Goal: Information Seeking & Learning: Find specific fact

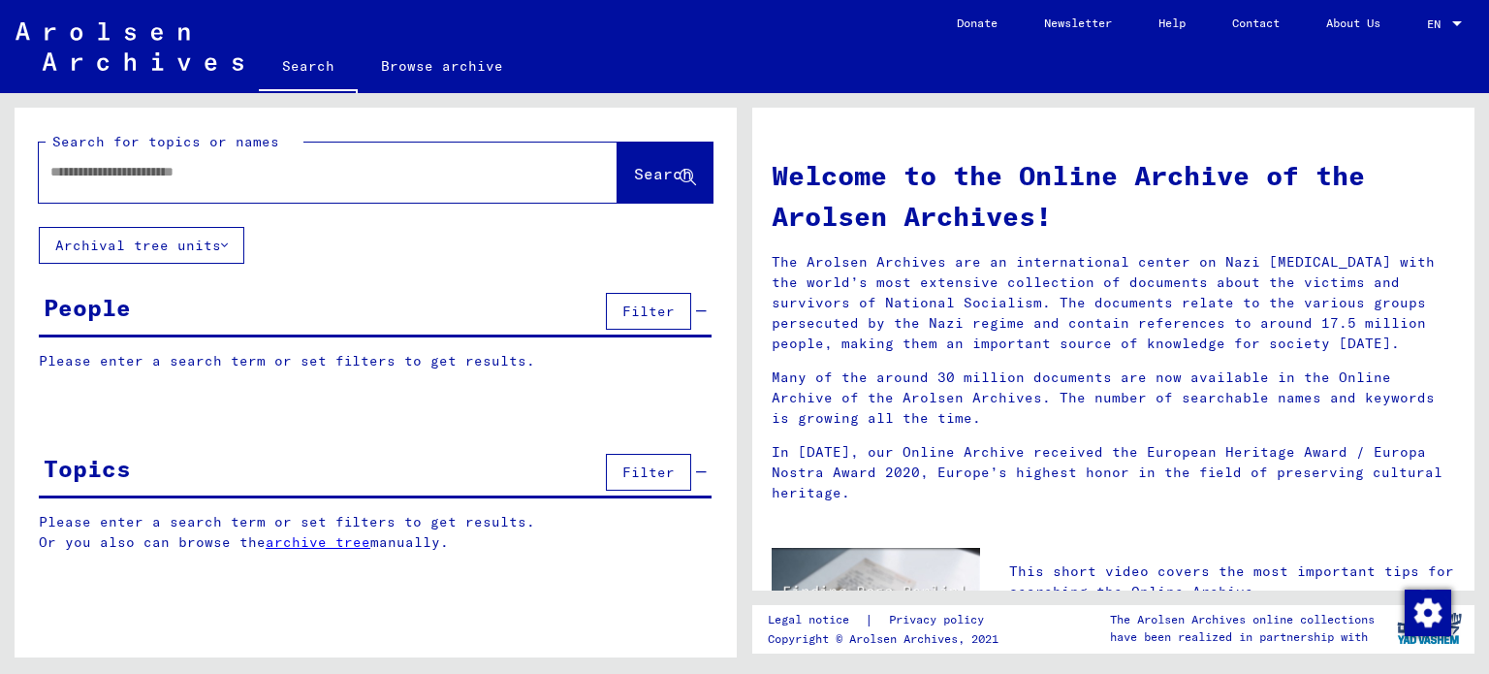
click at [117, 181] on input "text" at bounding box center [304, 172] width 509 height 20
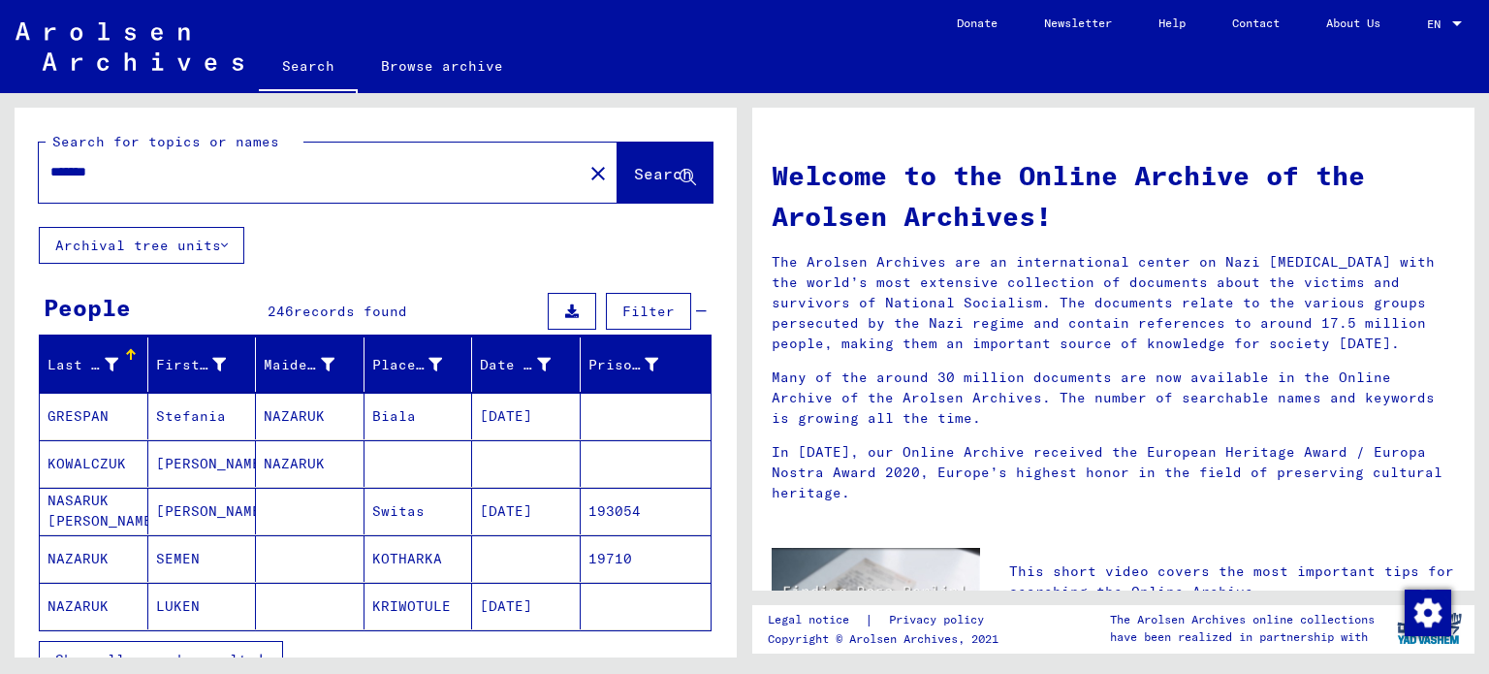
drag, startPoint x: 50, startPoint y: 167, endPoint x: 66, endPoint y: 163, distance: 16.0
click at [50, 167] on input "*******" at bounding box center [304, 172] width 509 height 20
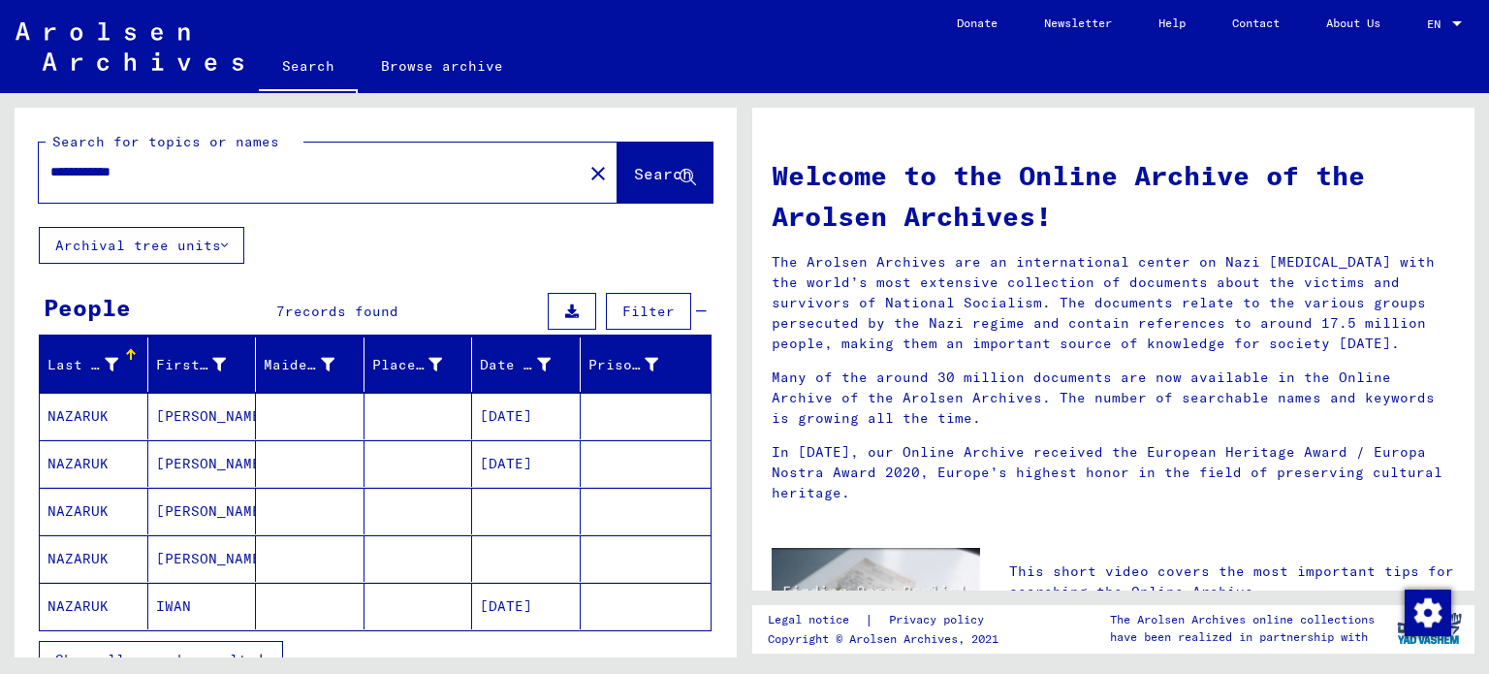
scroll to position [97, 0]
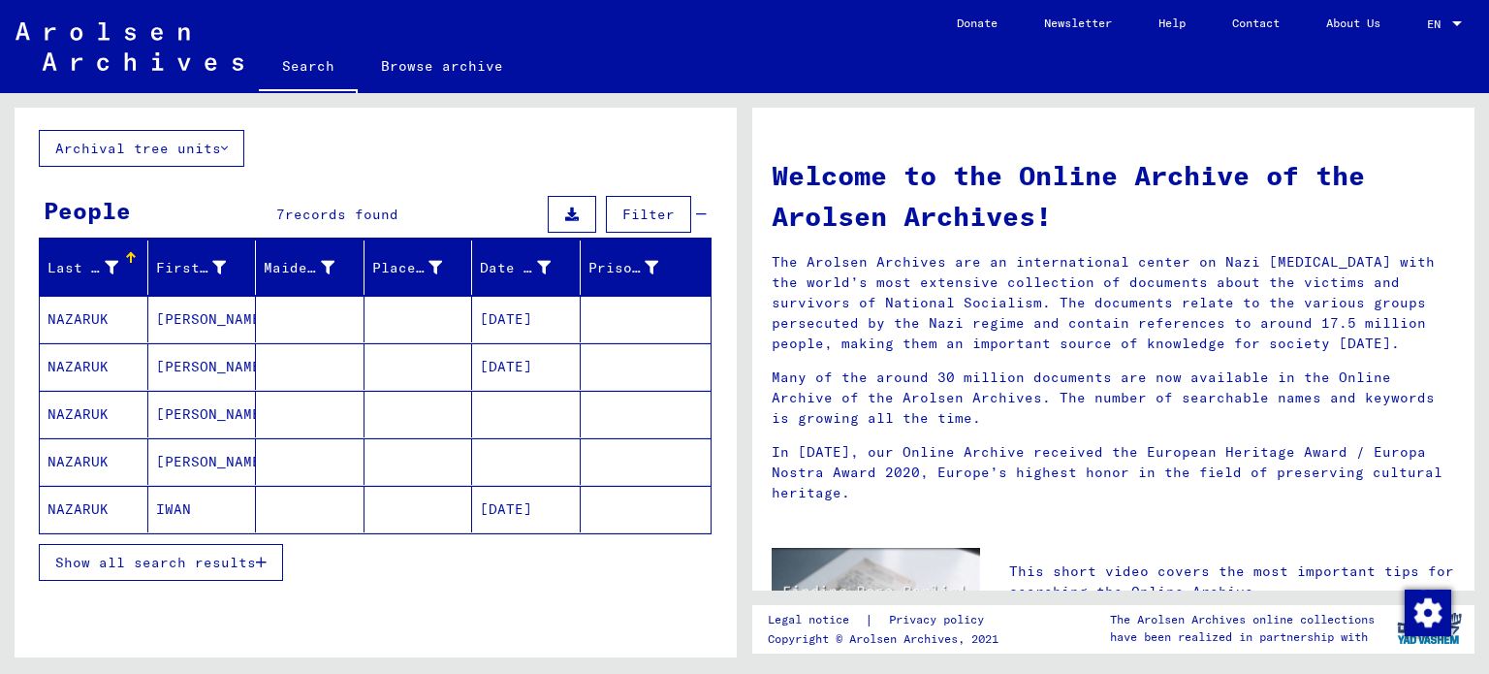
click at [92, 319] on mat-cell "NAZARUK" at bounding box center [94, 319] width 109 height 47
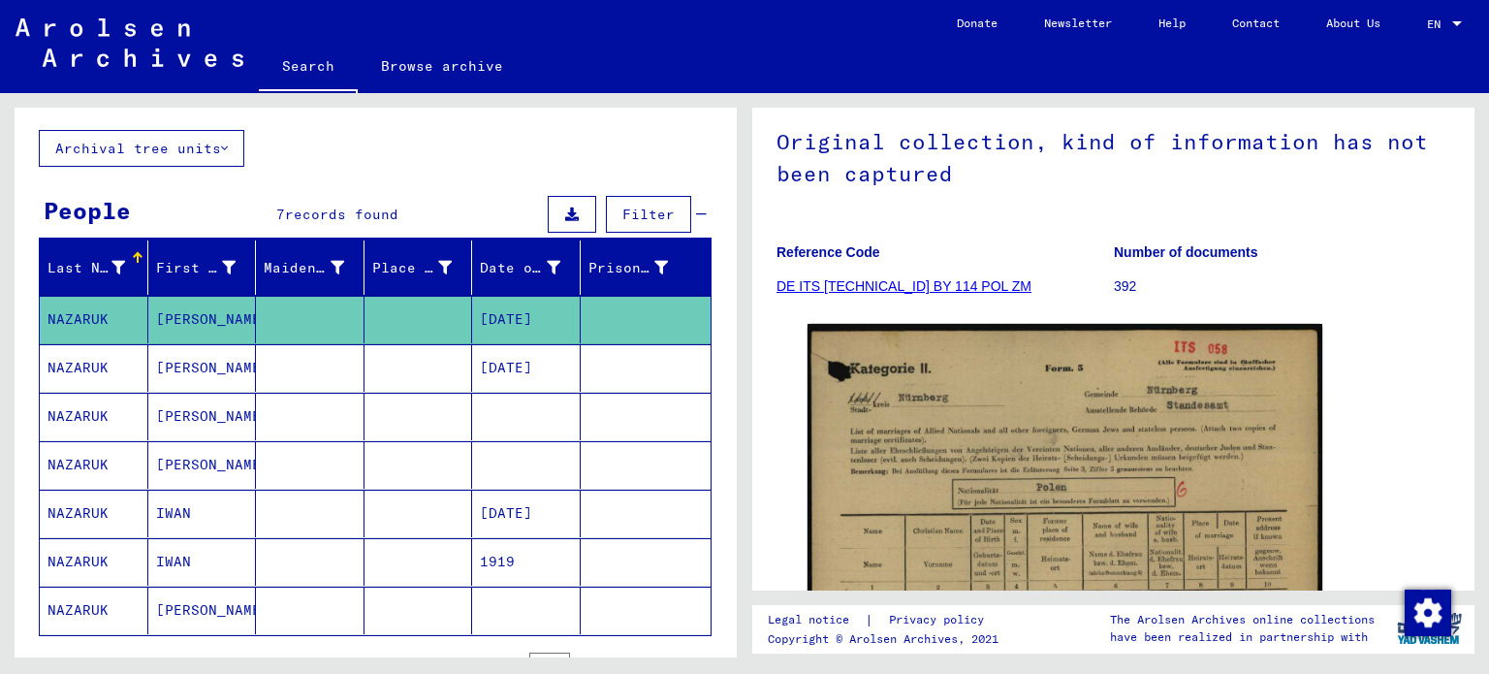
scroll to position [291, 0]
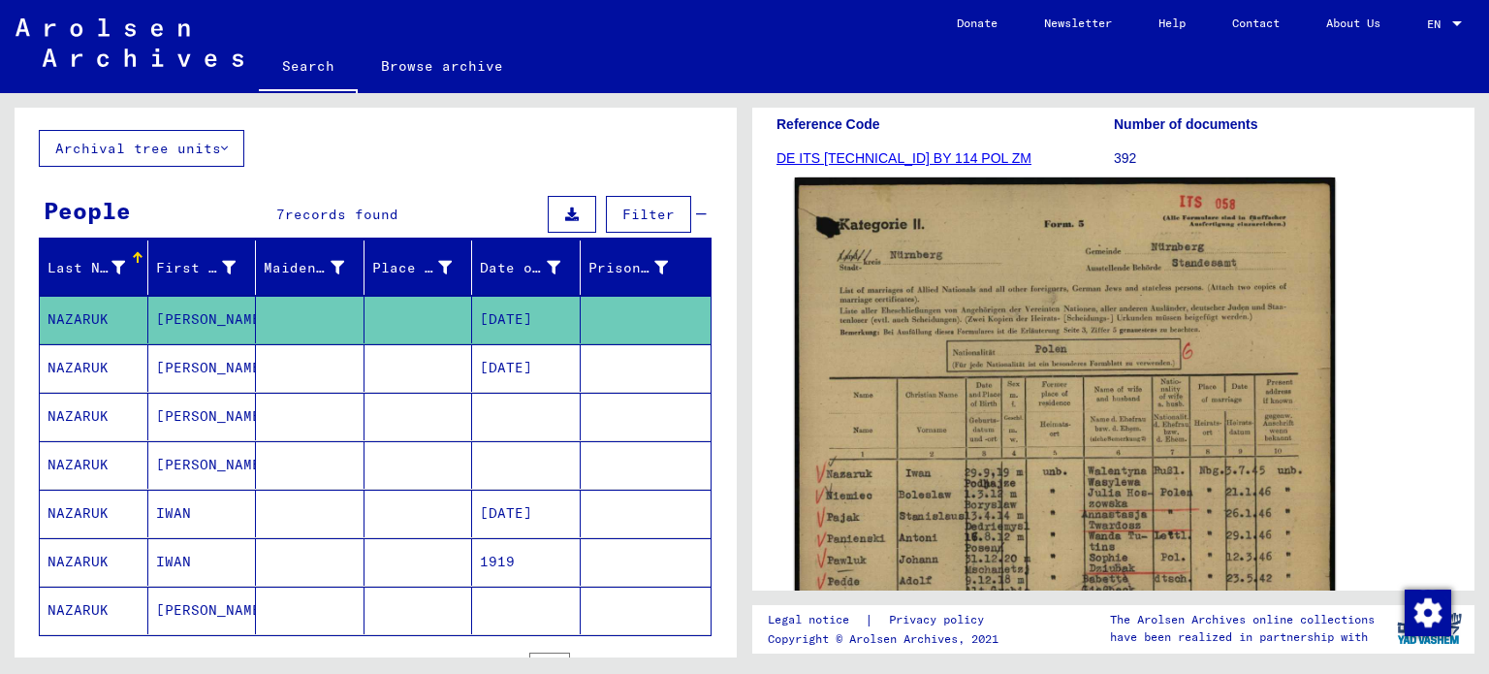
click at [1164, 414] on img at bounding box center [1065, 555] width 541 height 756
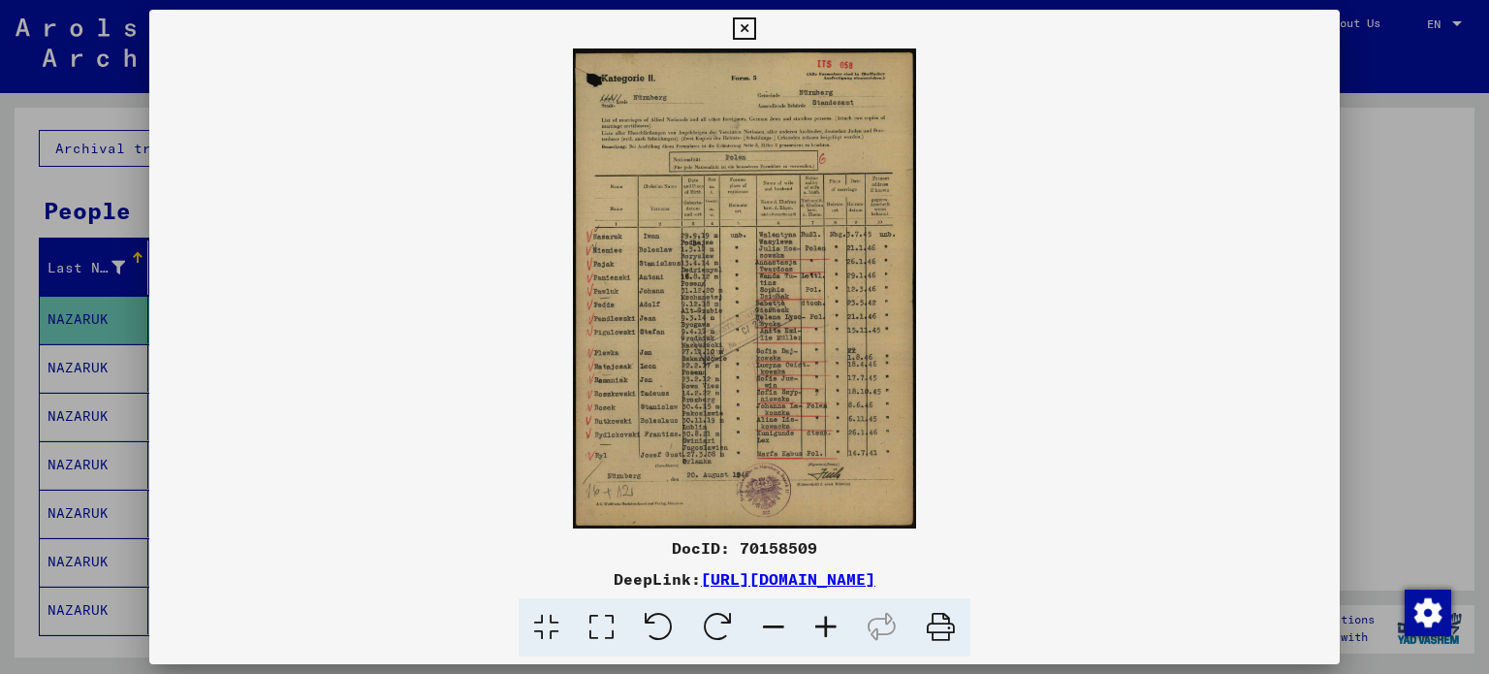
click at [825, 625] on icon at bounding box center [826, 627] width 52 height 59
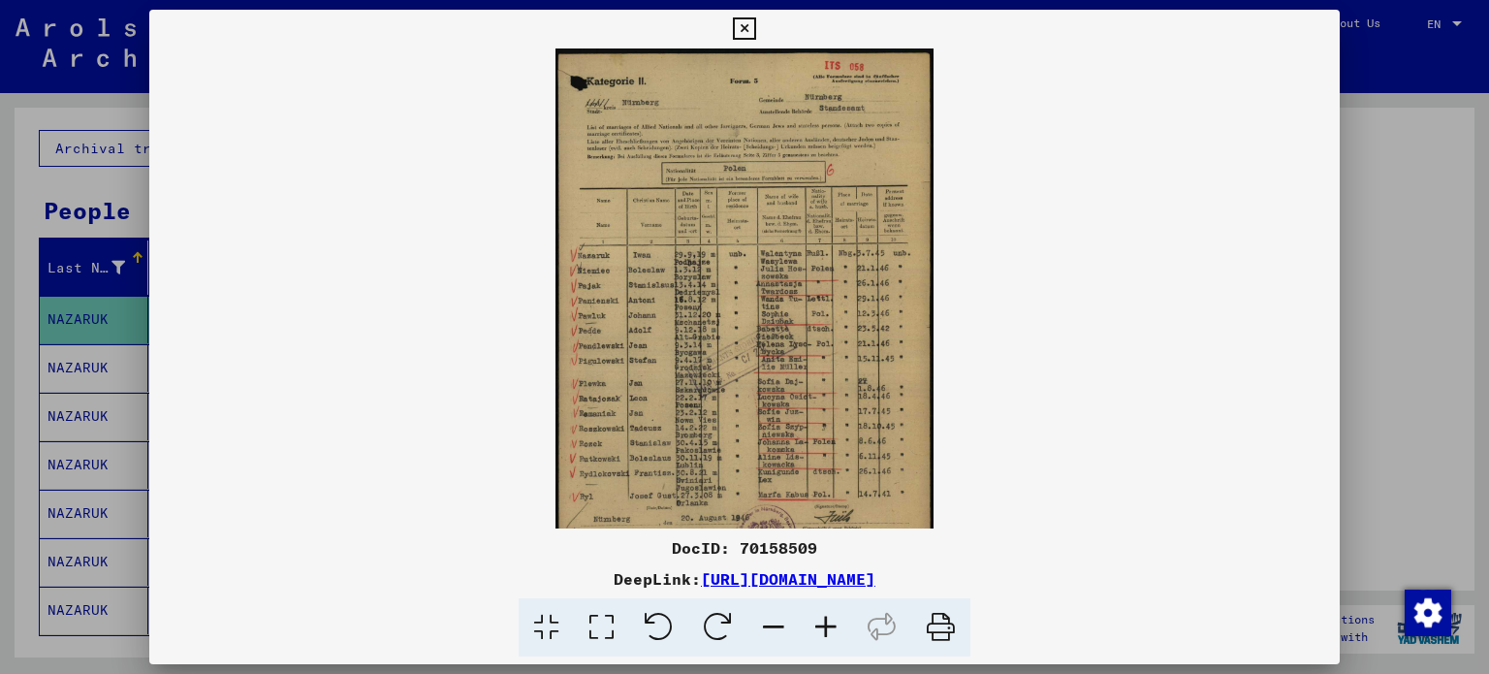
click at [825, 625] on icon at bounding box center [826, 627] width 52 height 59
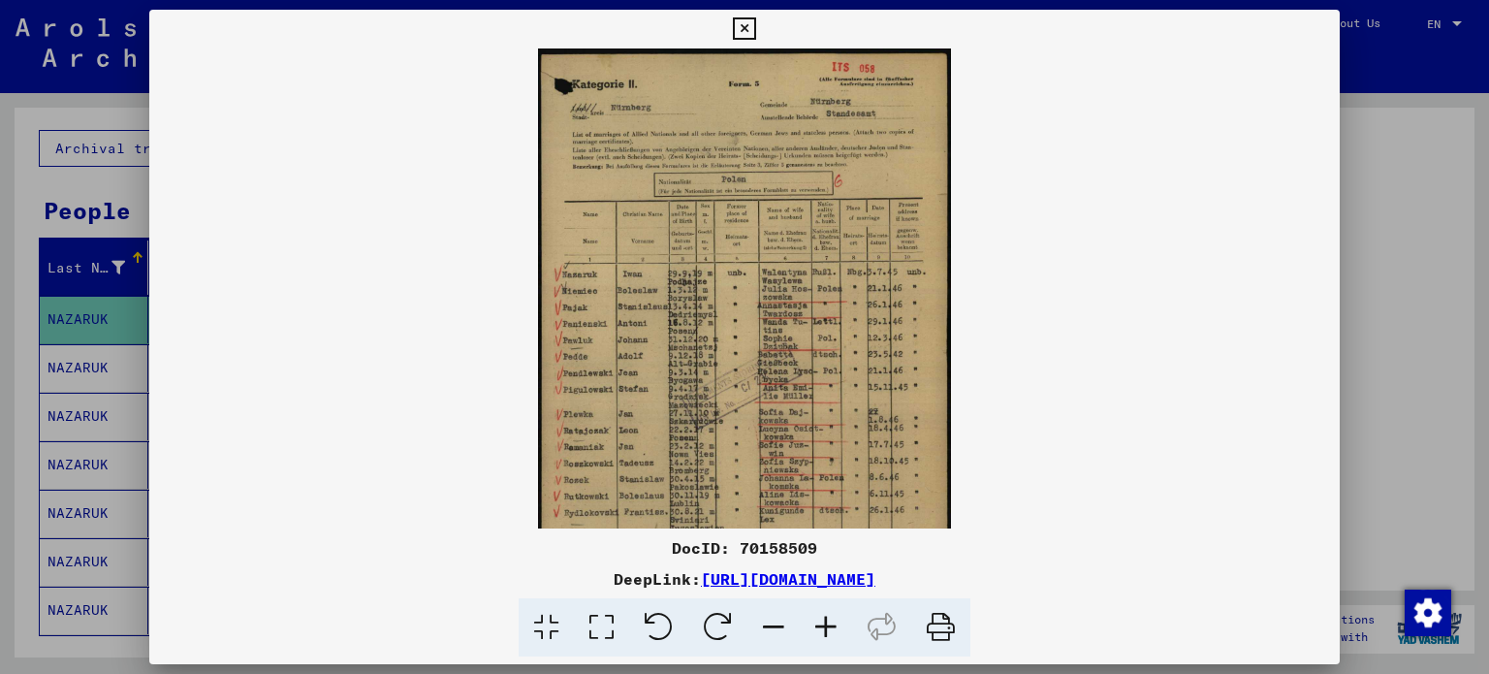
click at [825, 625] on icon at bounding box center [826, 627] width 52 height 59
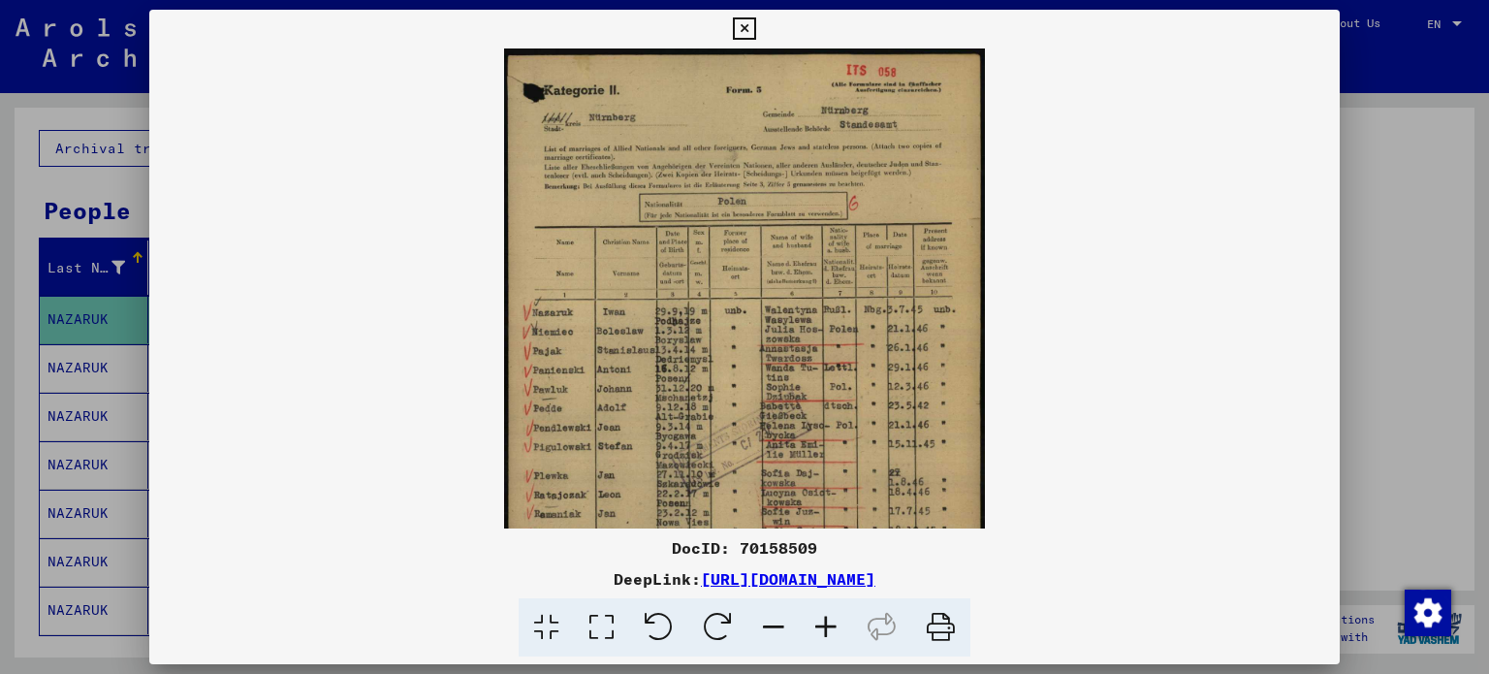
click at [825, 625] on icon at bounding box center [826, 627] width 52 height 59
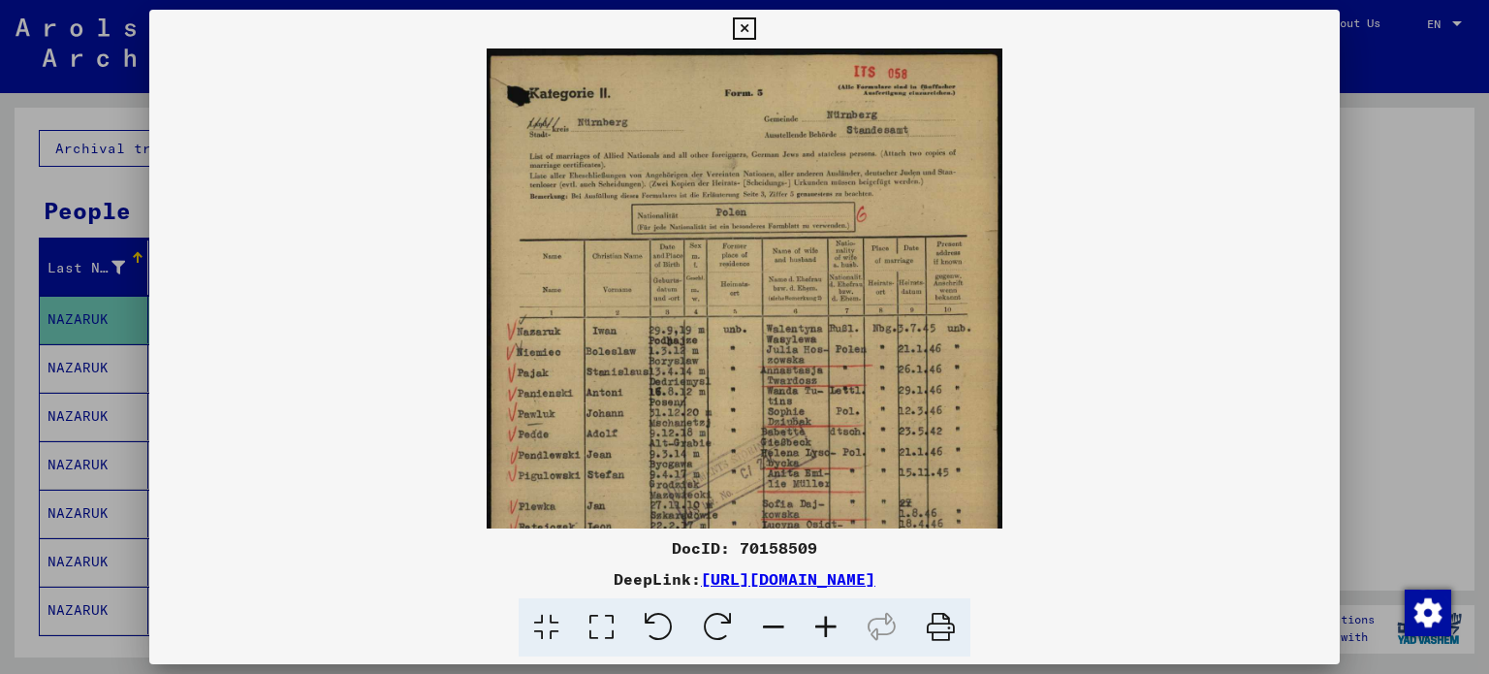
click at [825, 625] on icon at bounding box center [826, 627] width 52 height 59
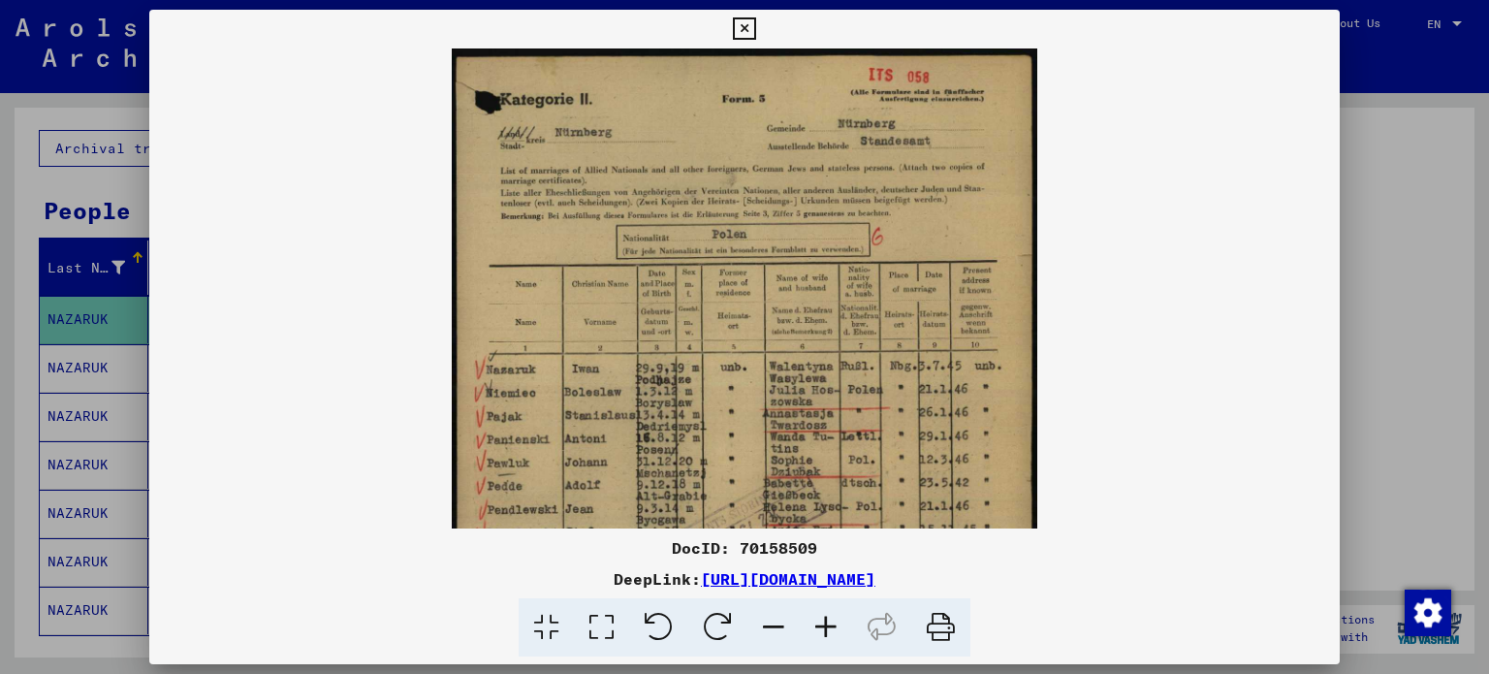
click at [825, 625] on icon at bounding box center [826, 627] width 52 height 59
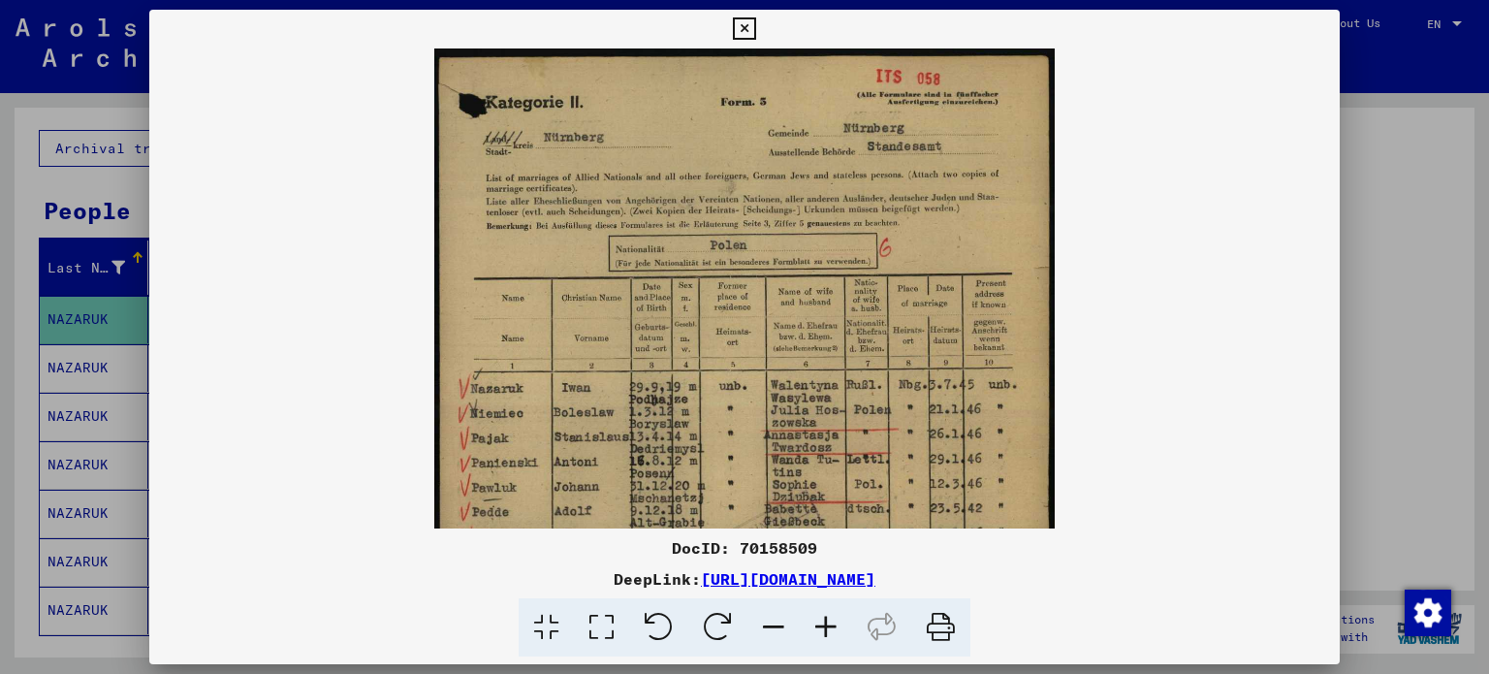
click at [825, 625] on icon at bounding box center [826, 627] width 52 height 59
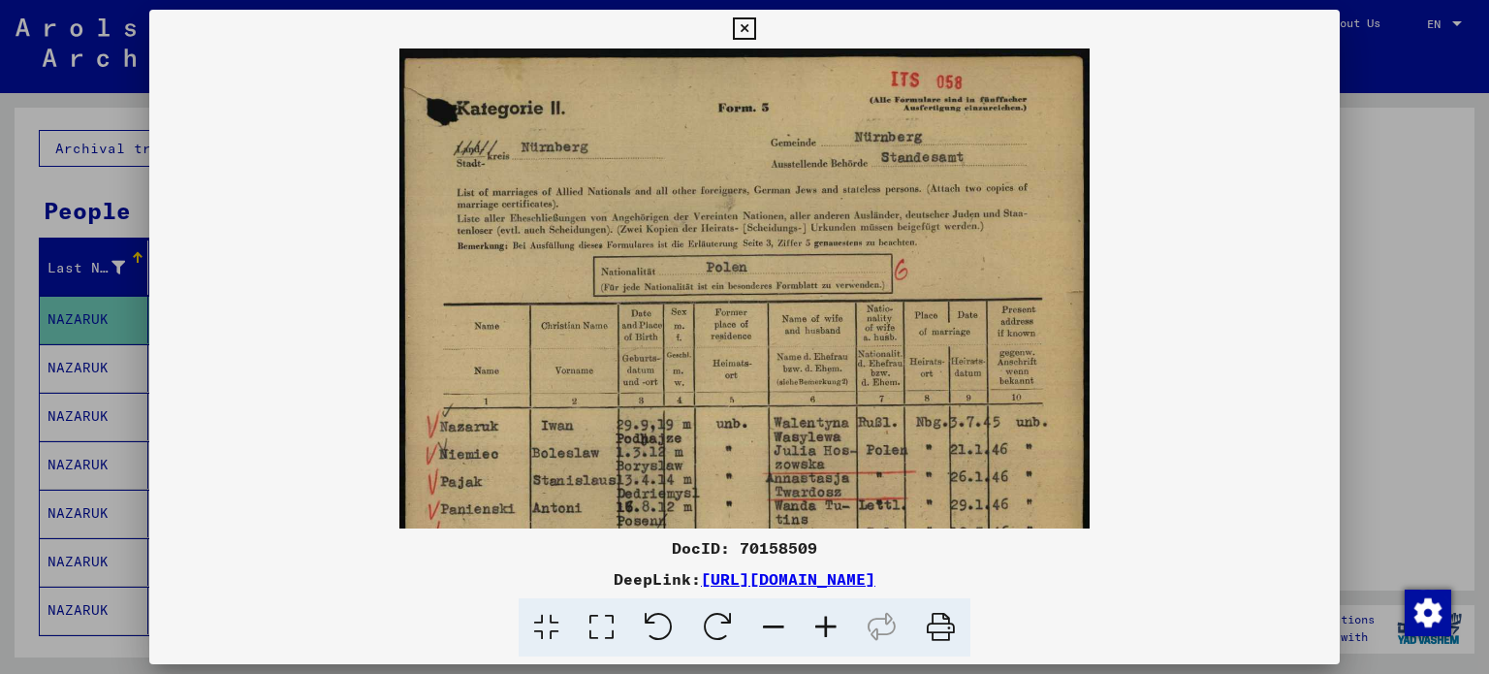
click at [825, 625] on icon at bounding box center [826, 627] width 52 height 59
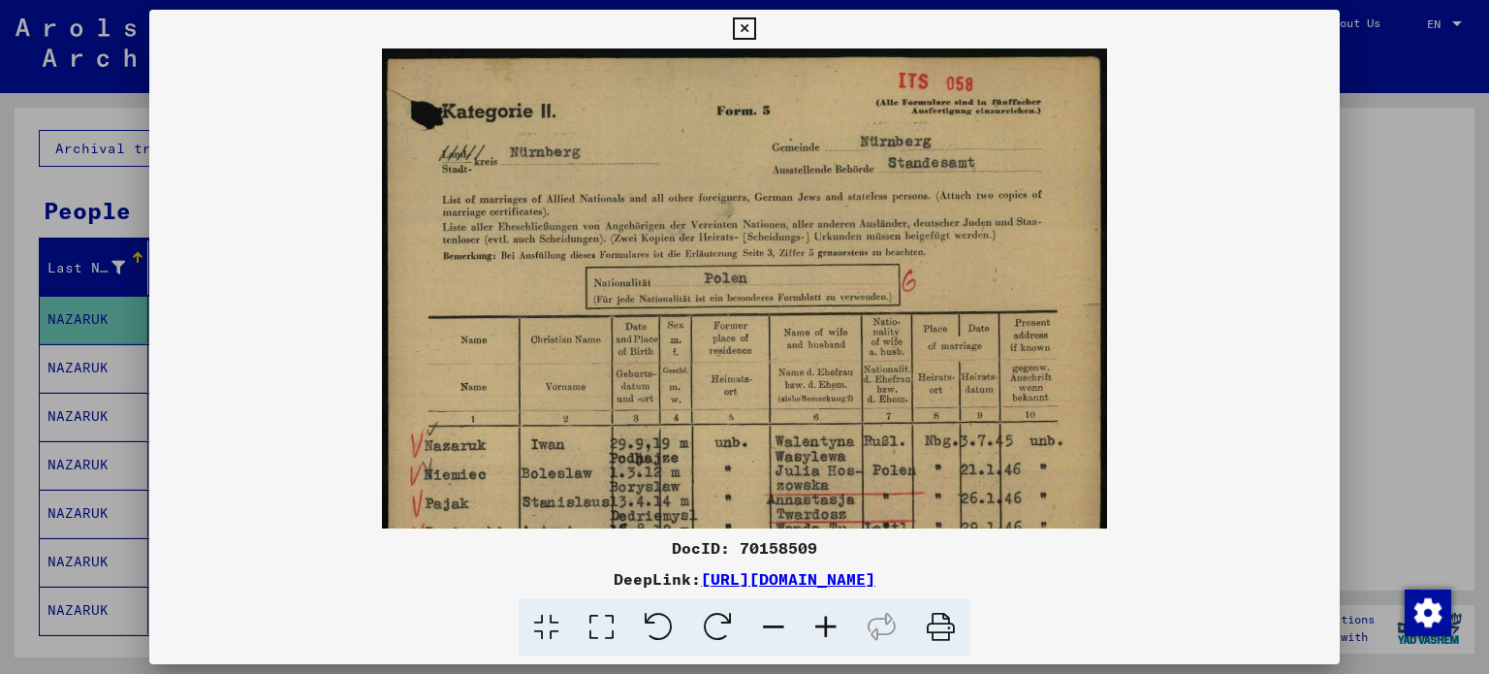
click at [825, 625] on icon at bounding box center [826, 627] width 52 height 59
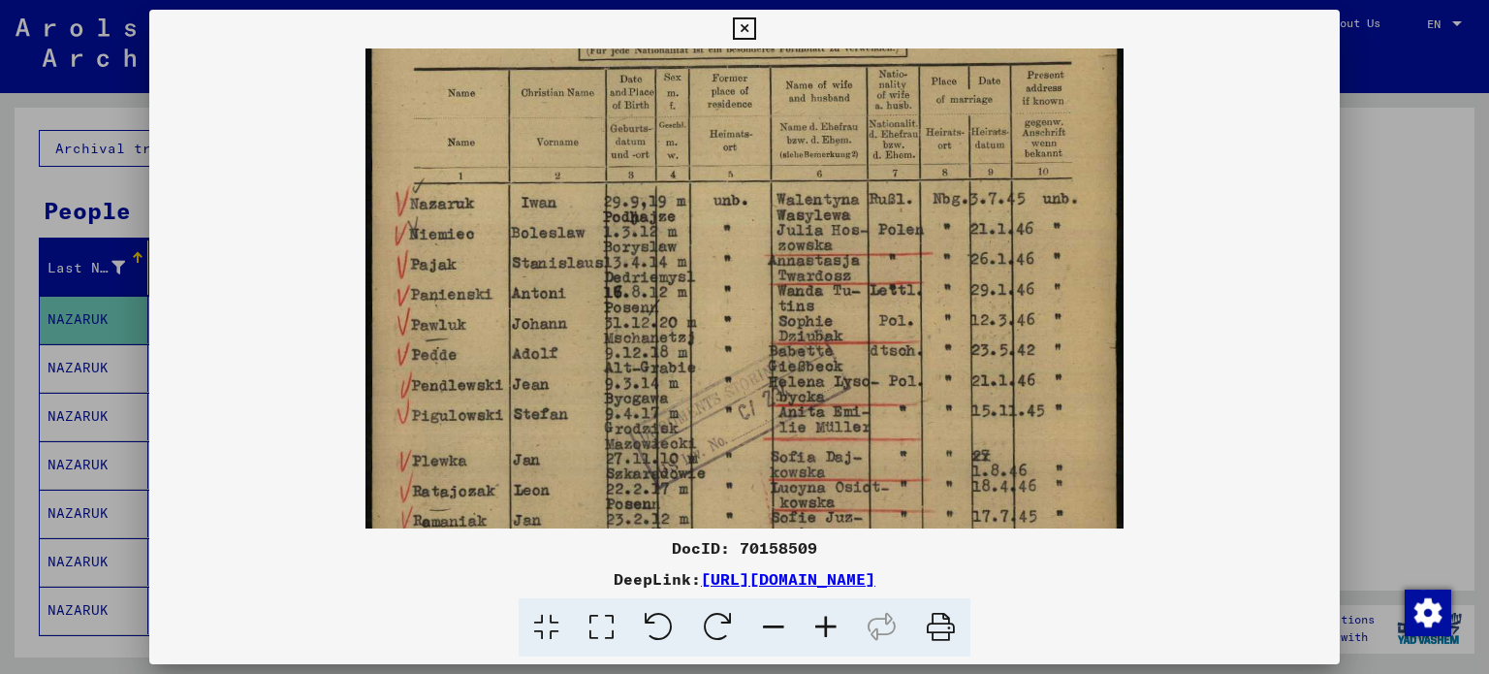
scroll to position [267, 0]
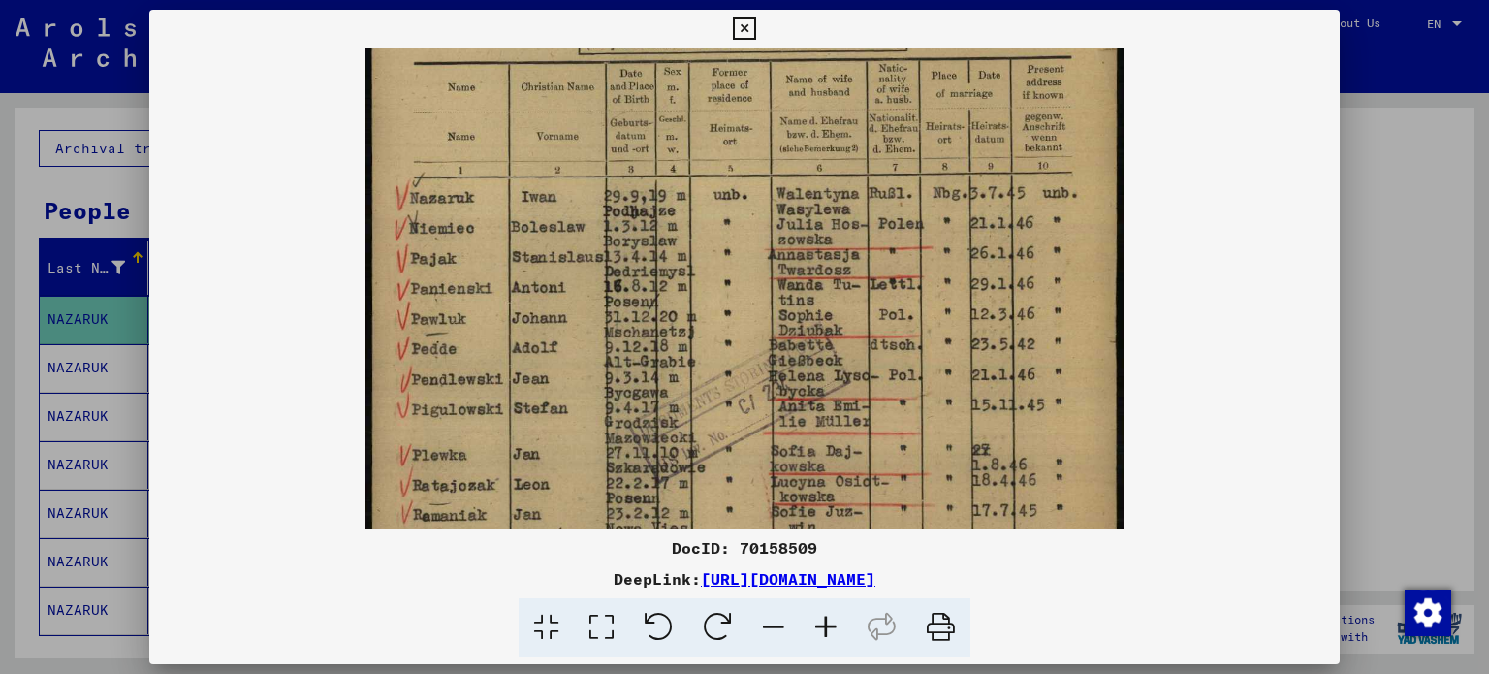
drag, startPoint x: 818, startPoint y: 335, endPoint x: 764, endPoint y: 69, distance: 271.2
click at [764, 69] on img at bounding box center [745, 313] width 759 height 1062
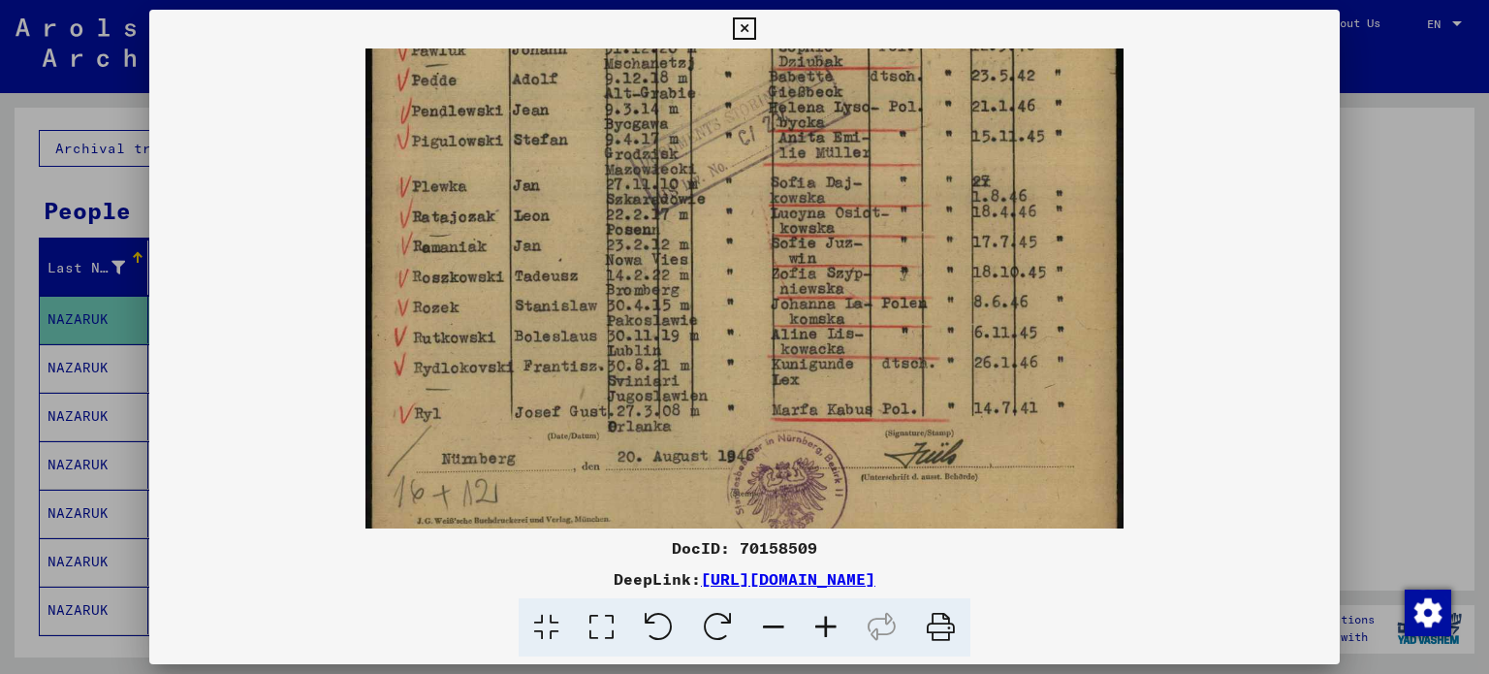
scroll to position [574, 0]
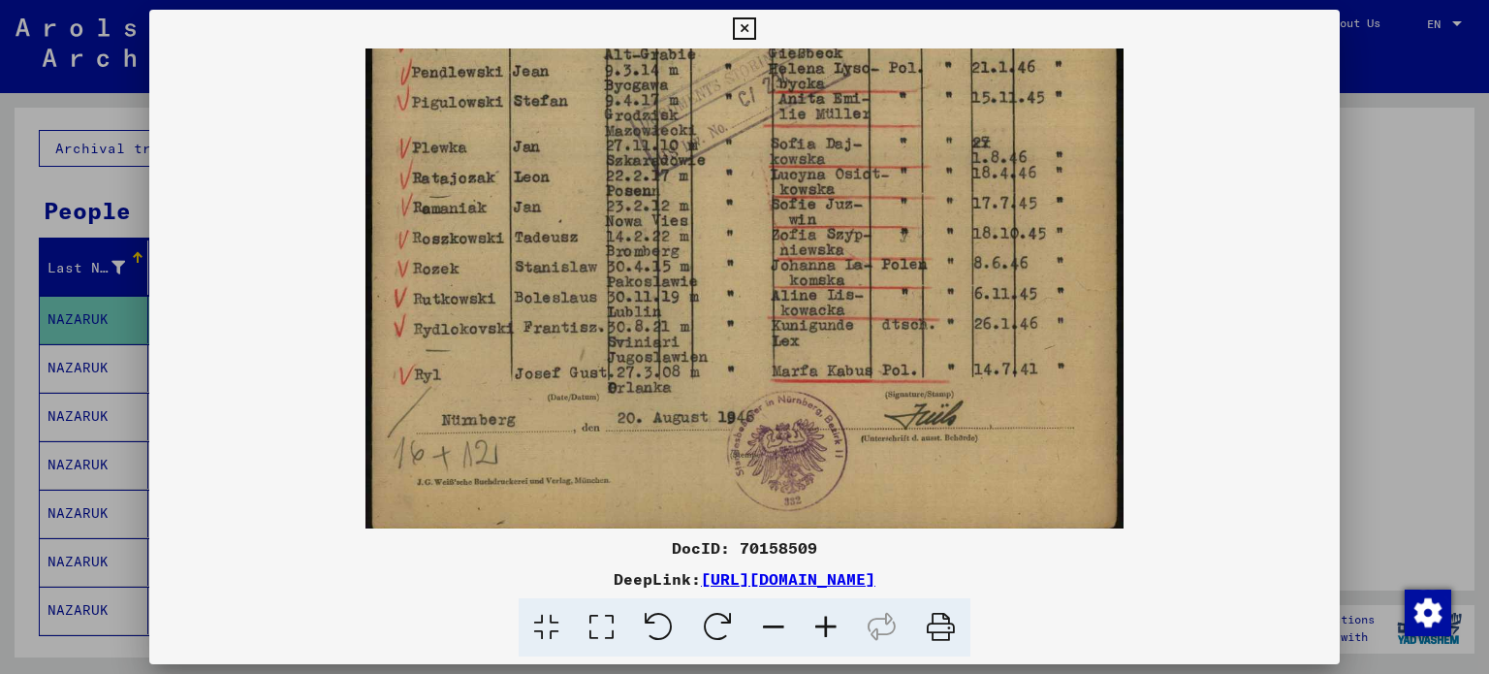
drag, startPoint x: 776, startPoint y: 352, endPoint x: 729, endPoint y: 46, distance: 309.9
click at [729, 46] on div "DocID: 70158509 DeepLink: [URL][DOMAIN_NAME]" at bounding box center [745, 334] width 1192 height 648
click at [742, 30] on icon at bounding box center [744, 28] width 22 height 23
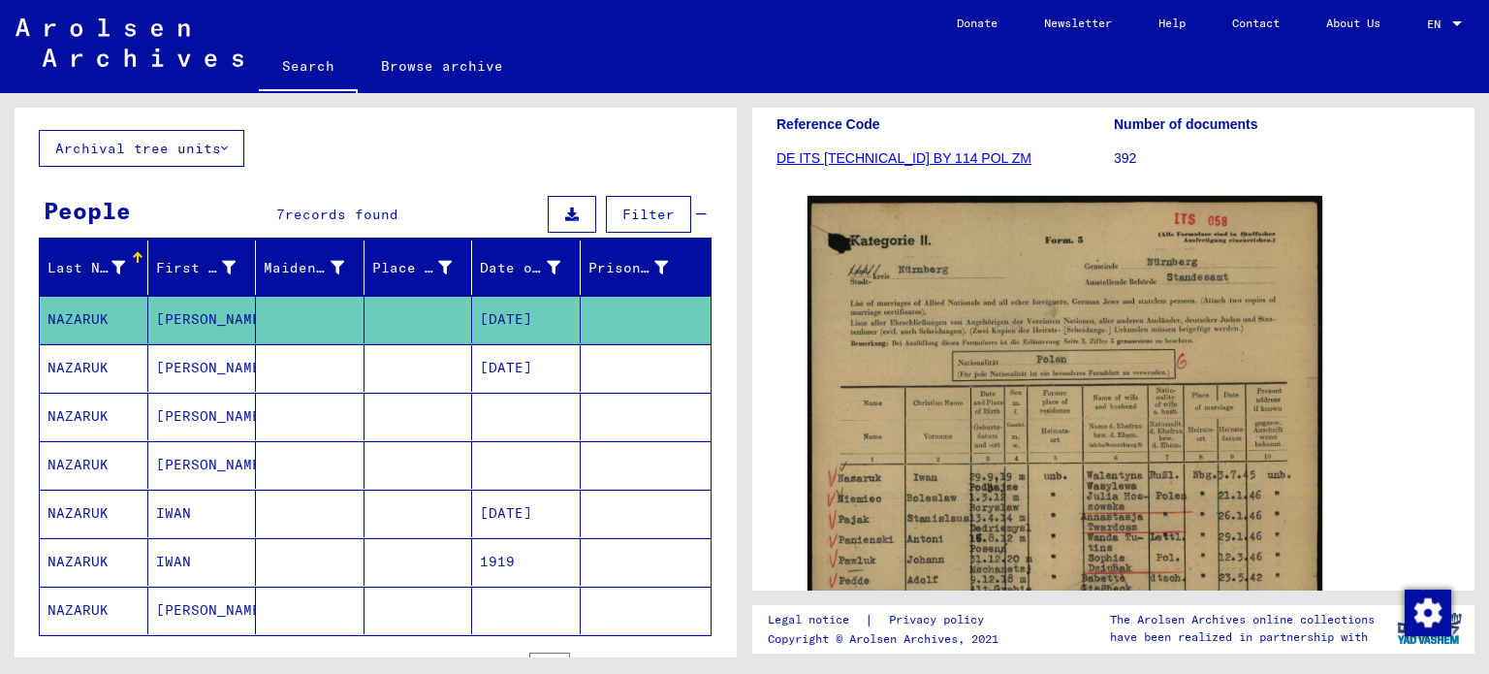
click at [100, 412] on mat-cell "NAZARUK" at bounding box center [94, 417] width 109 height 48
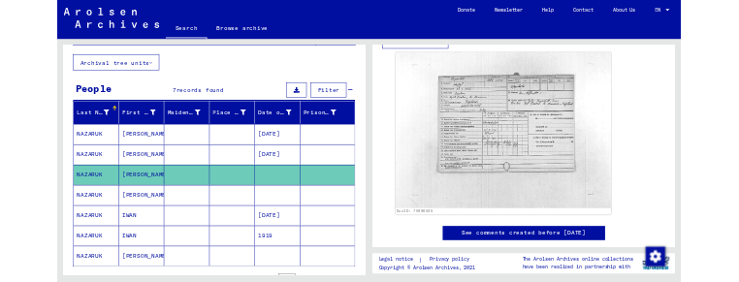
scroll to position [582, 0]
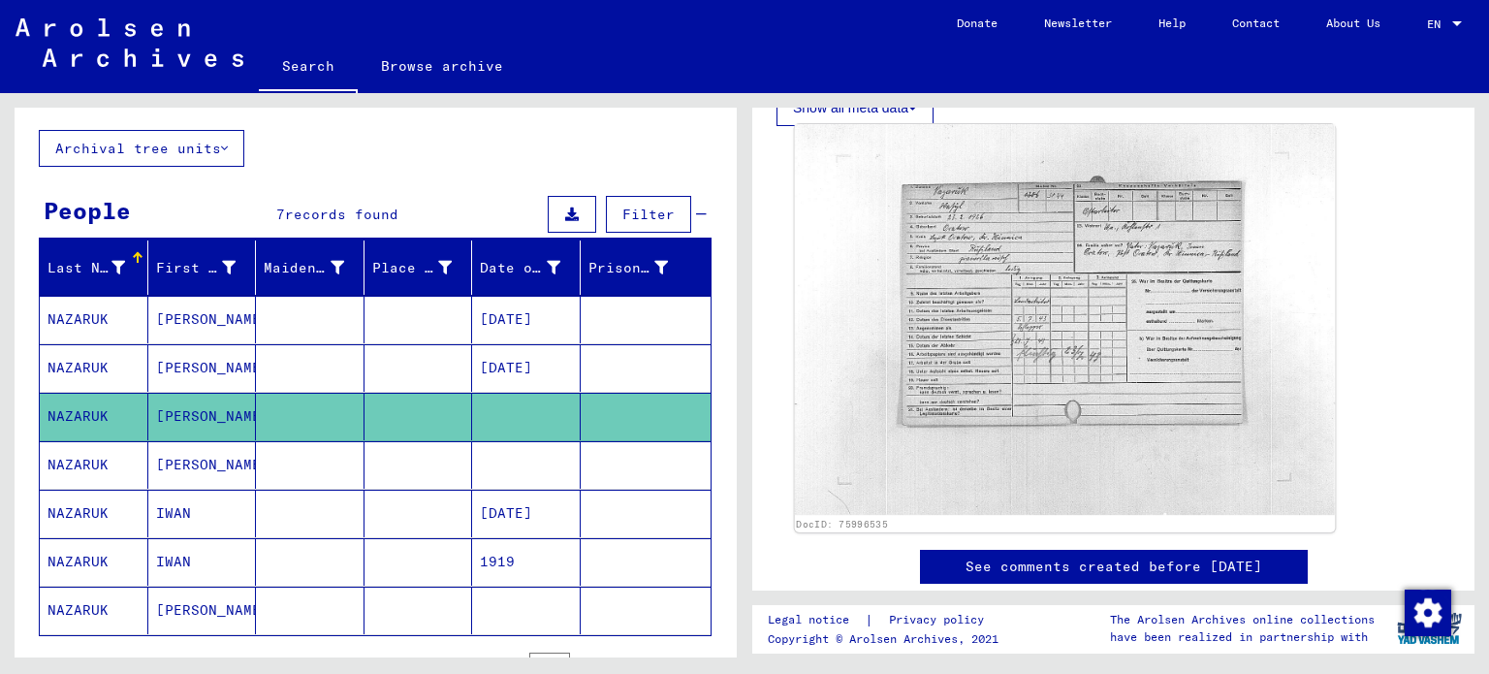
click at [1121, 350] on img at bounding box center [1065, 320] width 541 height 392
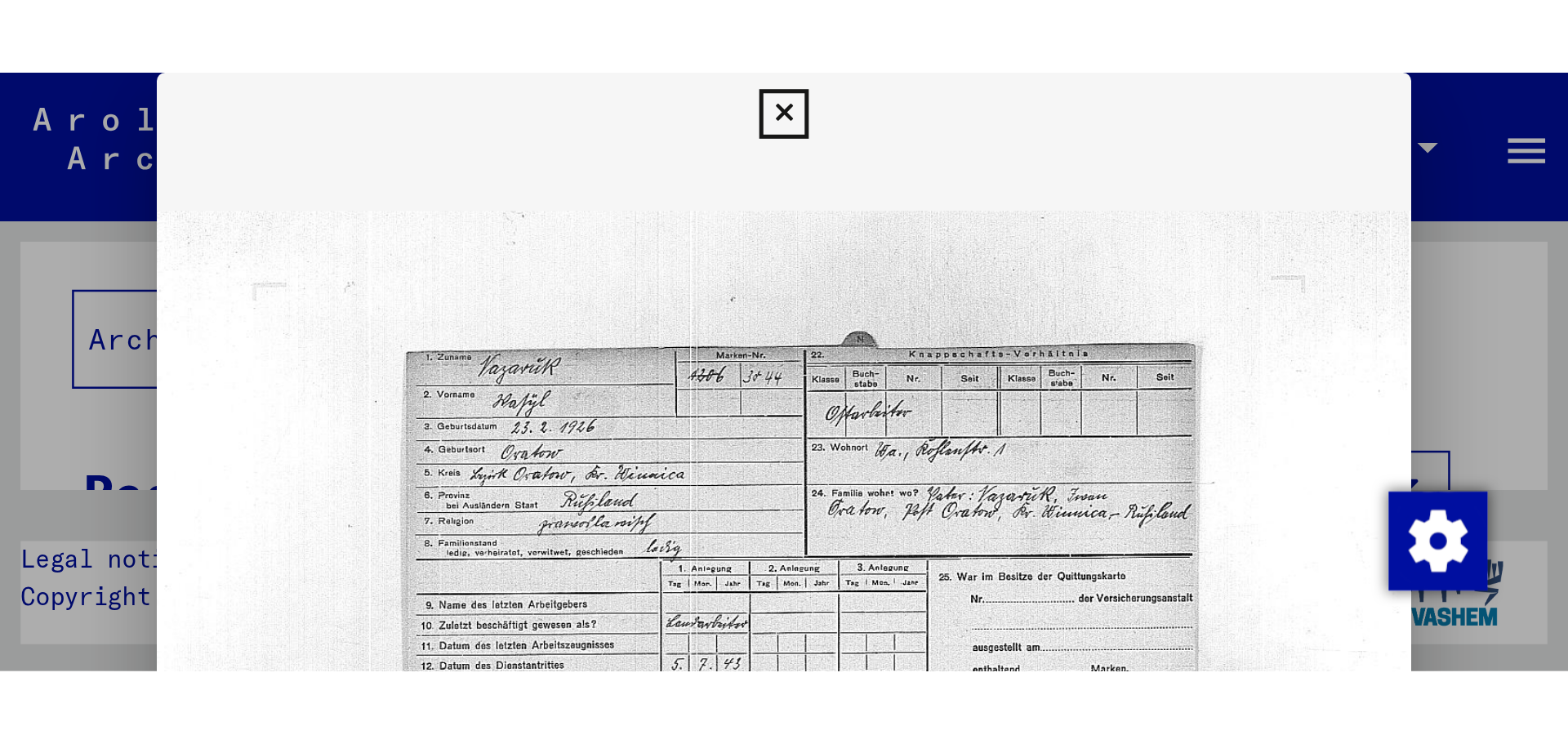
scroll to position [82, 0]
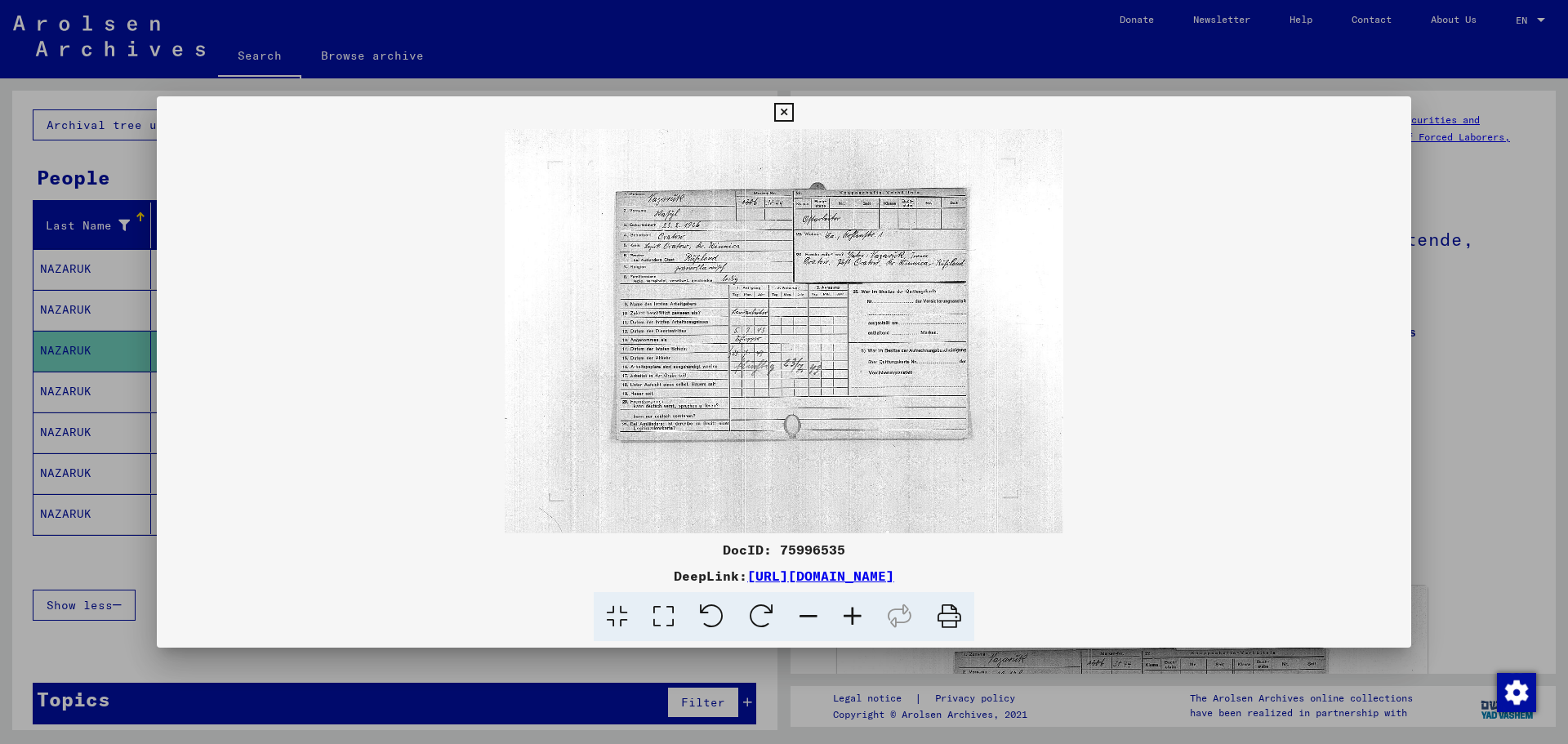
click at [840, 567] on icon at bounding box center [852, 617] width 44 height 50
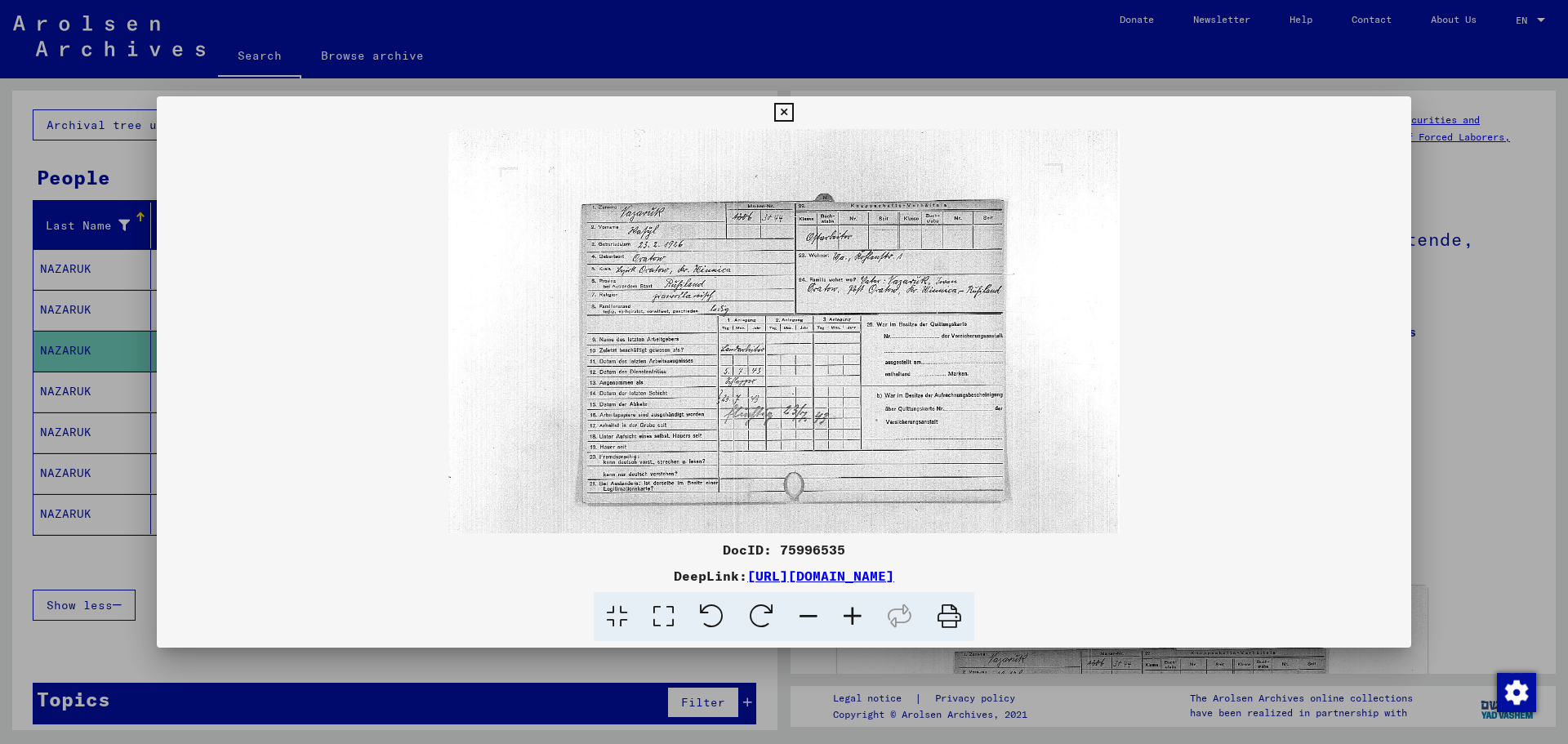
click at [840, 567] on icon at bounding box center [852, 617] width 44 height 50
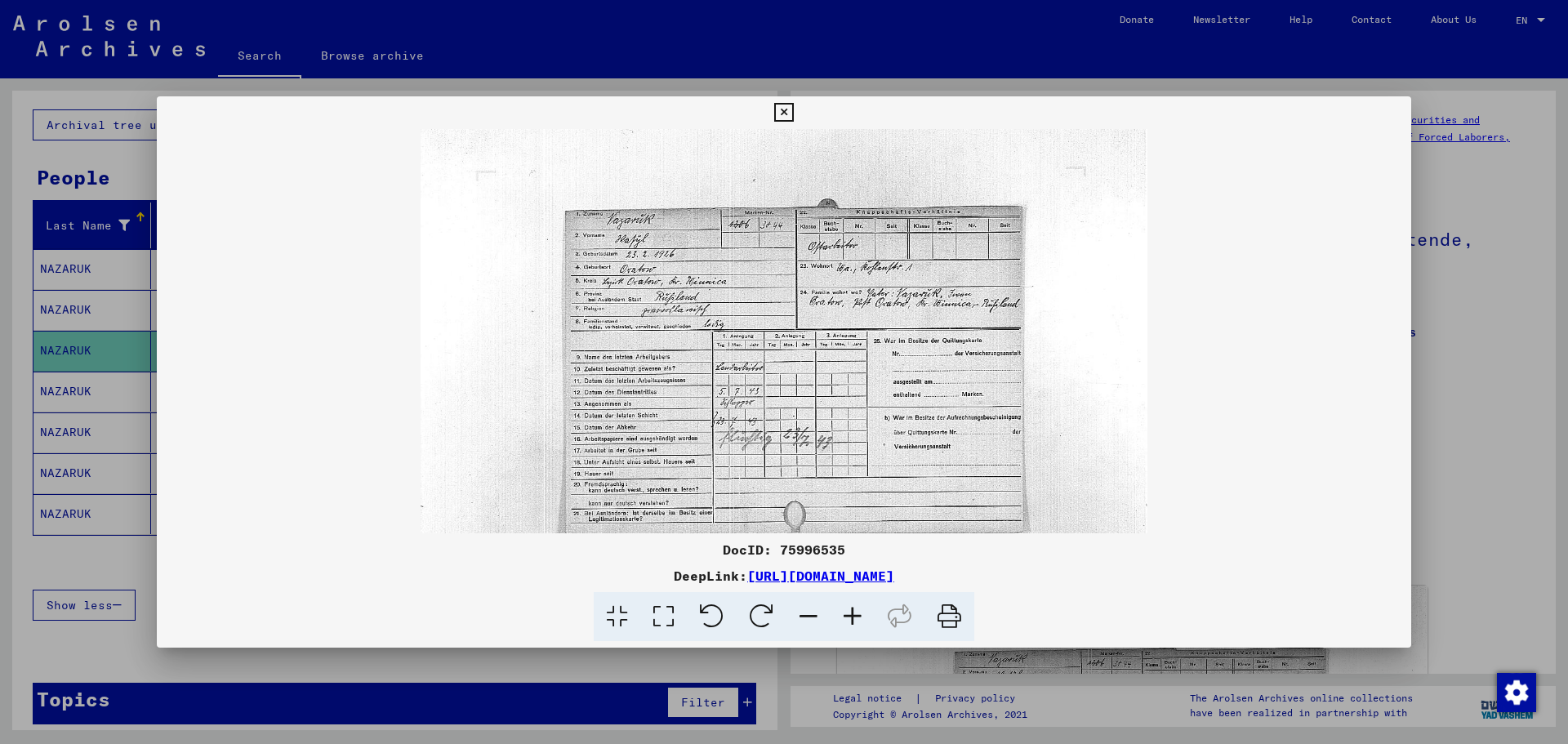
click at [840, 567] on icon at bounding box center [852, 617] width 44 height 50
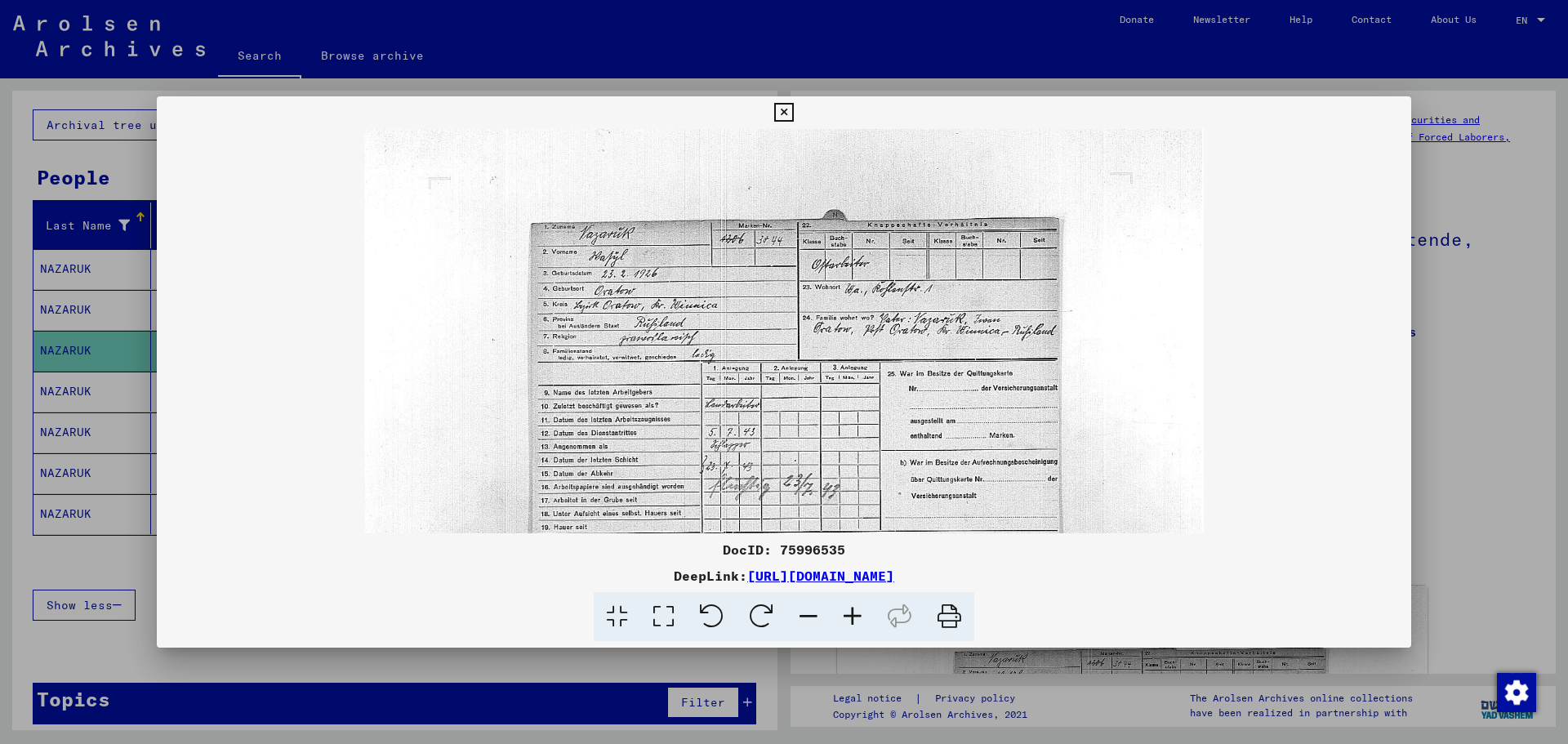
click at [840, 567] on icon at bounding box center [852, 617] width 44 height 50
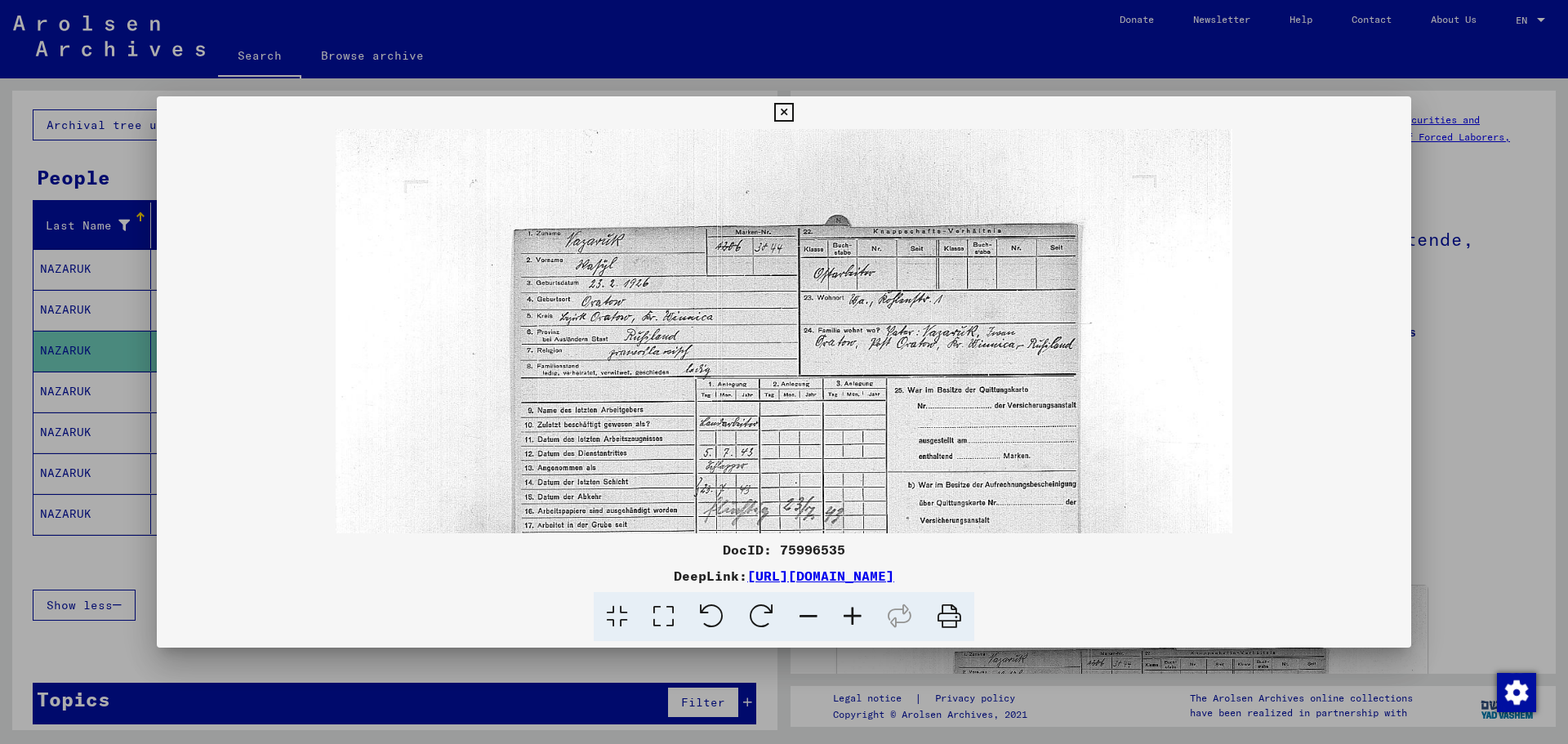
click at [840, 567] on icon at bounding box center [852, 617] width 44 height 50
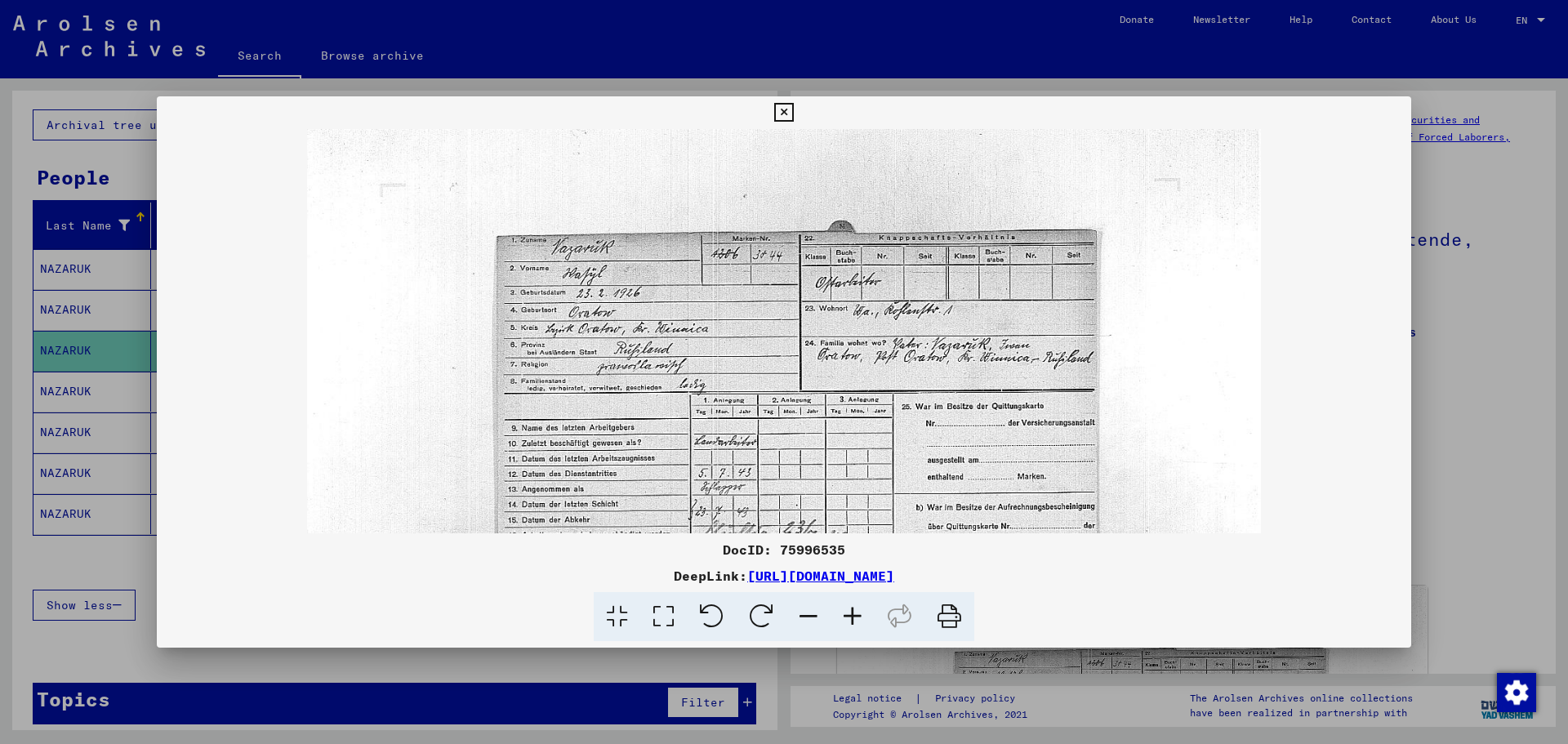
click at [840, 567] on icon at bounding box center [852, 617] width 44 height 50
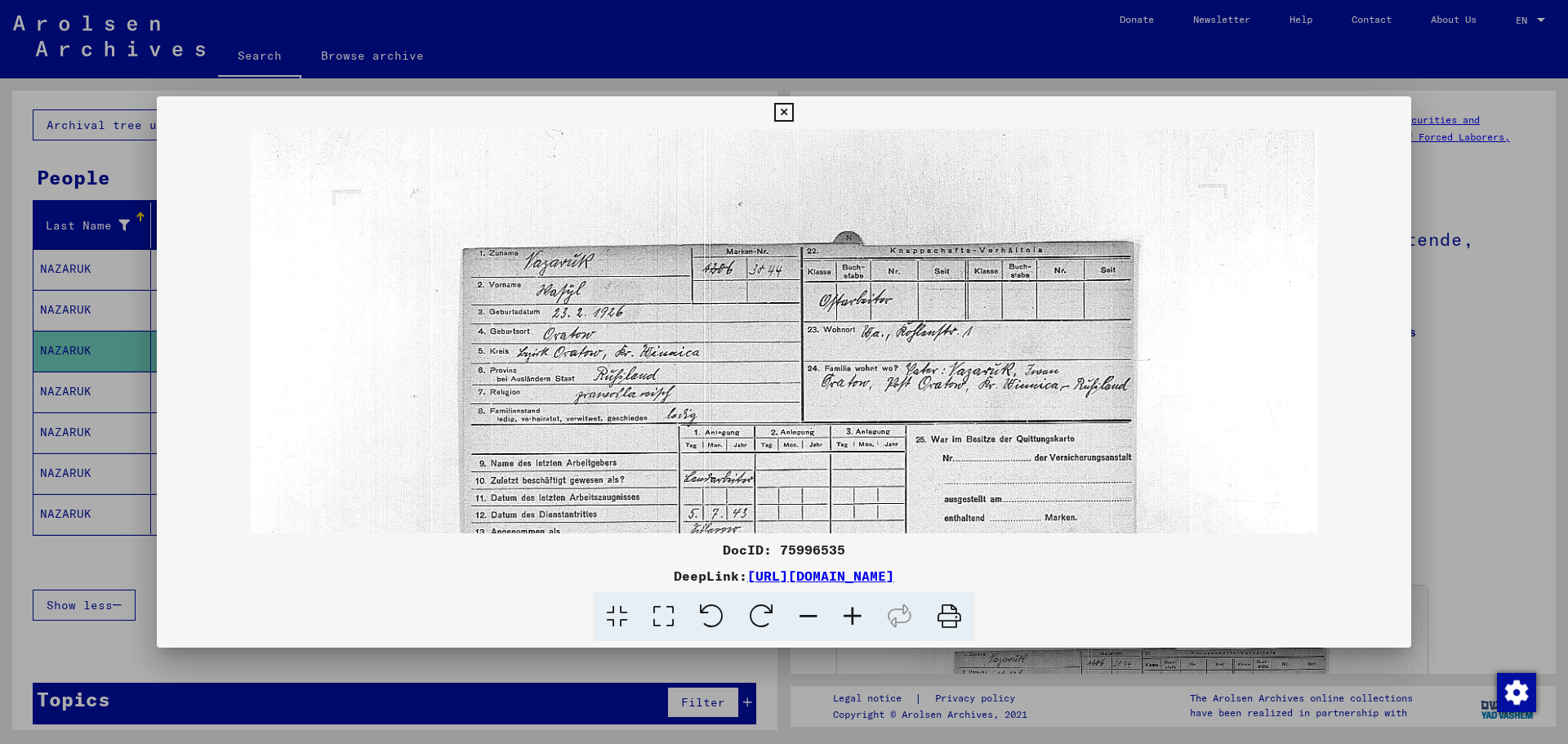
click at [840, 567] on icon at bounding box center [852, 617] width 44 height 50
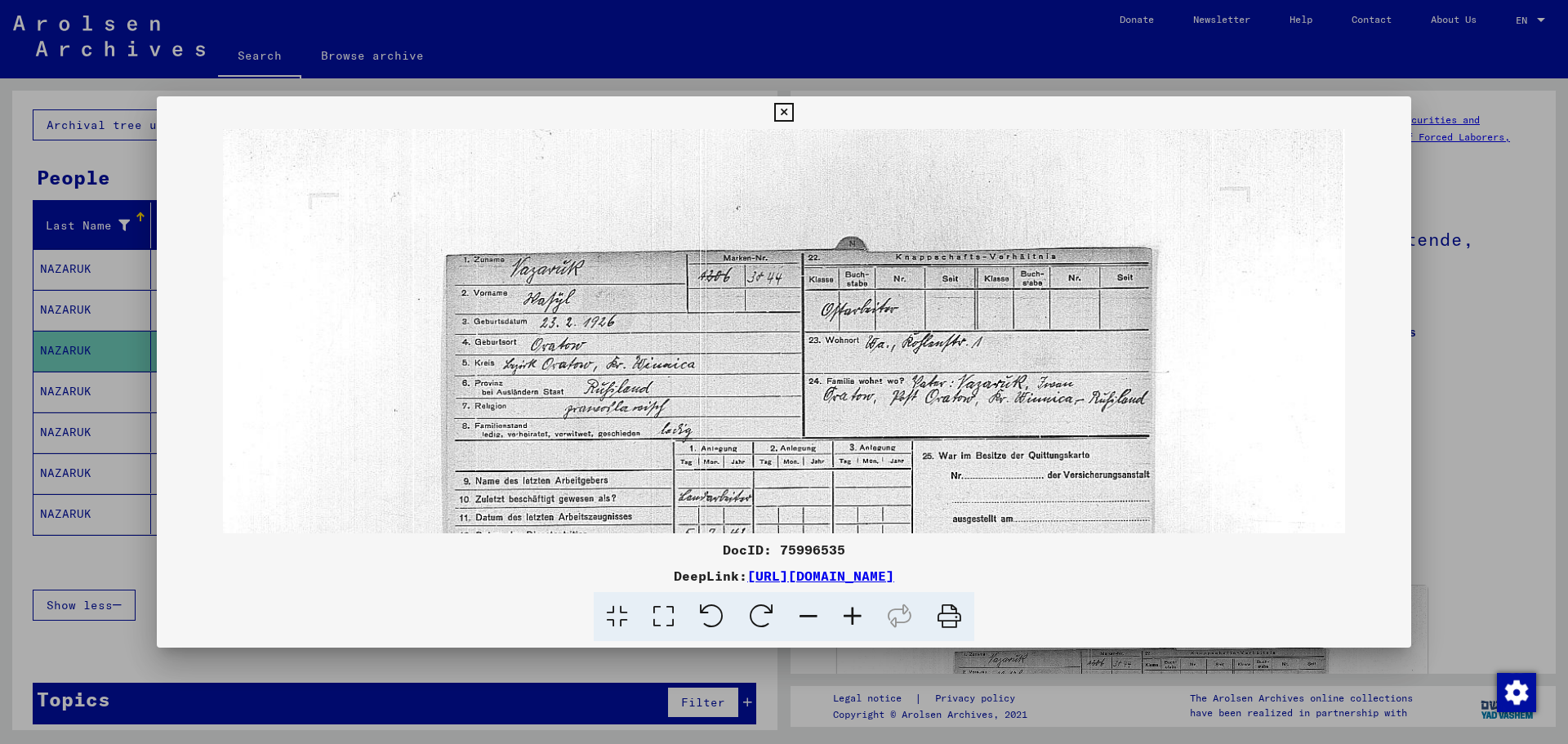
click at [840, 567] on icon at bounding box center [852, 617] width 44 height 50
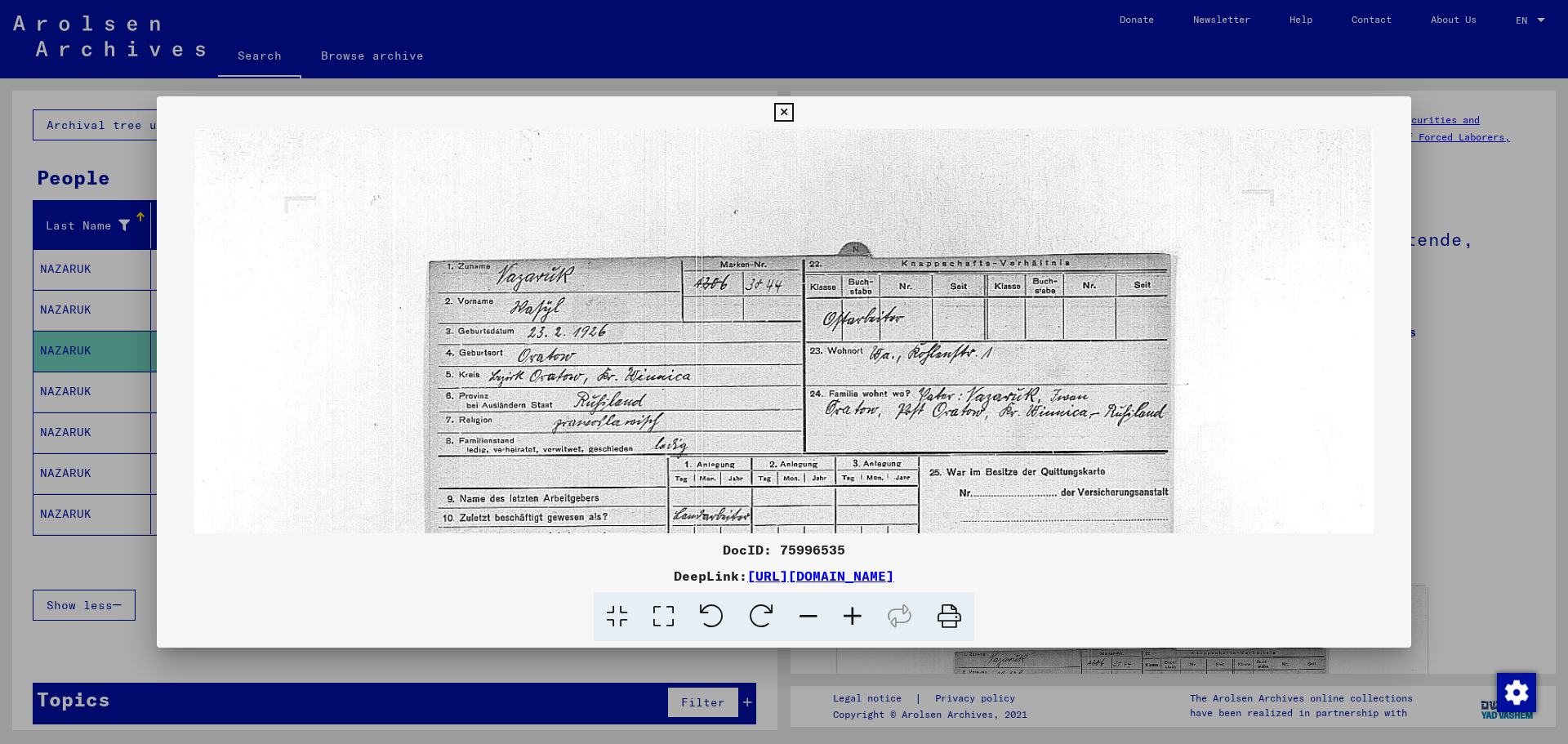
click at [840, 567] on icon at bounding box center [852, 617] width 44 height 50
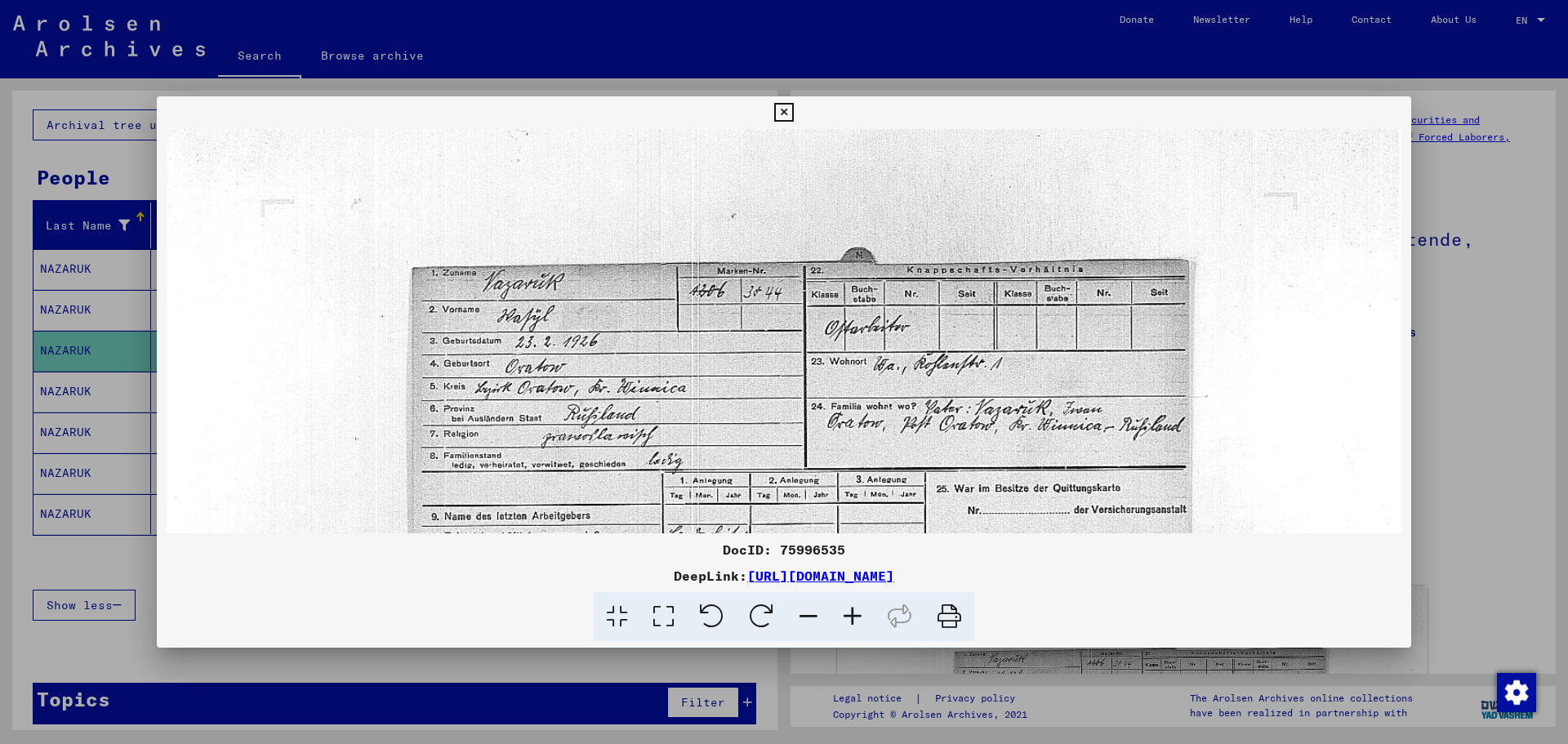
click at [840, 567] on icon at bounding box center [852, 617] width 44 height 50
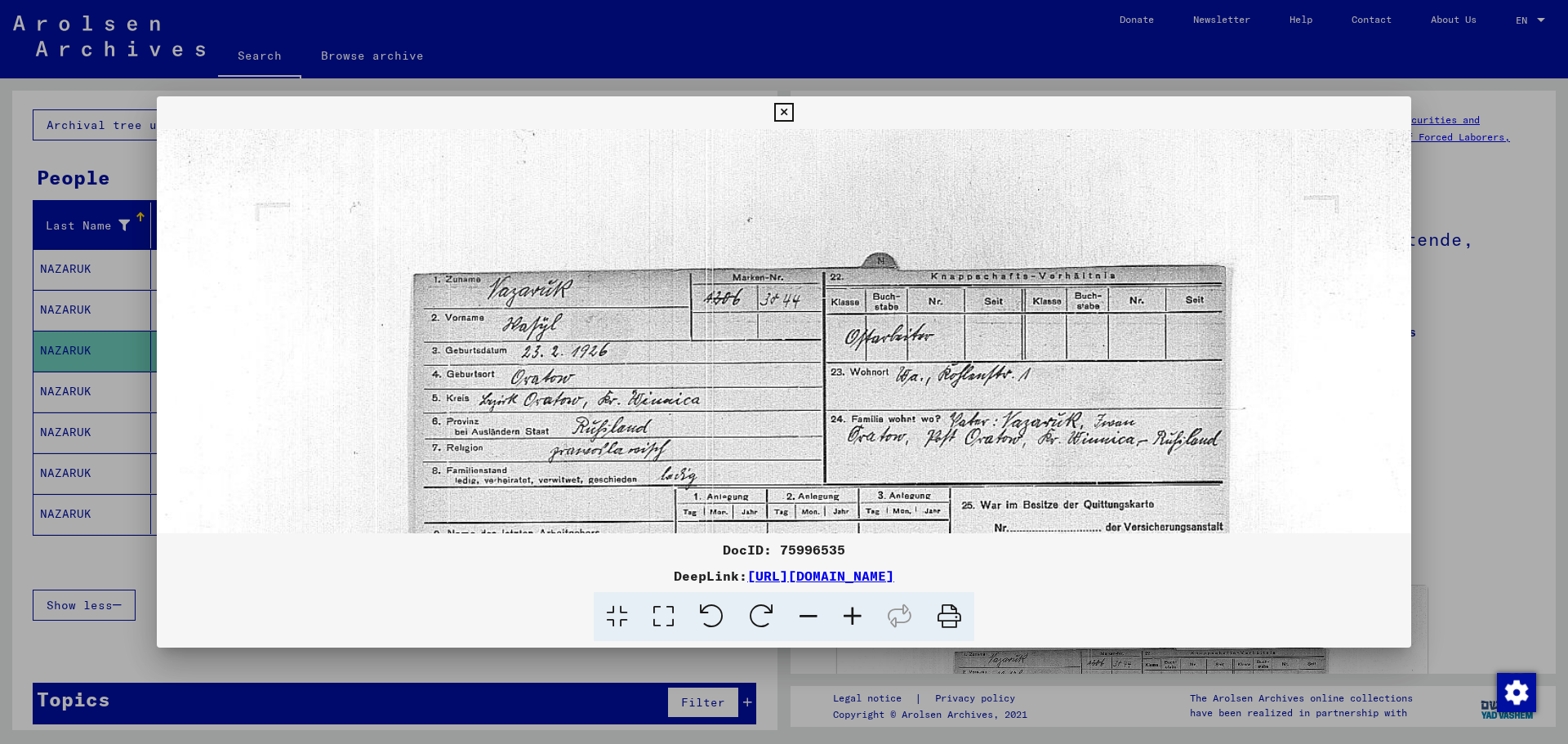
click at [840, 567] on icon at bounding box center [852, 617] width 44 height 50
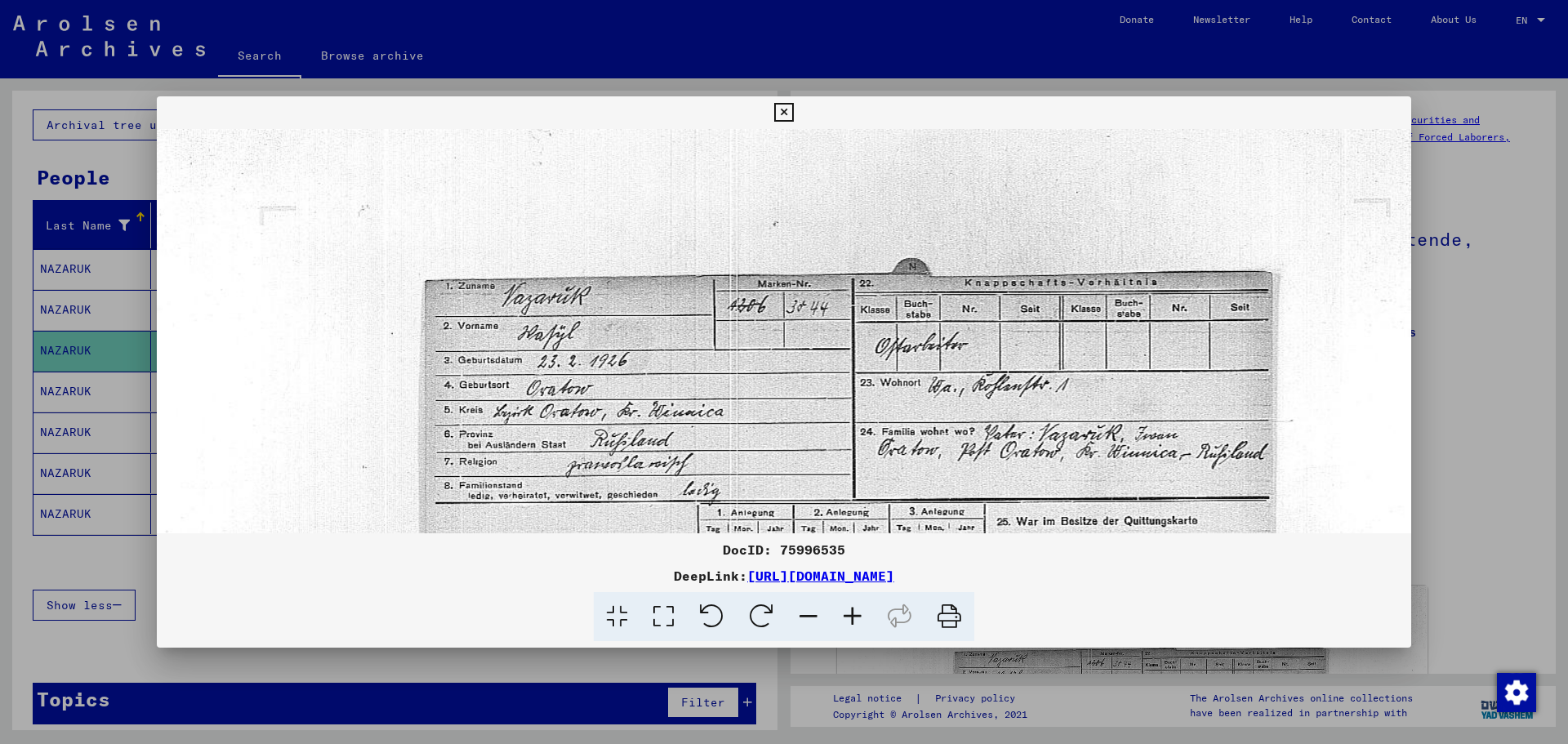
click at [785, 116] on icon at bounding box center [783, 112] width 19 height 19
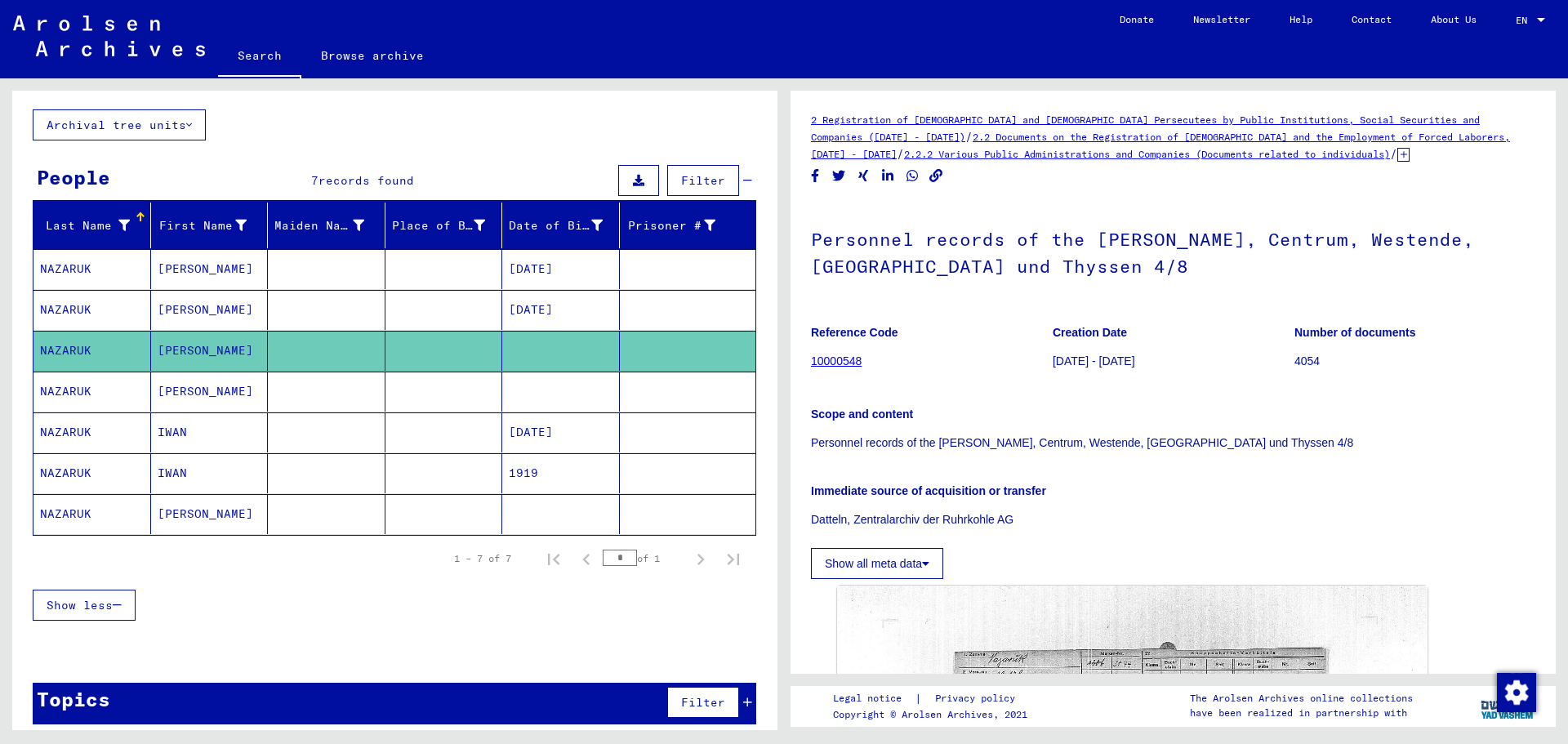
click at [95, 391] on mat-cell "NAZARUK" at bounding box center [93, 392] width 118 height 40
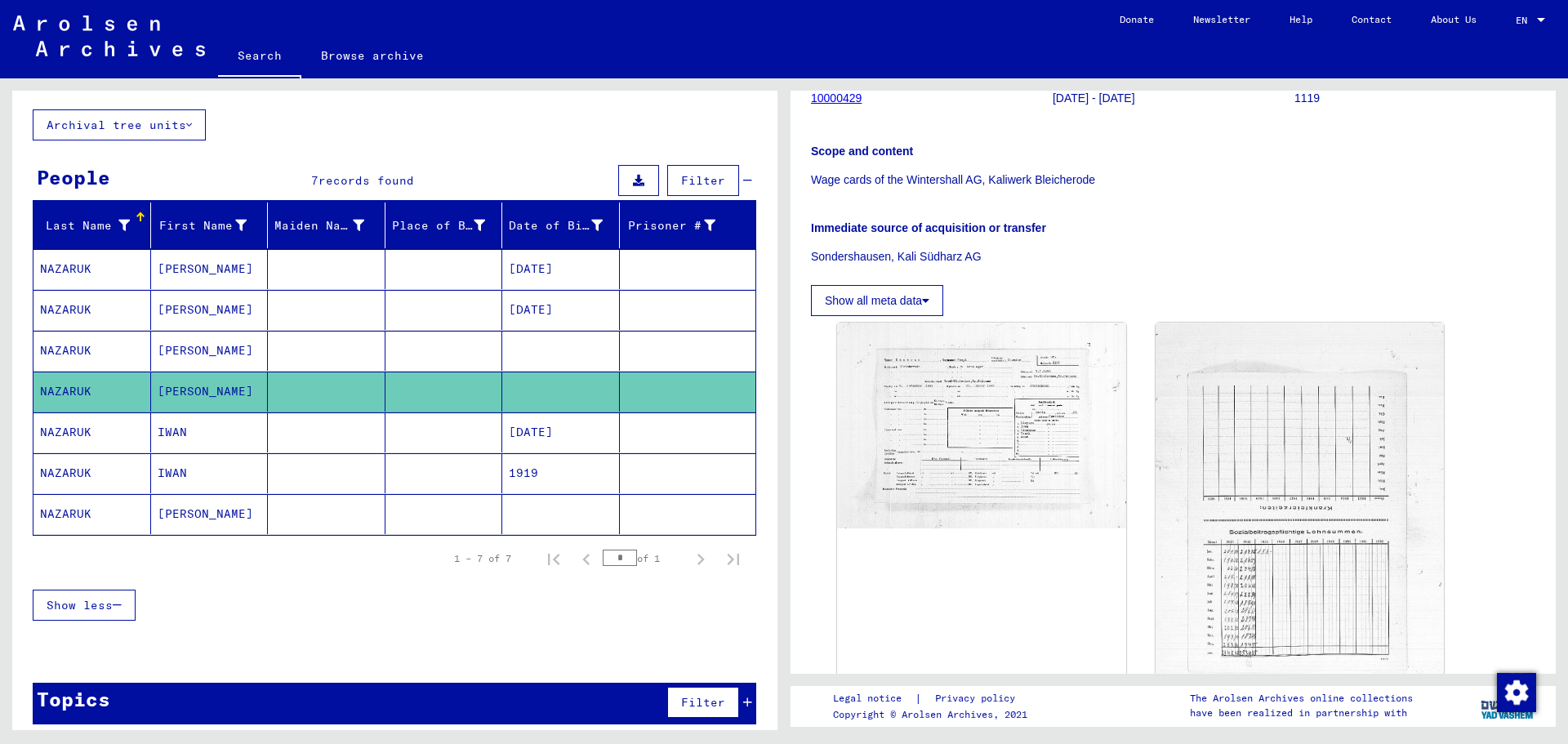
scroll to position [245, 0]
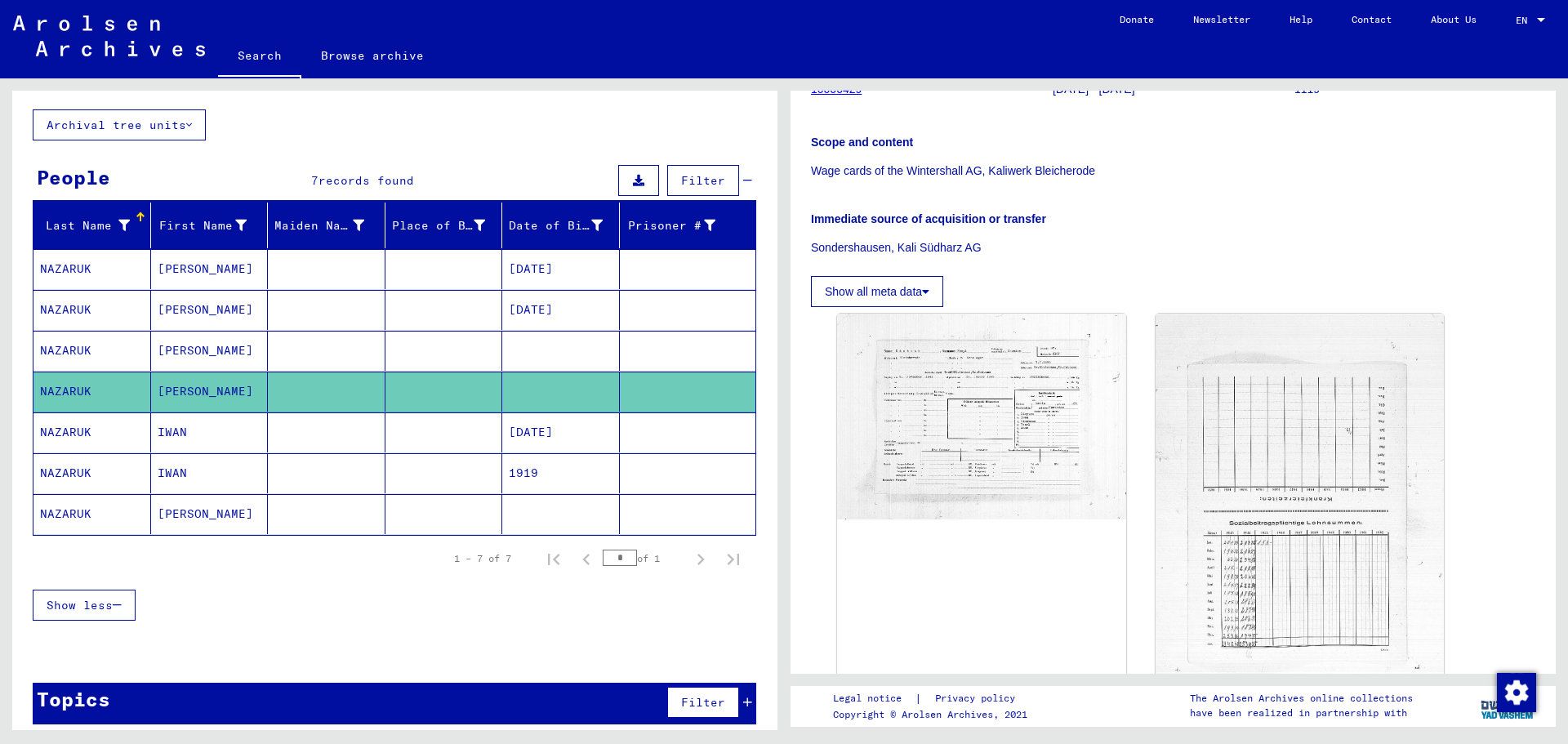
click at [95, 424] on mat-cell "NAZARUK" at bounding box center [93, 433] width 118 height 40
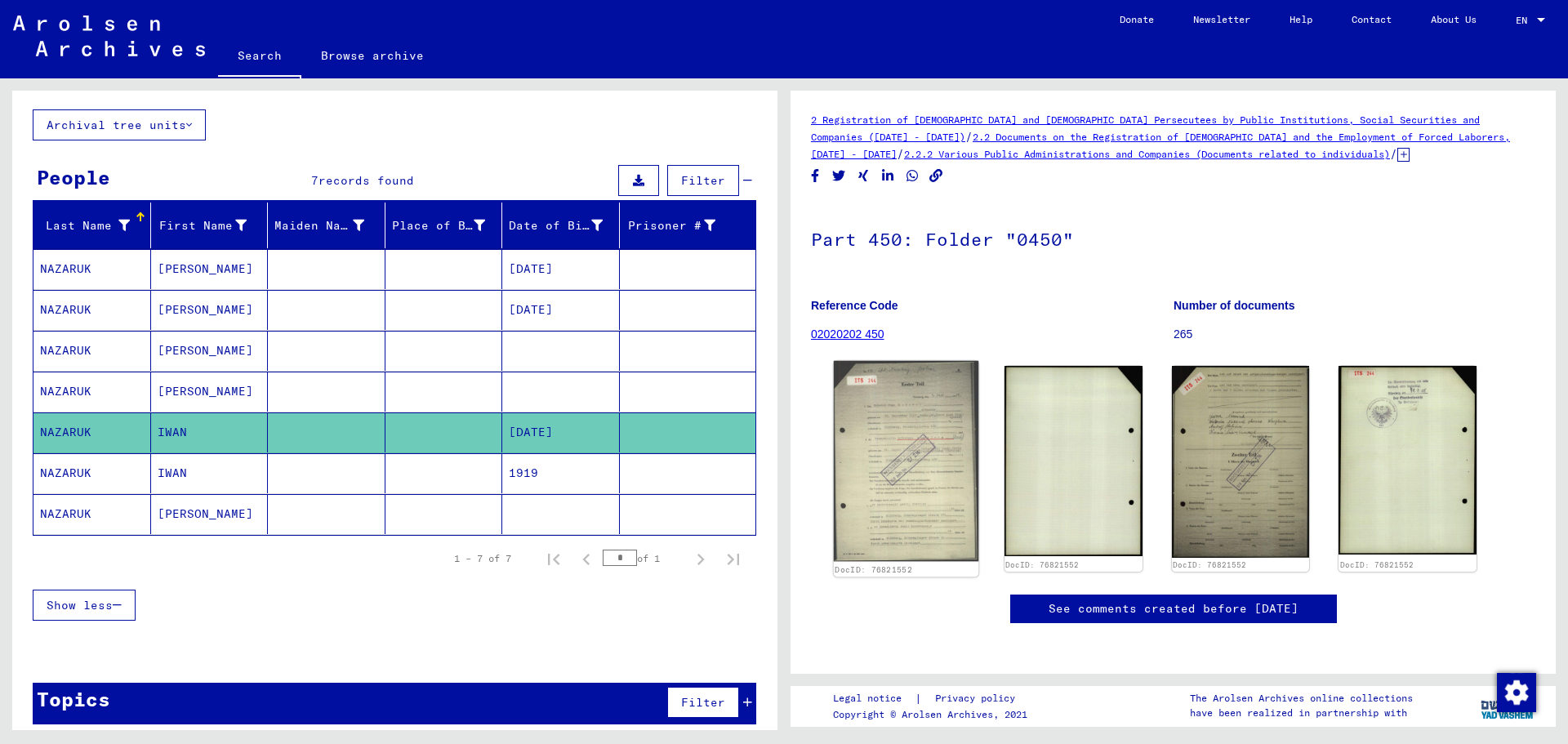
click at [890, 459] on img at bounding box center [906, 462] width 145 height 201
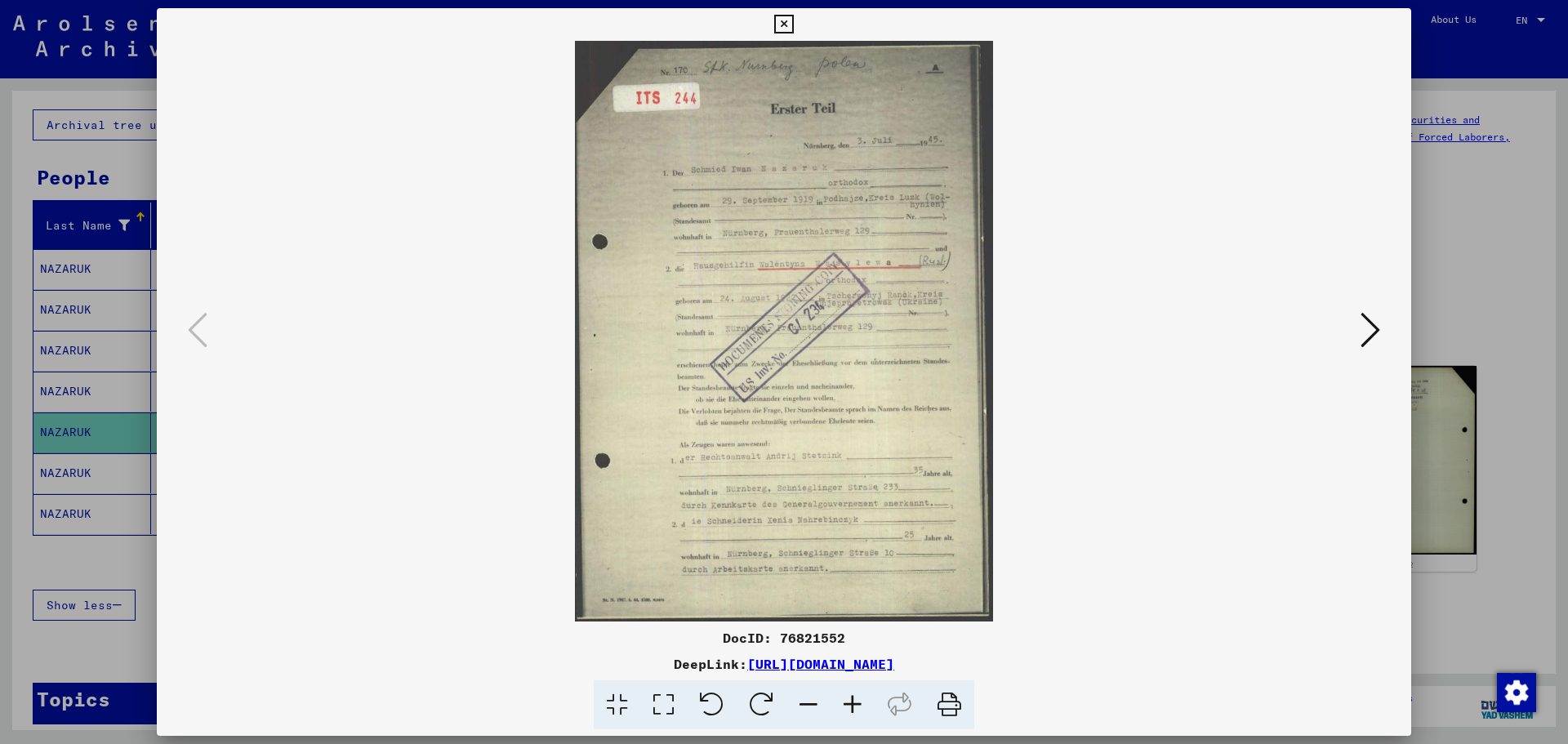
click at [849, 567] on icon at bounding box center [852, 705] width 44 height 50
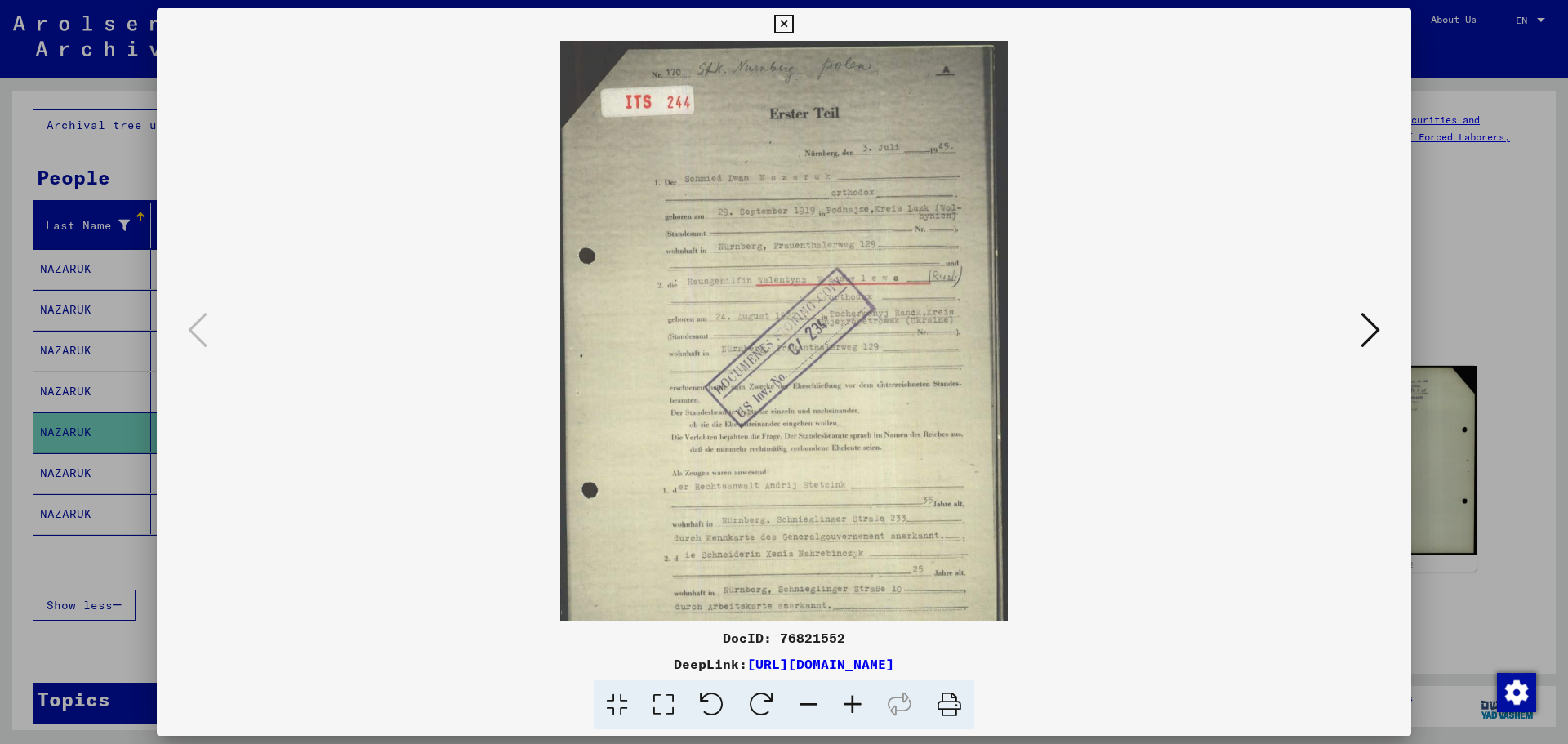
click at [849, 567] on icon at bounding box center [852, 705] width 44 height 50
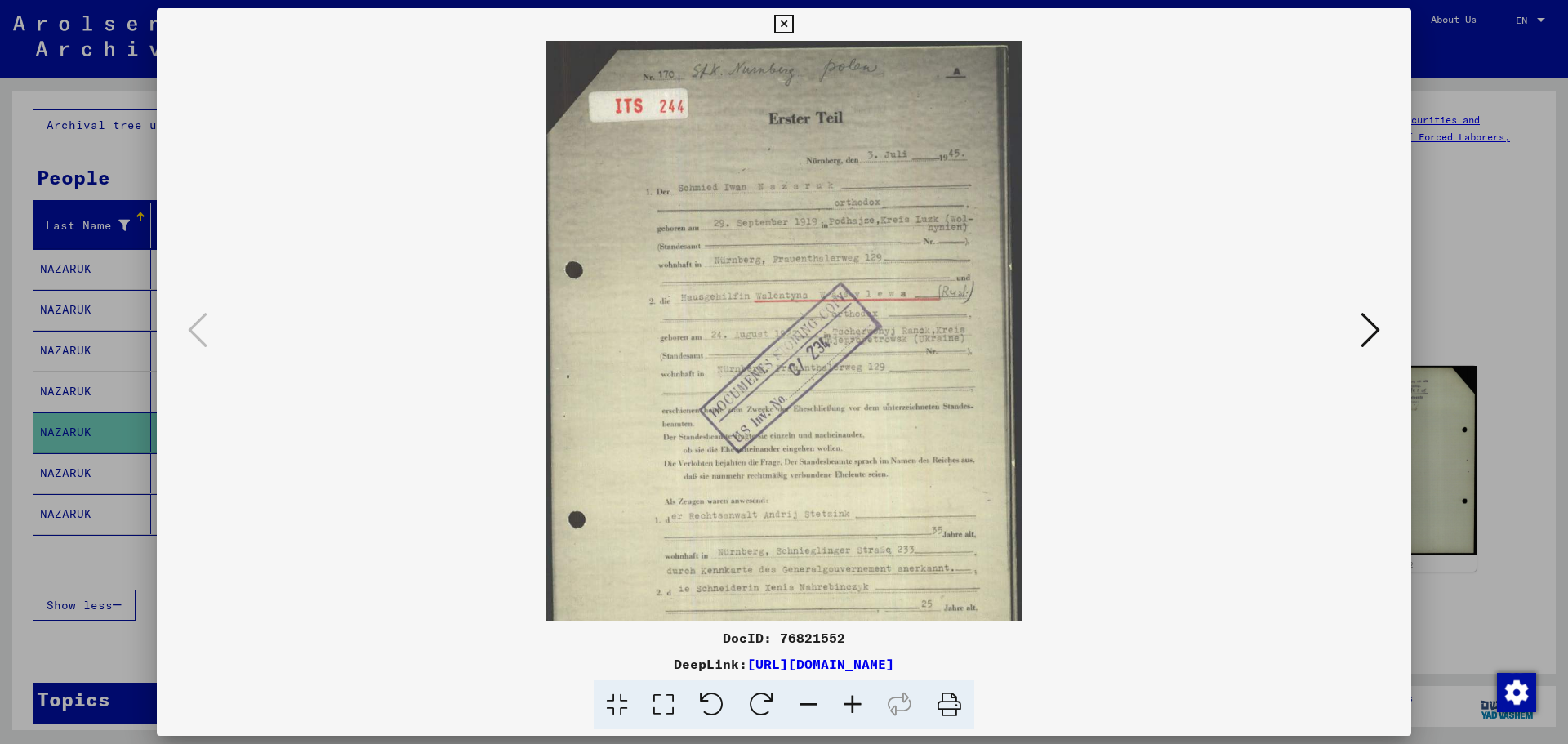
click at [849, 567] on icon at bounding box center [852, 705] width 44 height 50
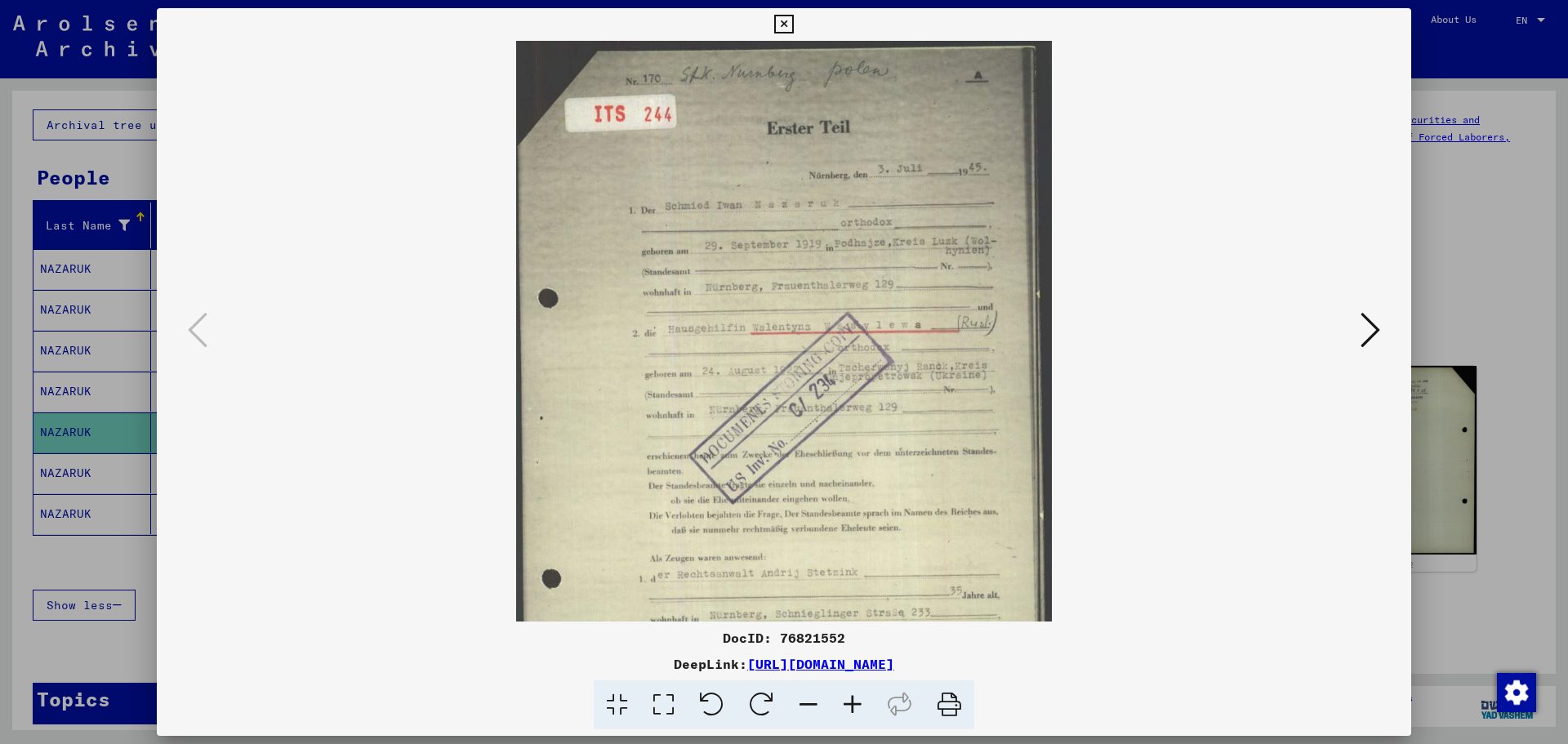
click at [849, 567] on icon at bounding box center [852, 705] width 44 height 50
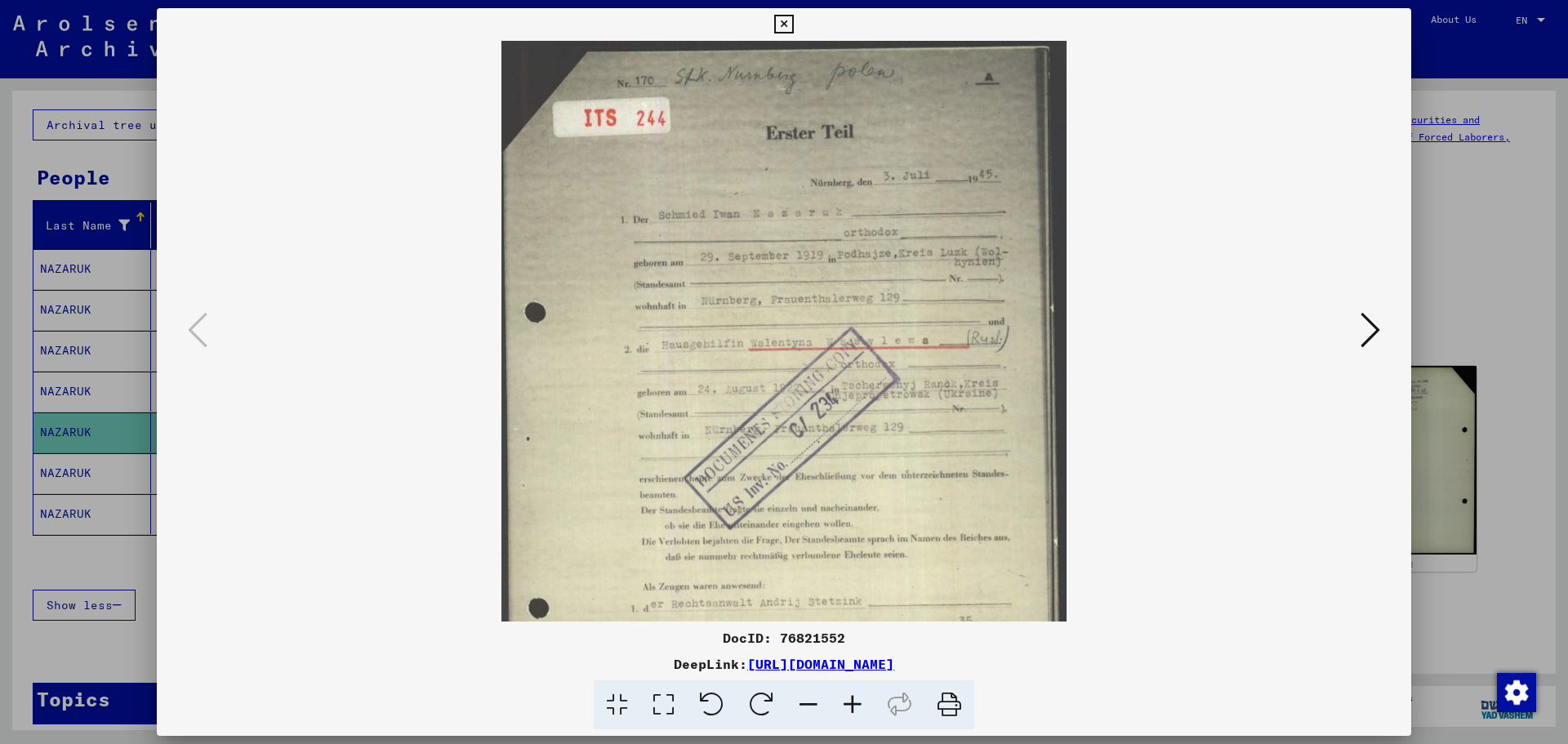
click at [849, 567] on icon at bounding box center [852, 705] width 44 height 50
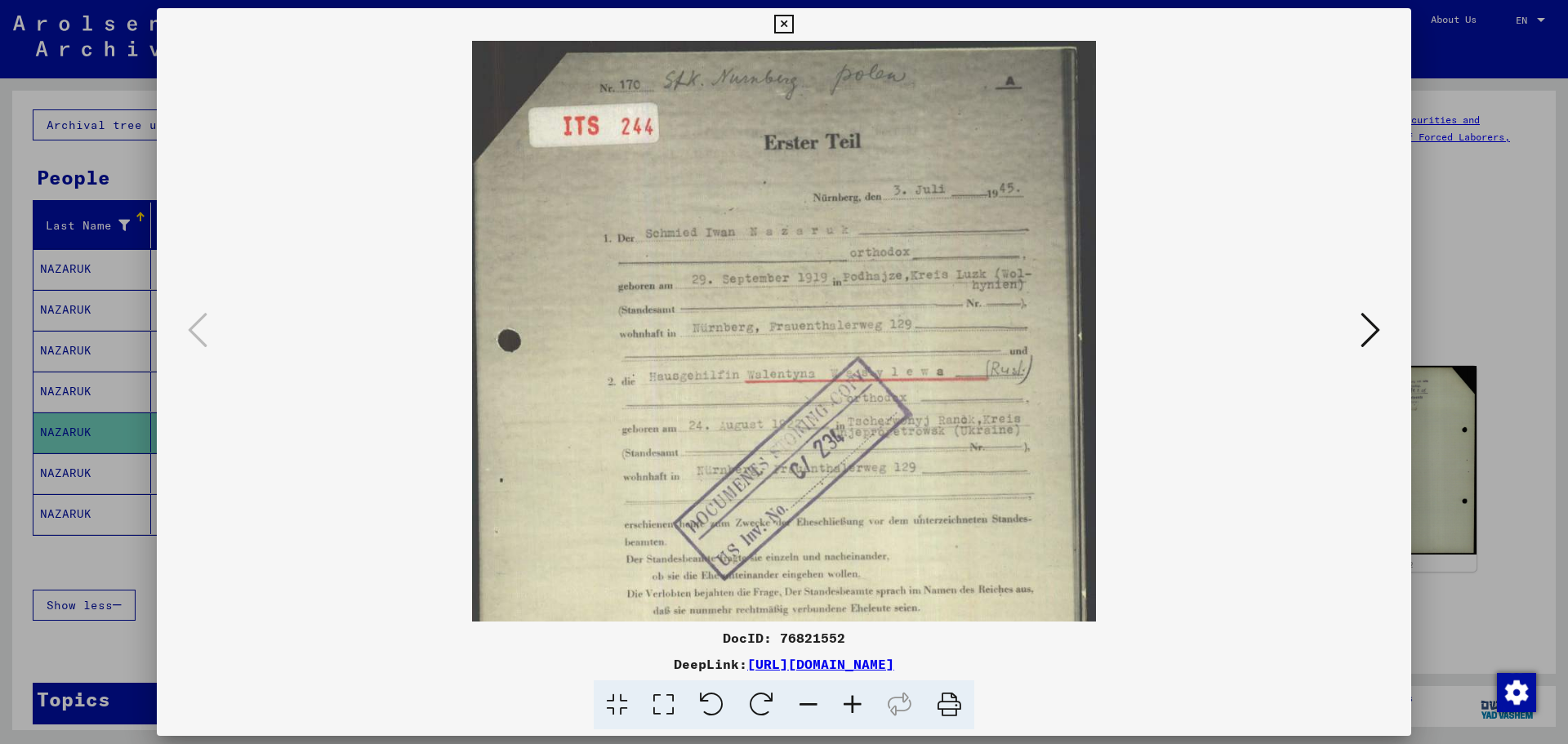
click at [849, 567] on icon at bounding box center [852, 705] width 44 height 50
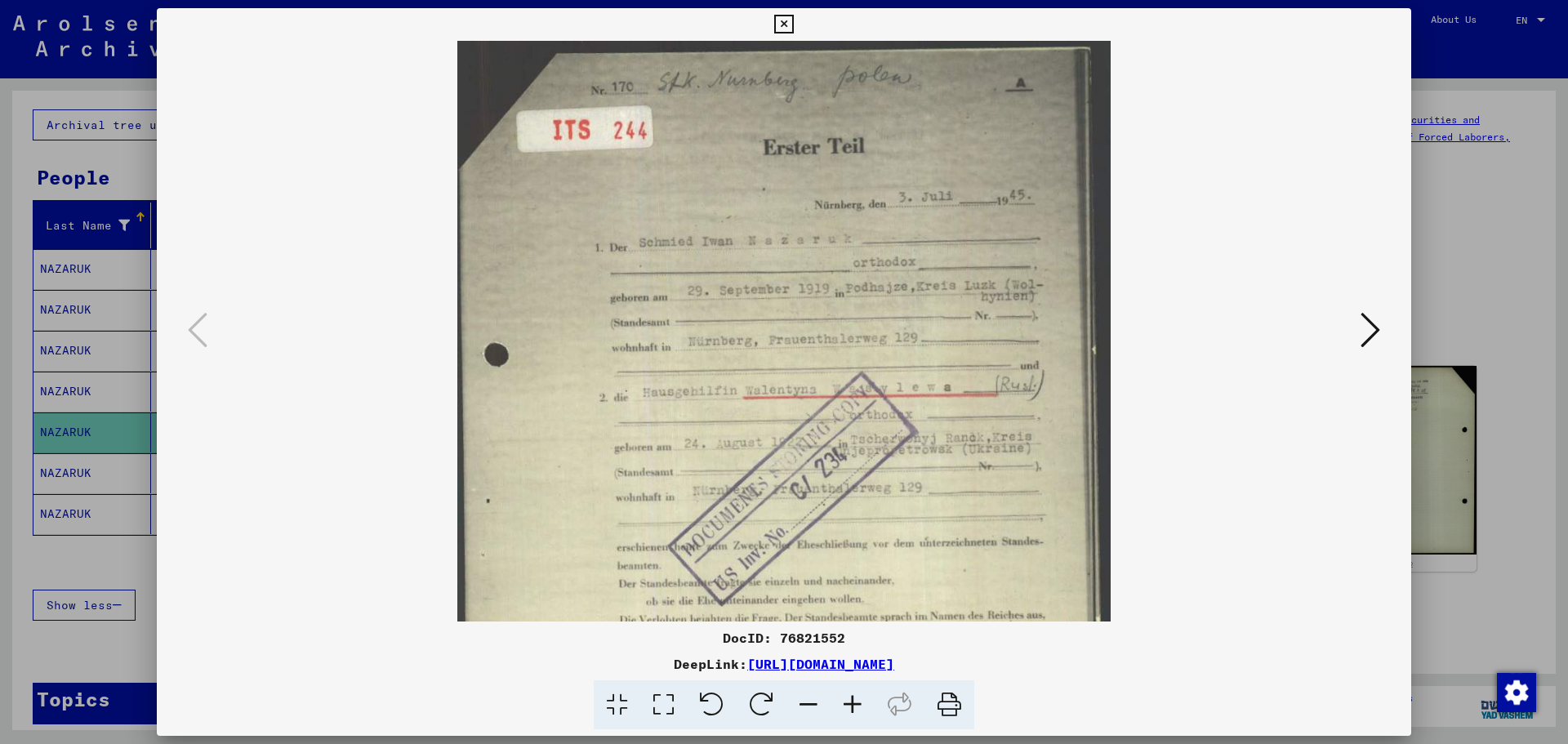
click at [849, 567] on icon at bounding box center [852, 705] width 44 height 50
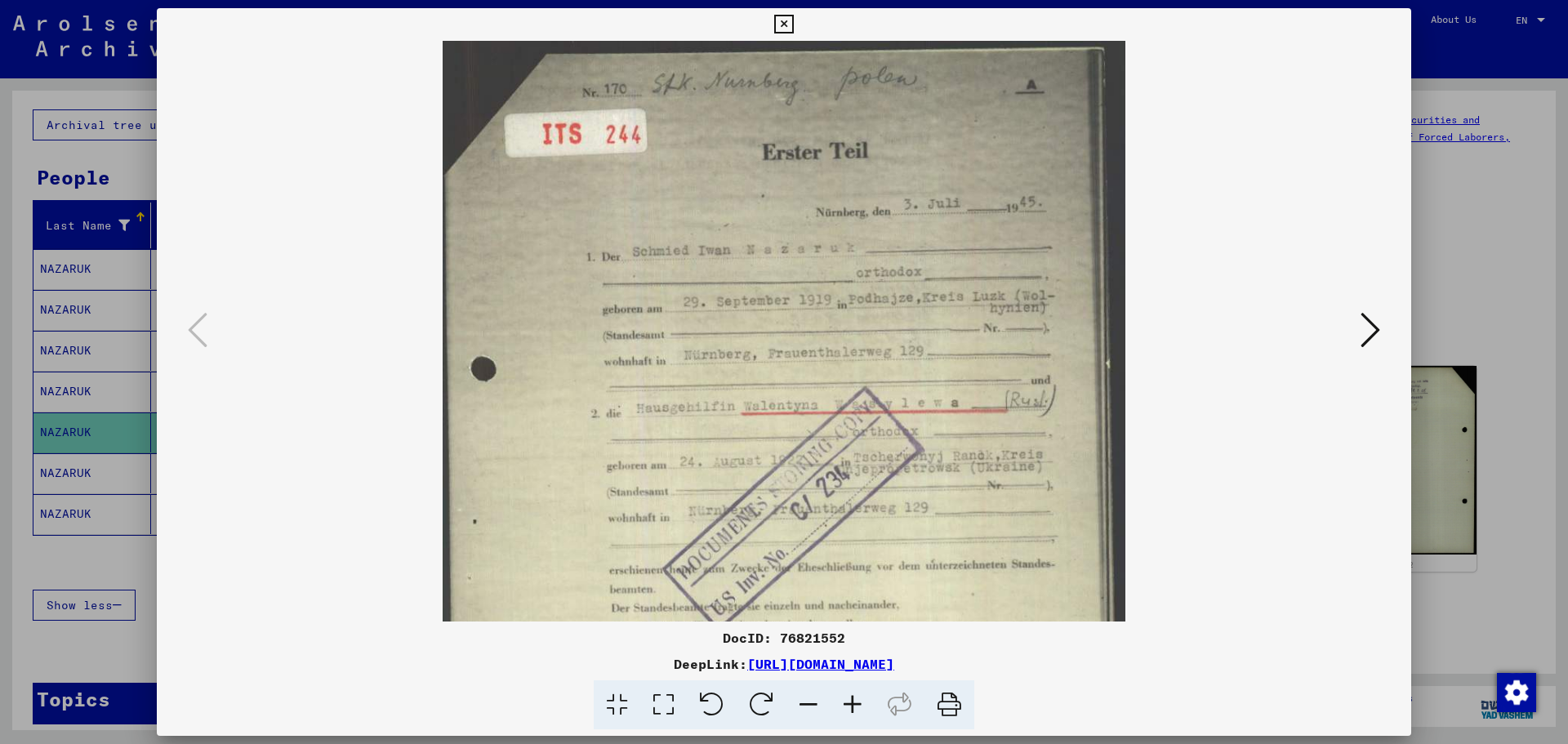
click at [849, 567] on icon at bounding box center [852, 705] width 44 height 50
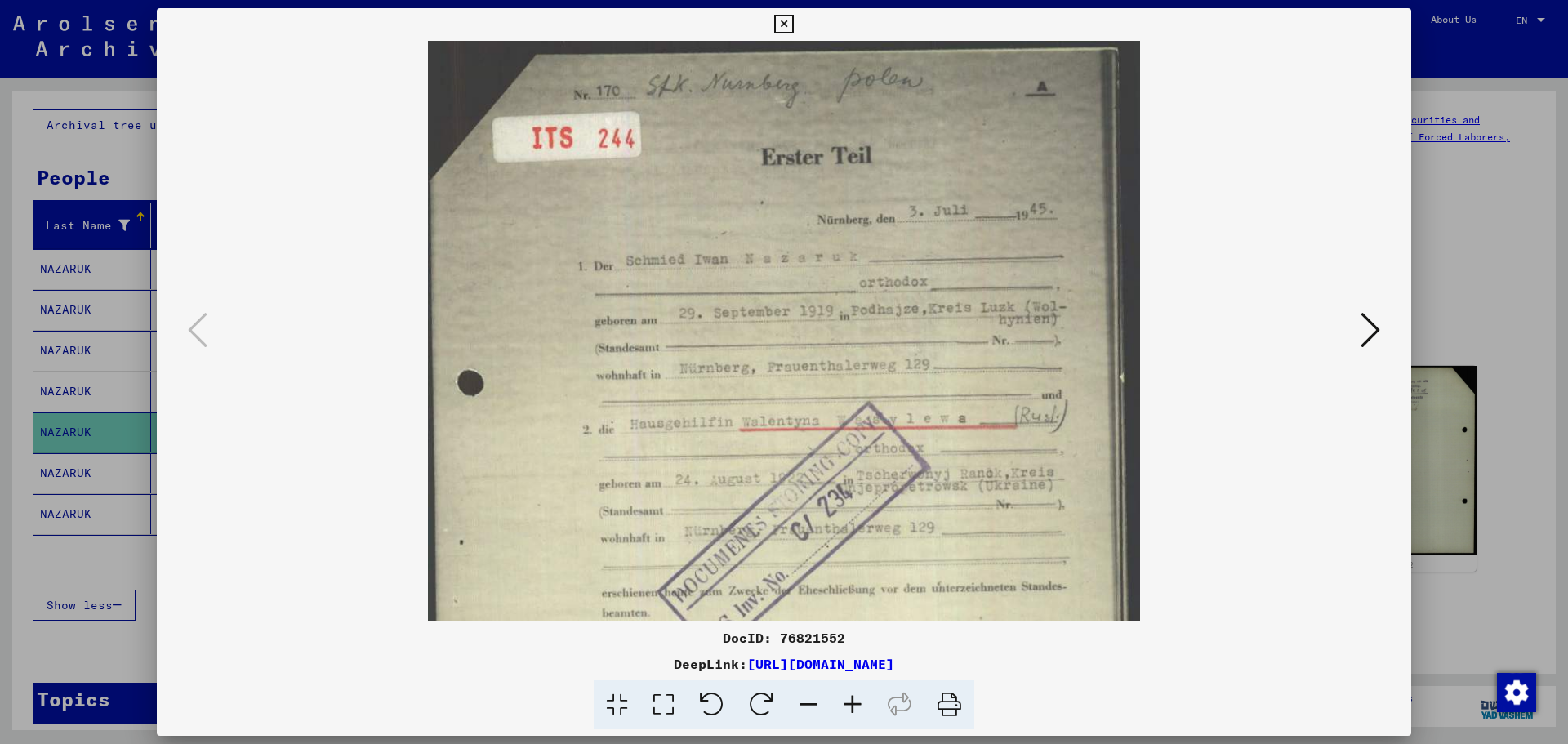
click at [849, 567] on icon at bounding box center [852, 705] width 44 height 50
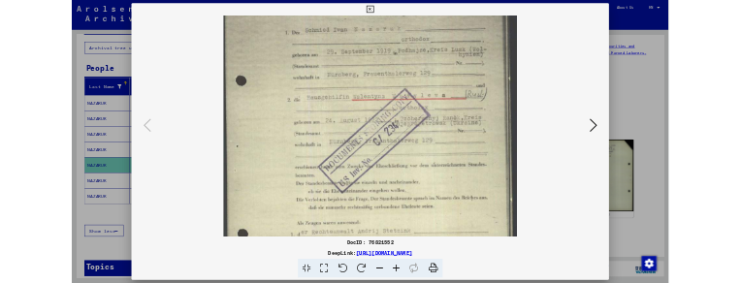
scroll to position [247, 0]
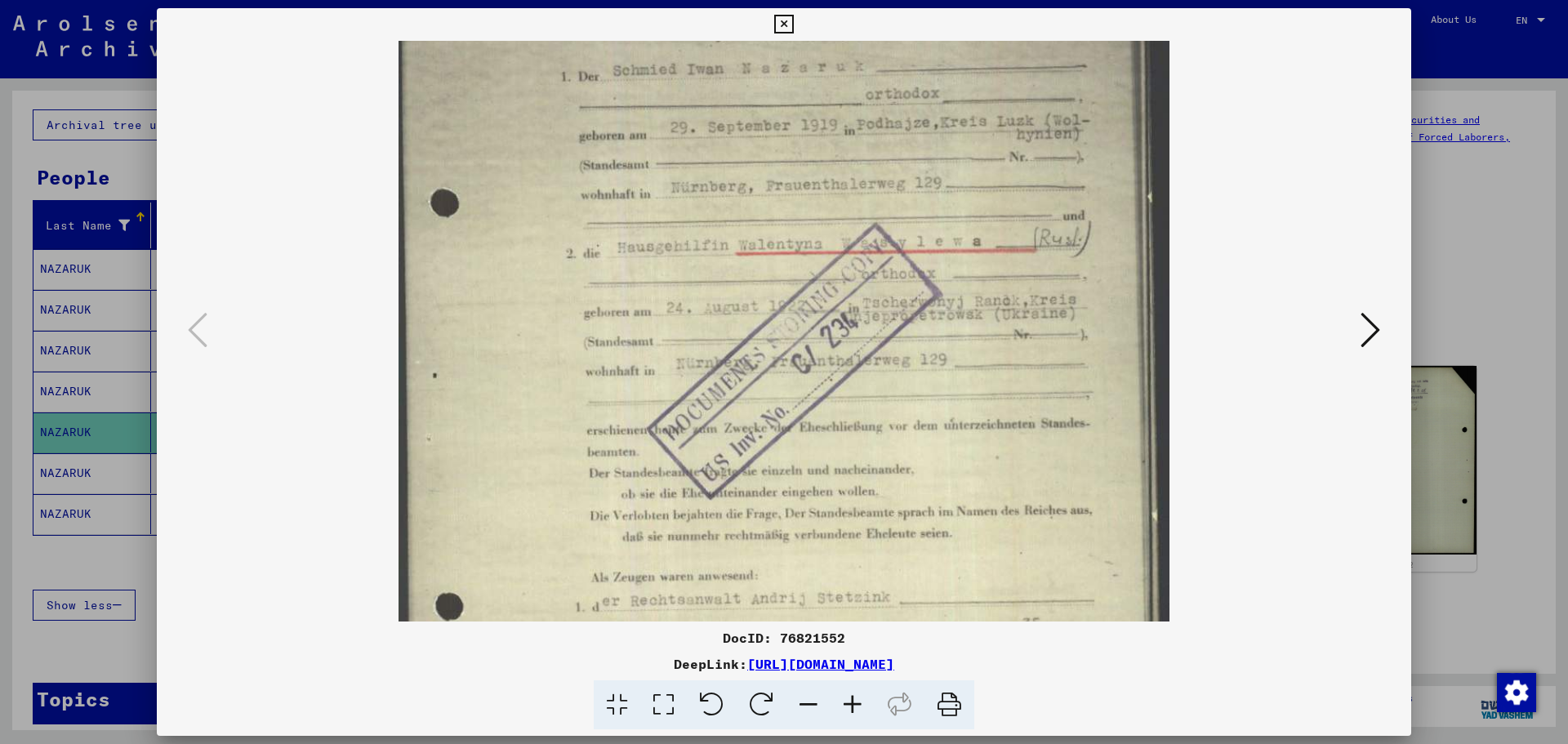
drag, startPoint x: 1012, startPoint y: 500, endPoint x: 1019, endPoint y: 292, distance: 208.1
click at [1019, 292] on img at bounding box center [783, 367] width 771 height 1071
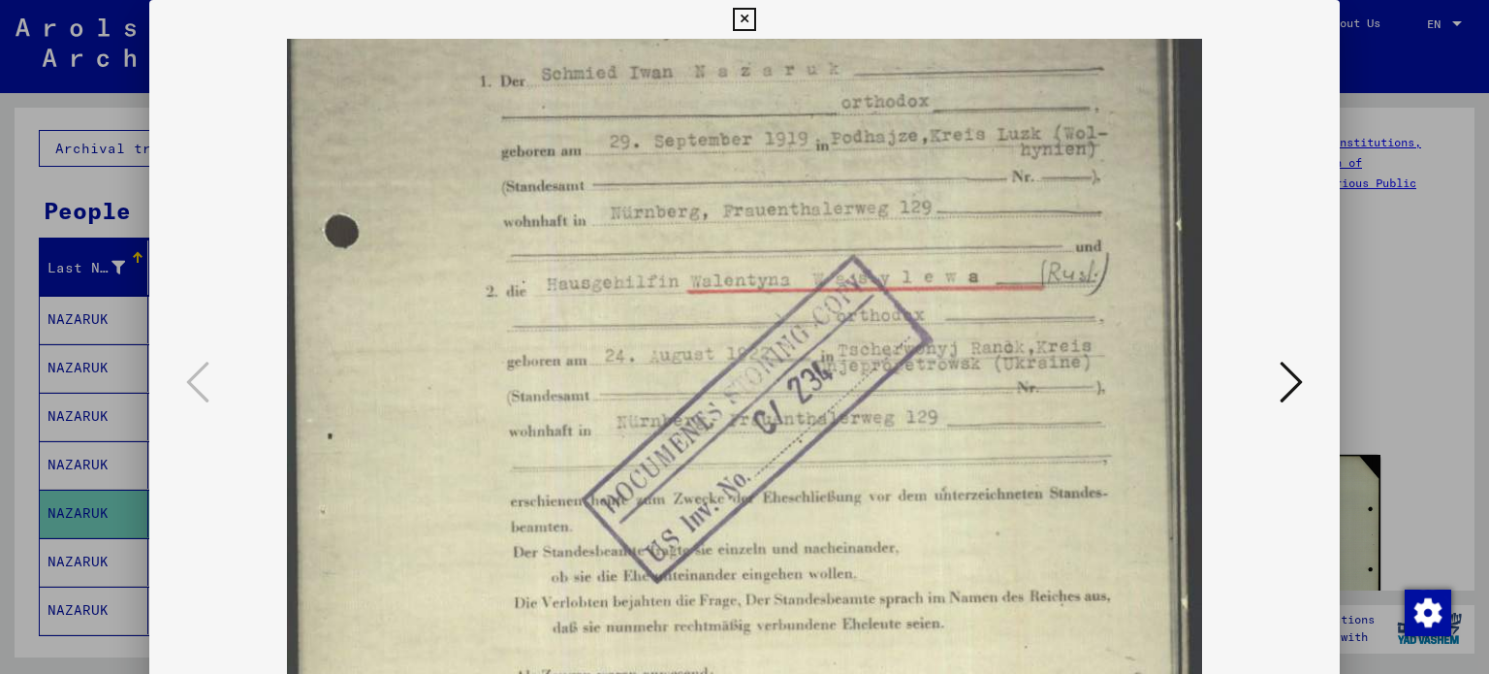
click at [923, 380] on img at bounding box center [744, 427] width 915 height 1271
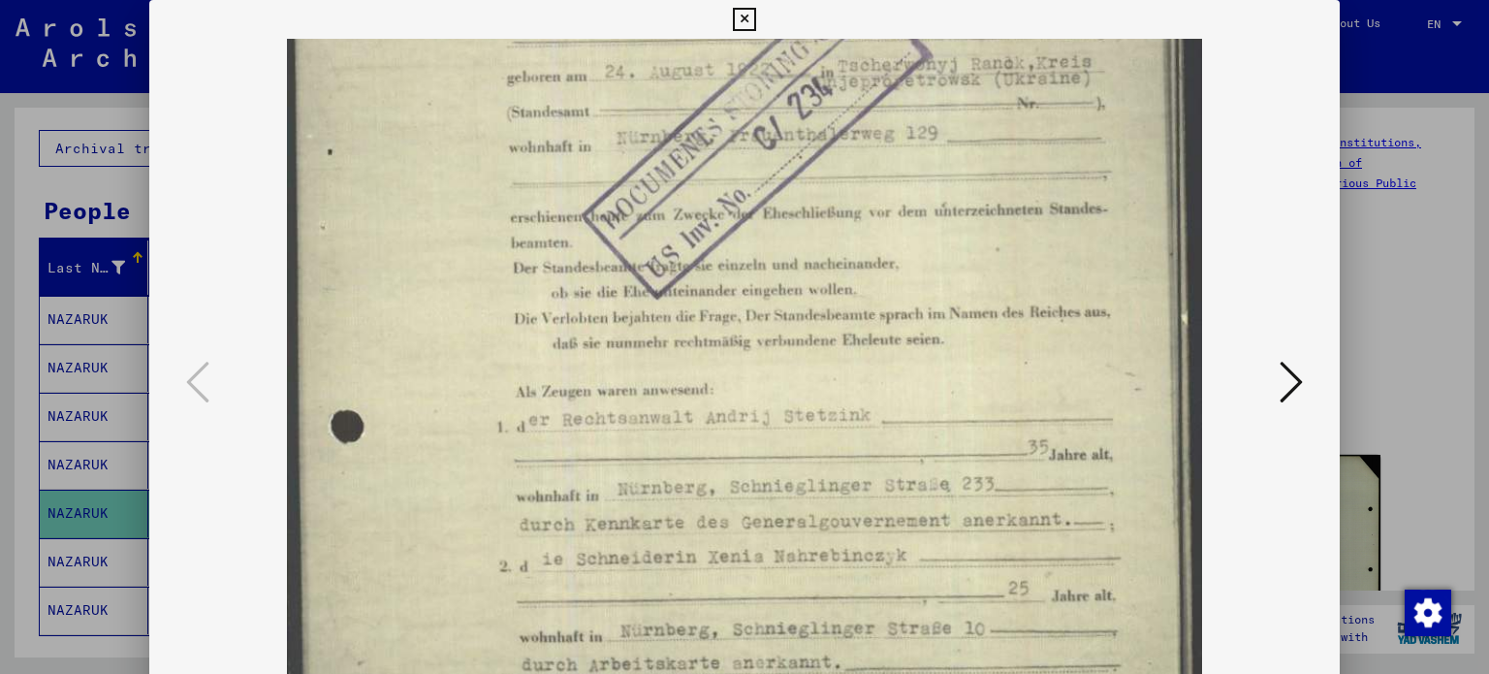
scroll to position [582, 0]
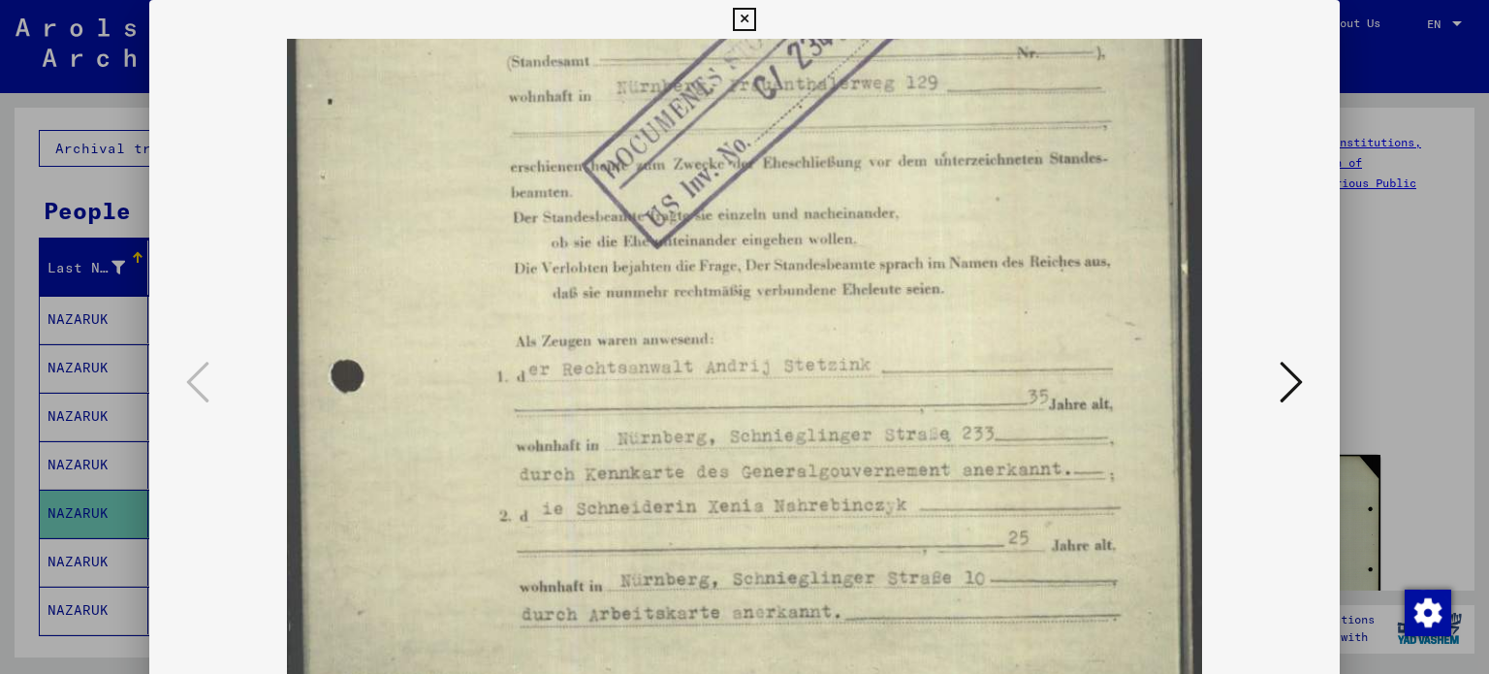
drag, startPoint x: 907, startPoint y: 467, endPoint x: 849, endPoint y: 34, distance: 437.2
click at [849, 34] on div "DocID: 76821552 DeepLink: [URL][DOMAIN_NAME]" at bounding box center [745, 428] width 1192 height 857
drag, startPoint x: 972, startPoint y: 527, endPoint x: 968, endPoint y: 325, distance: 201.7
click at [968, 325] on img at bounding box center [744, 92] width 915 height 1271
drag, startPoint x: 951, startPoint y: 458, endPoint x: 929, endPoint y: 134, distance: 324.6
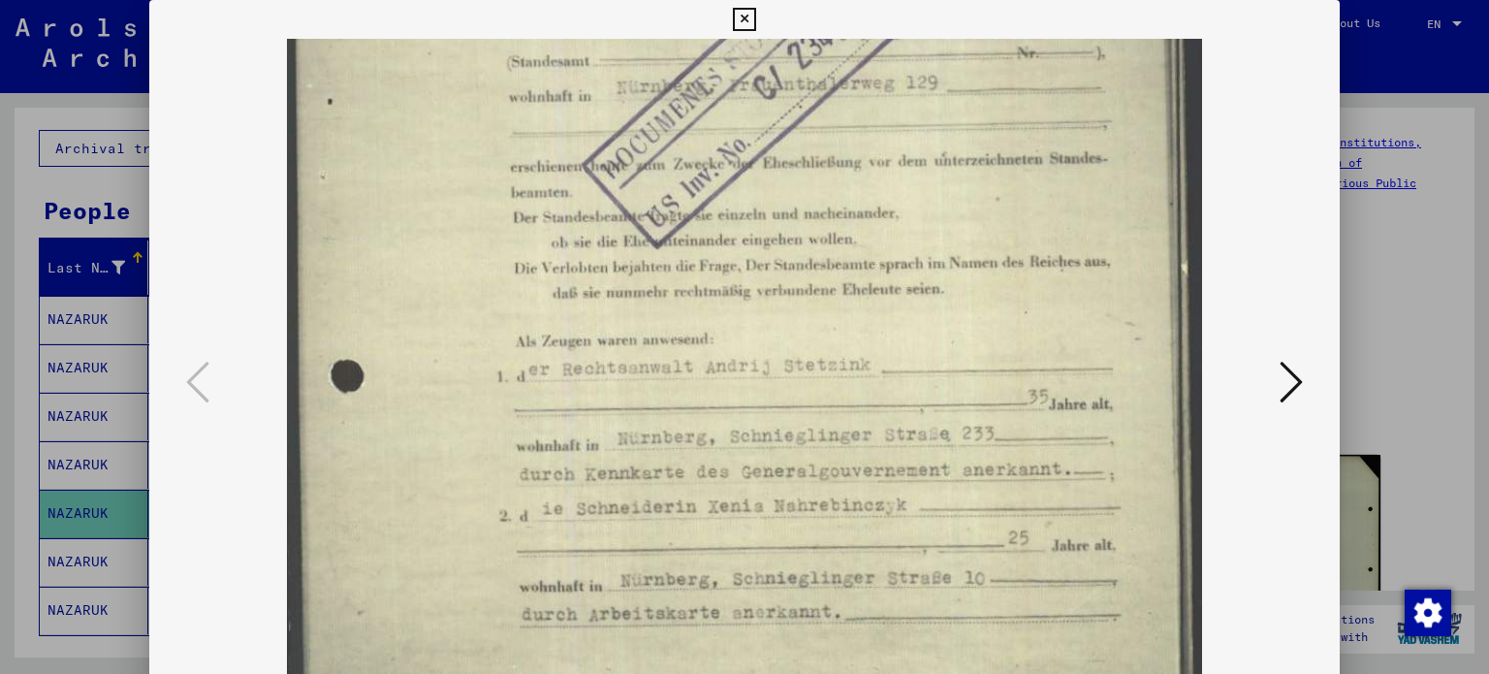
click at [929, 134] on img at bounding box center [744, 92] width 915 height 1271
click at [745, 21] on icon at bounding box center [744, 19] width 22 height 23
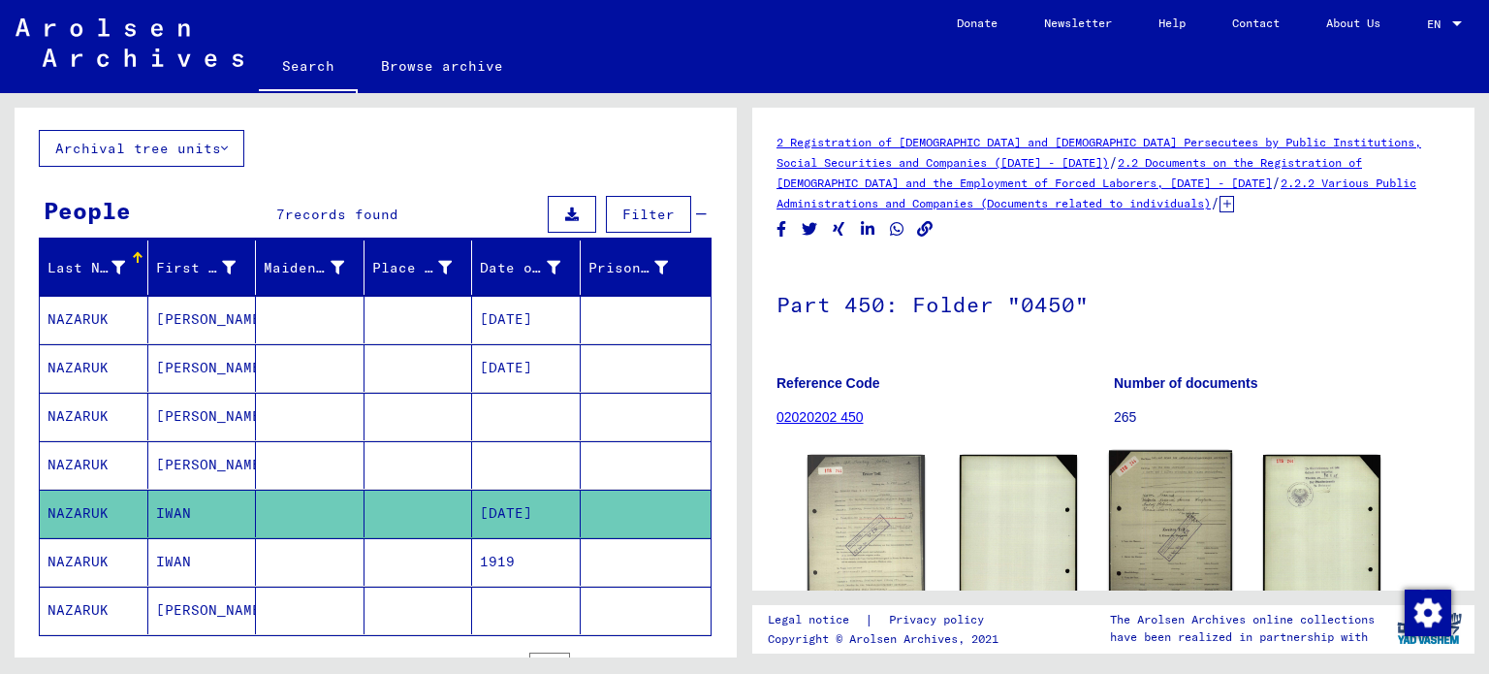
click at [1147, 511] on img at bounding box center [1169, 537] width 123 height 172
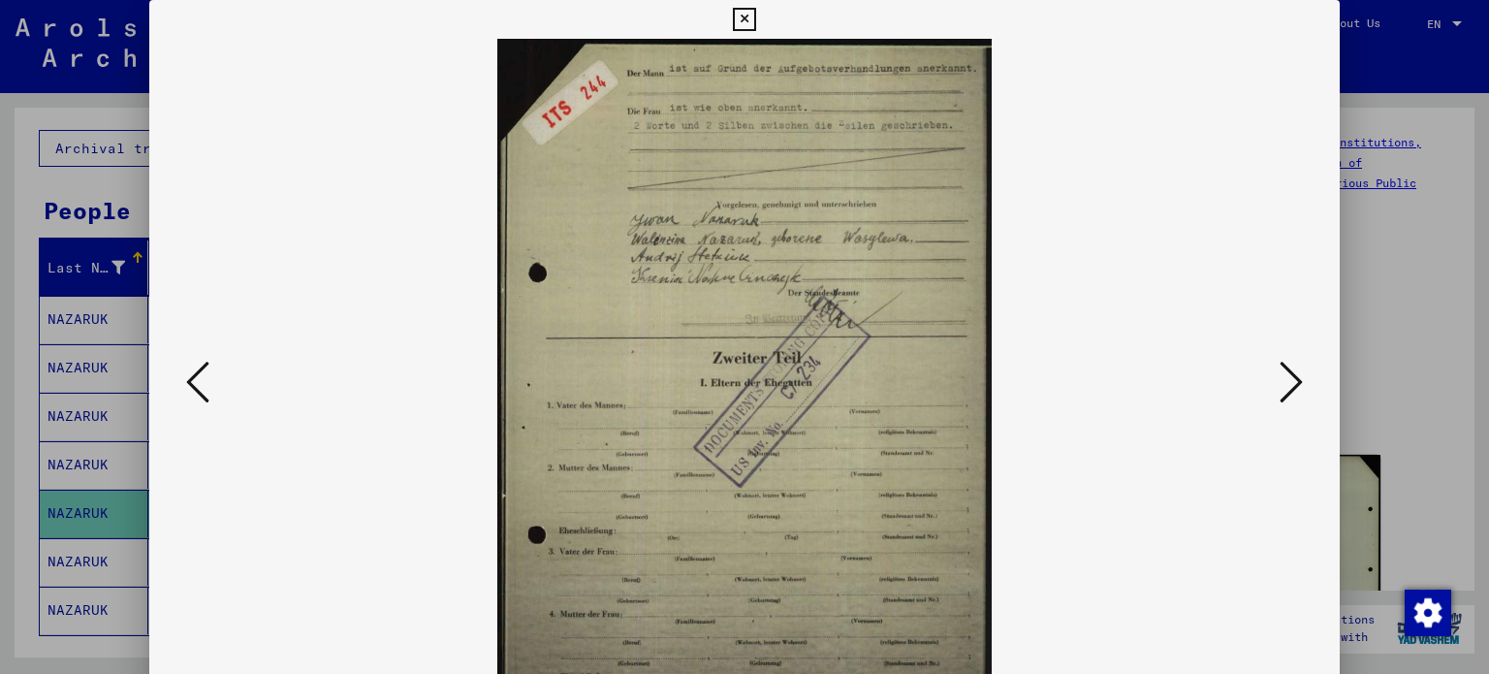
click at [699, 401] on img at bounding box center [745, 383] width 1060 height 689
click at [783, 415] on img at bounding box center [745, 383] width 1060 height 689
drag, startPoint x: 1462, startPoint y: 145, endPoint x: 1479, endPoint y: 236, distance: 91.7
click at [1479, 236] on div at bounding box center [744, 337] width 1489 height 674
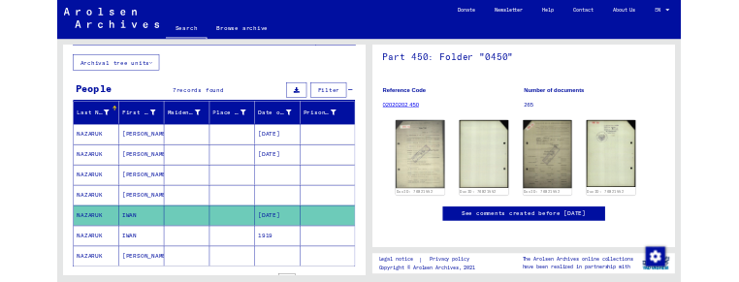
scroll to position [291, 0]
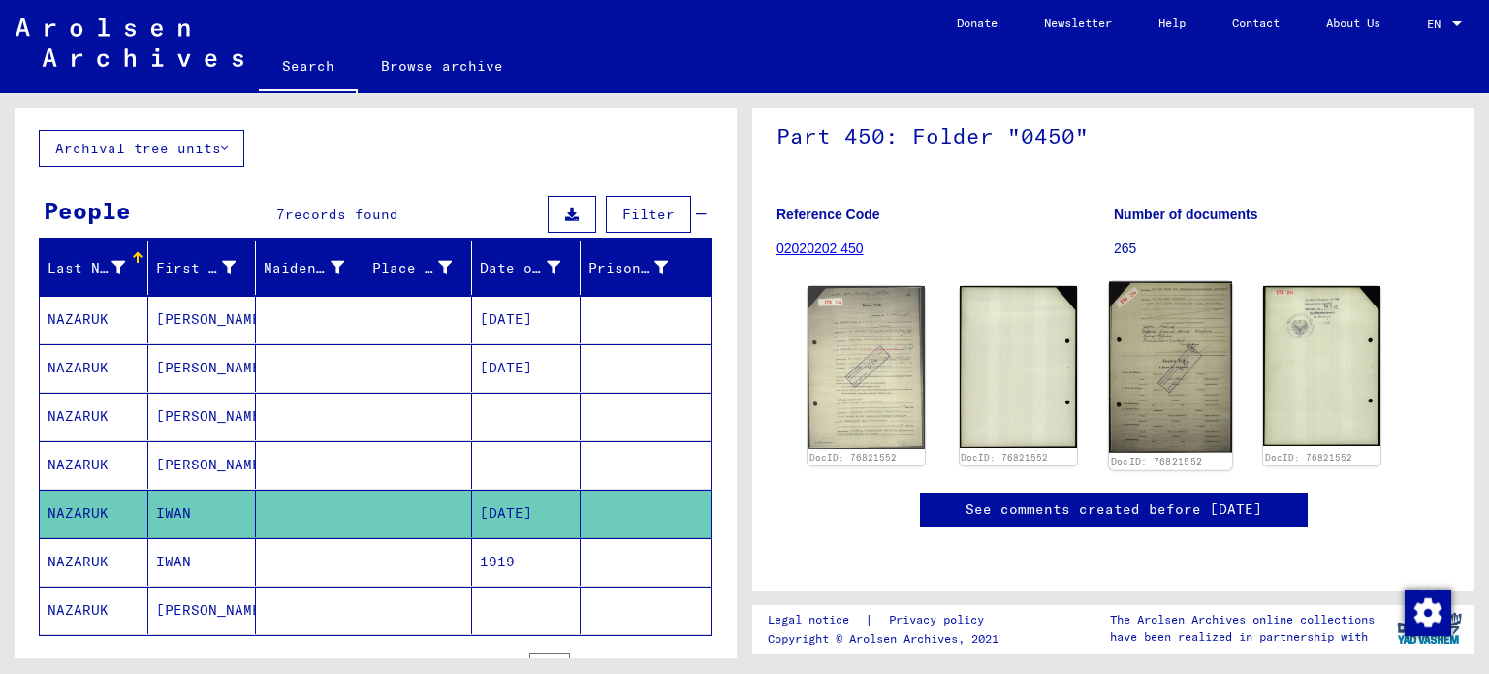
click at [1167, 282] on img at bounding box center [1169, 368] width 123 height 172
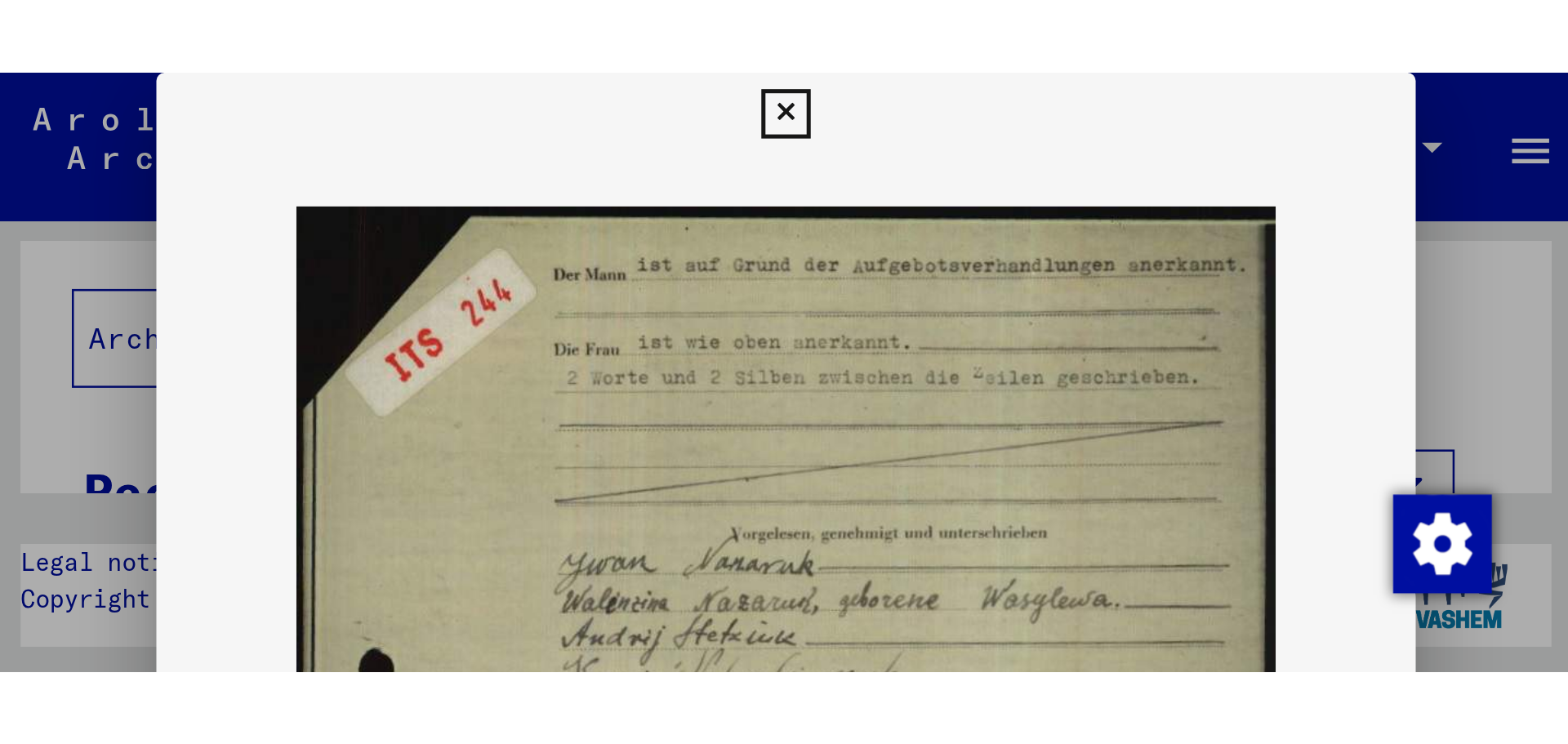
scroll to position [82, 0]
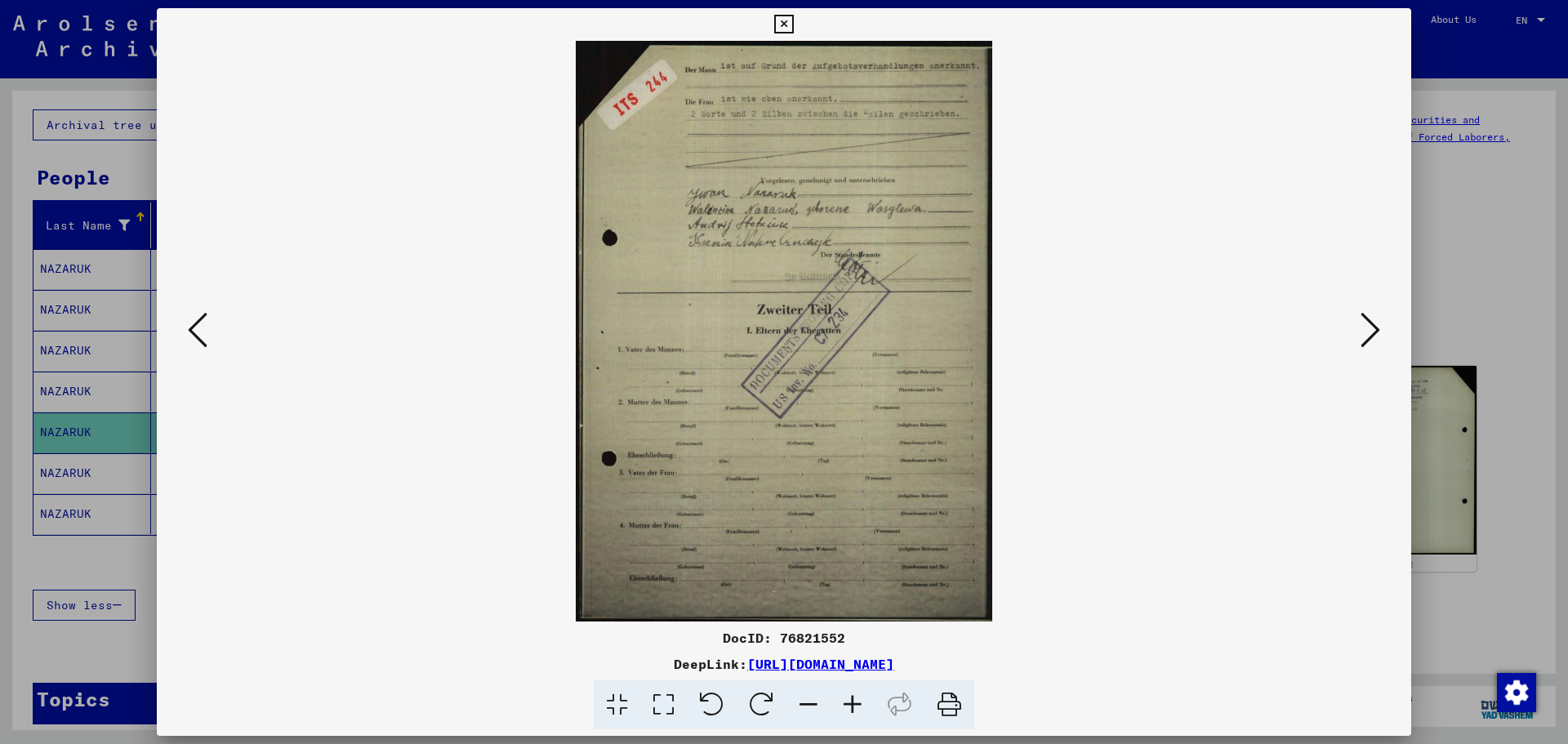
click at [854, 567] on icon at bounding box center [852, 705] width 44 height 50
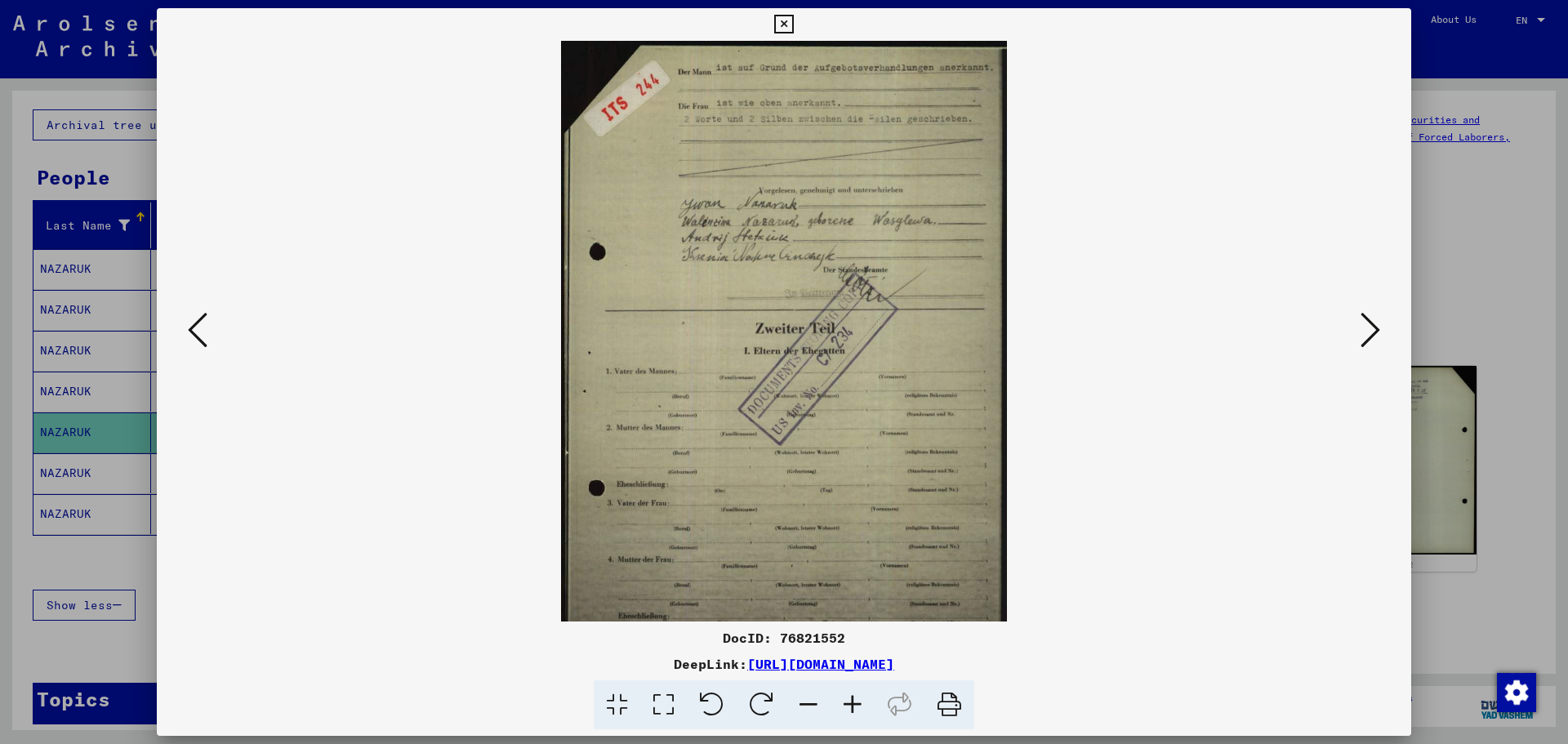
click at [854, 567] on icon at bounding box center [852, 705] width 44 height 50
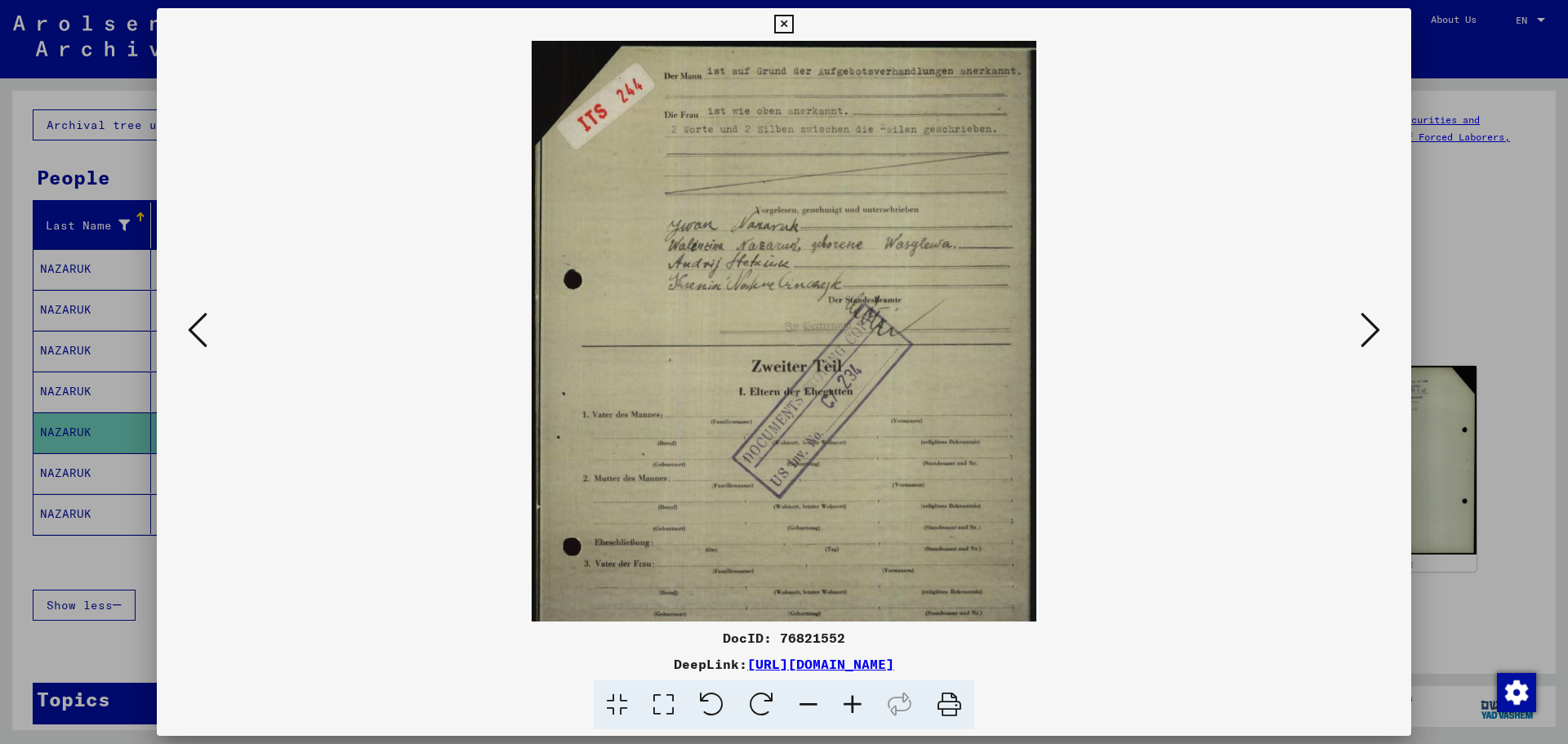
click at [854, 567] on icon at bounding box center [852, 705] width 44 height 50
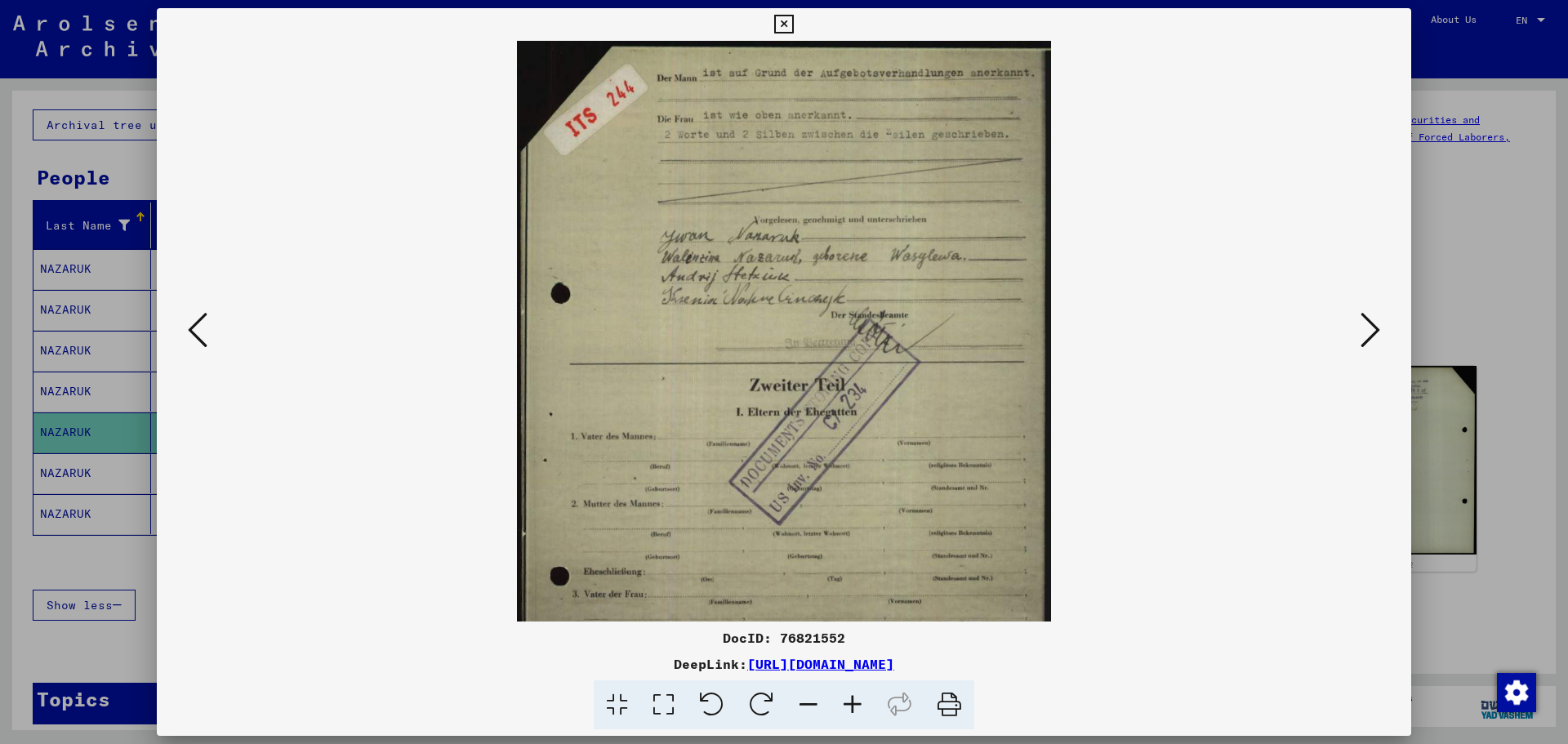
click at [854, 567] on icon at bounding box center [852, 705] width 44 height 50
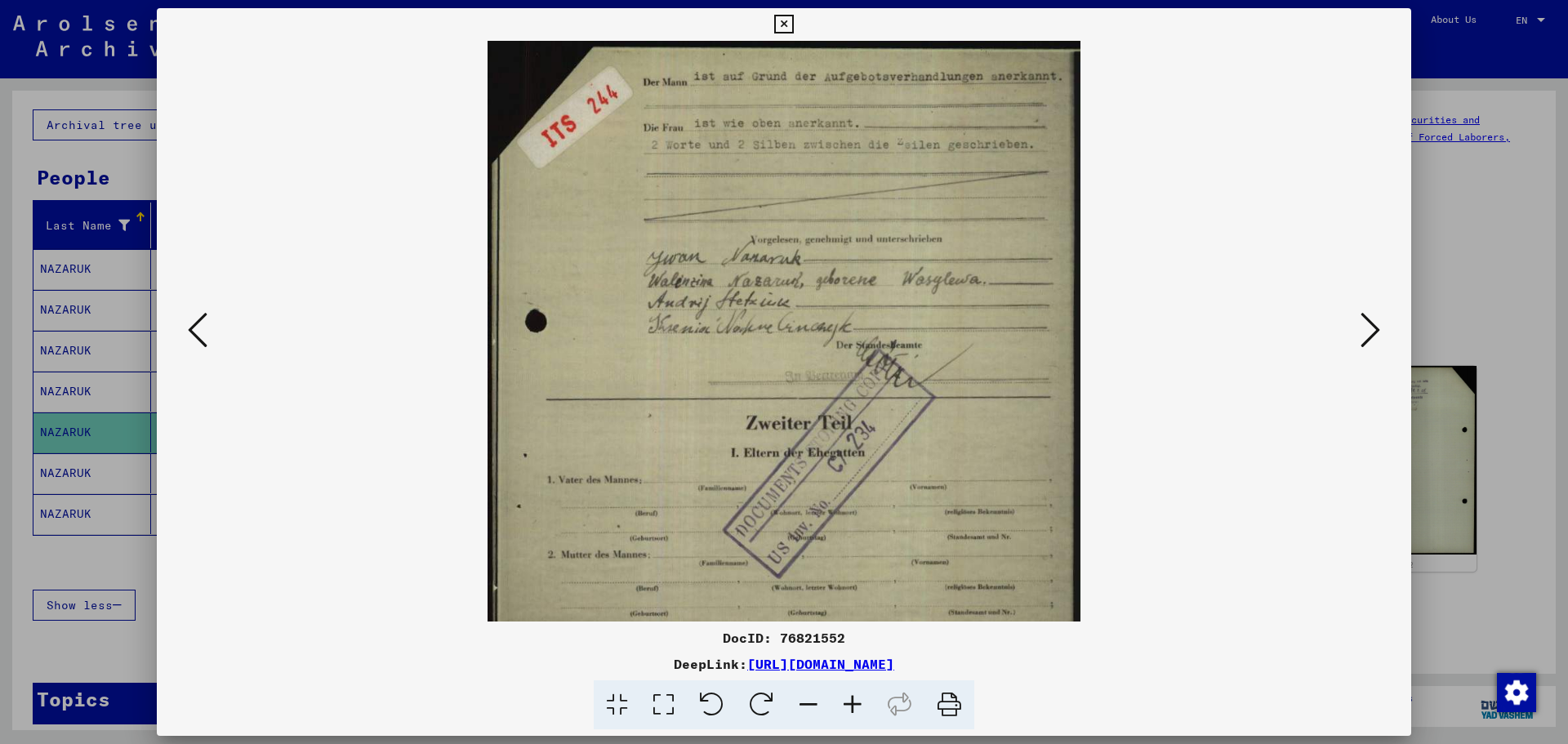
click at [854, 567] on icon at bounding box center [852, 705] width 44 height 50
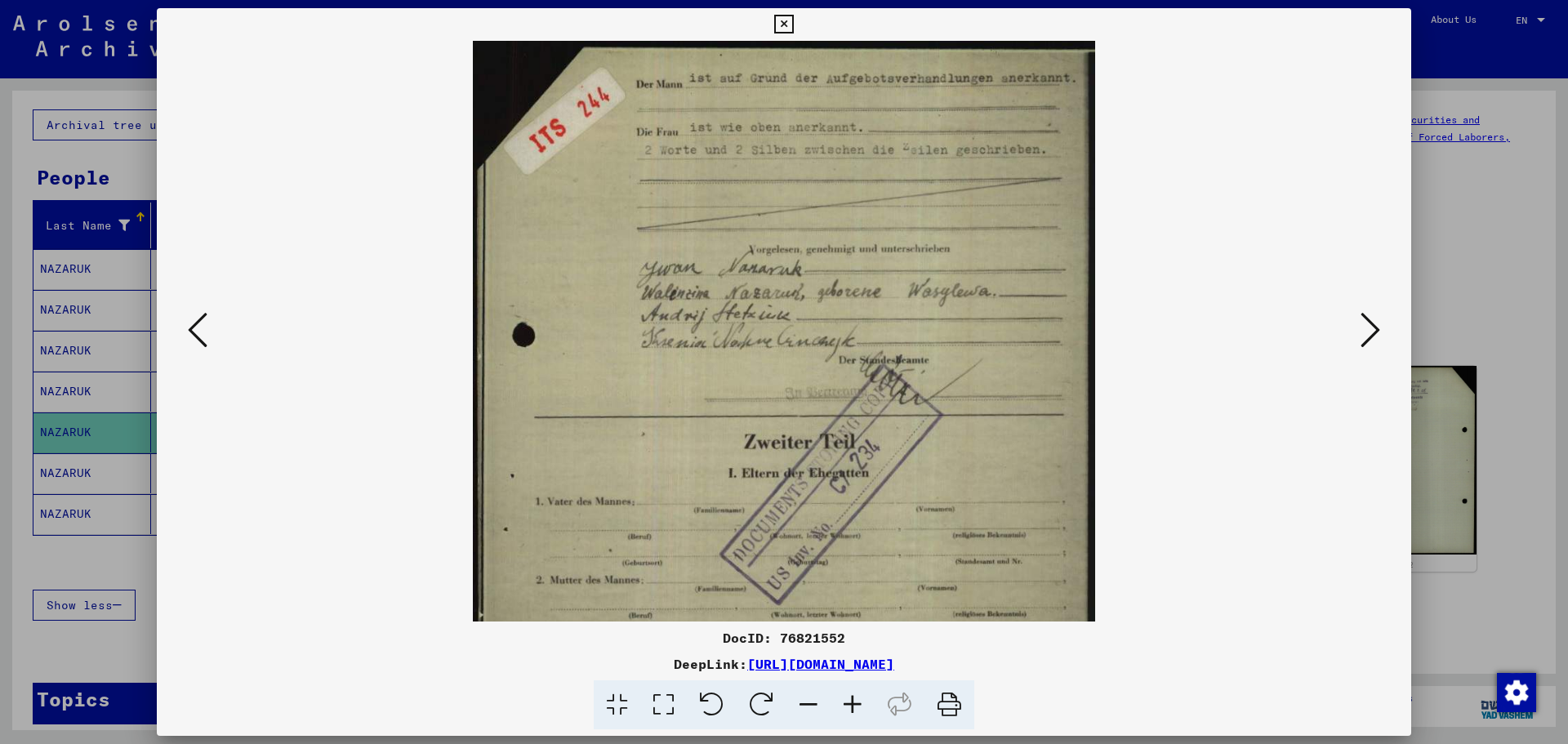
click at [854, 567] on icon at bounding box center [852, 705] width 44 height 50
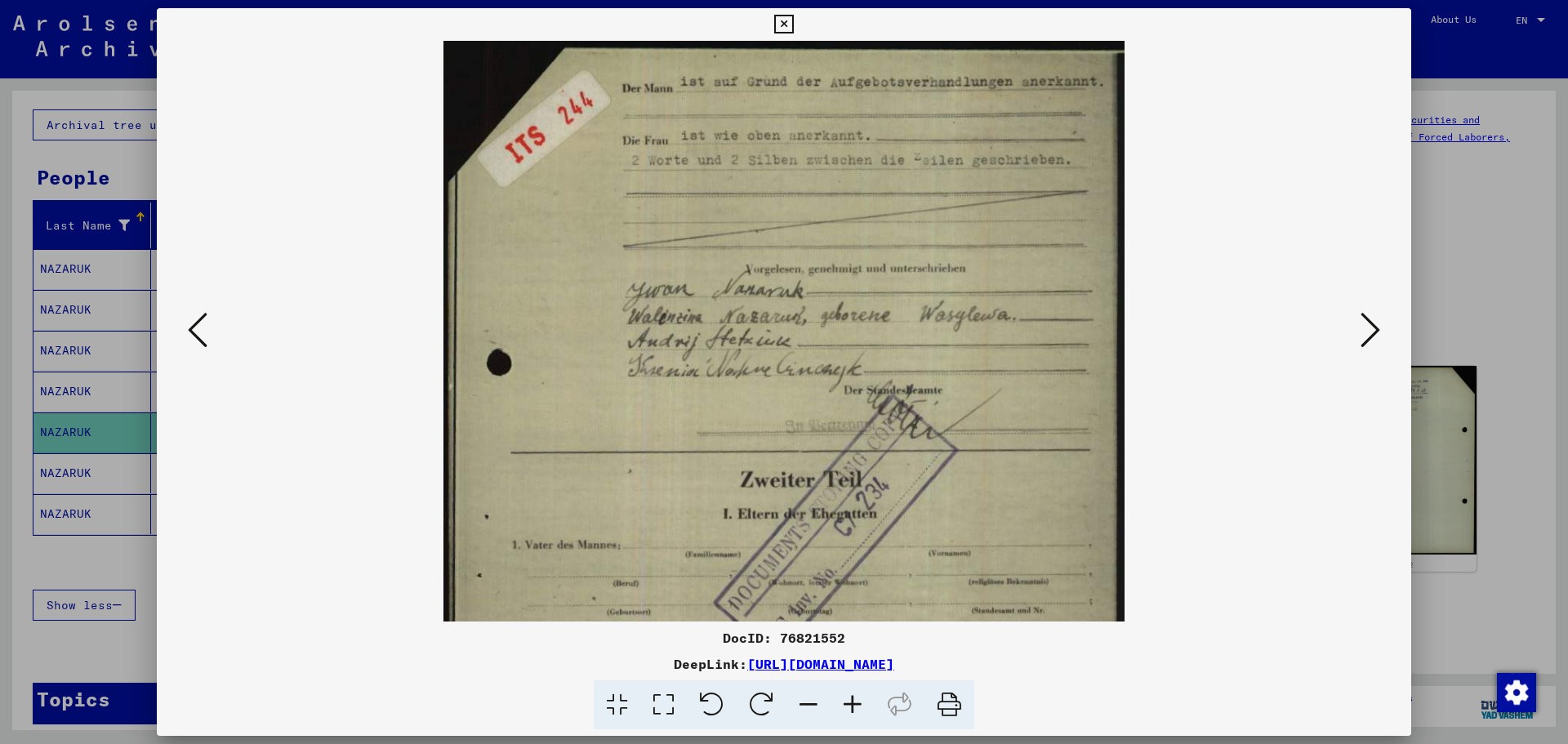
click at [854, 567] on icon at bounding box center [852, 705] width 44 height 50
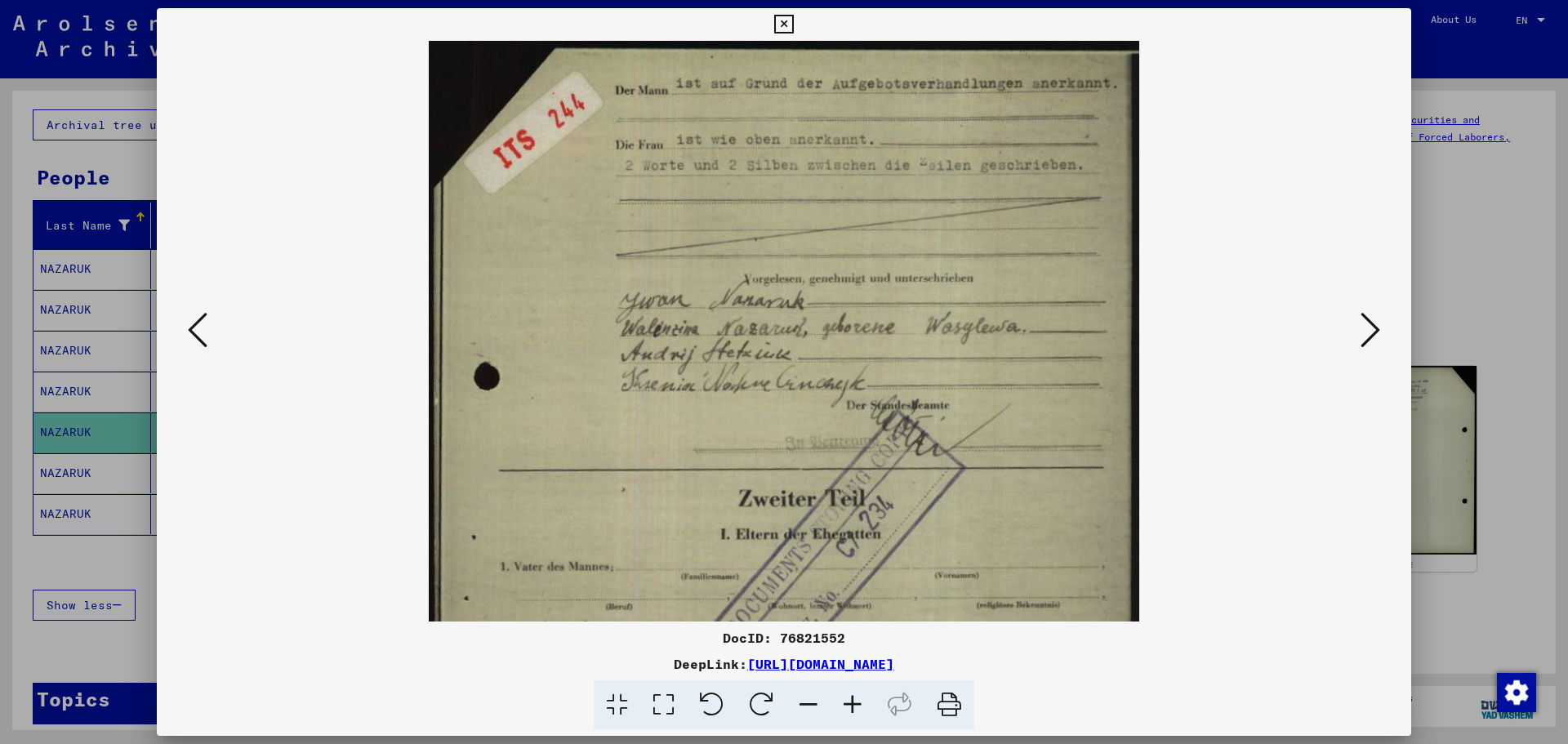
click at [854, 567] on icon at bounding box center [852, 705] width 44 height 50
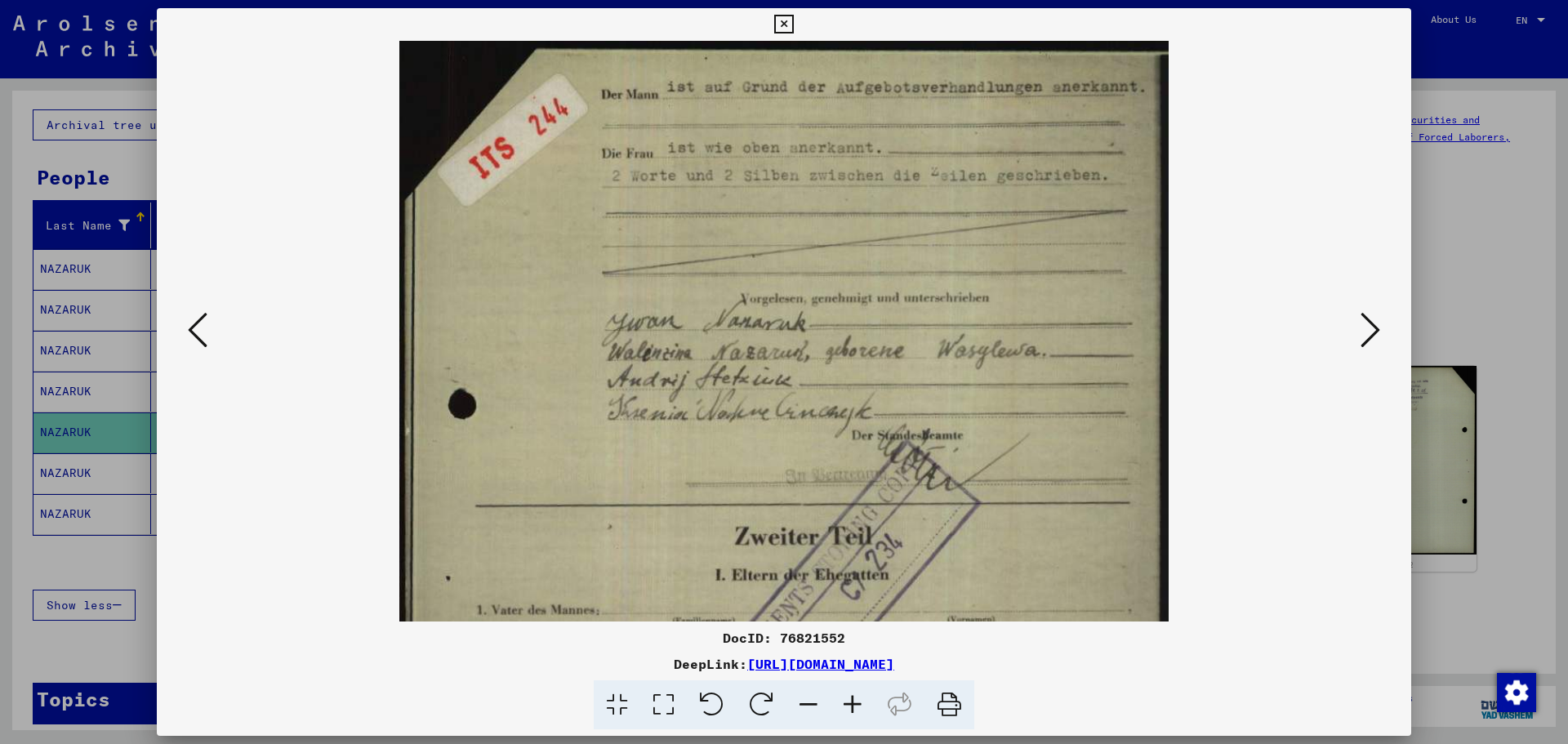
click at [854, 567] on icon at bounding box center [852, 705] width 44 height 50
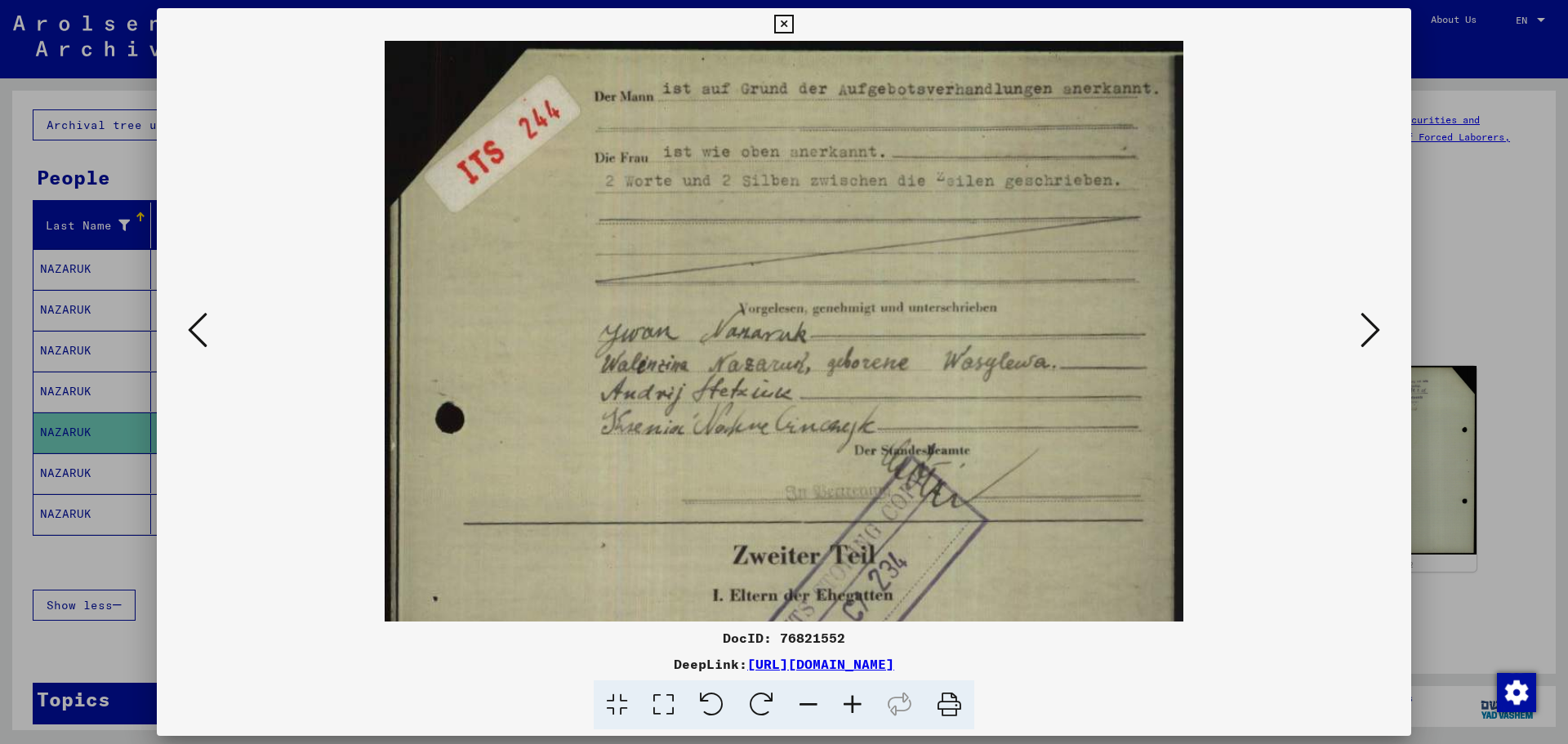
click at [854, 567] on icon at bounding box center [852, 705] width 44 height 50
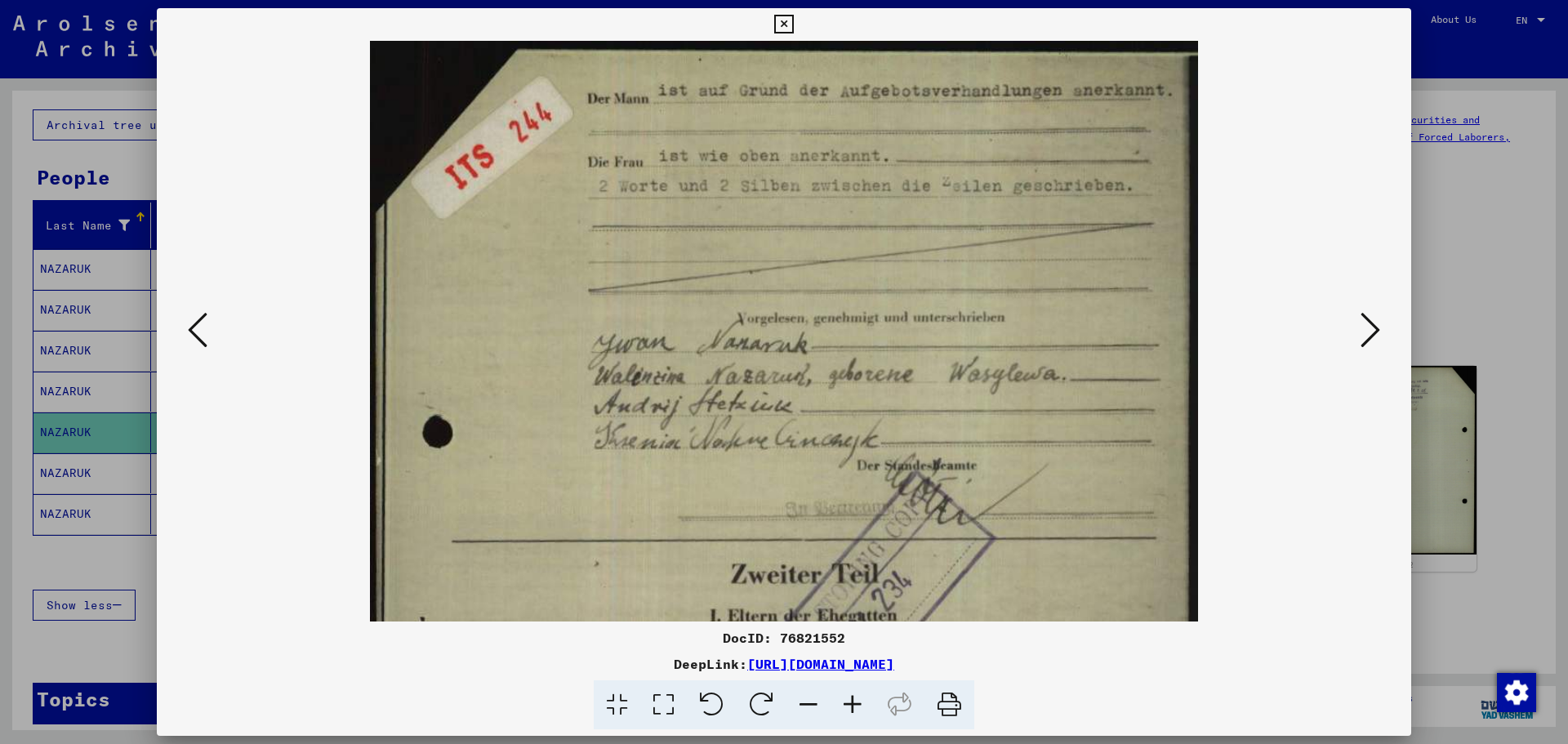
click at [854, 567] on icon at bounding box center [852, 705] width 44 height 50
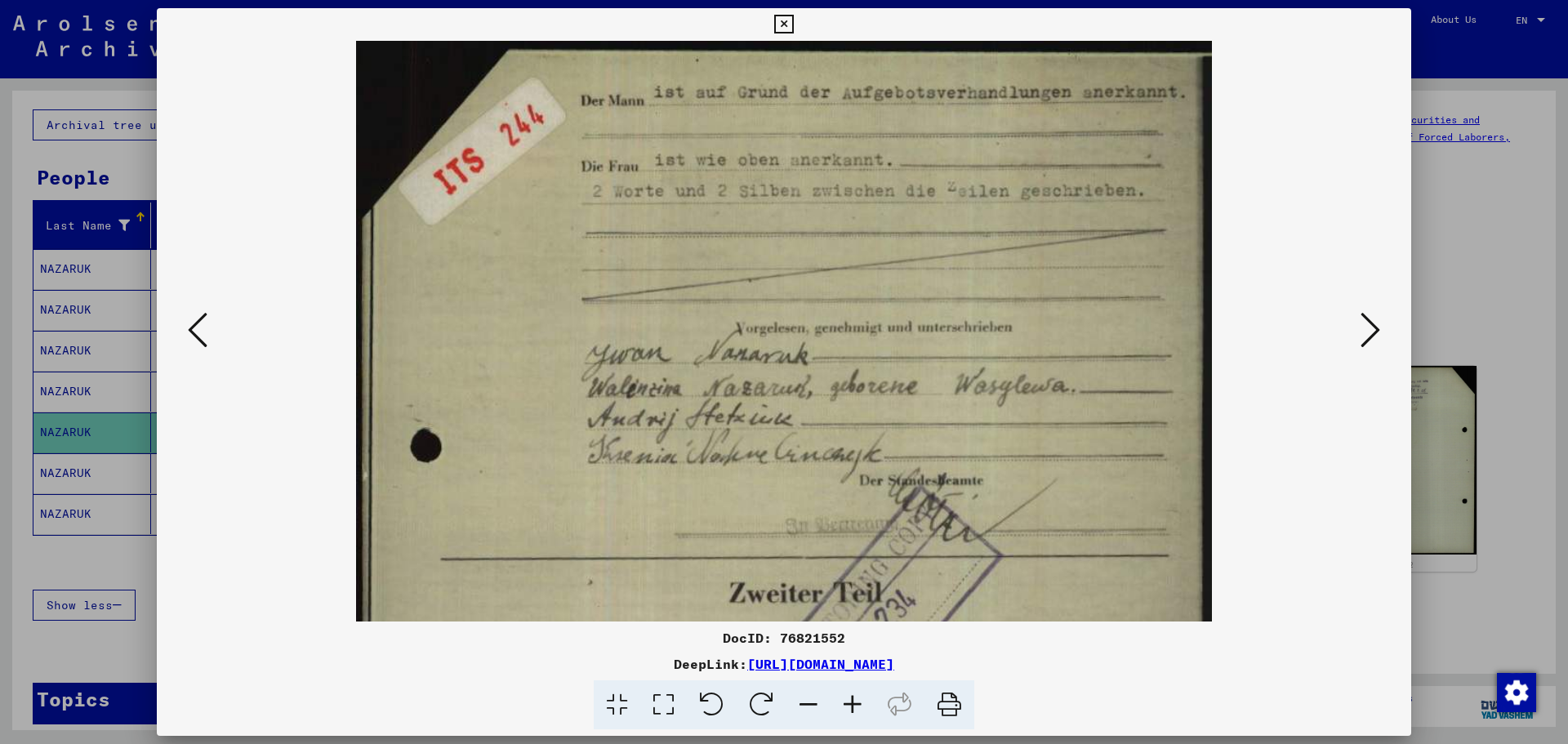
click at [778, 18] on icon at bounding box center [783, 24] width 19 height 19
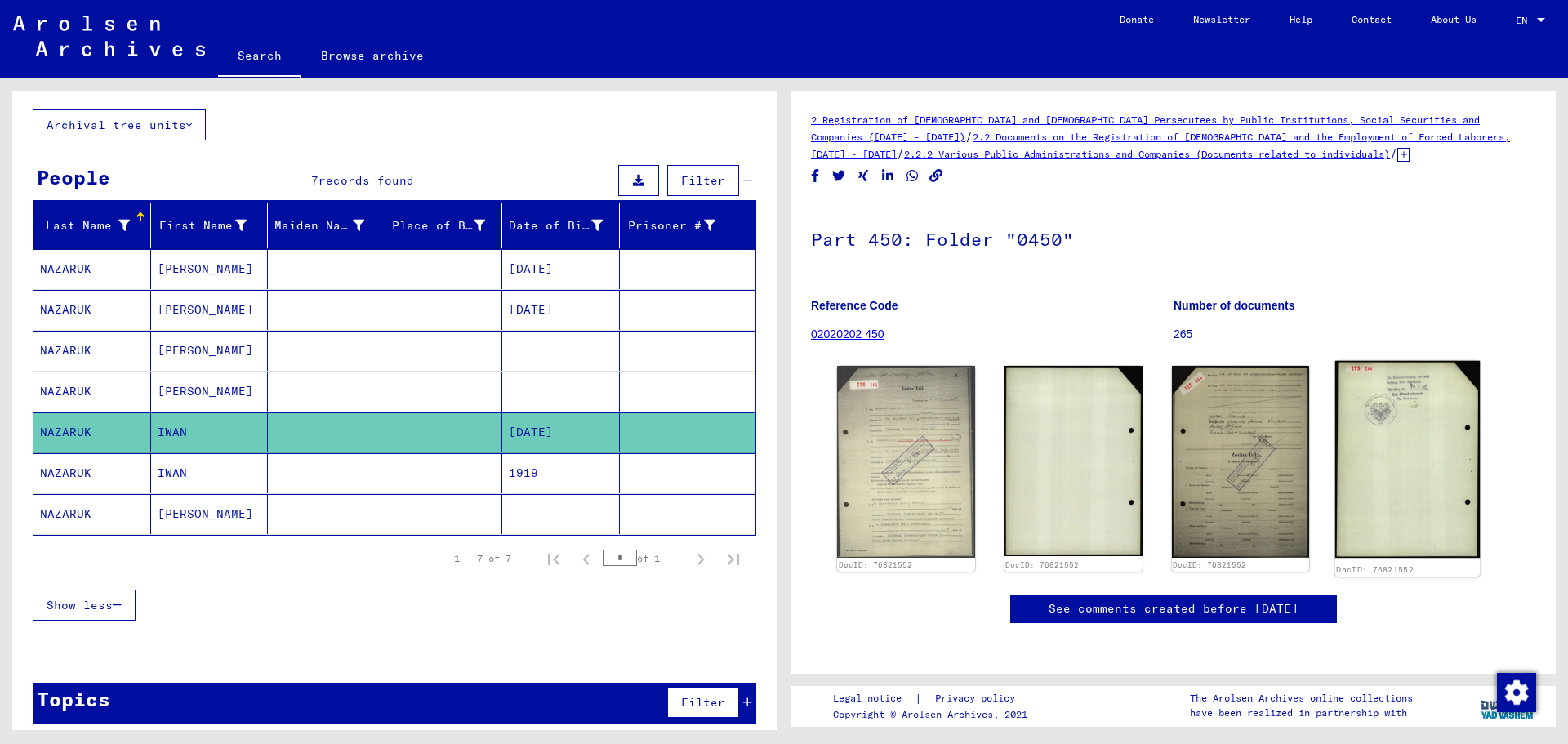
click at [1253, 469] on img at bounding box center [1407, 460] width 145 height 198
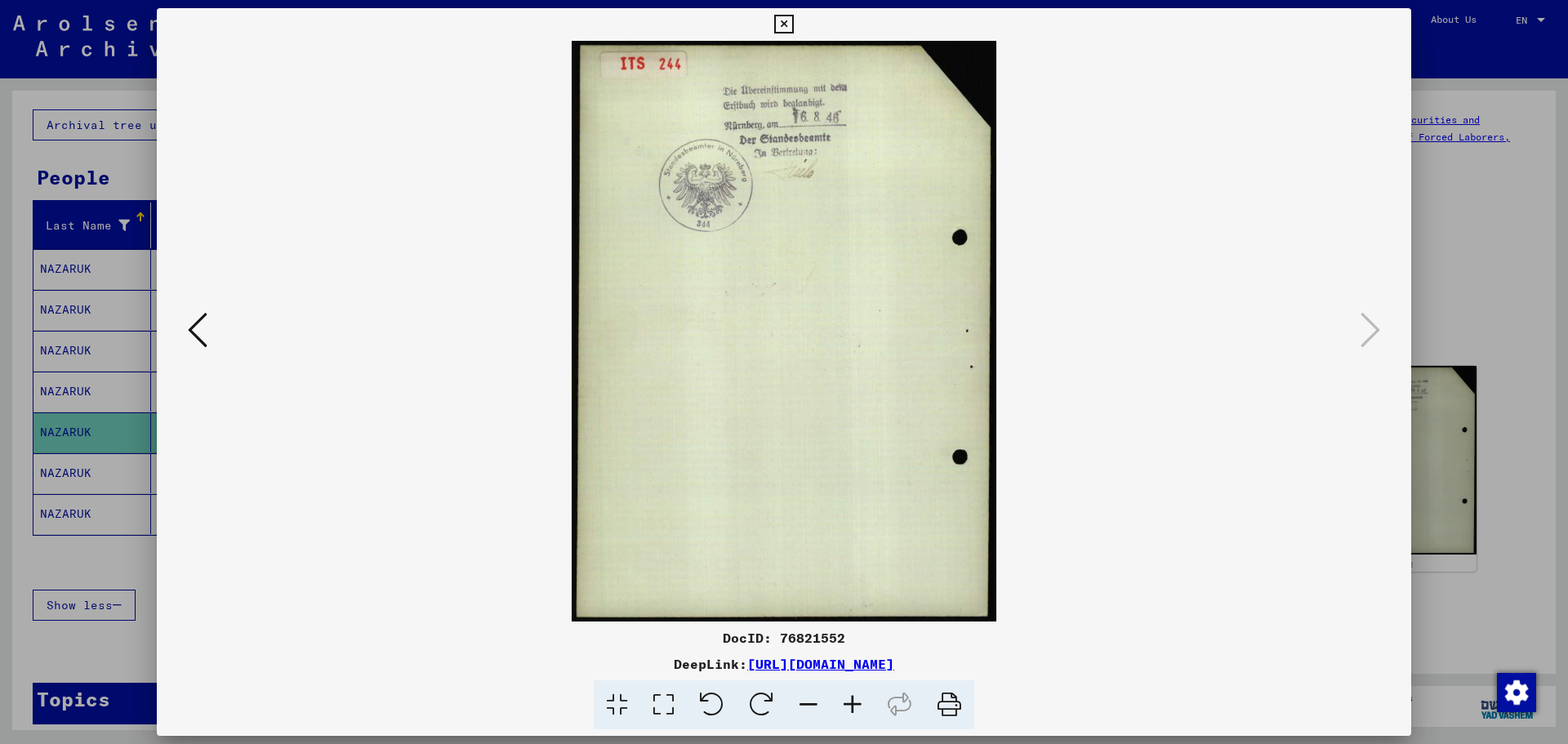
click at [781, 24] on icon at bounding box center [783, 24] width 19 height 19
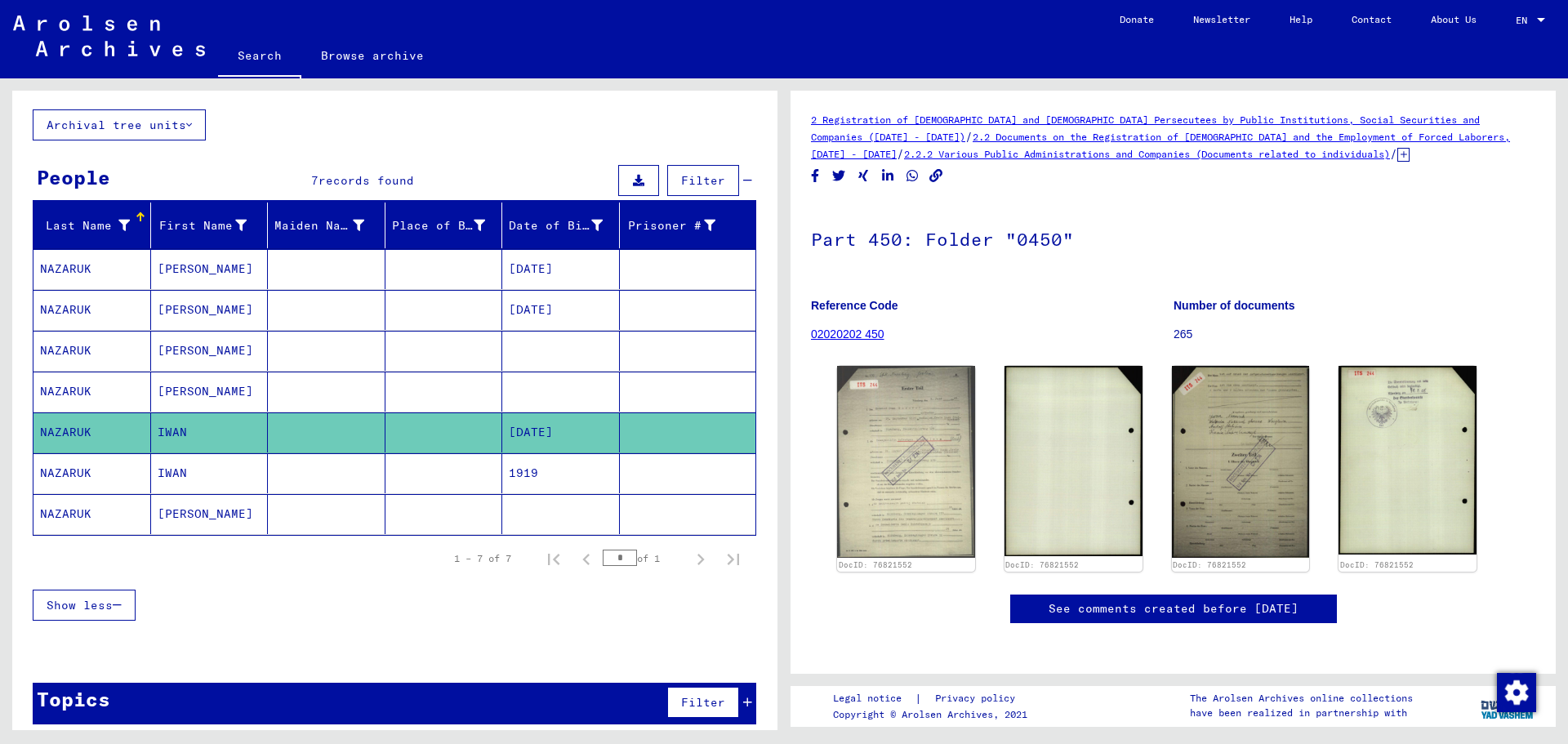
click at [104, 477] on mat-cell "NAZARUK" at bounding box center [93, 474] width 118 height 40
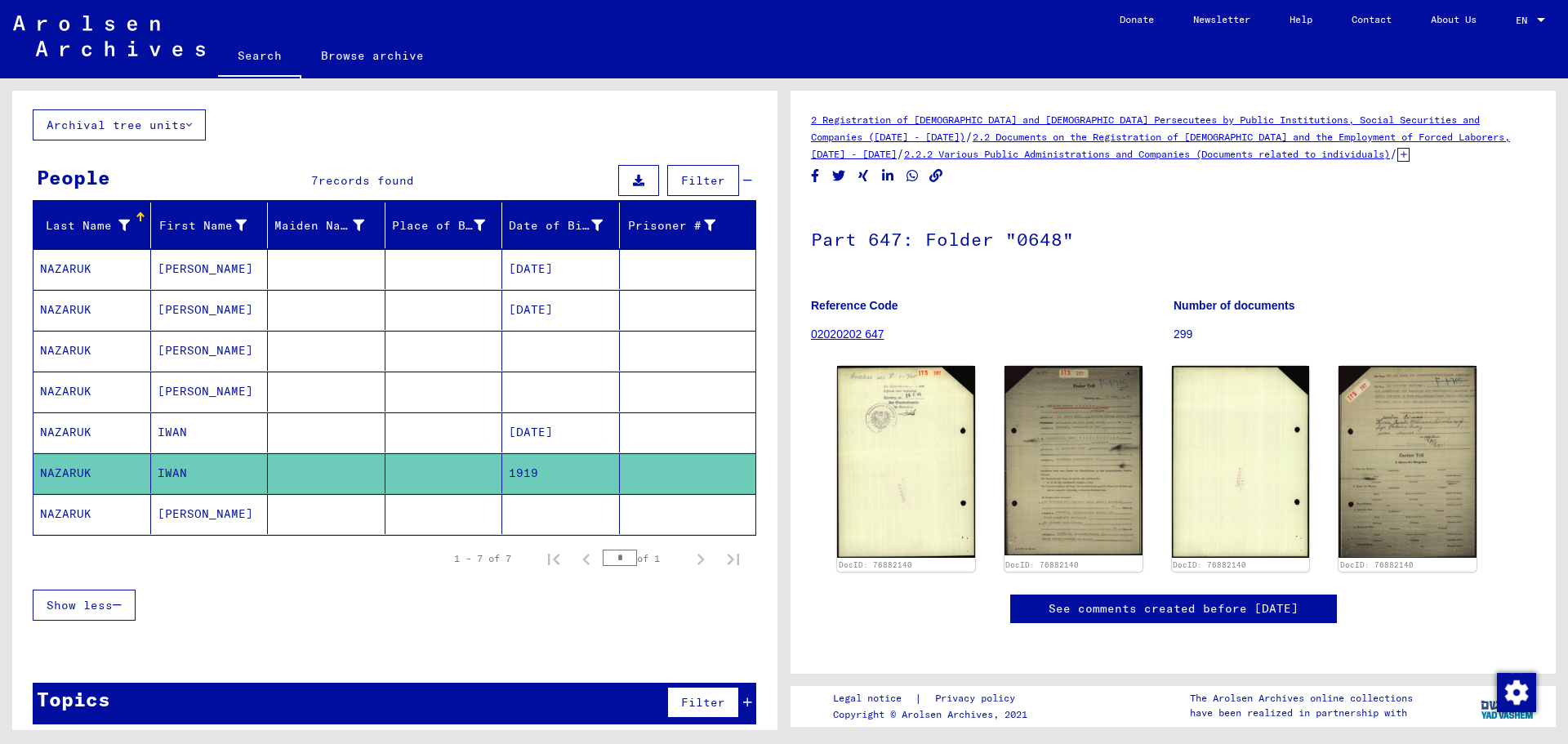
scroll to position [94, 0]
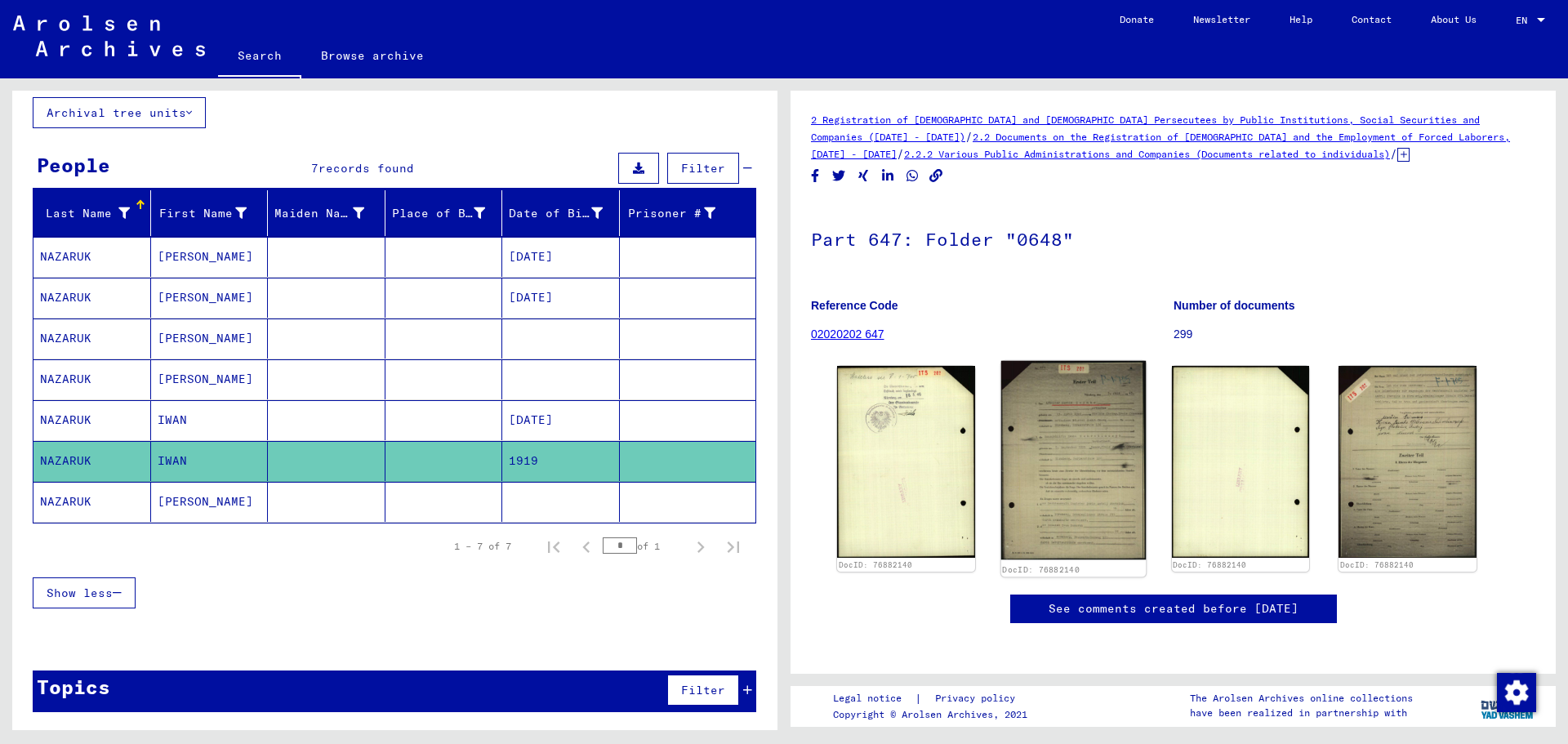
click at [1064, 467] on img at bounding box center [1074, 461] width 145 height 200
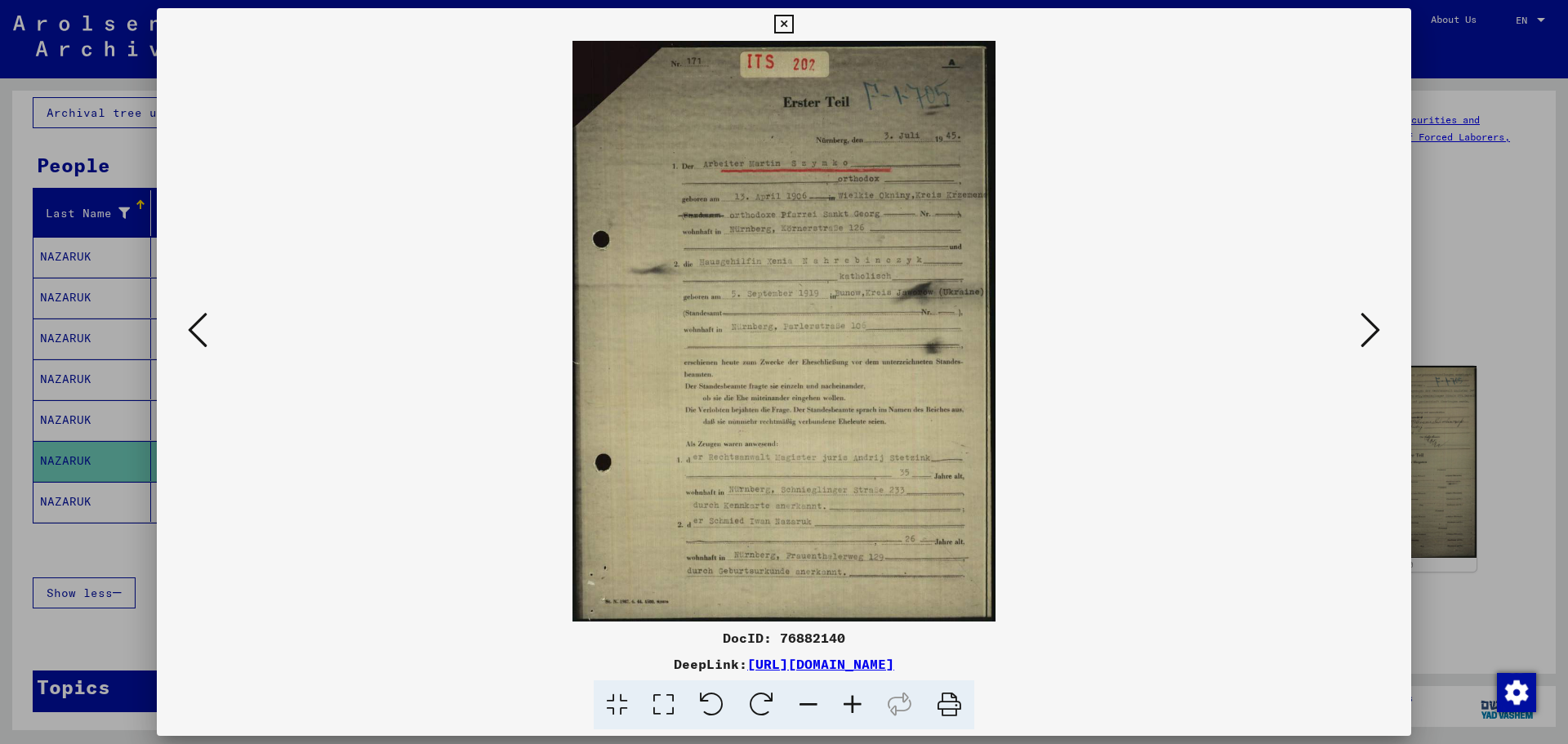
click at [785, 19] on icon at bounding box center [783, 24] width 19 height 19
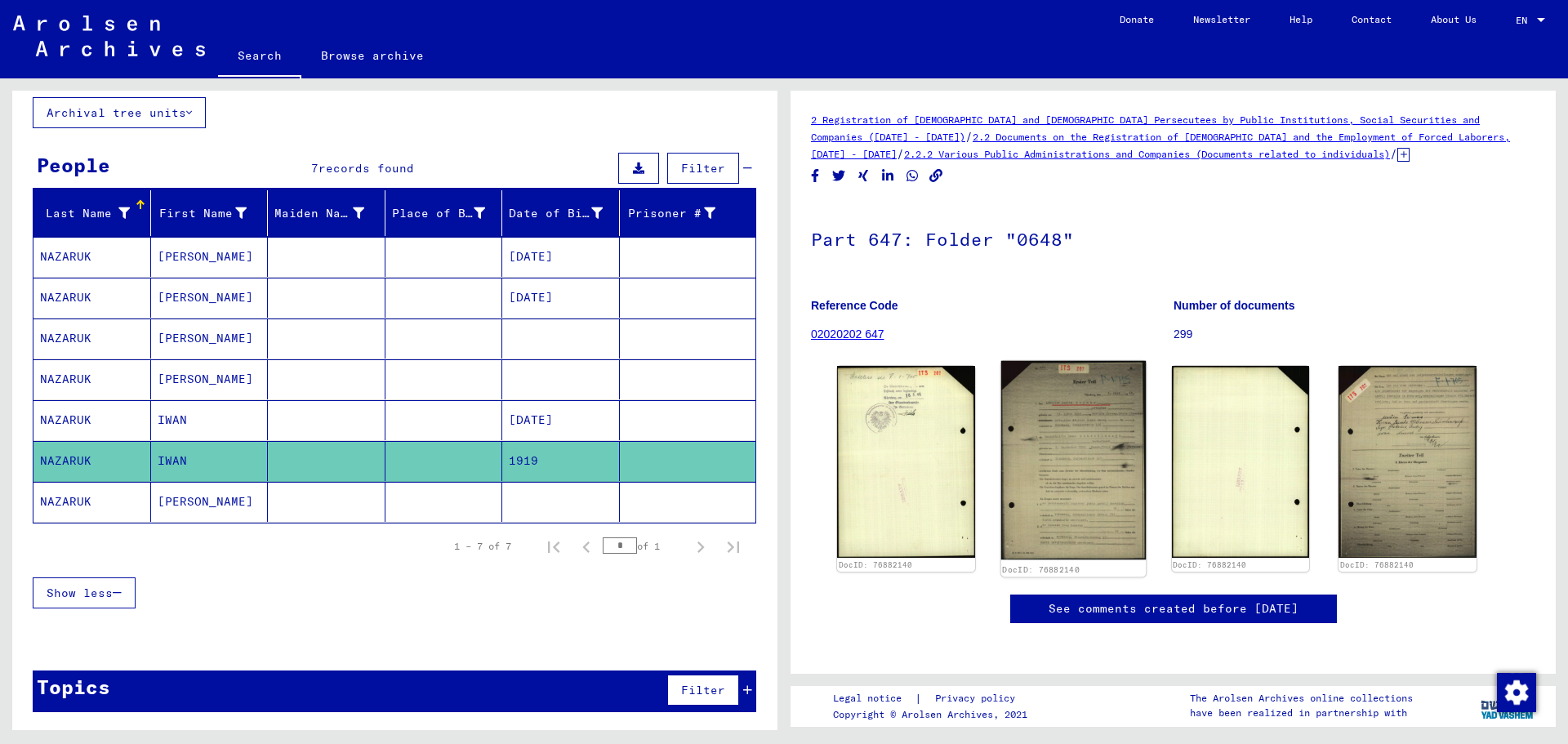
click at [1032, 463] on img at bounding box center [1074, 461] width 145 height 200
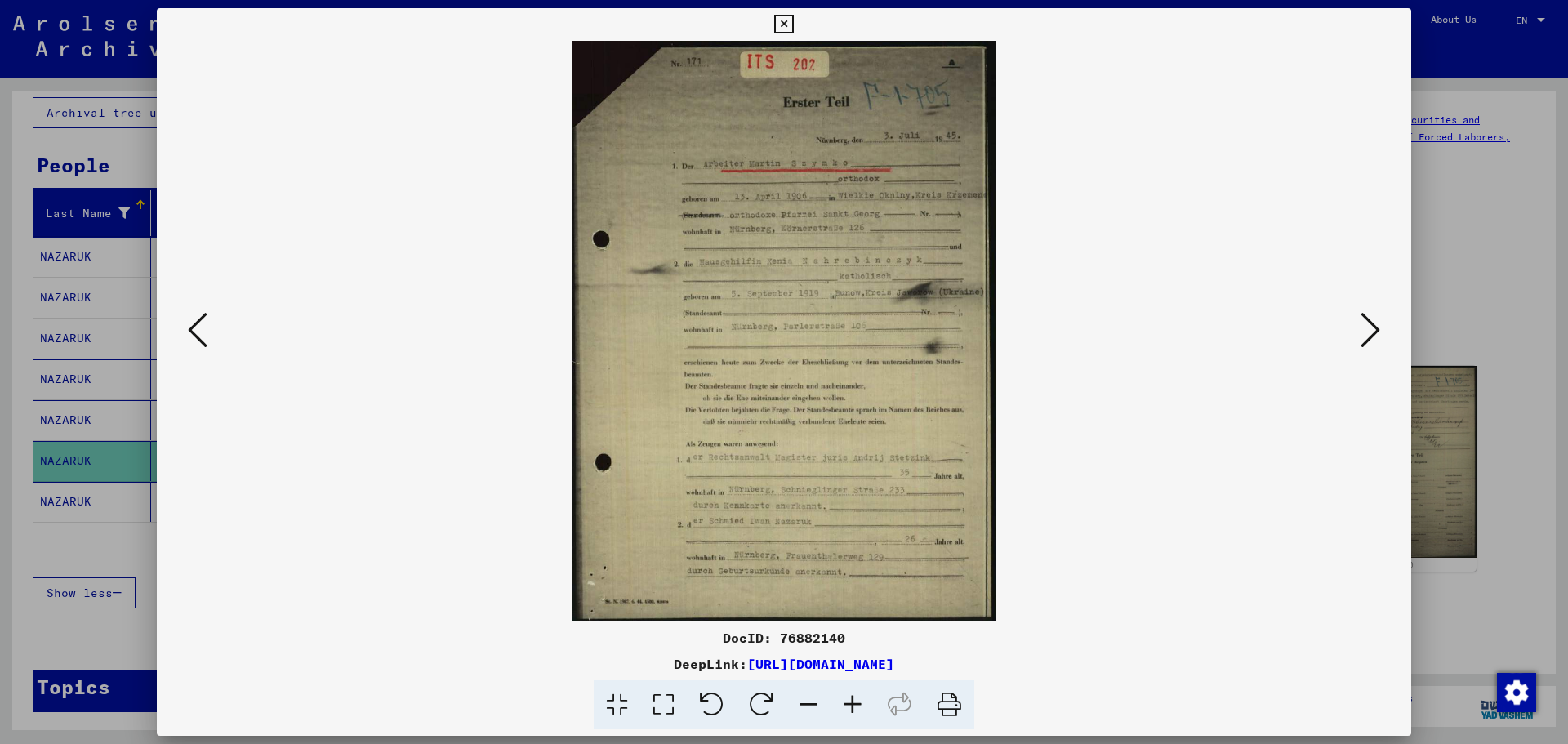
click at [851, 567] on icon at bounding box center [852, 705] width 44 height 50
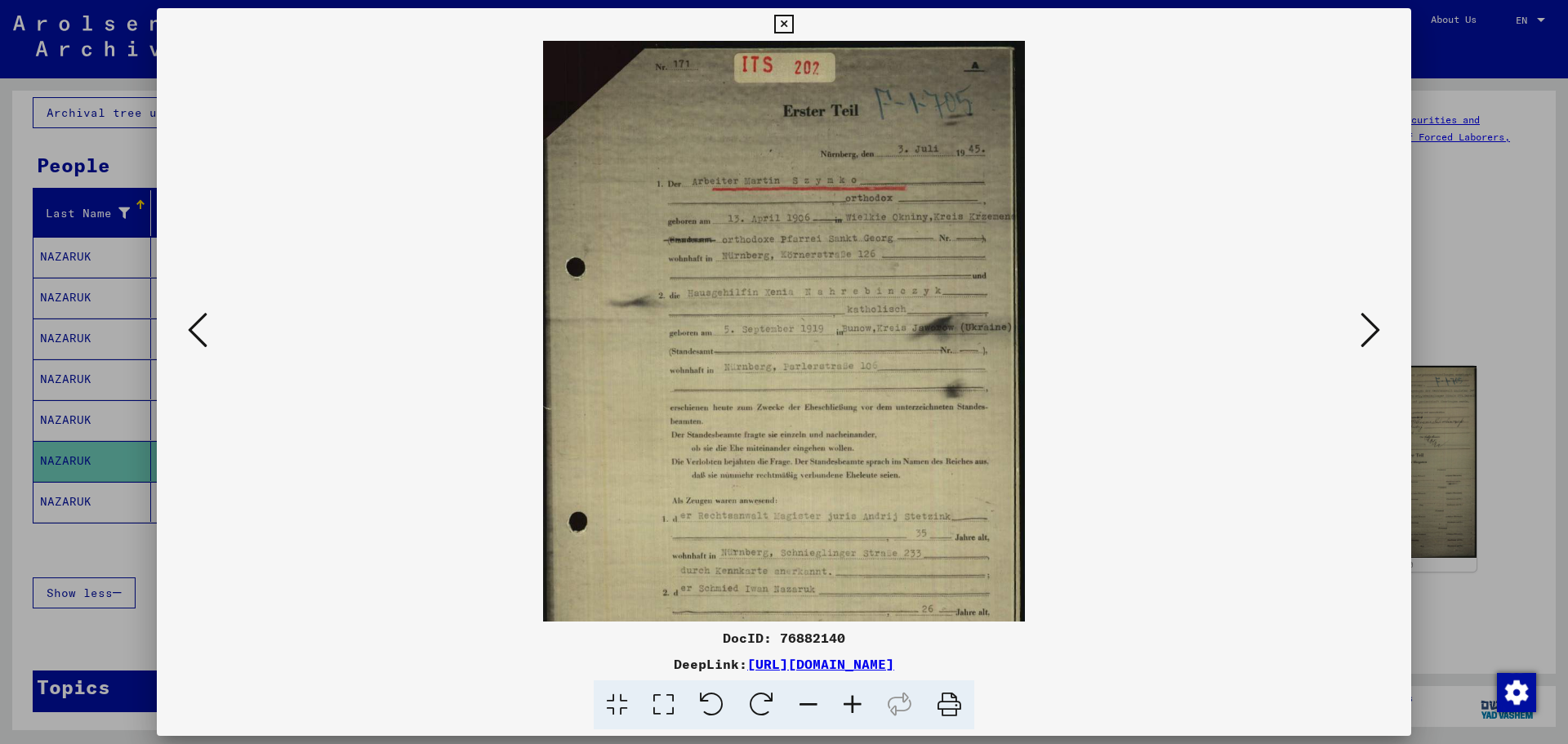
click at [851, 567] on icon at bounding box center [852, 705] width 44 height 50
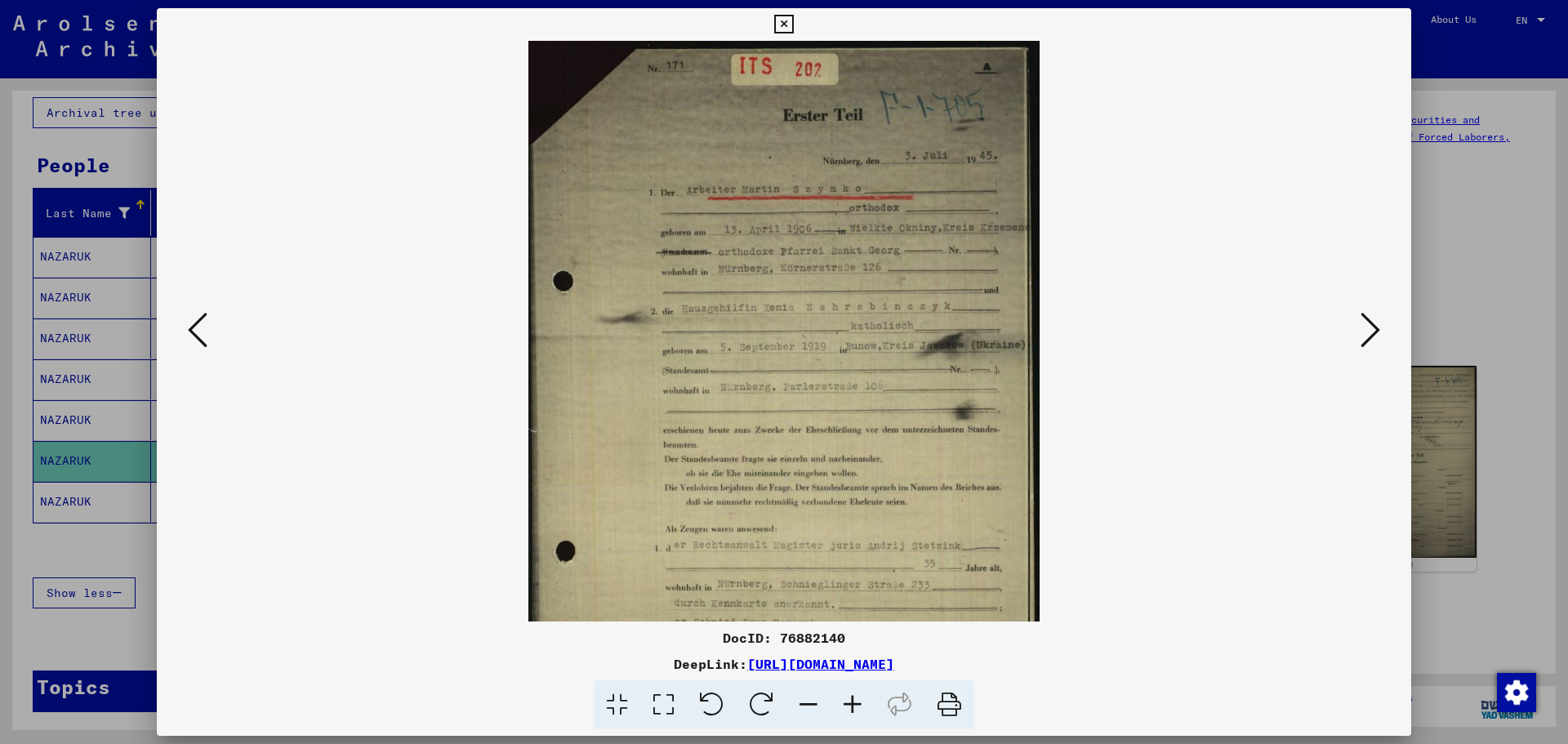
click at [851, 567] on icon at bounding box center [852, 705] width 44 height 50
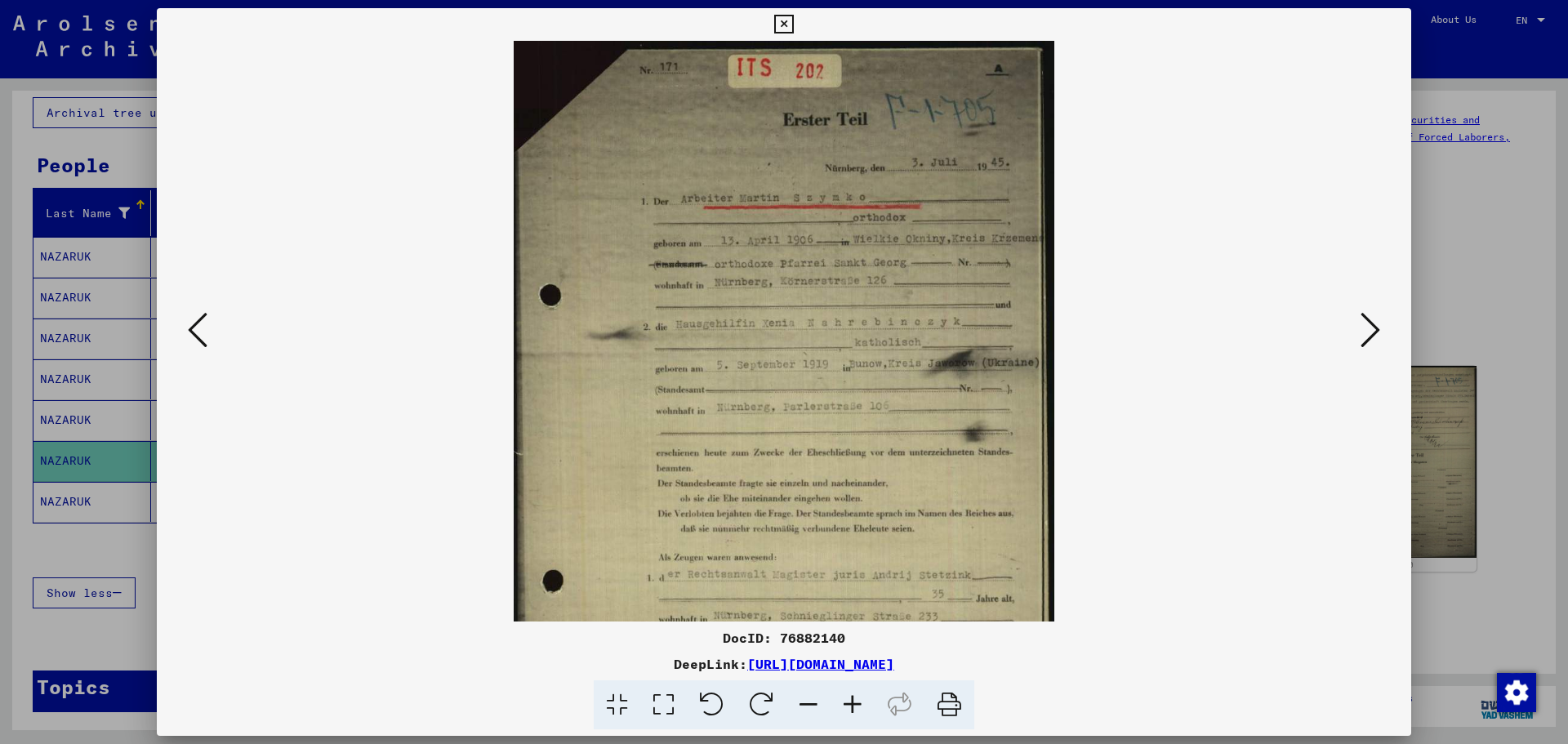
click at [851, 567] on icon at bounding box center [852, 705] width 44 height 50
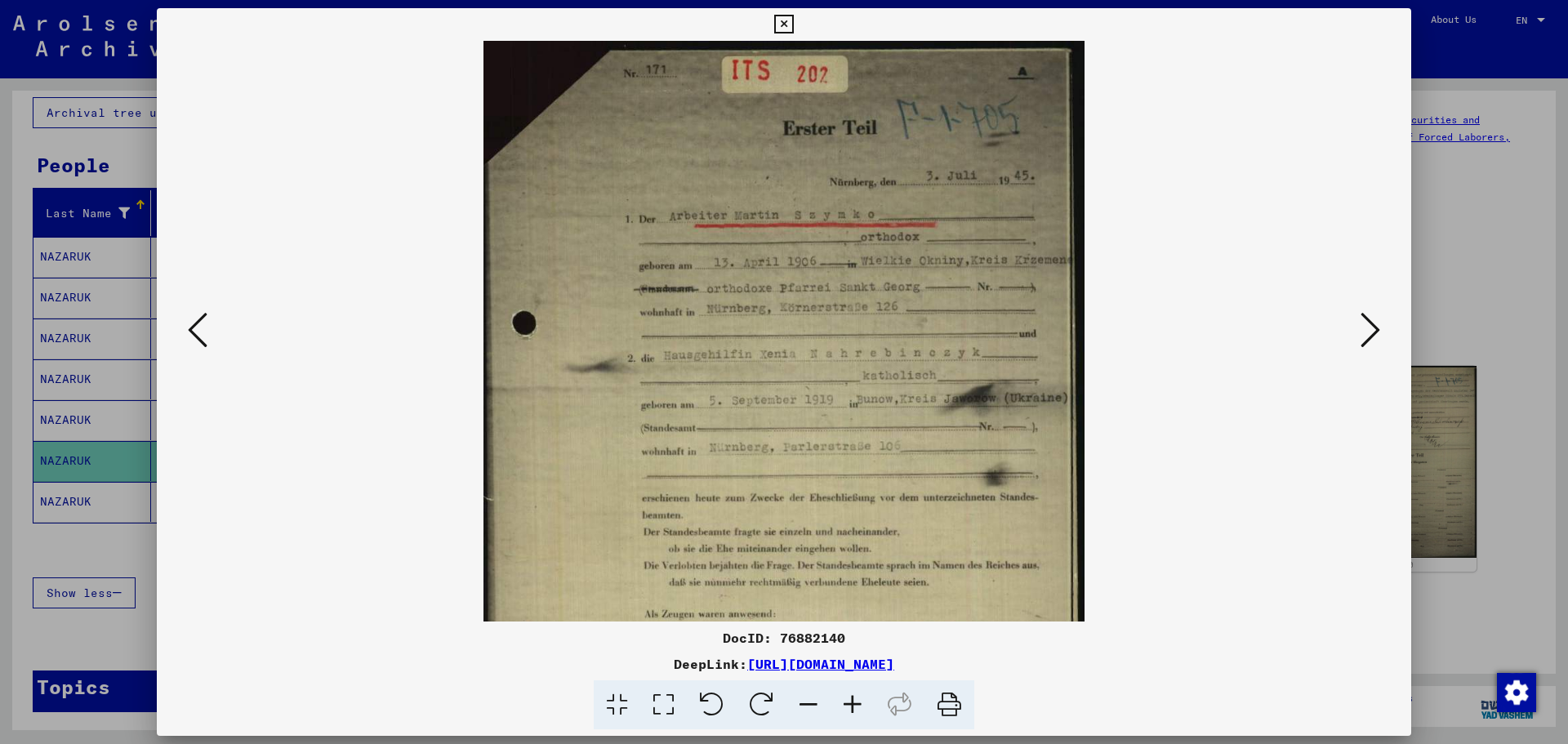
click at [851, 567] on icon at bounding box center [852, 705] width 44 height 50
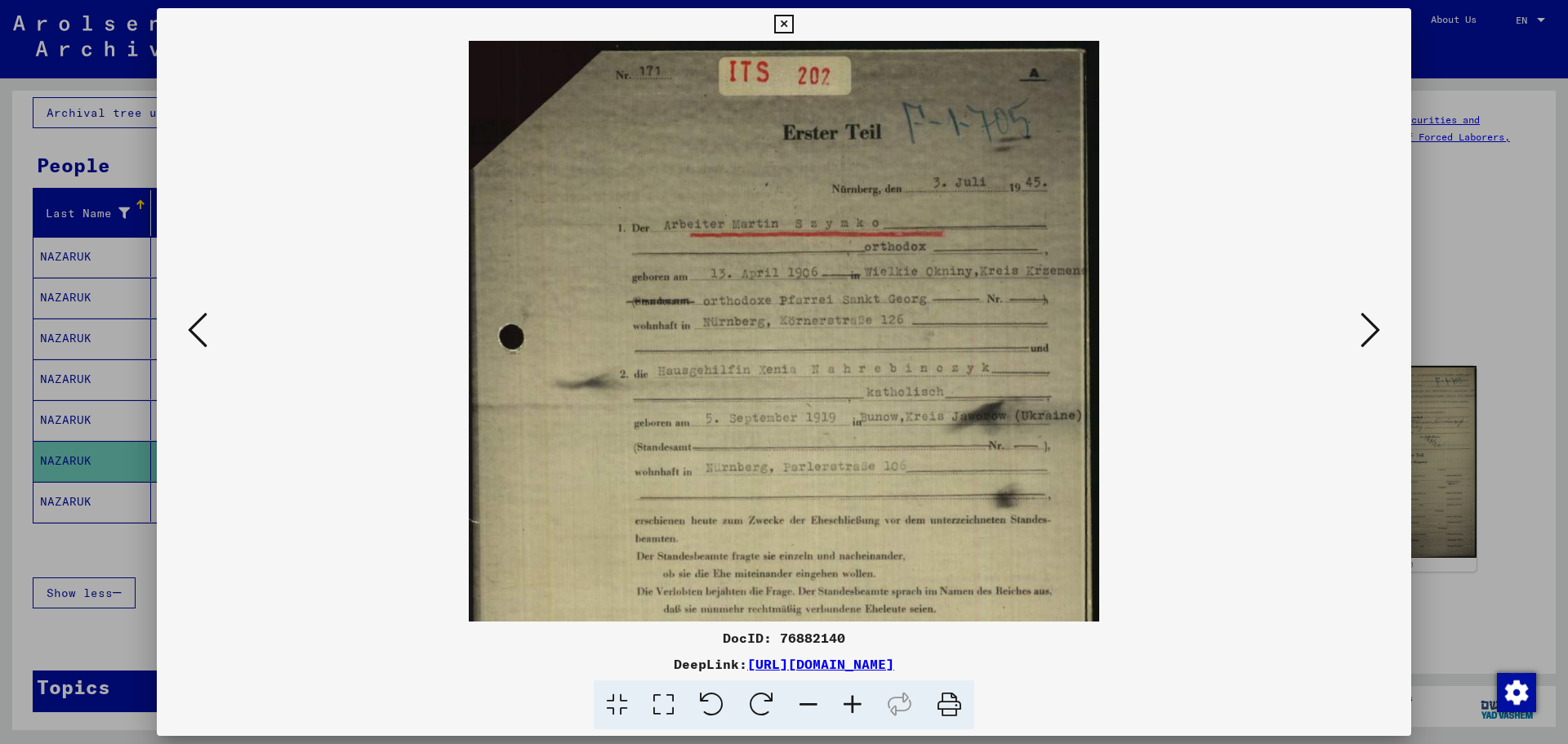
click at [851, 567] on icon at bounding box center [852, 705] width 44 height 50
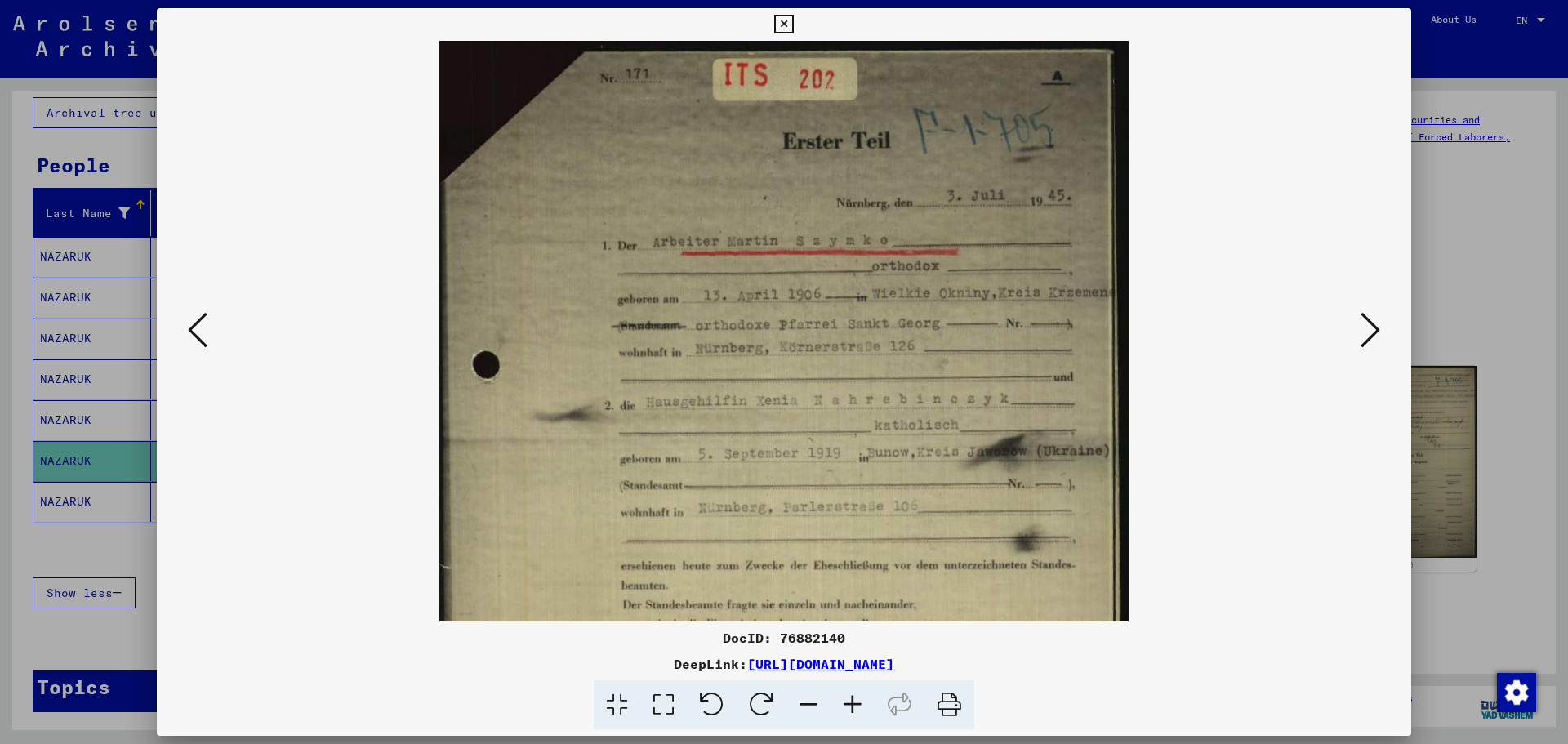
click at [851, 567] on icon at bounding box center [852, 705] width 44 height 50
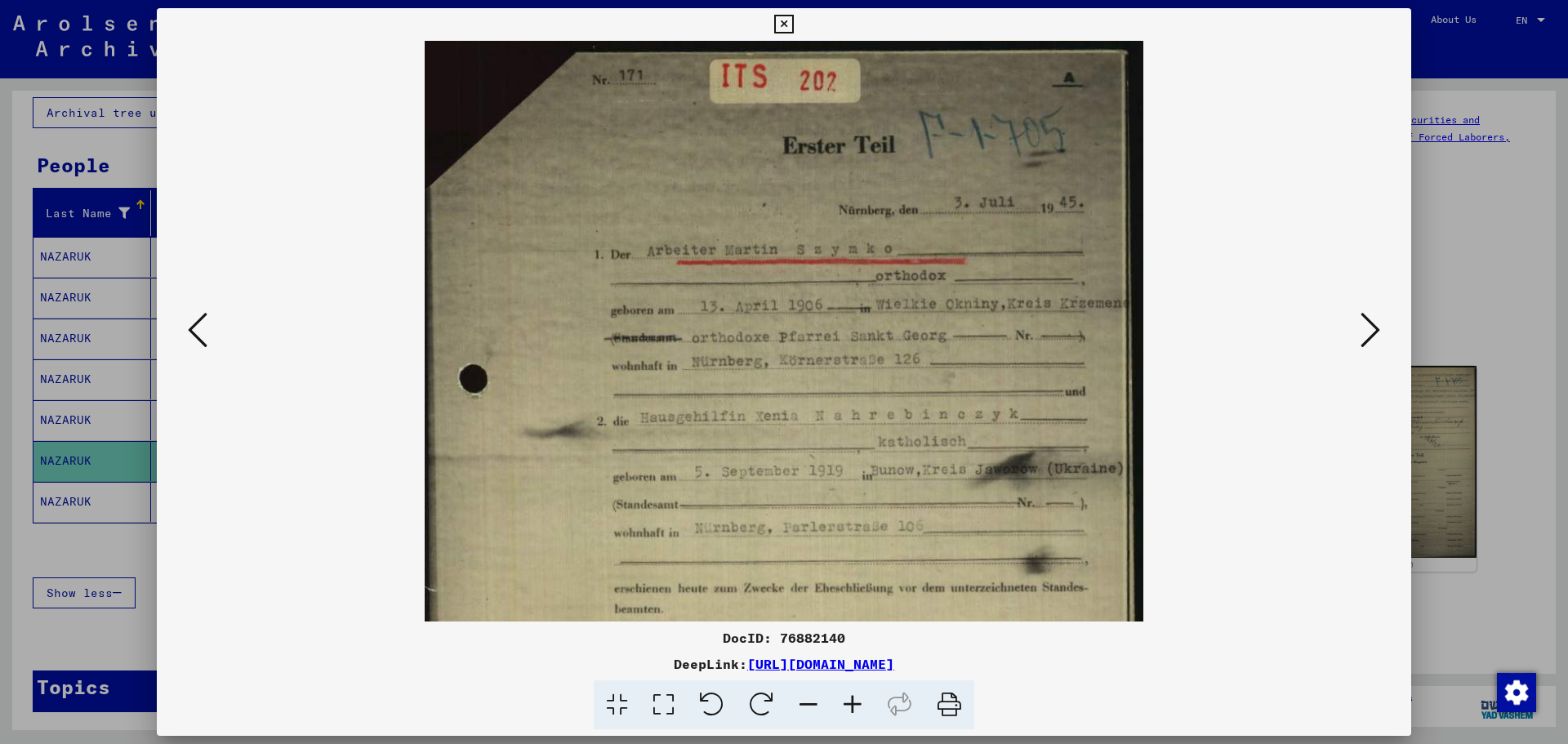
click at [851, 567] on icon at bounding box center [852, 705] width 44 height 50
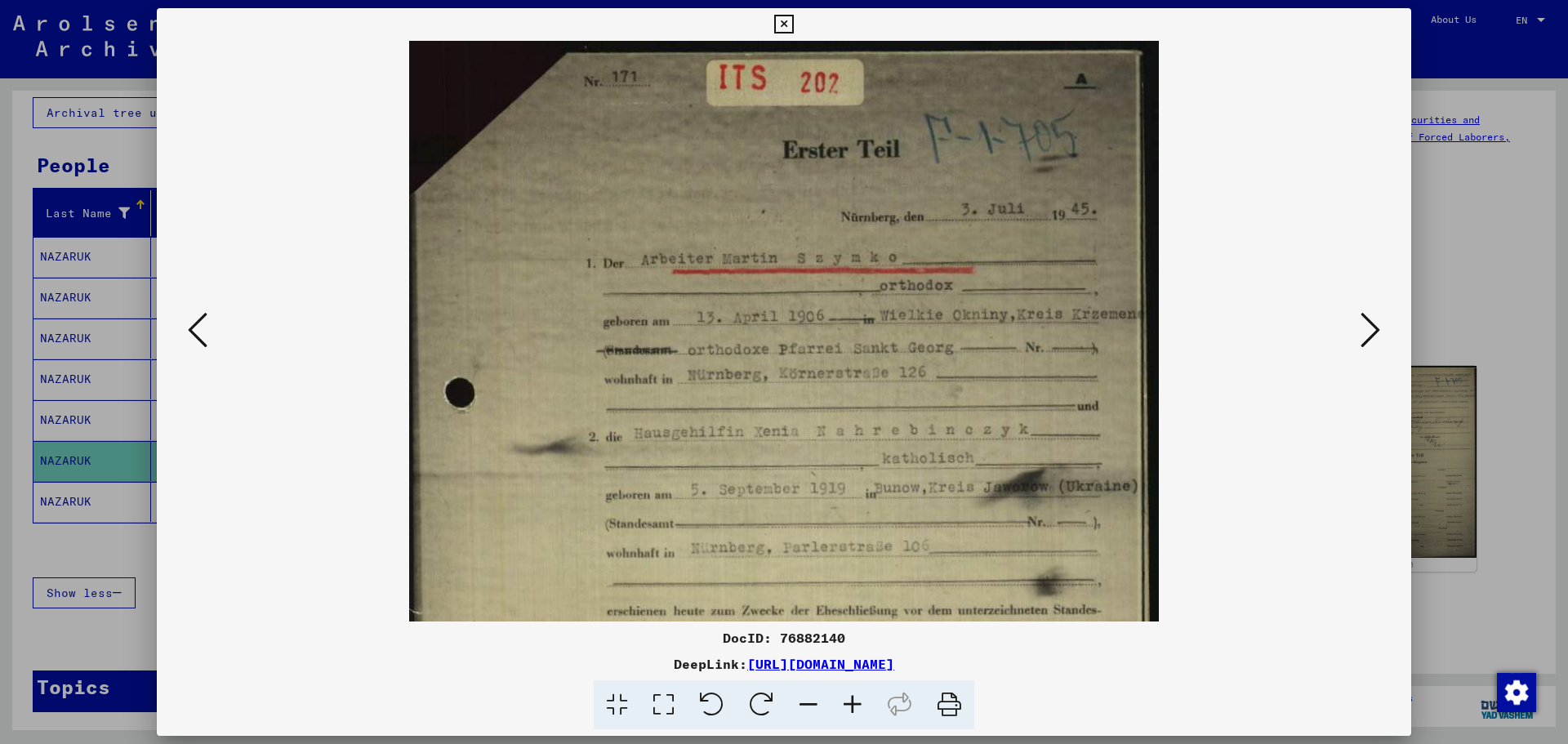
click at [851, 567] on icon at bounding box center [852, 705] width 44 height 50
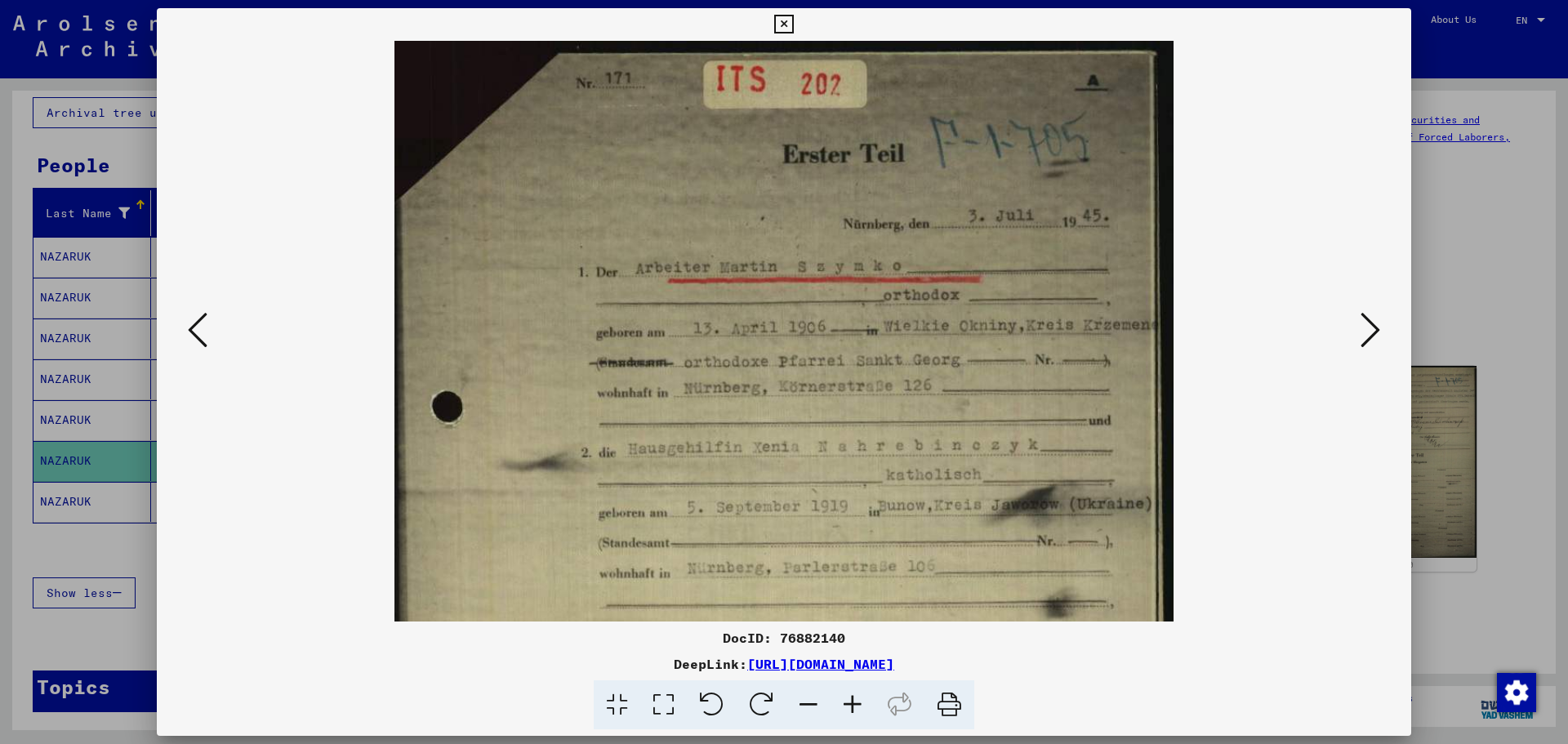
click at [851, 567] on icon at bounding box center [852, 705] width 44 height 50
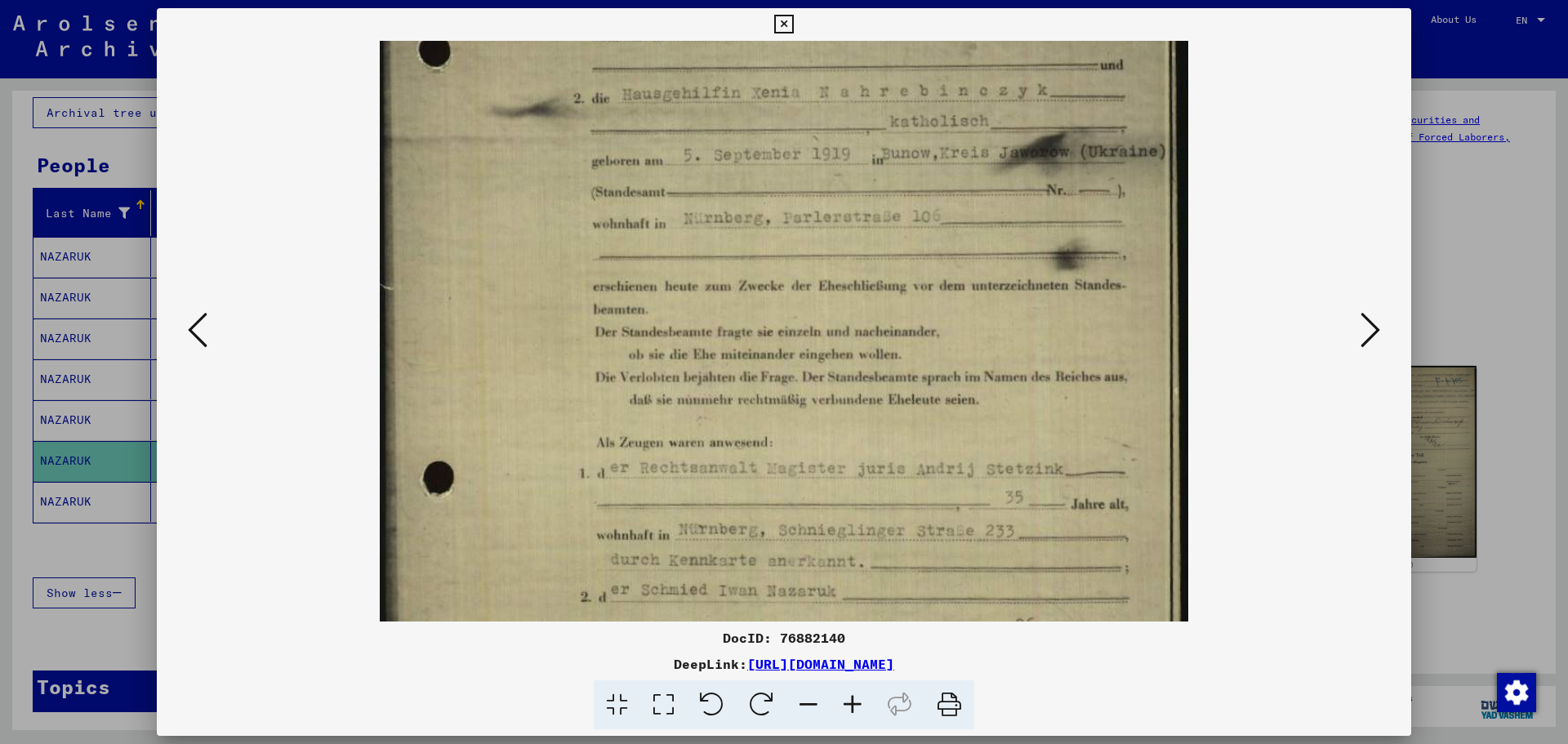
scroll to position [433, 0]
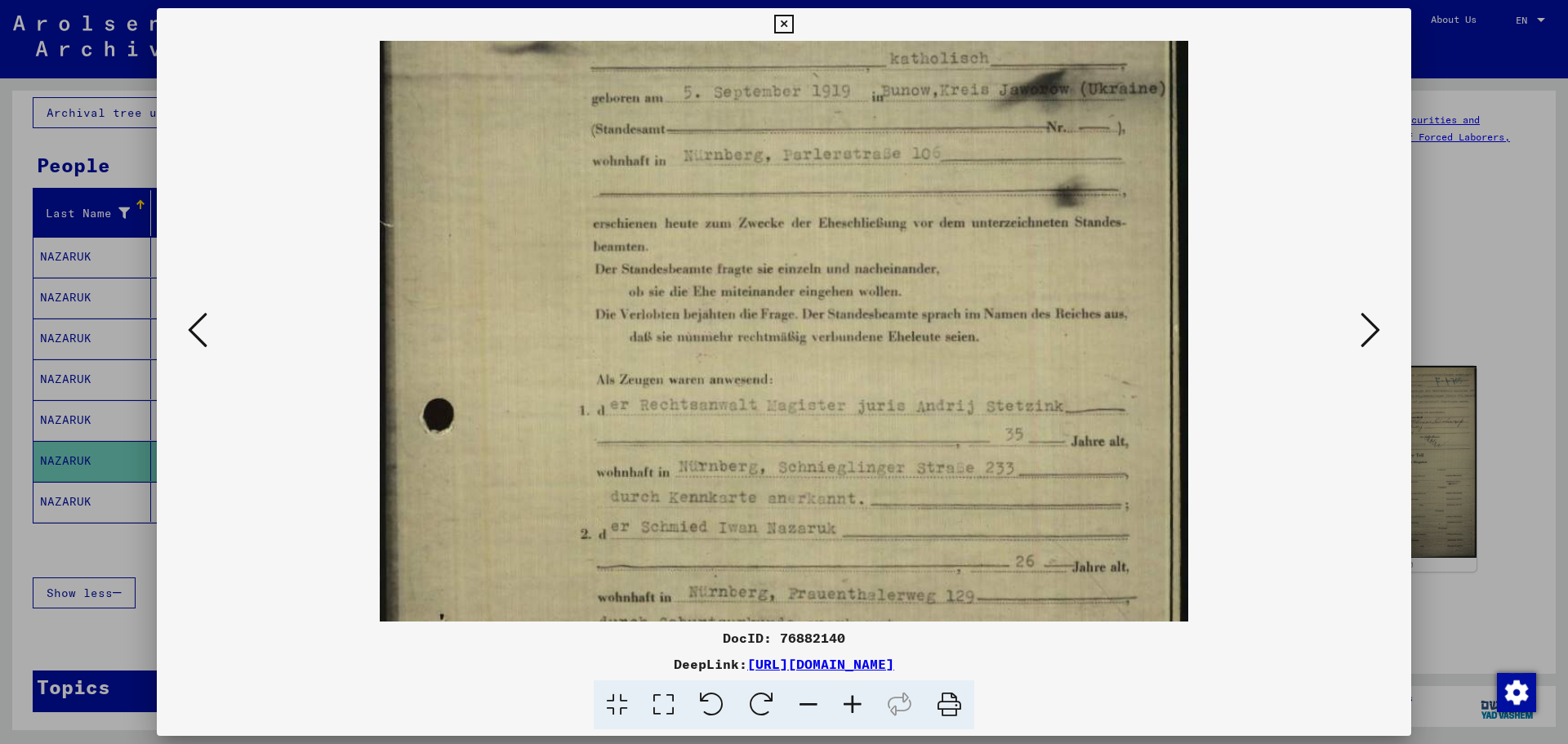
drag, startPoint x: 851, startPoint y: 556, endPoint x: 910, endPoint y: 123, distance: 437.0
click at [910, 123] on img at bounding box center [784, 164] width 808 height 1112
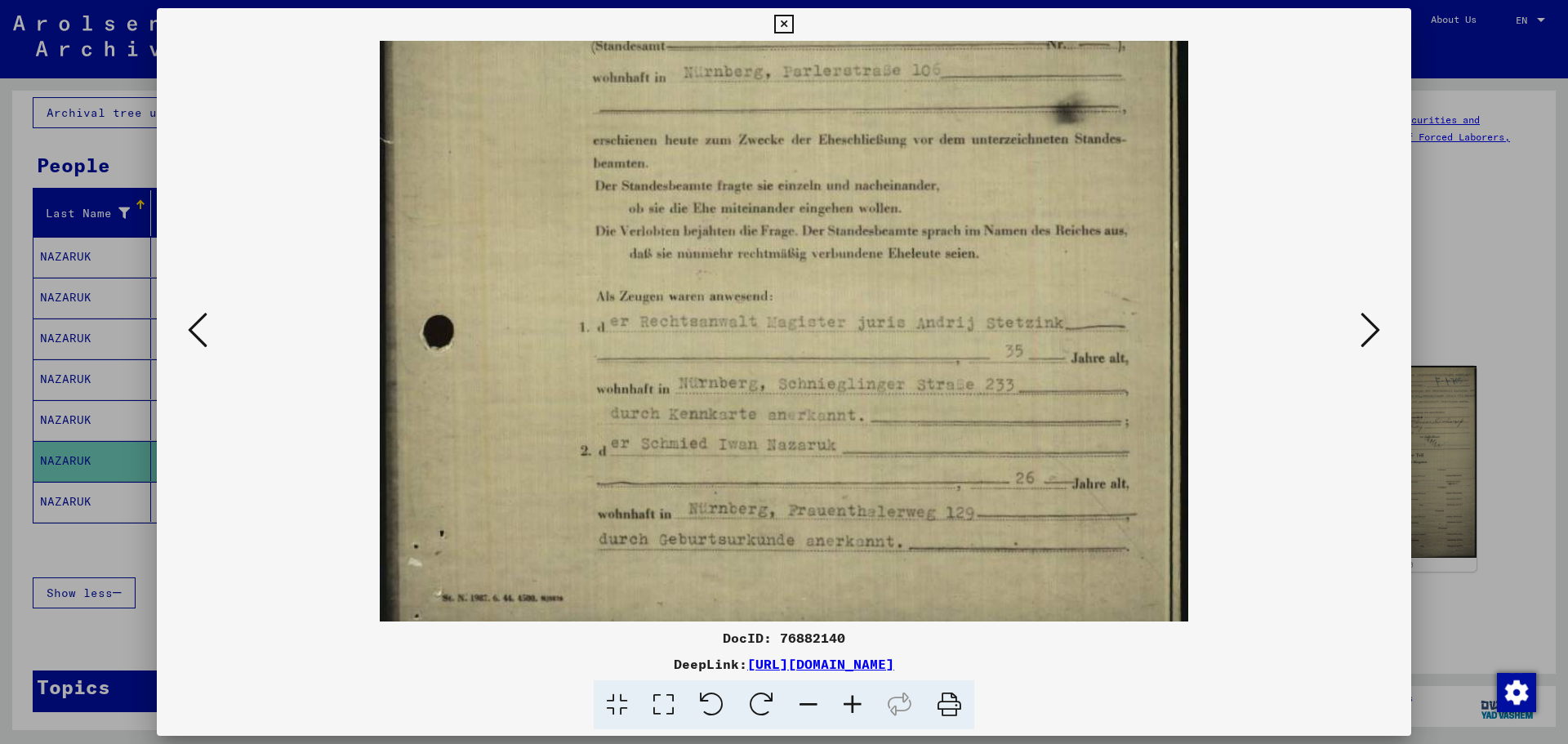
scroll to position [531, 0]
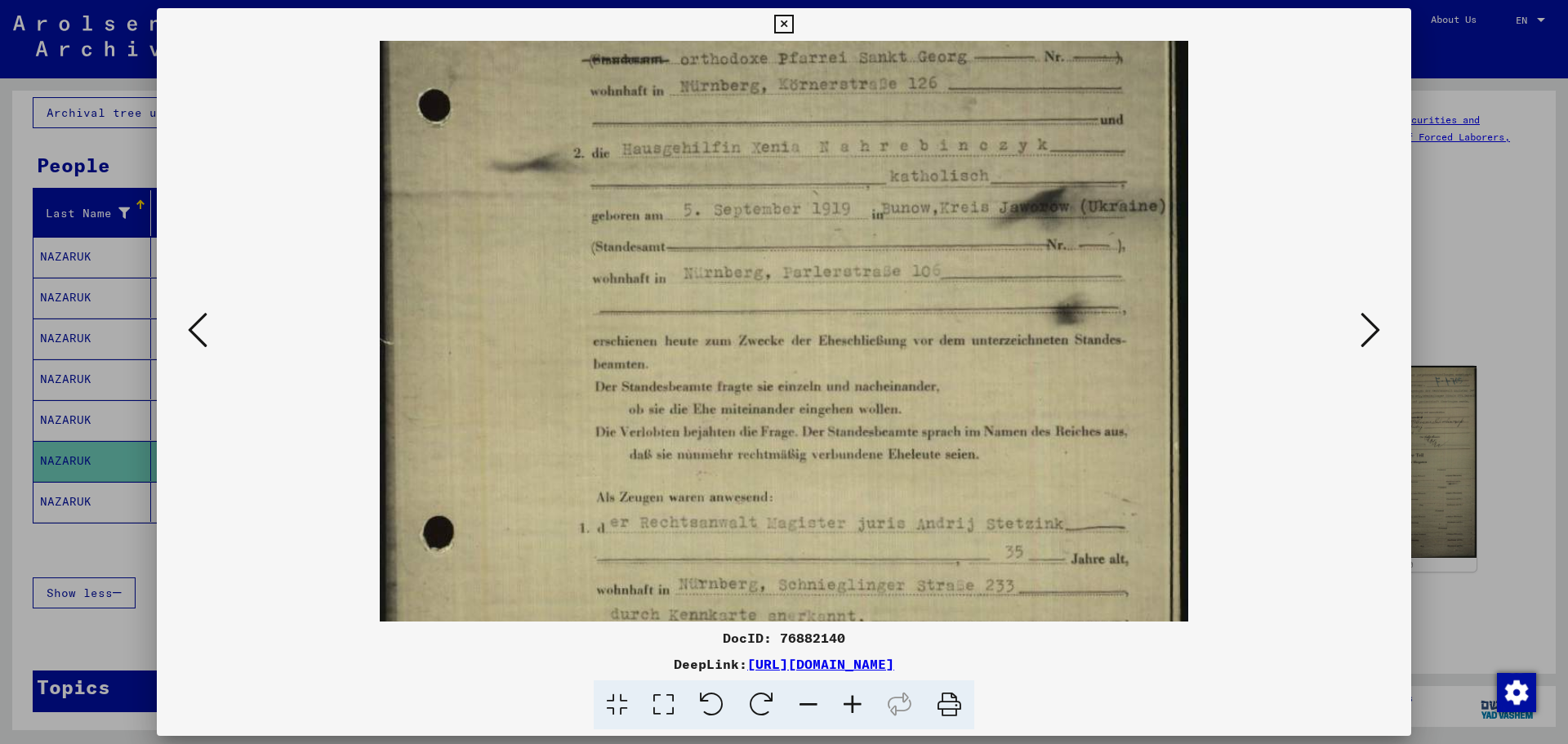
drag, startPoint x: 963, startPoint y: 533, endPoint x: 939, endPoint y: 506, distance: 36.1
click at [939, 506] on img at bounding box center [784, 281] width 808 height 1112
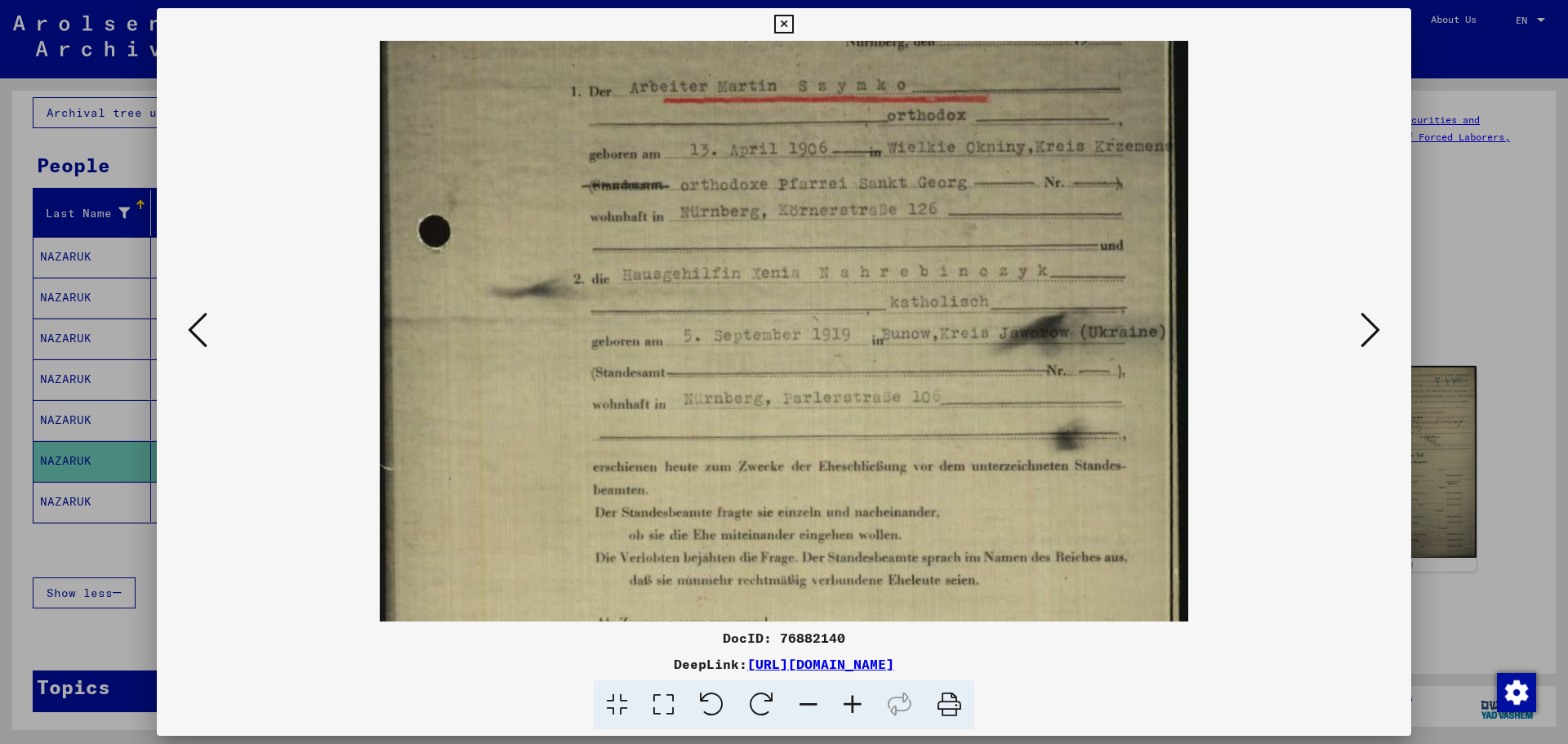
scroll to position [183, 0]
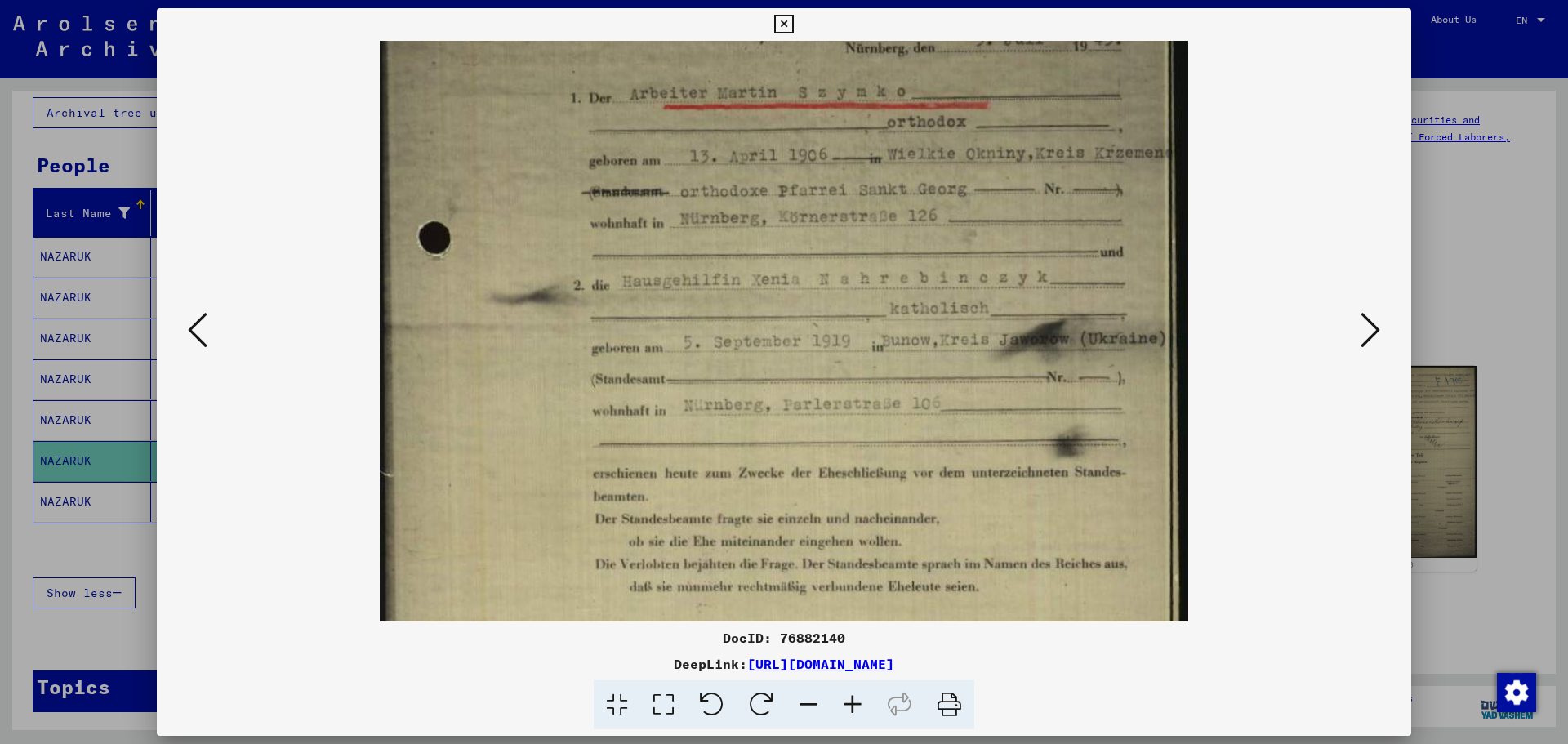
drag, startPoint x: 924, startPoint y: 262, endPoint x: 928, endPoint y: 394, distance: 132.1
click at [928, 394] on img at bounding box center [784, 414] width 808 height 1112
click at [778, 28] on icon at bounding box center [783, 24] width 19 height 19
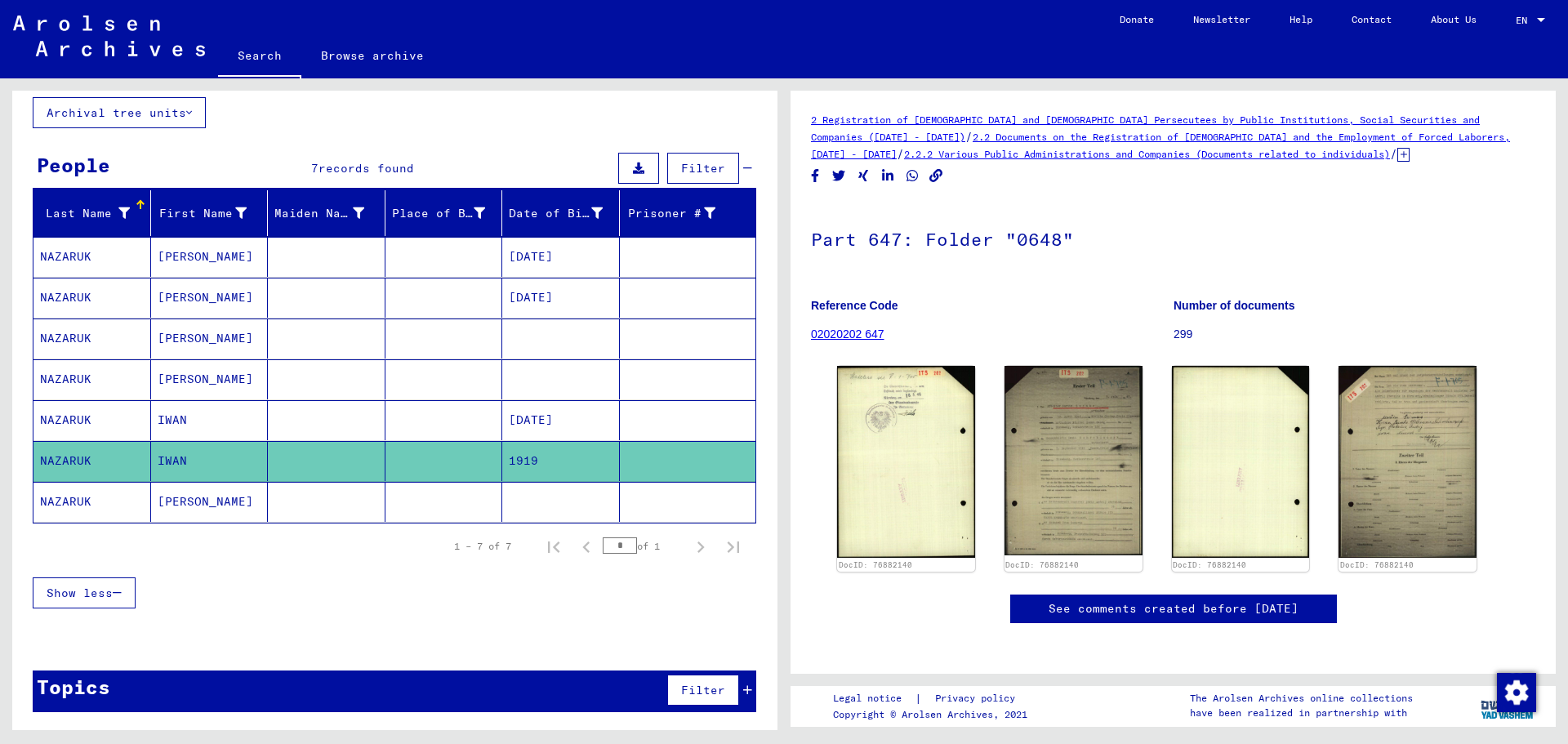
click at [105, 504] on mat-cell "NAZARUK" at bounding box center [93, 502] width 118 height 40
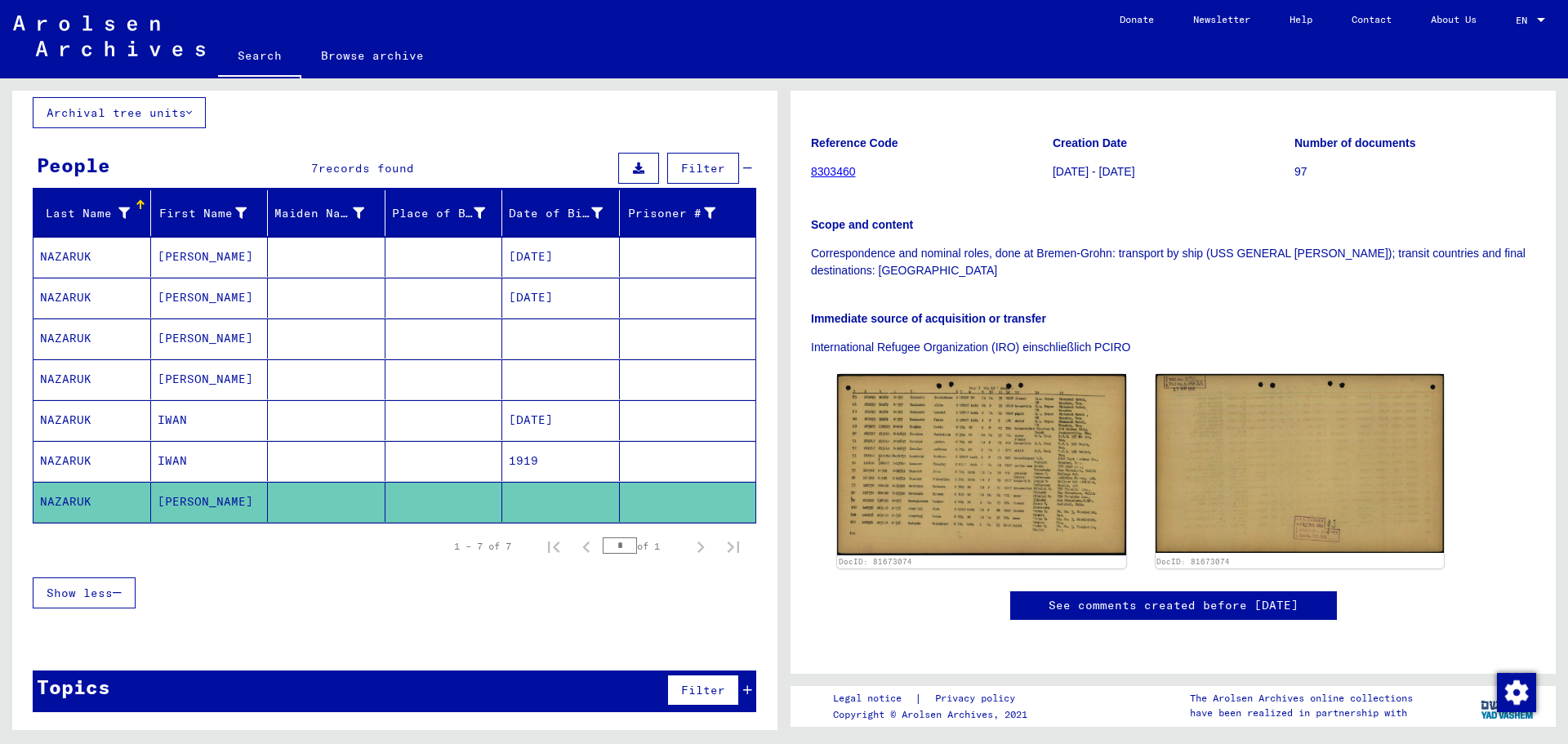
scroll to position [327, 0]
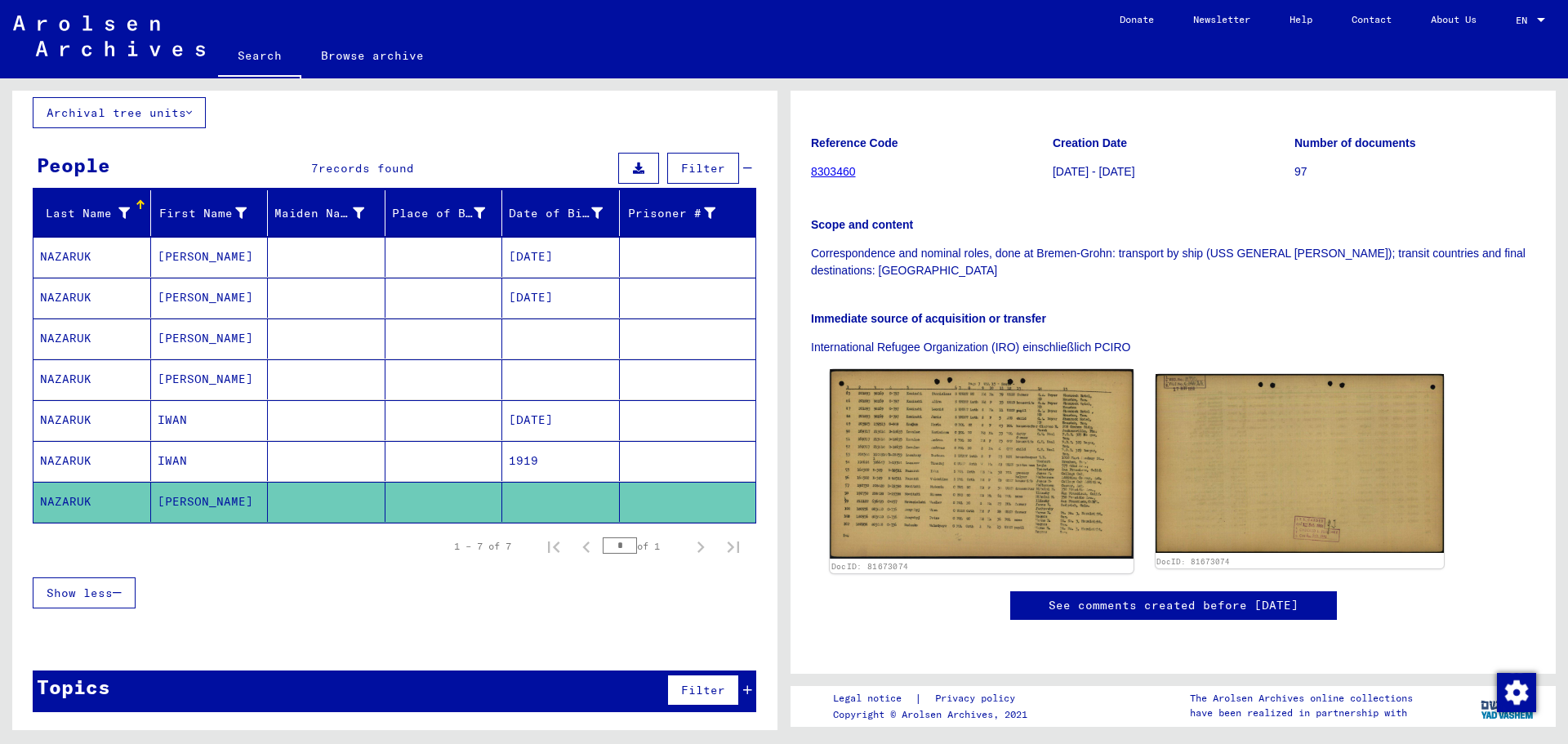
click at [990, 369] on img at bounding box center [981, 463] width 303 height 190
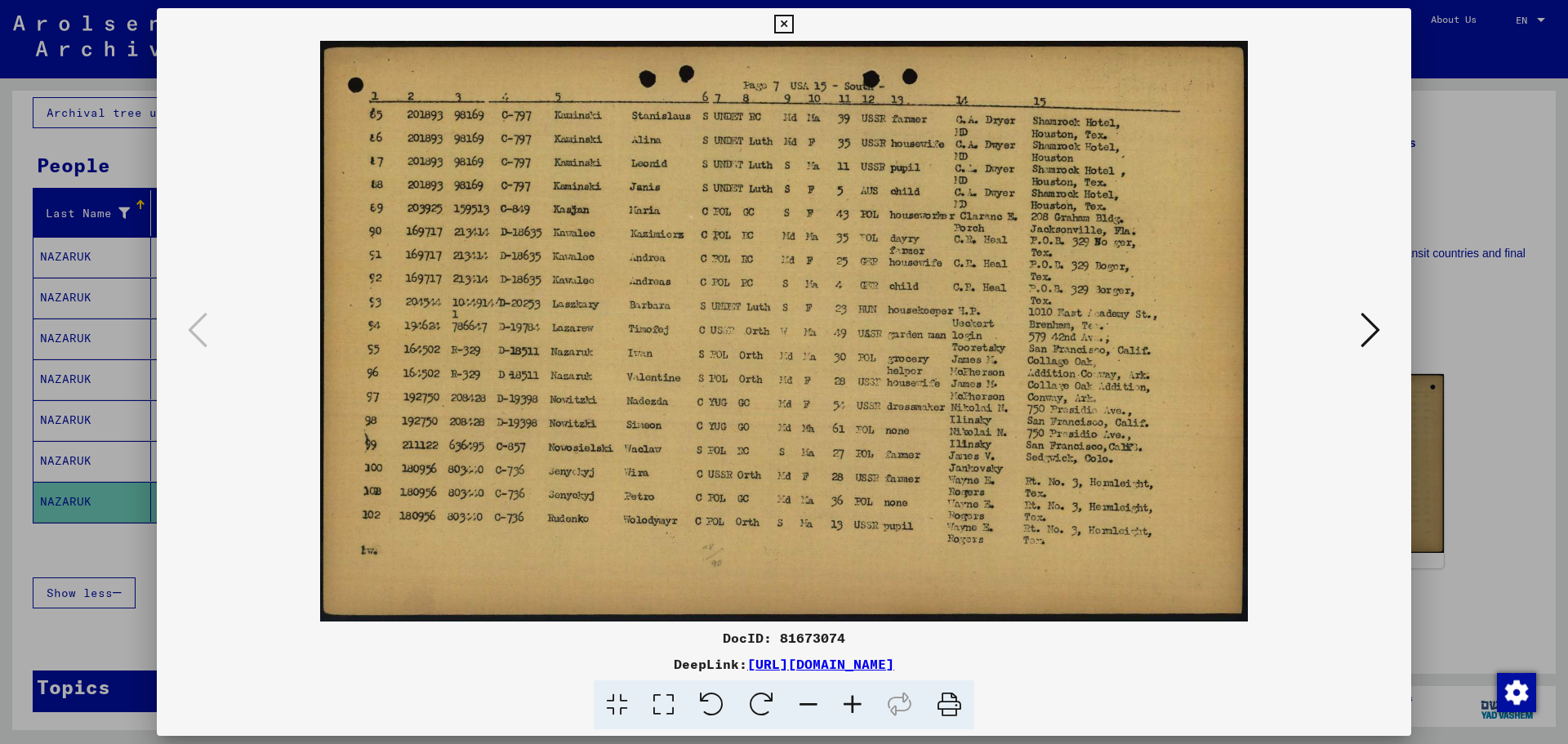
click at [786, 16] on icon at bounding box center [783, 24] width 19 height 19
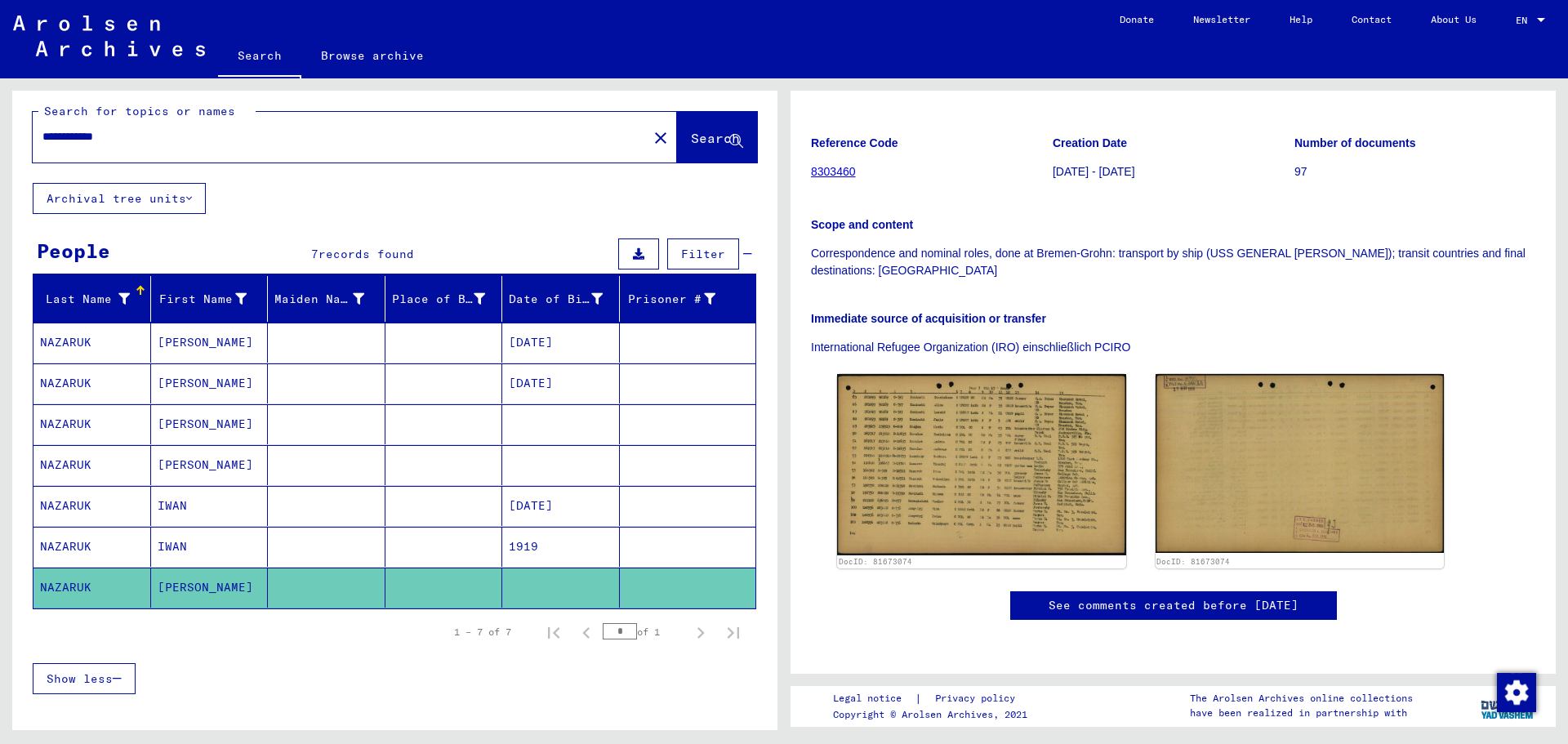
scroll to position [0, 0]
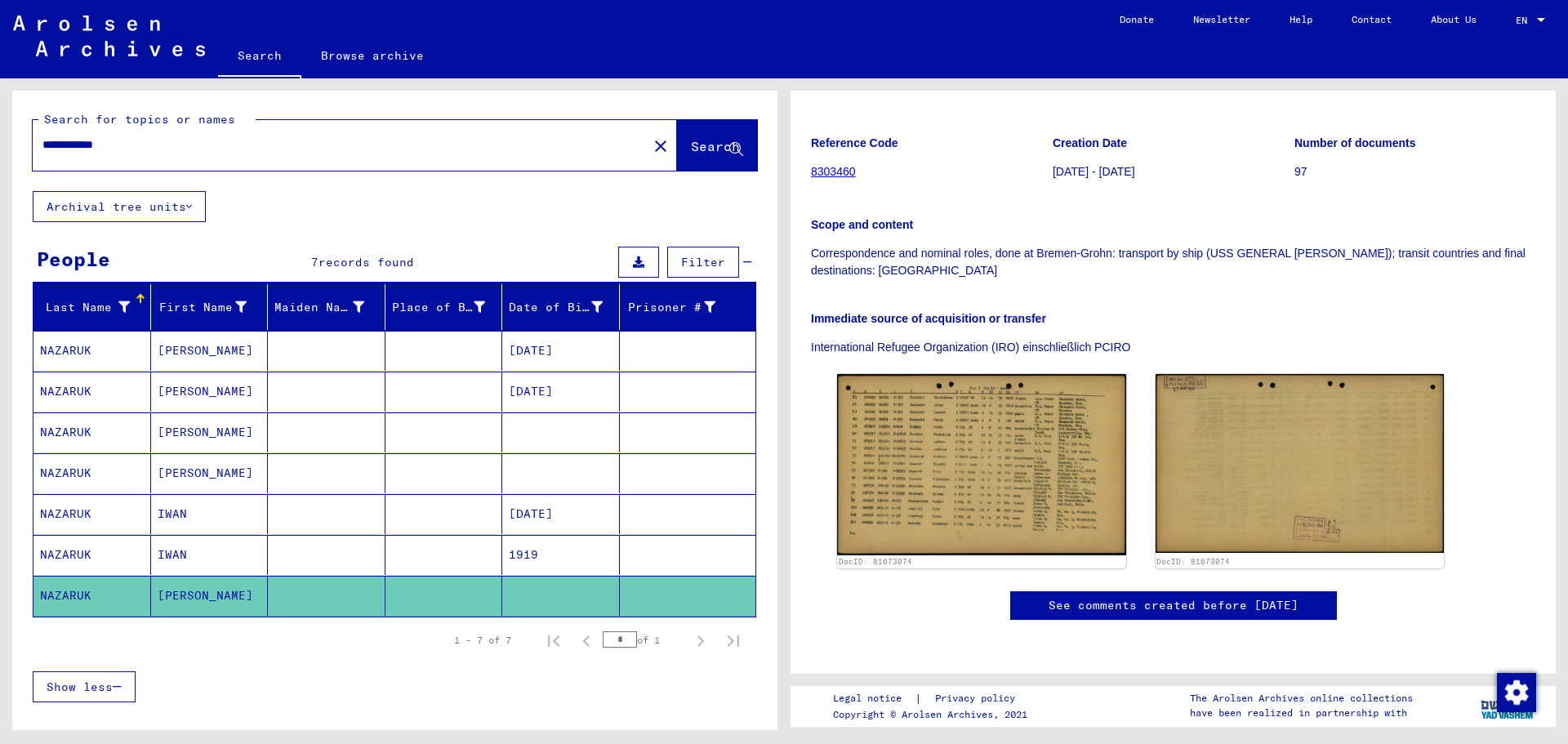
drag, startPoint x: 216, startPoint y: 147, endPoint x: 9, endPoint y: 130, distance: 207.7
click at [9, 130] on div "**********" at bounding box center [392, 404] width 784 height 652
type input "*******"
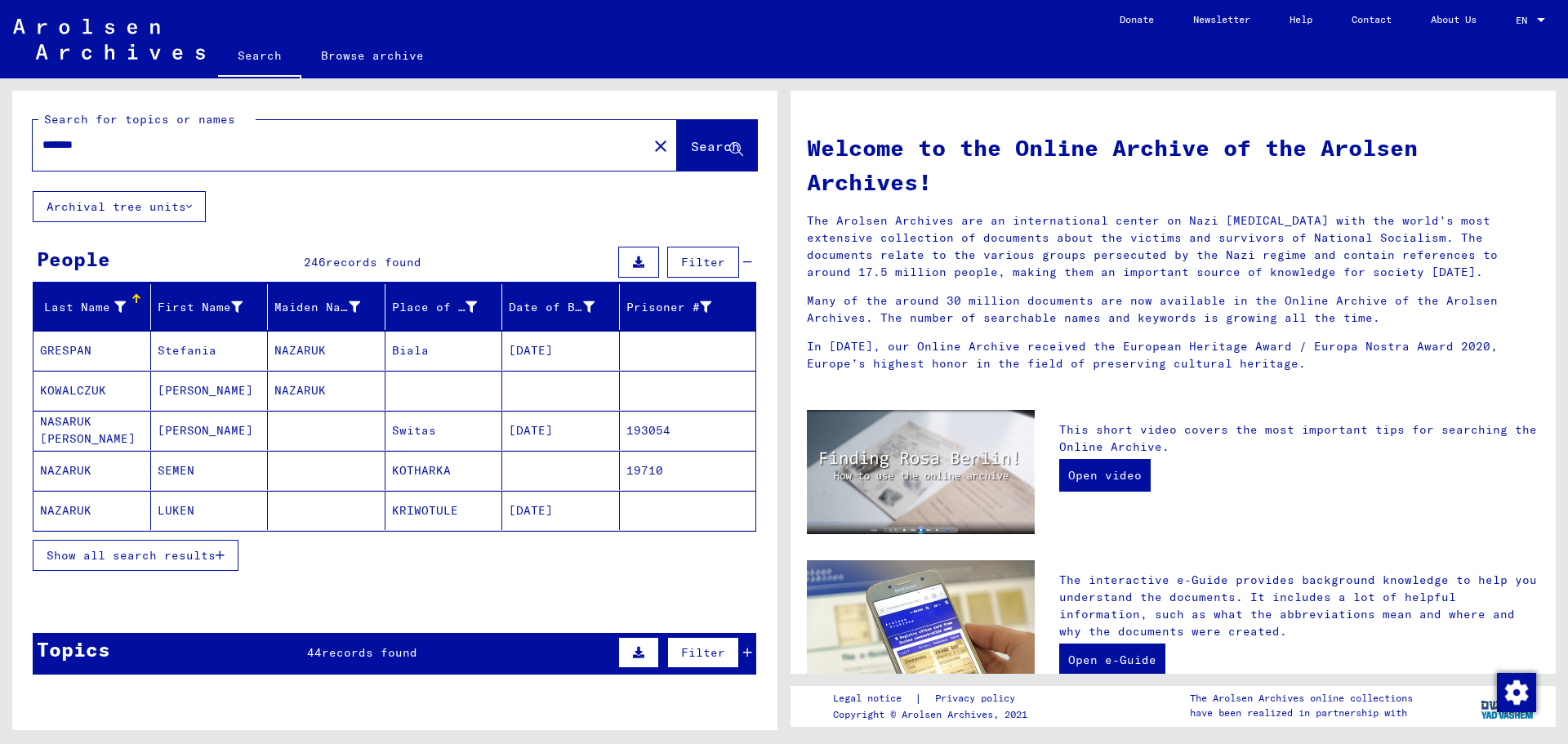
click at [222, 553] on icon "button" at bounding box center [220, 556] width 9 height 12
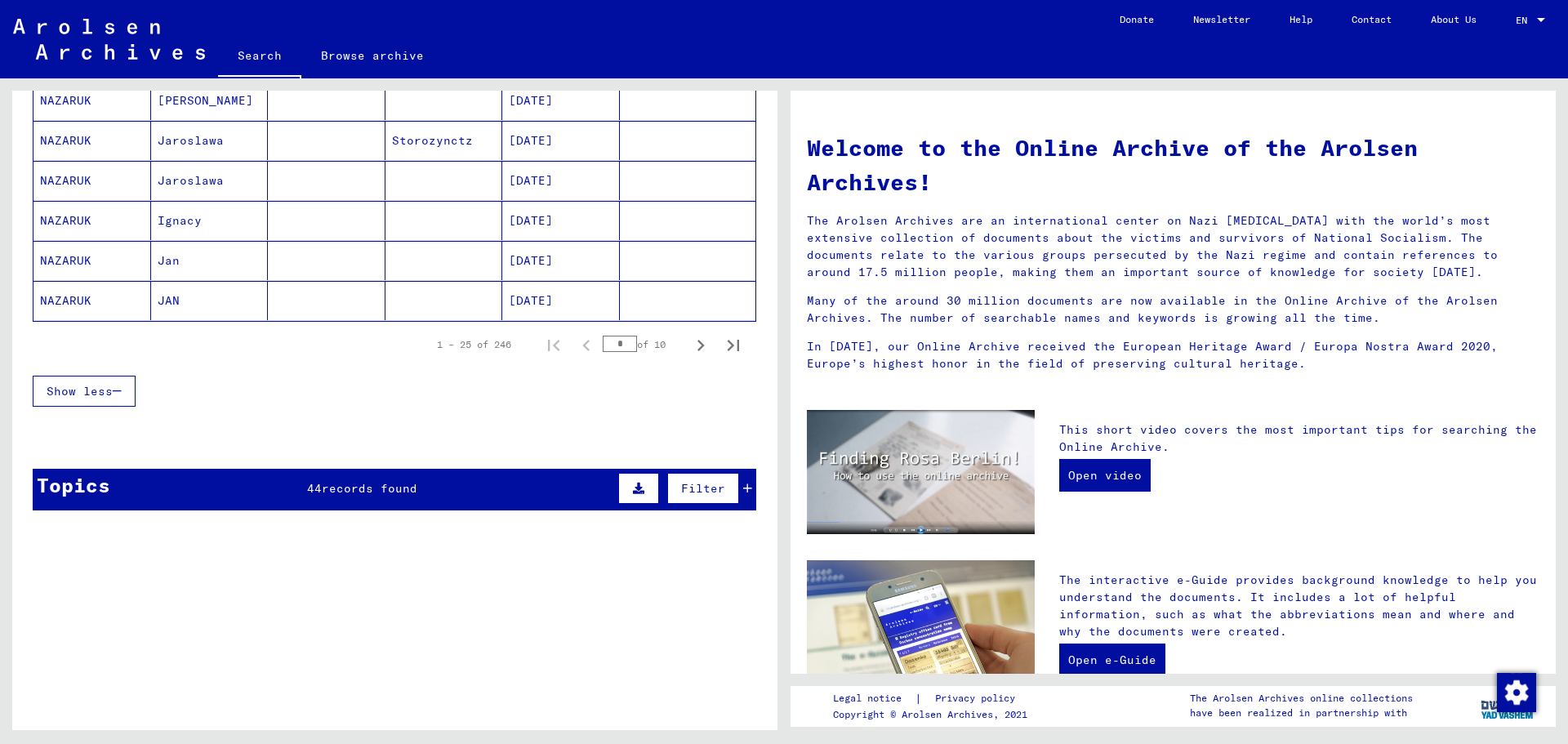
scroll to position [1226, 0]
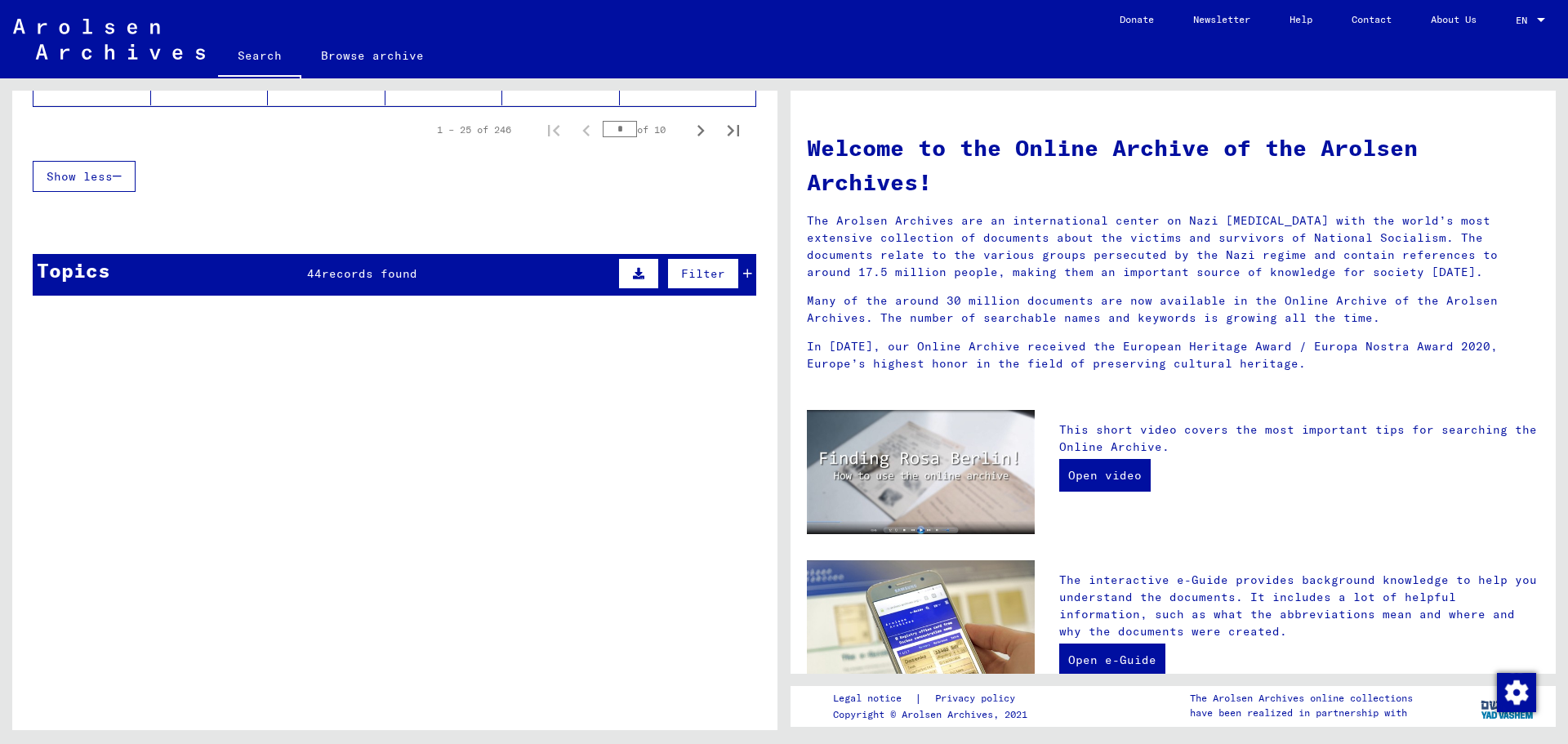
click at [743, 272] on icon at bounding box center [747, 274] width 9 height 12
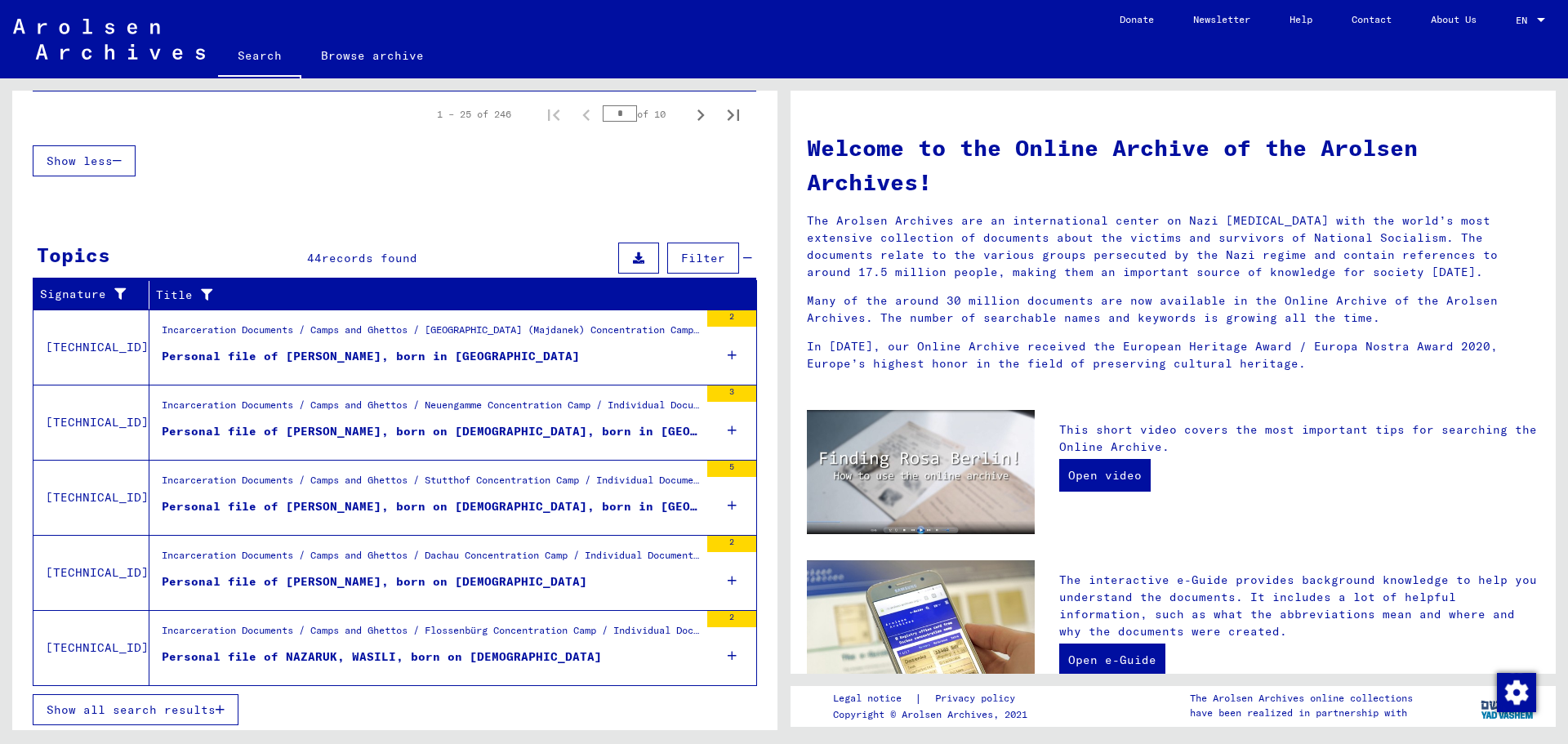
scroll to position [1245, 0]
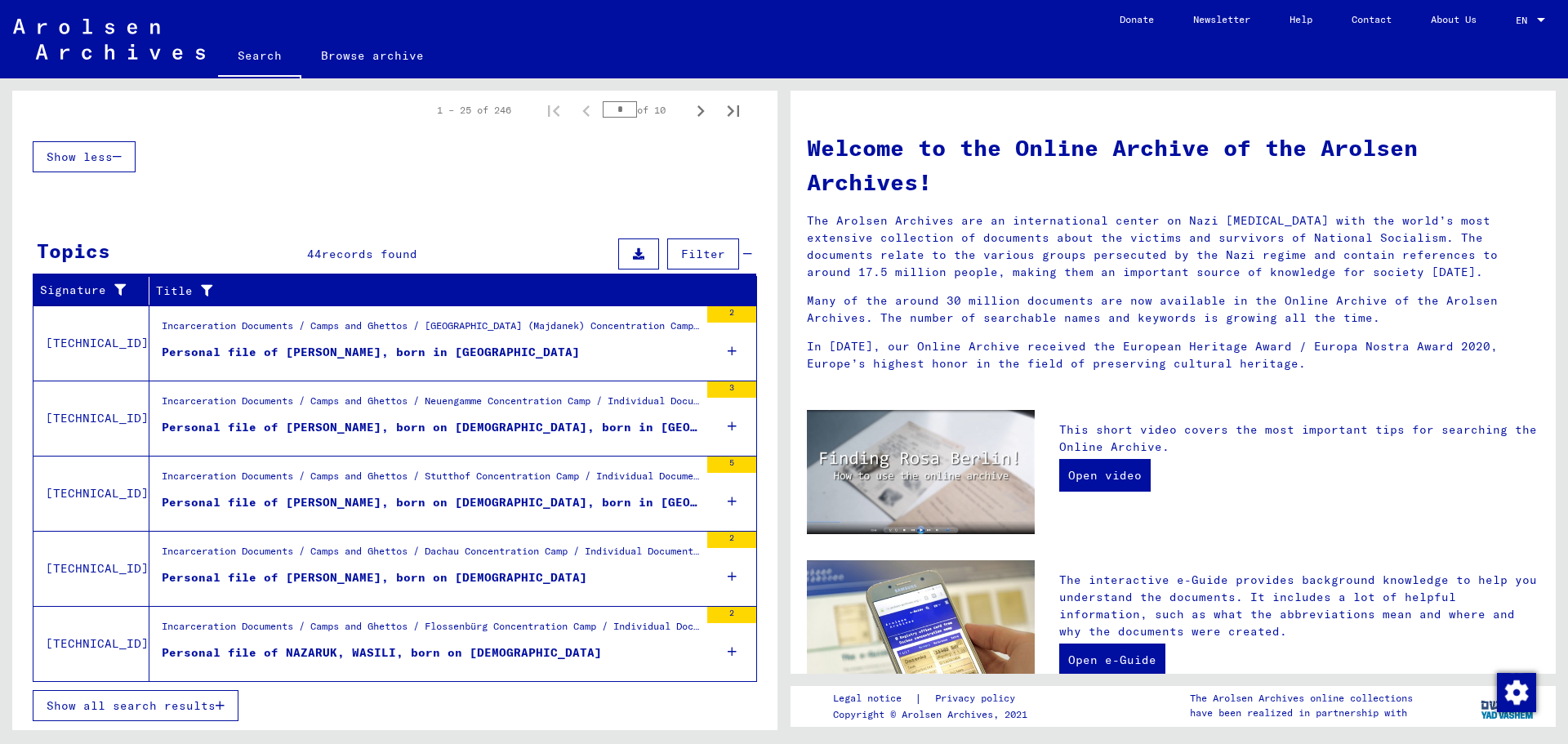
click at [231, 567] on button "Show all search results" at bounding box center [136, 705] width 205 height 31
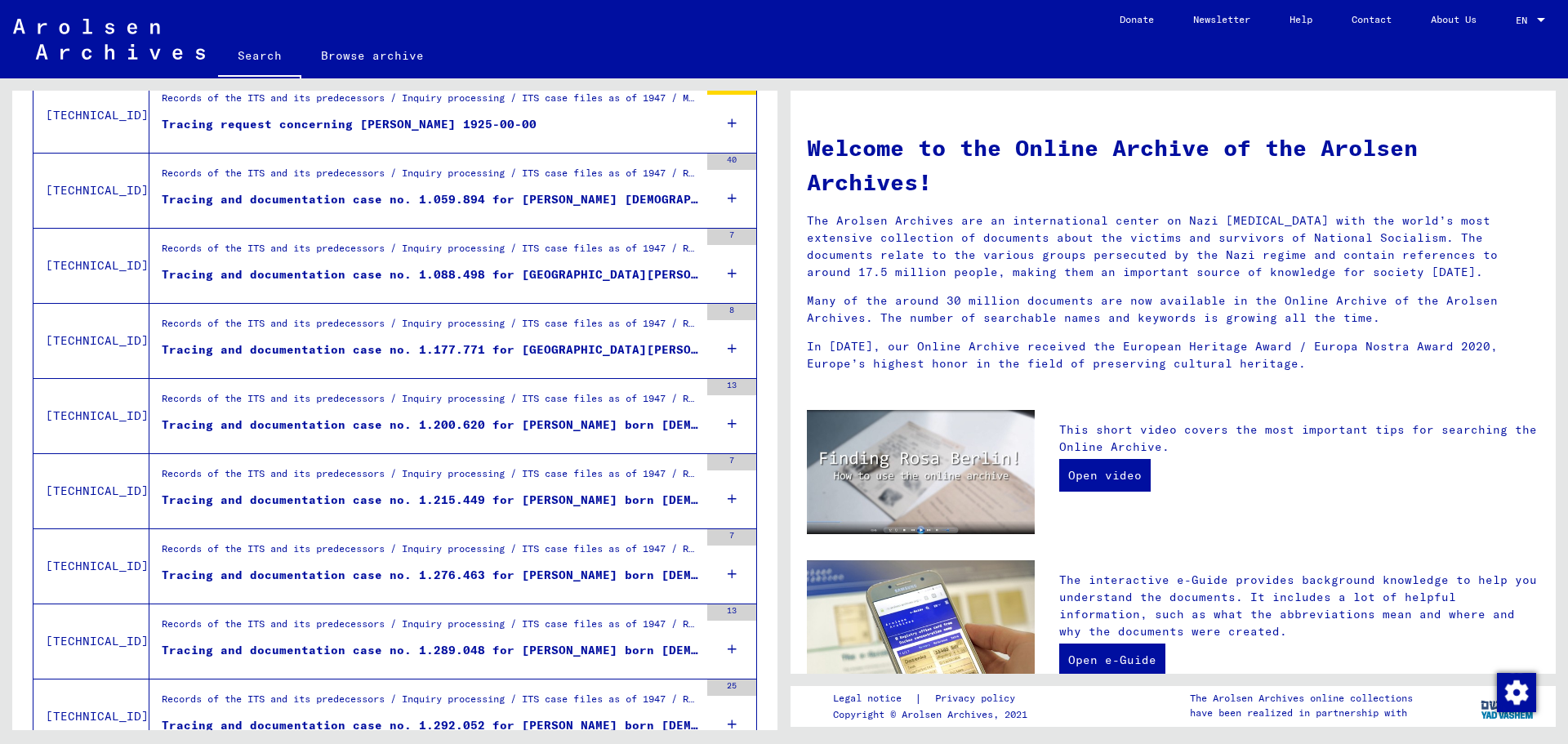
scroll to position [1572, 0]
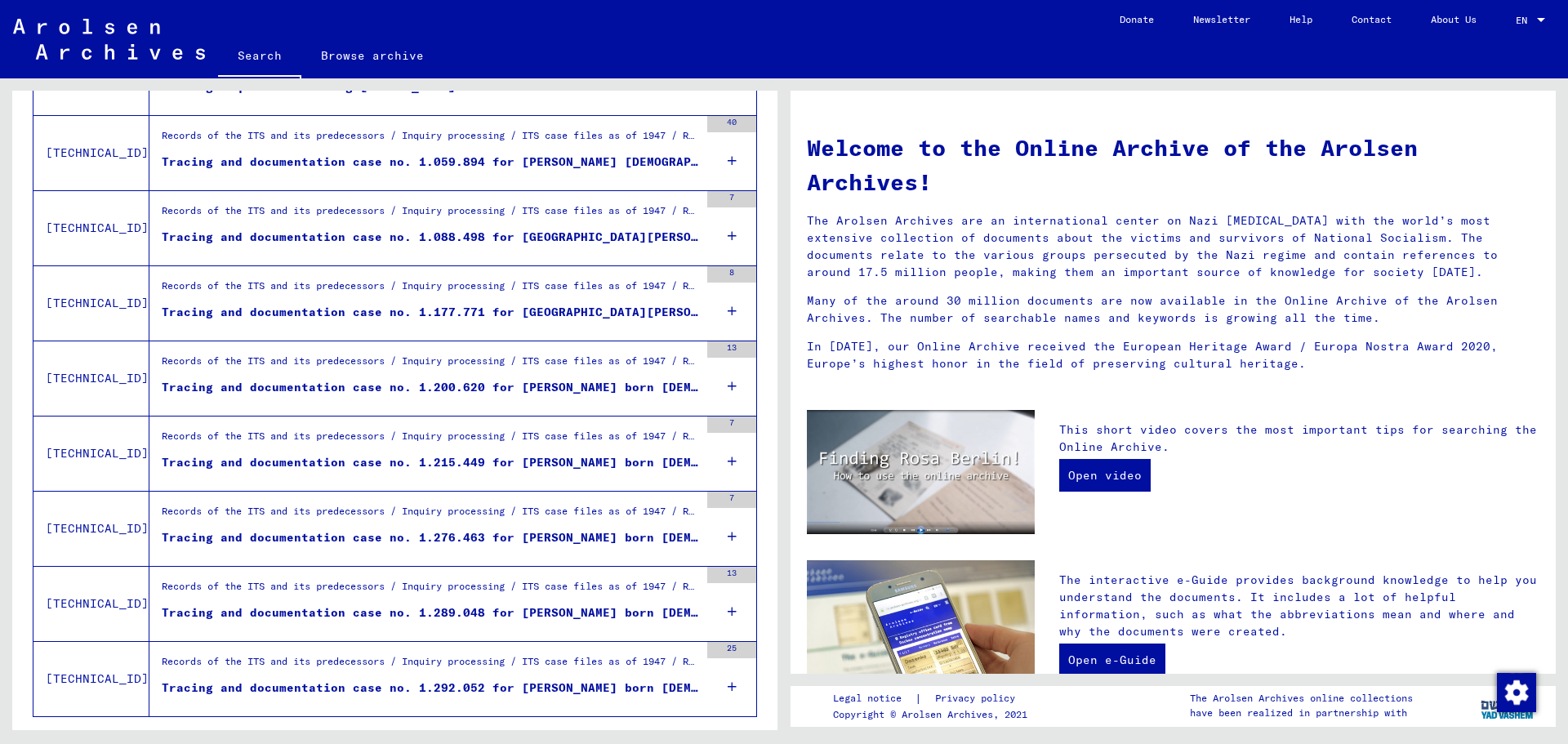
click at [636, 567] on div "Tracing and documentation case no. 1.289.048 for [PERSON_NAME] born [DEMOGRAPHI…" at bounding box center [430, 613] width 537 height 17
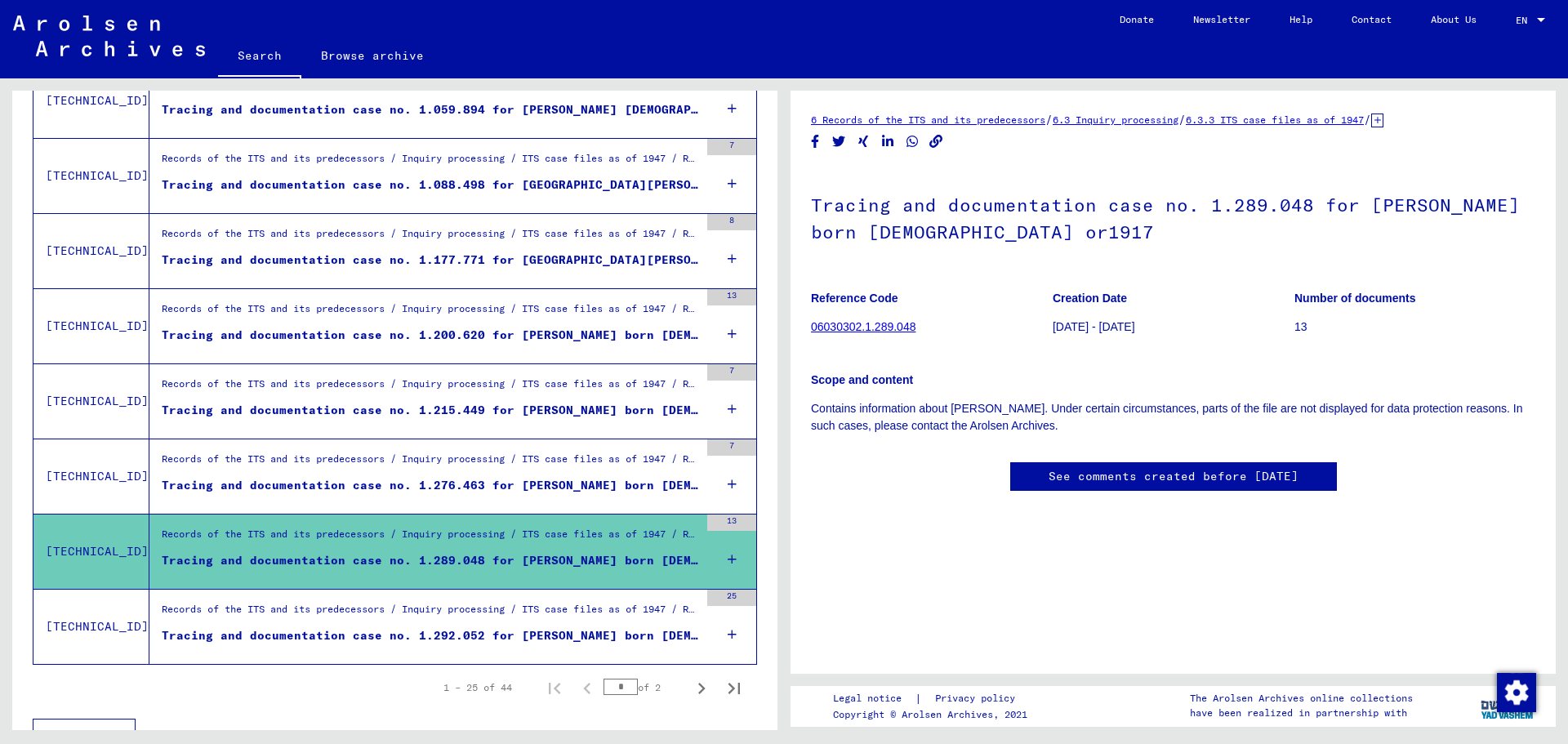
scroll to position [1653, 0]
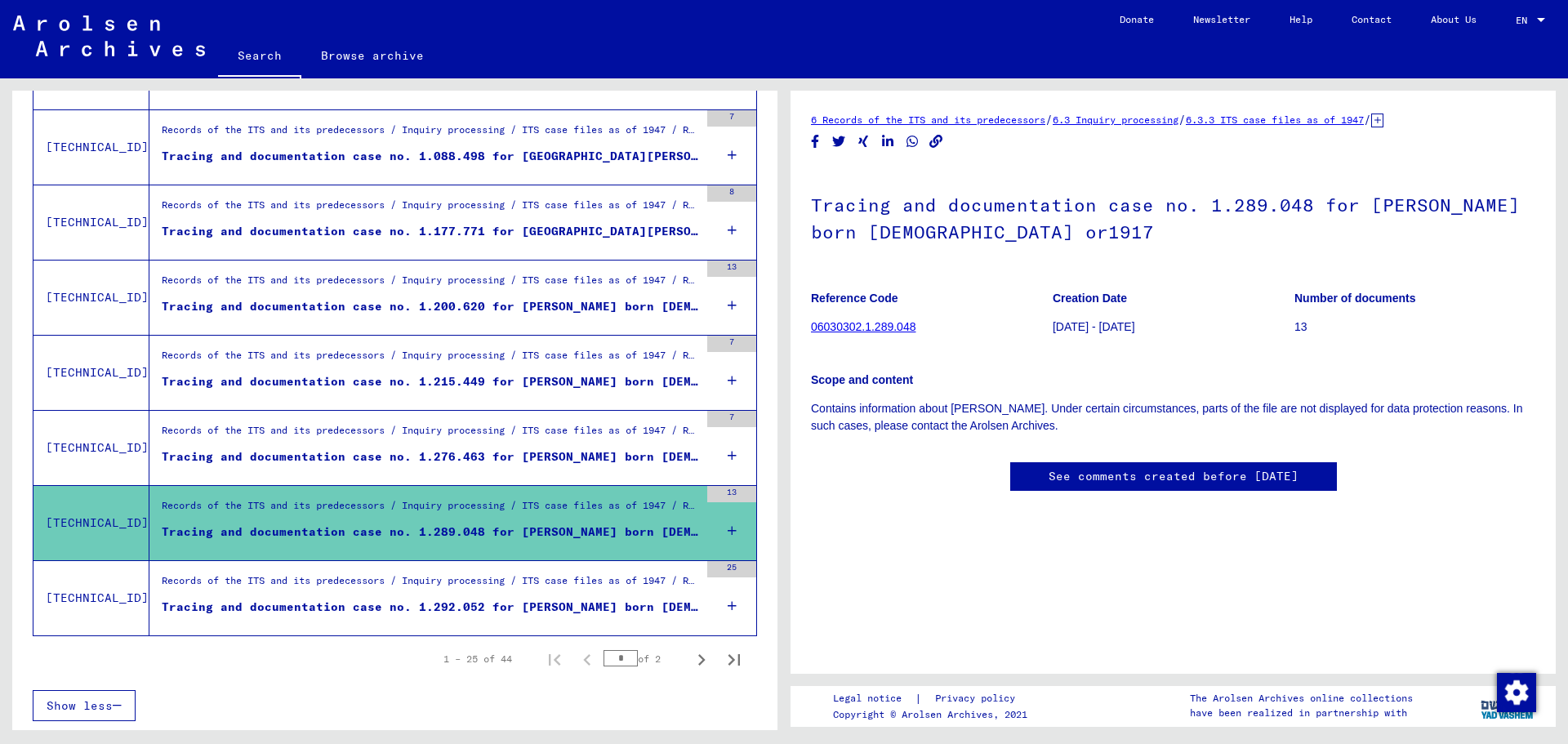
click at [620, 445] on div "Records of the ITS and its predecessors / Inquiry processing / ITS case files a…" at bounding box center [430, 434] width 537 height 23
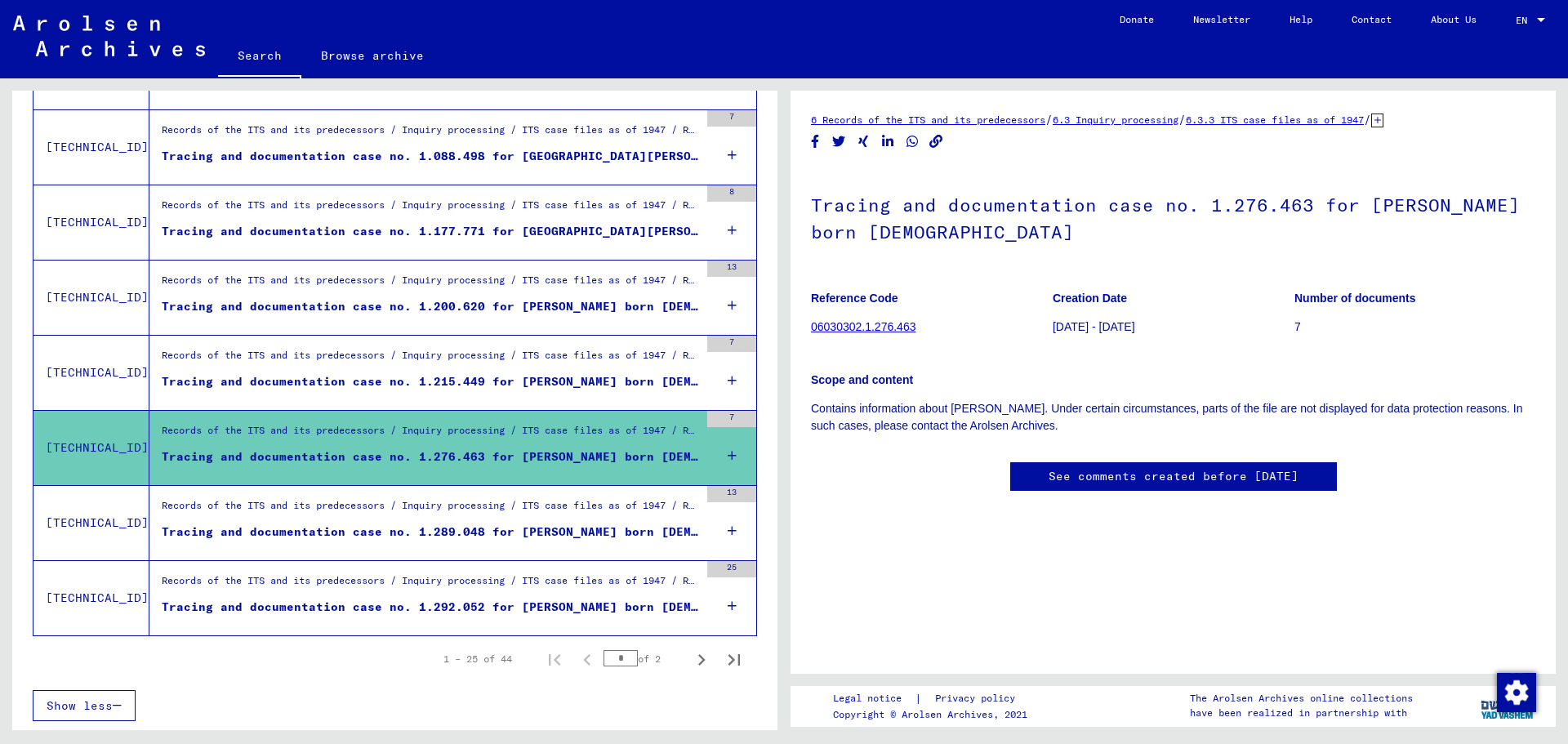
click at [579, 377] on div "Tracing and documentation case no. 1.215.449 for [PERSON_NAME] born [DEMOGRAPHI…" at bounding box center [430, 382] width 537 height 17
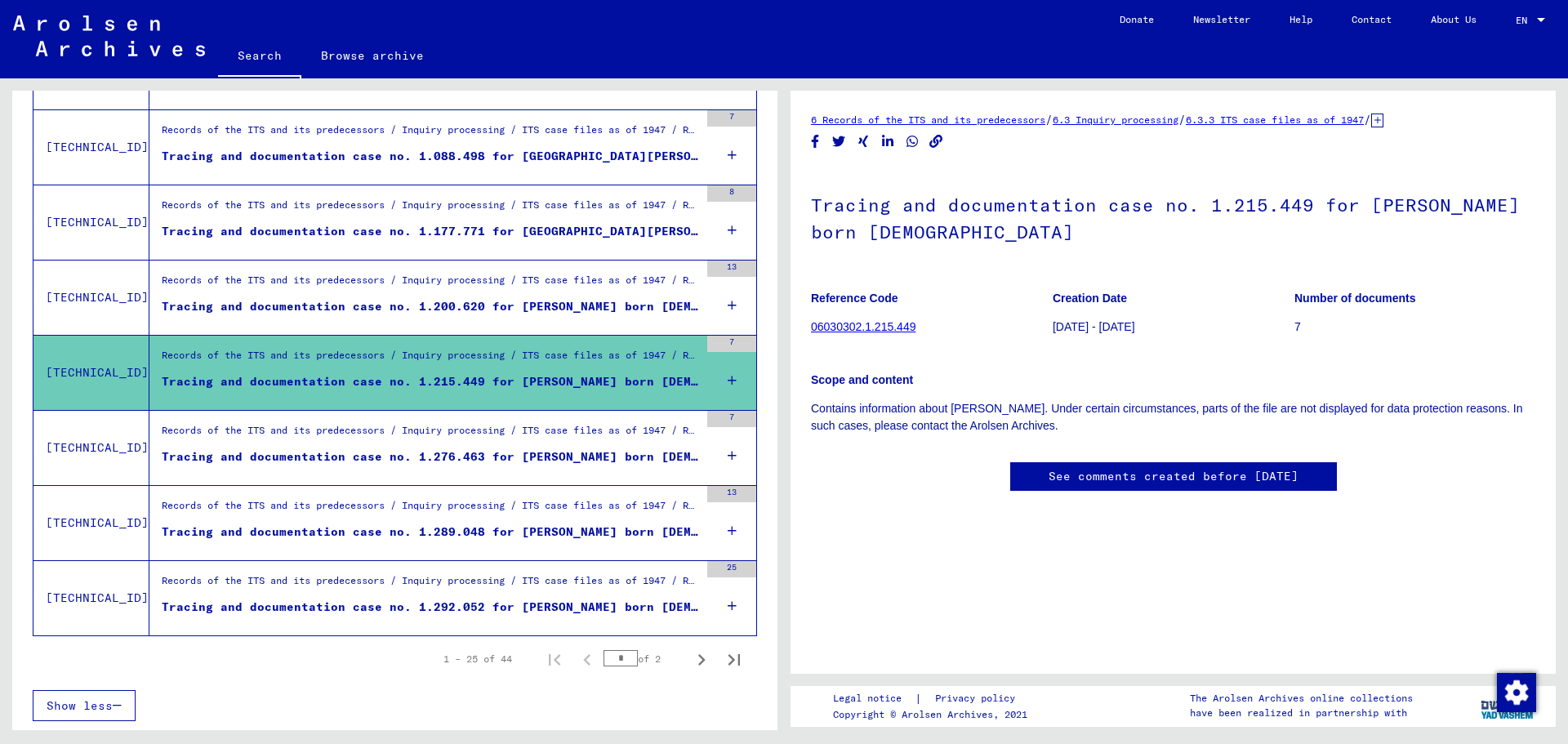
click at [542, 313] on div "Tracing and documentation case no. 1.200.620 for [PERSON_NAME] born [DEMOGRAPHI…" at bounding box center [430, 307] width 537 height 17
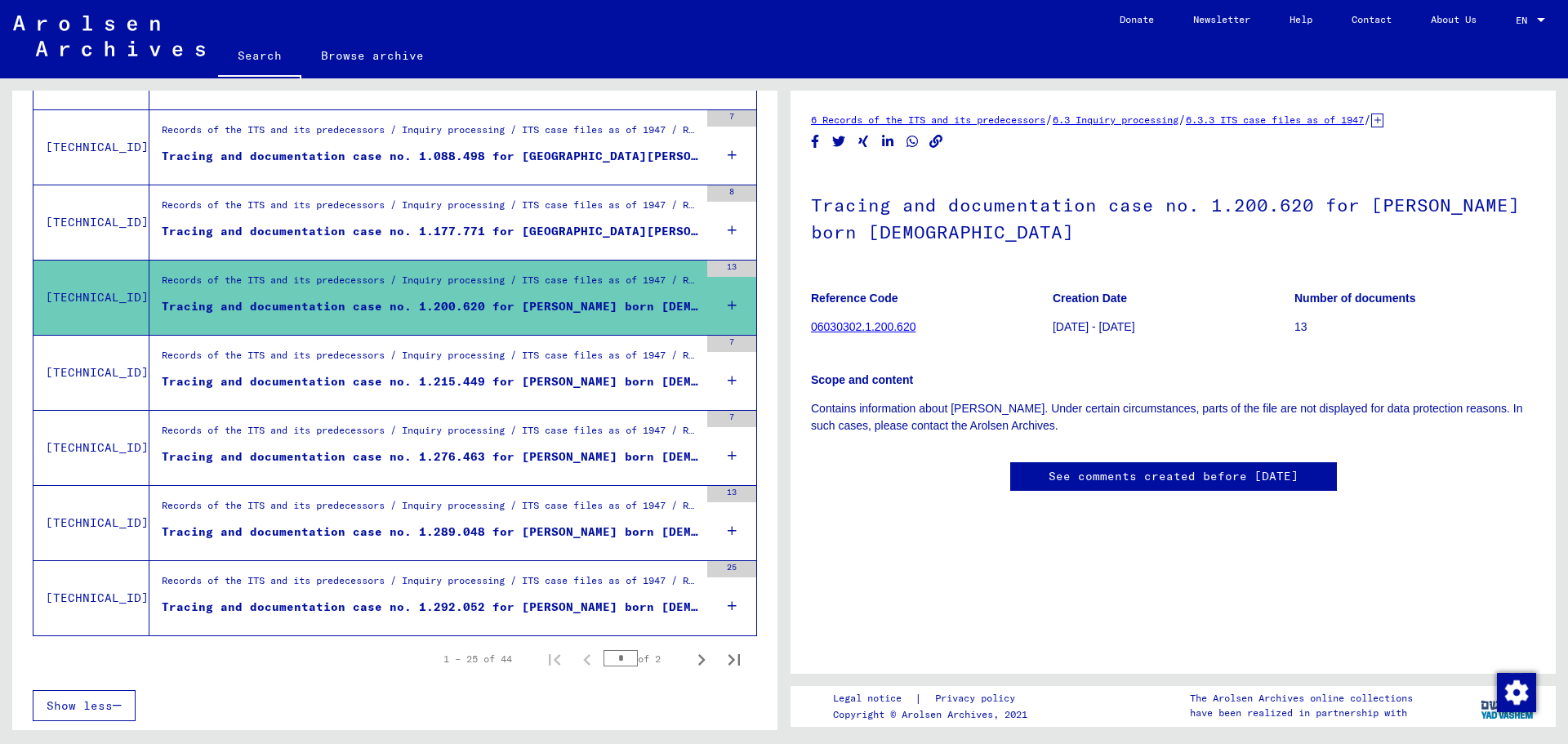
click at [520, 235] on div "Tracing and documentation case no. 1.177.771 for [GEOGRAPHIC_DATA][PERSON_NAME]…" at bounding box center [430, 232] width 537 height 17
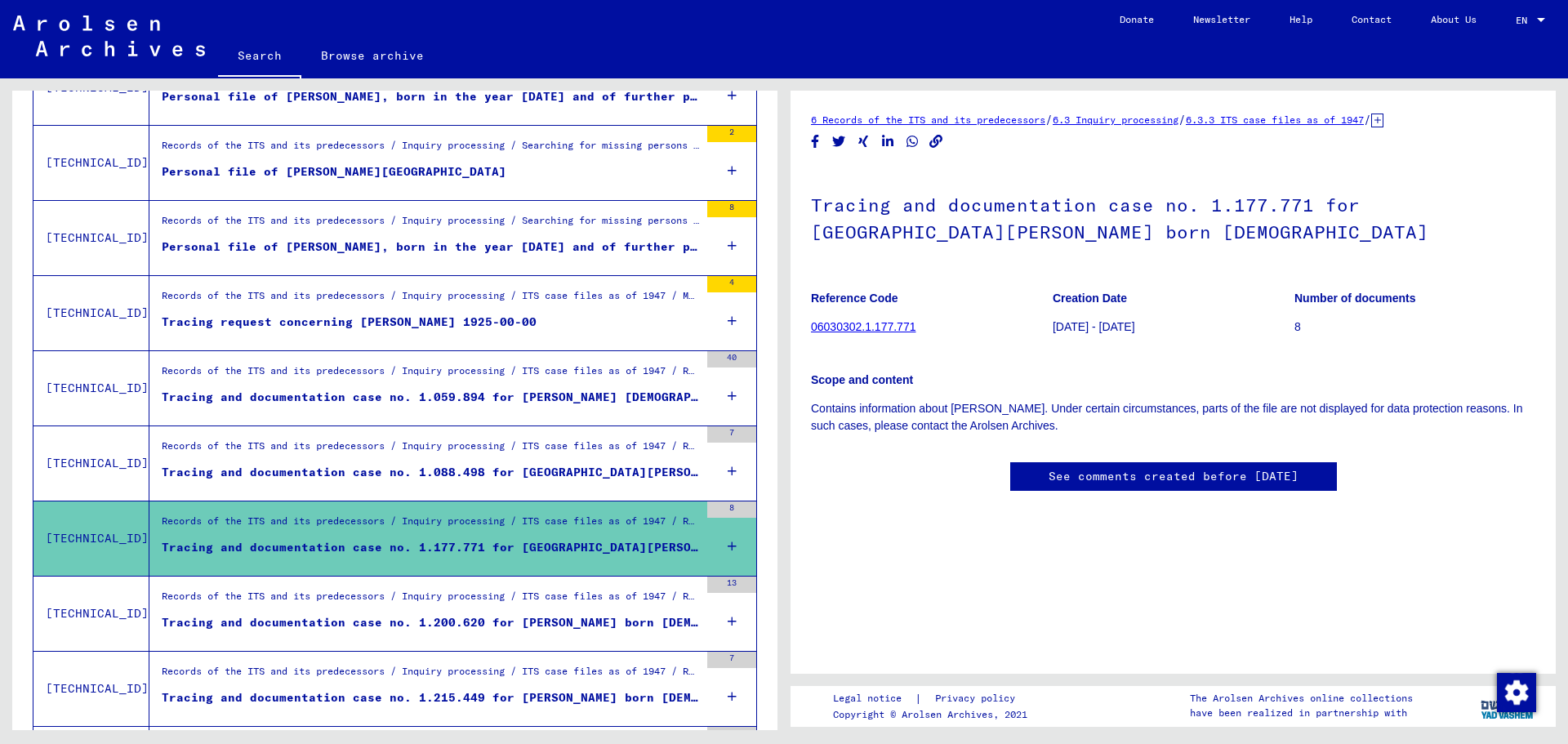
scroll to position [1326, 0]
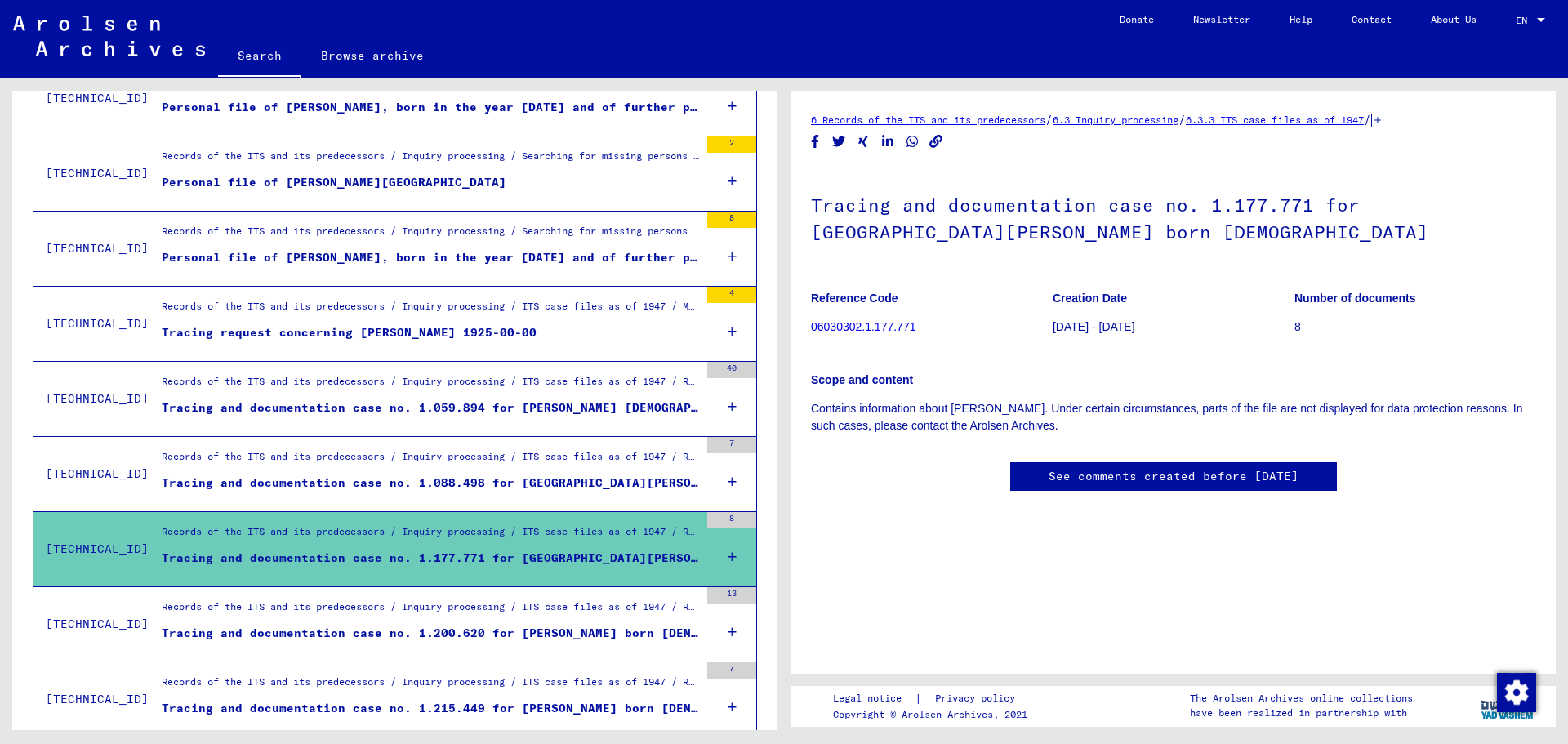
click at [539, 403] on div "Tracing and documentation case no. 1.059.894 for [PERSON_NAME] [DEMOGRAPHIC_DAT…" at bounding box center [430, 408] width 537 height 17
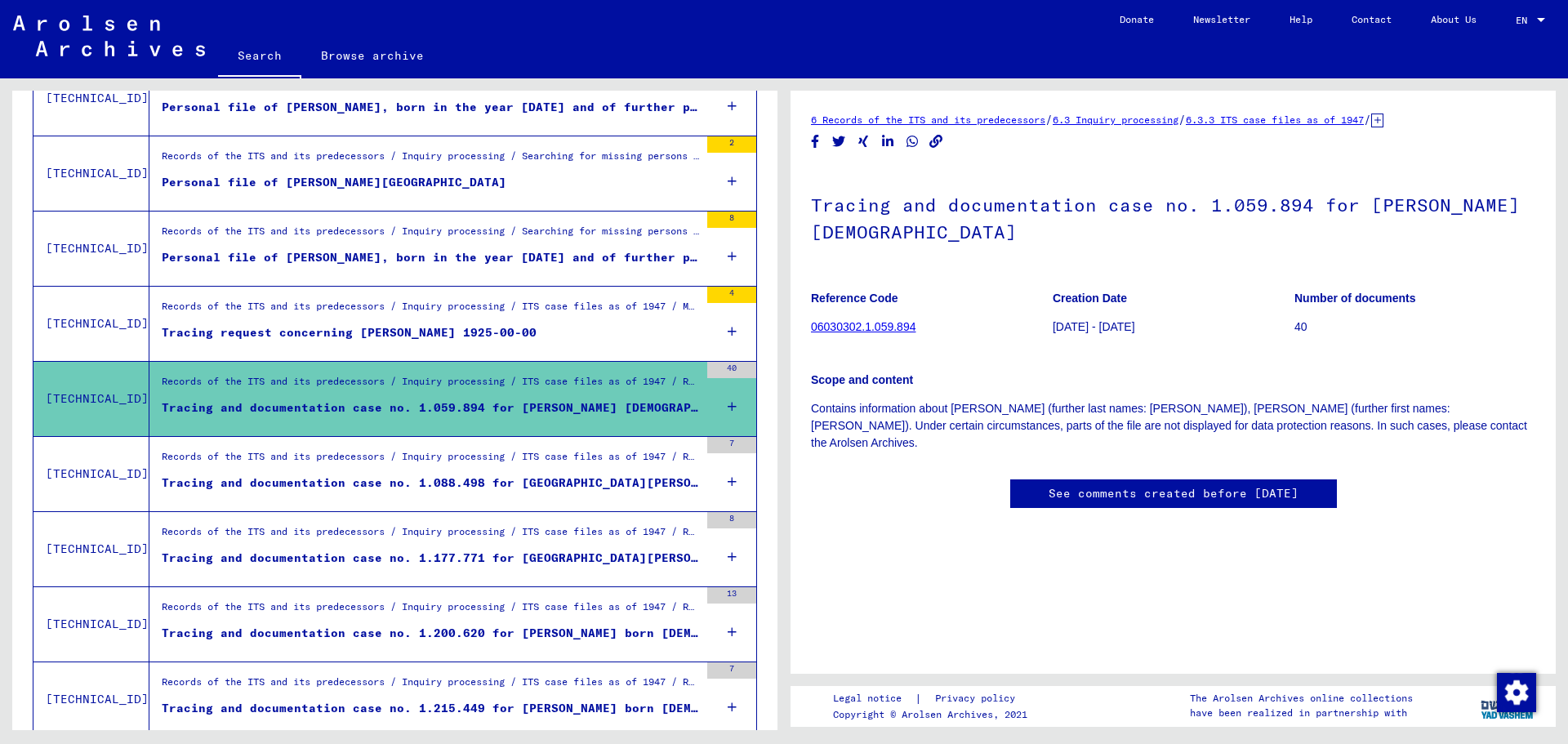
scroll to position [391, 0]
click at [485, 304] on div "Records of the ITS and its predecessors / Inquiry processing / ITS case files a…" at bounding box center [430, 310] width 537 height 23
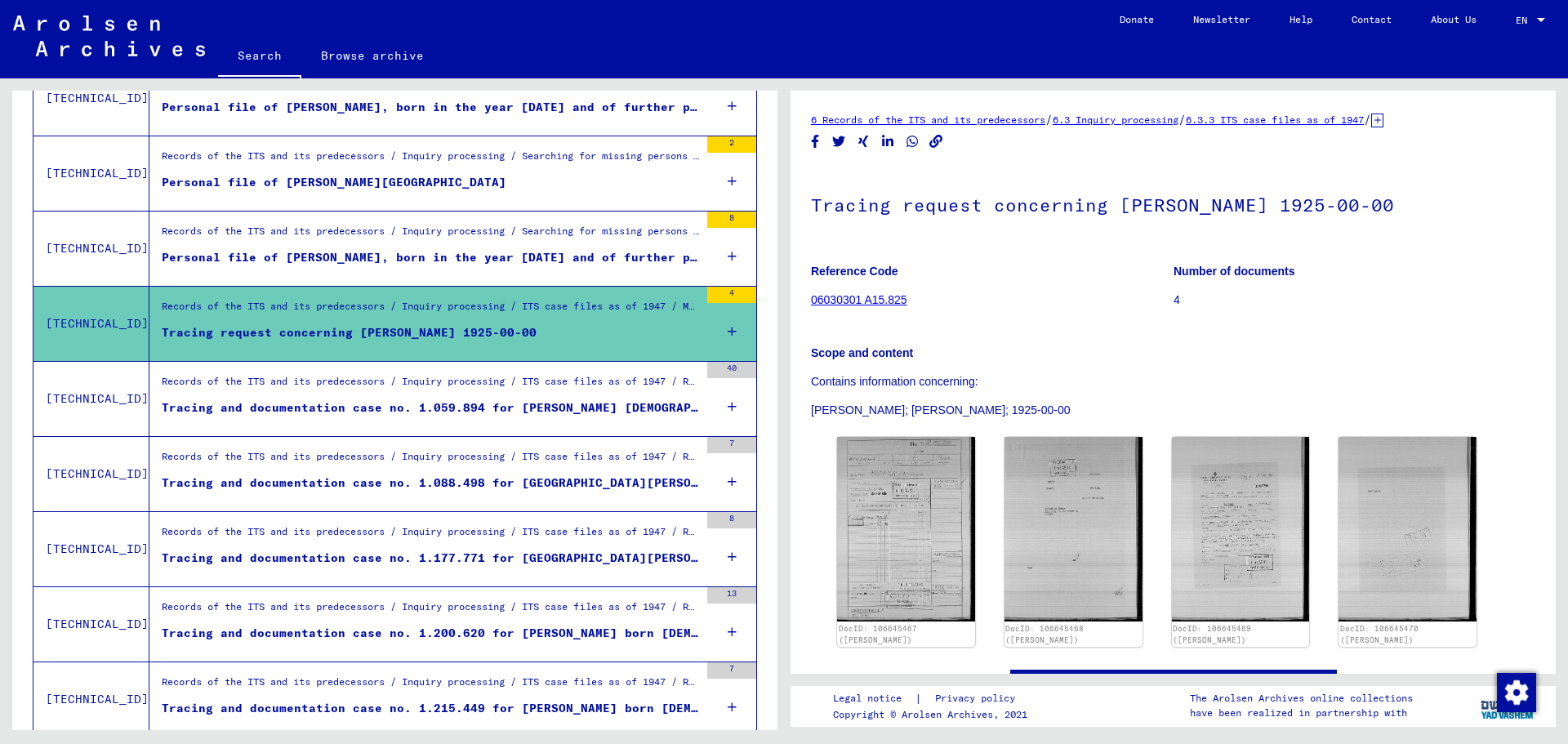
click at [507, 254] on div "Personal file of [PERSON_NAME], born in the year [DATE] and of further persons" at bounding box center [430, 258] width 537 height 17
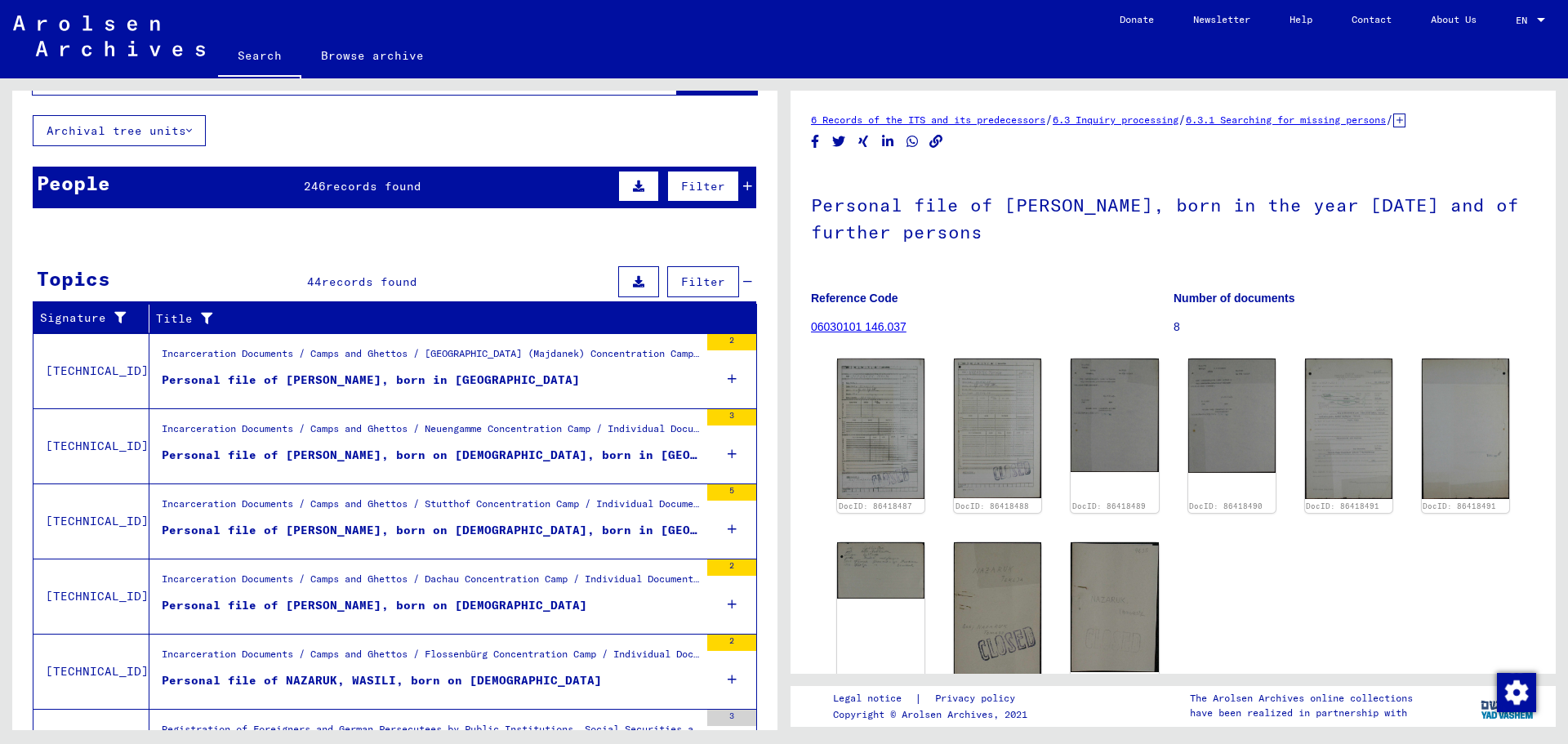
scroll to position [100, 0]
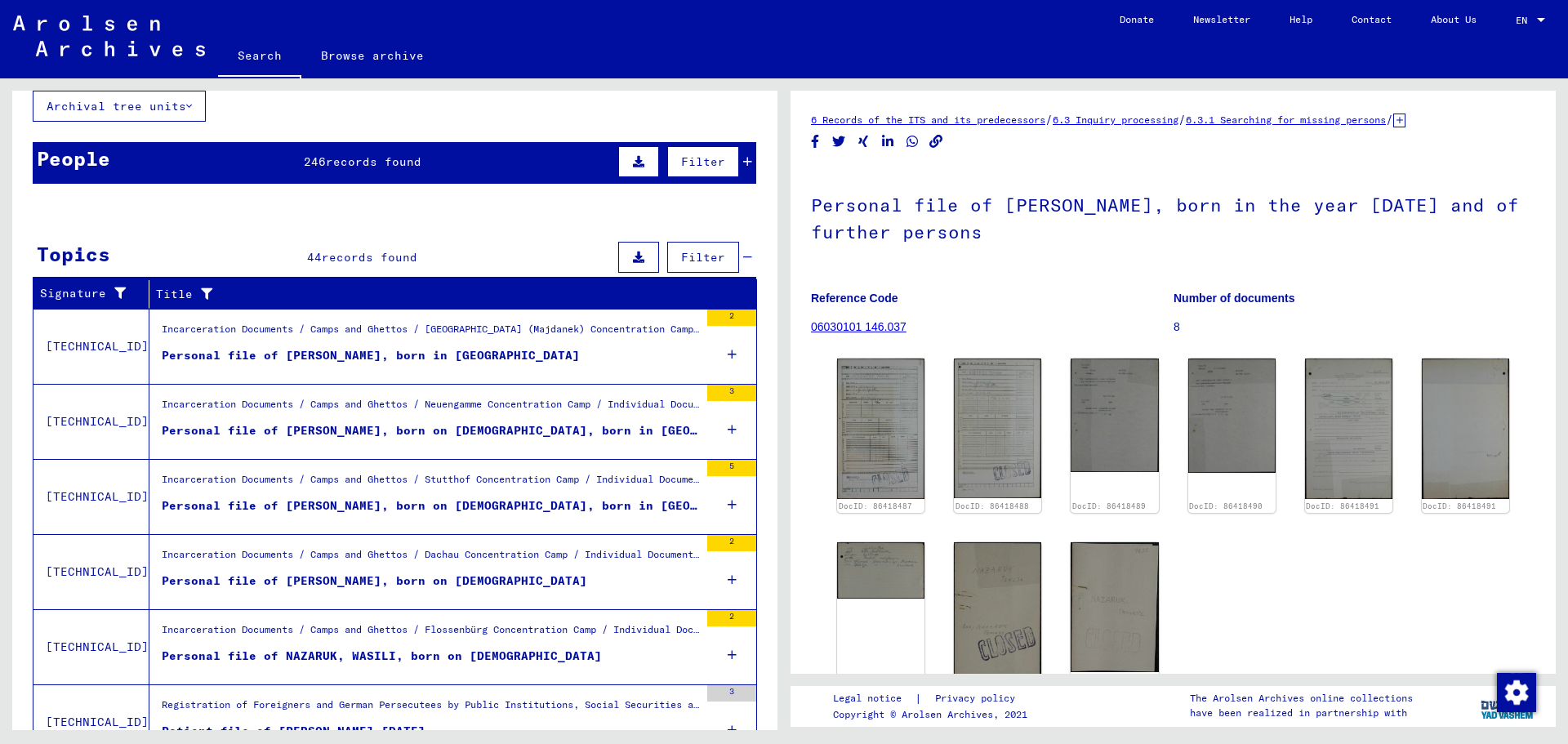
click at [546, 567] on figure "Personal file of [PERSON_NAME], born on [DEMOGRAPHIC_DATA]" at bounding box center [430, 585] width 537 height 24
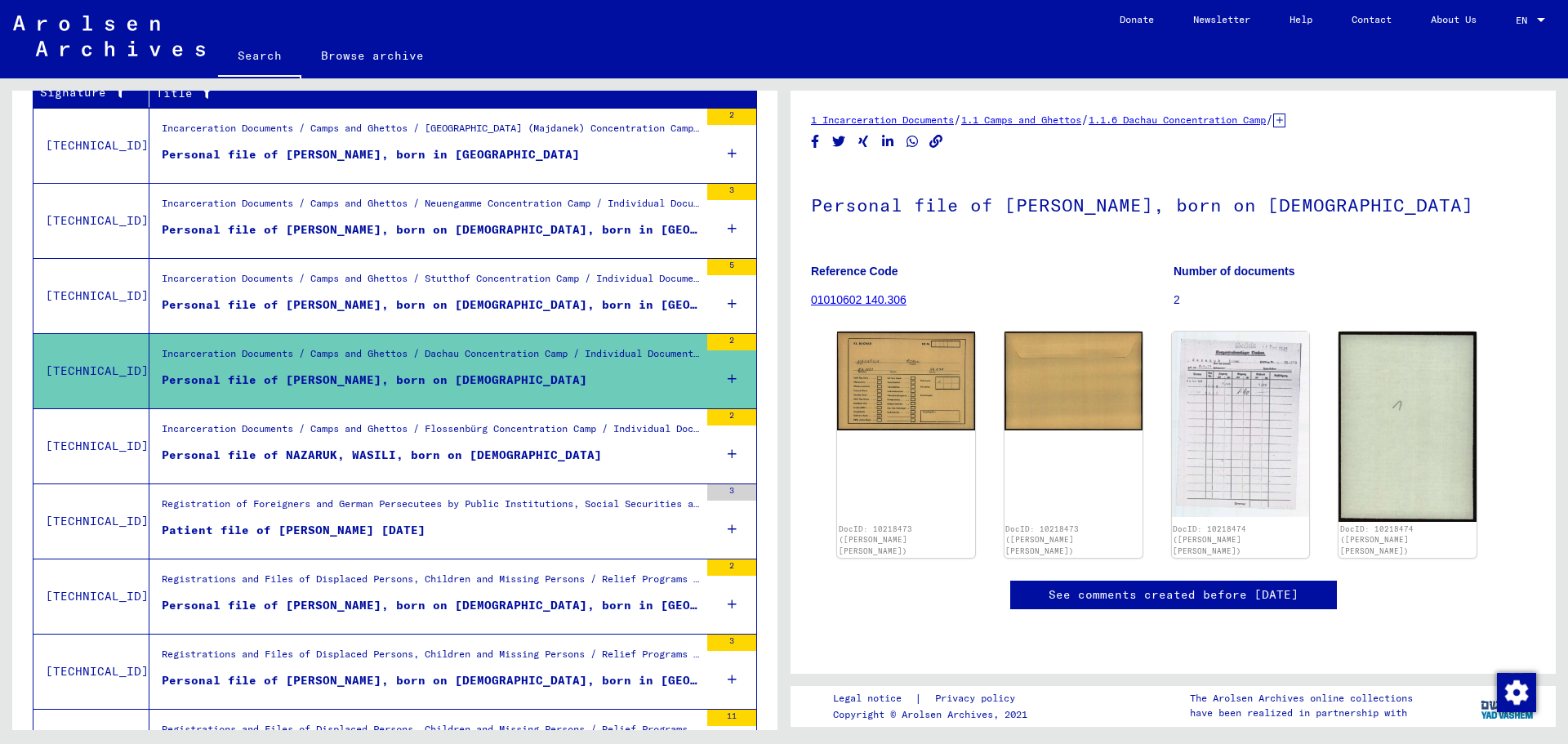
scroll to position [345, 0]
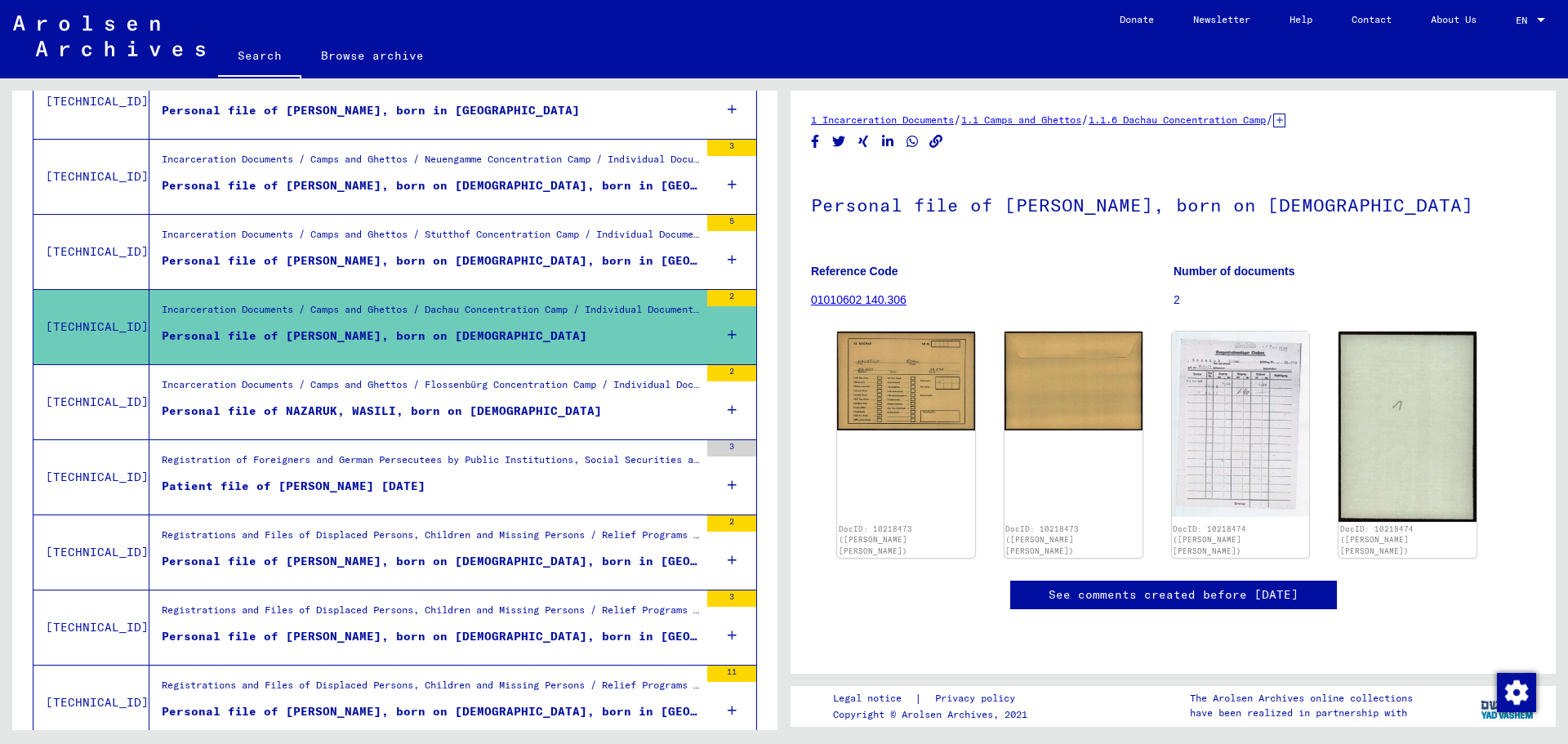
click at [563, 416] on figure "Personal file of NAZARUK, WASILI, born on [DEMOGRAPHIC_DATA]" at bounding box center [430, 415] width 537 height 24
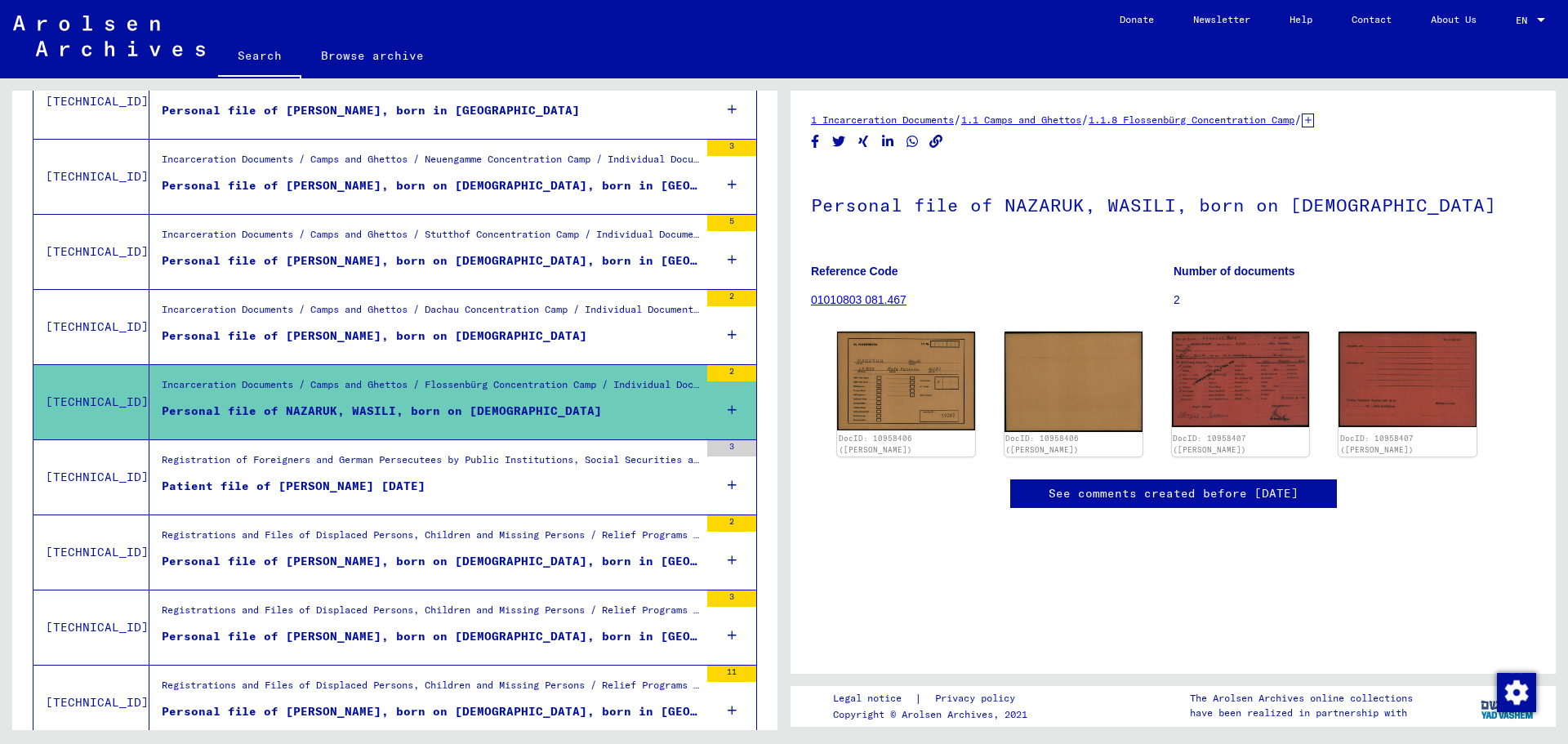
click at [572, 478] on figure "Patient file of [PERSON_NAME] [DATE]" at bounding box center [430, 490] width 537 height 24
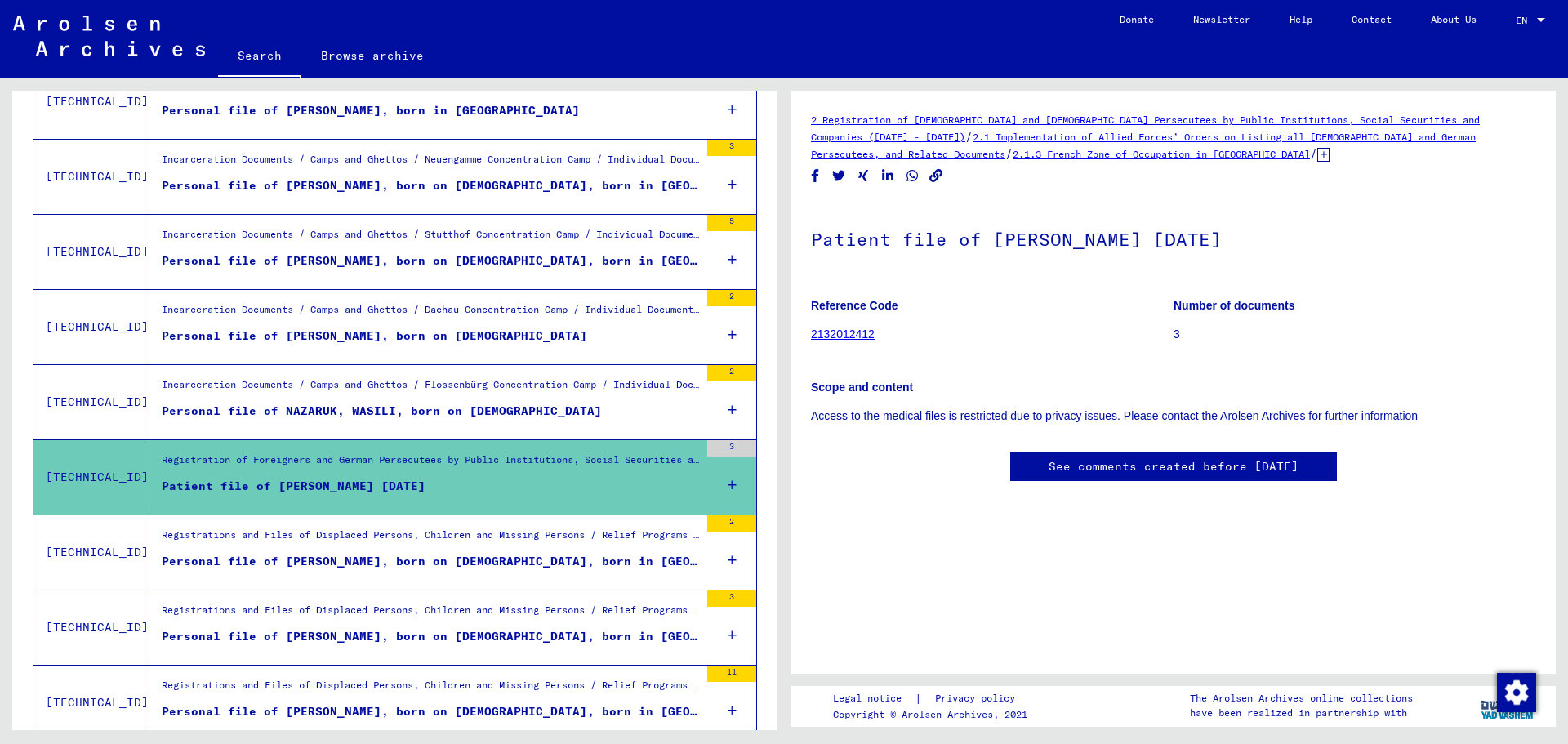
click at [570, 561] on div "Personal file of [PERSON_NAME], born on [DEMOGRAPHIC_DATA], born in [GEOGRAPHIC…" at bounding box center [430, 561] width 537 height 17
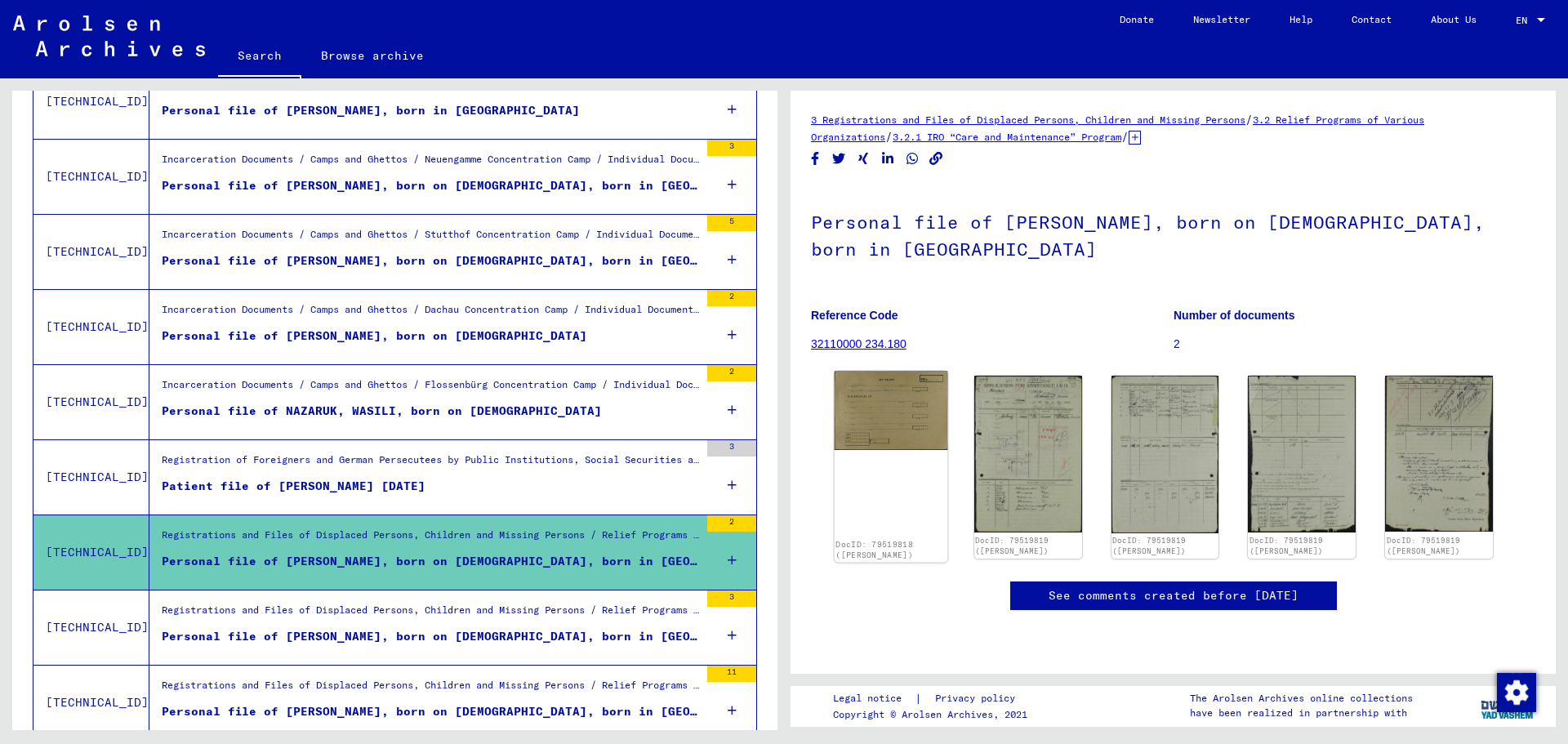
click at [867, 417] on img at bounding box center [891, 410] width 113 height 78
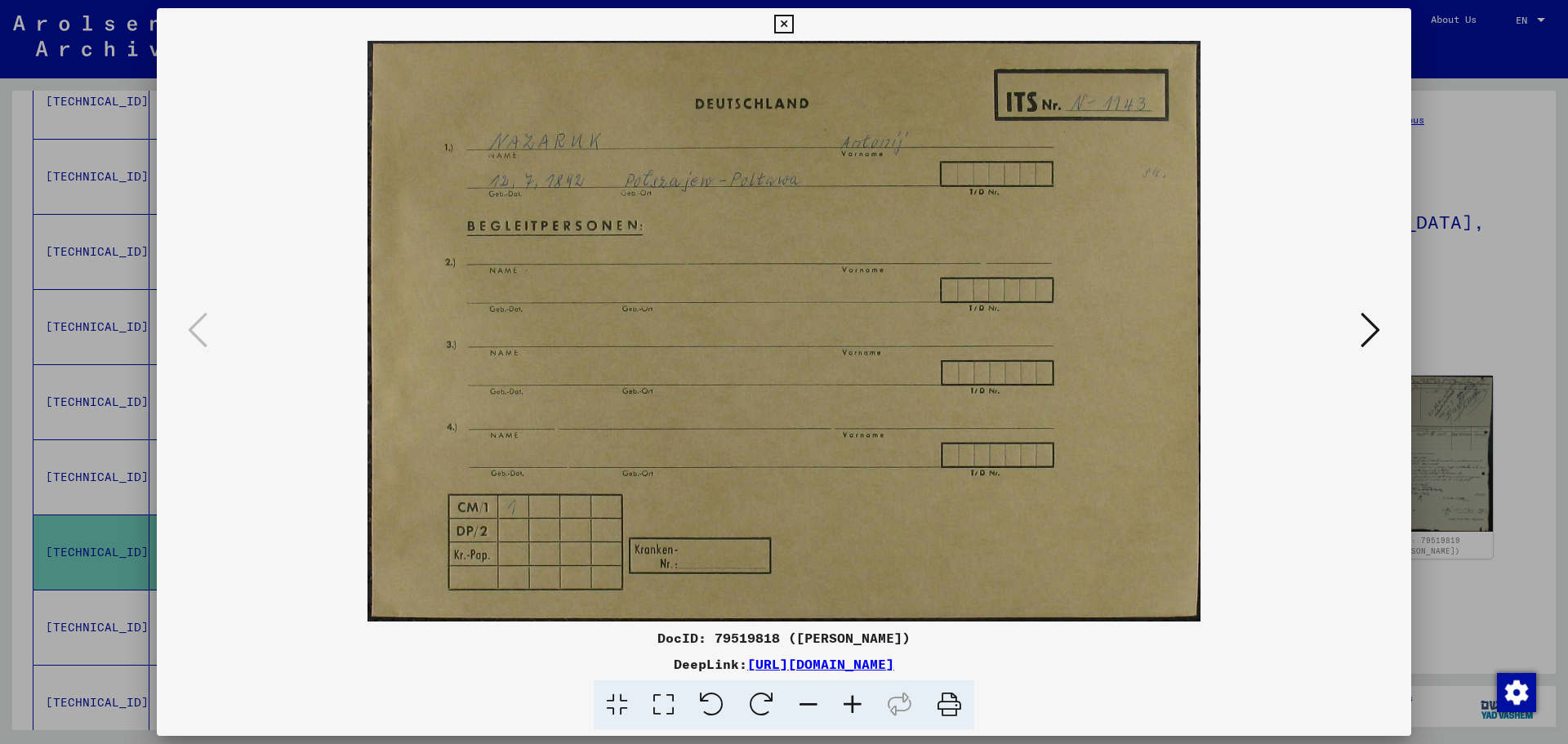
click at [787, 24] on icon at bounding box center [783, 24] width 19 height 19
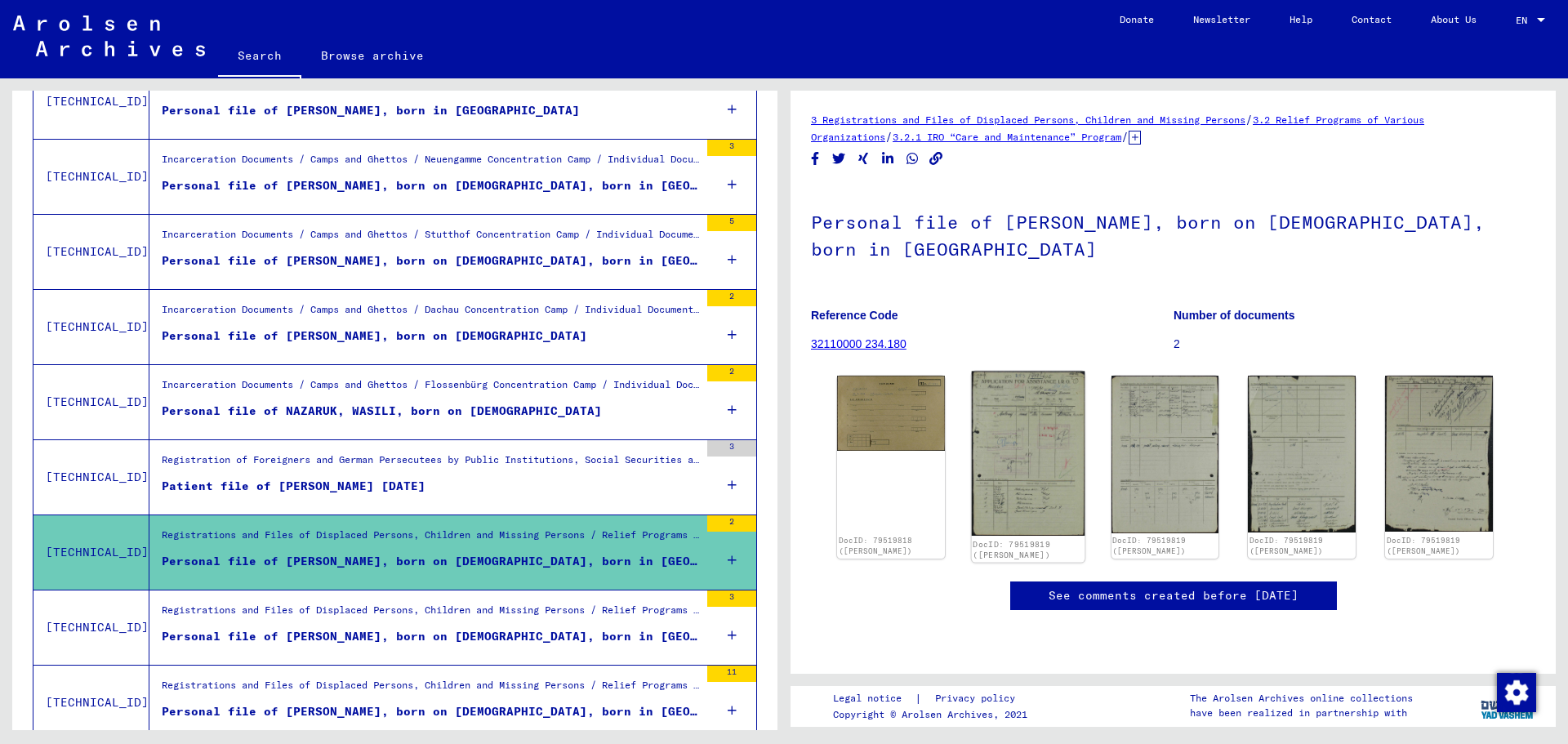
click at [995, 423] on img at bounding box center [1028, 454] width 113 height 165
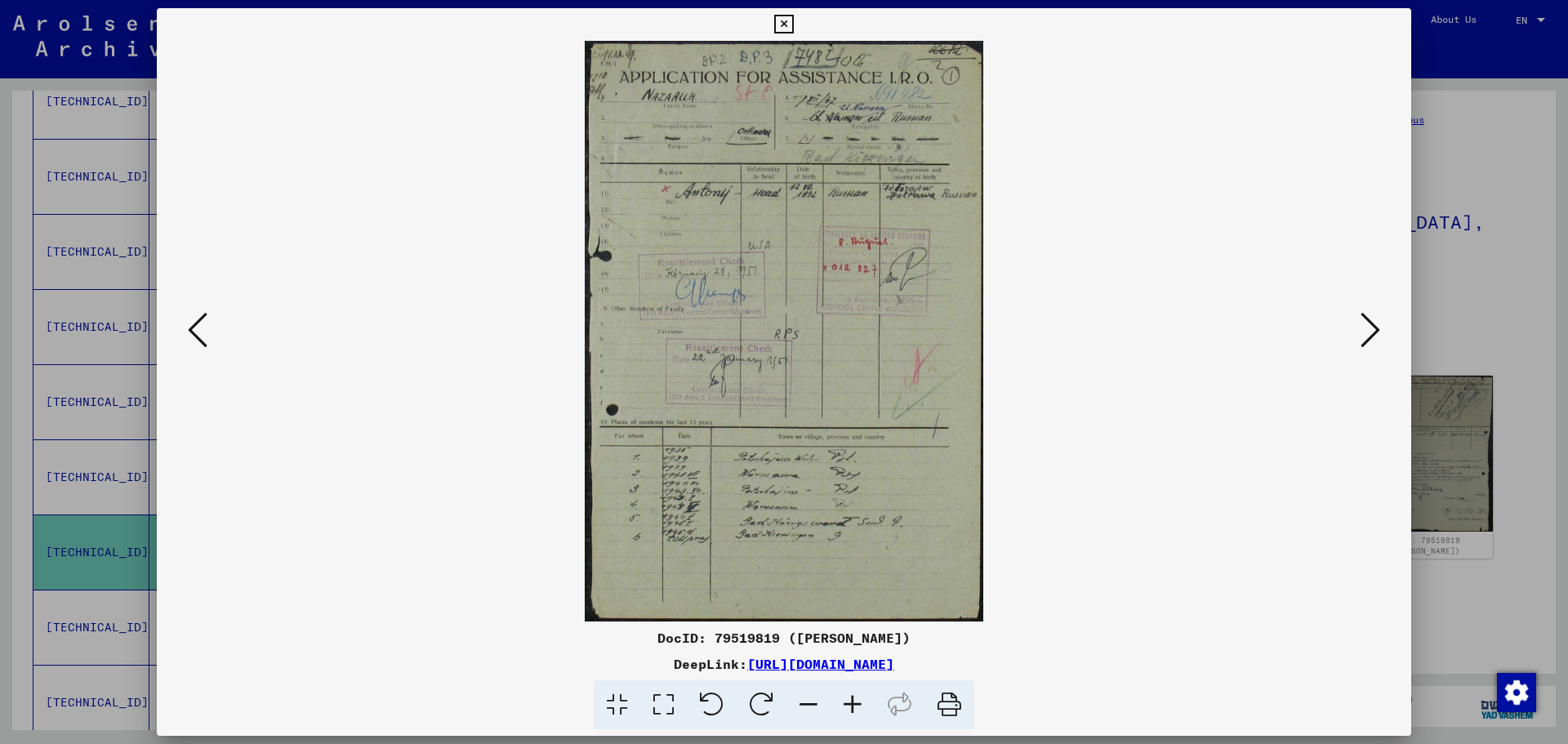
click at [1253, 324] on icon at bounding box center [1369, 329] width 19 height 40
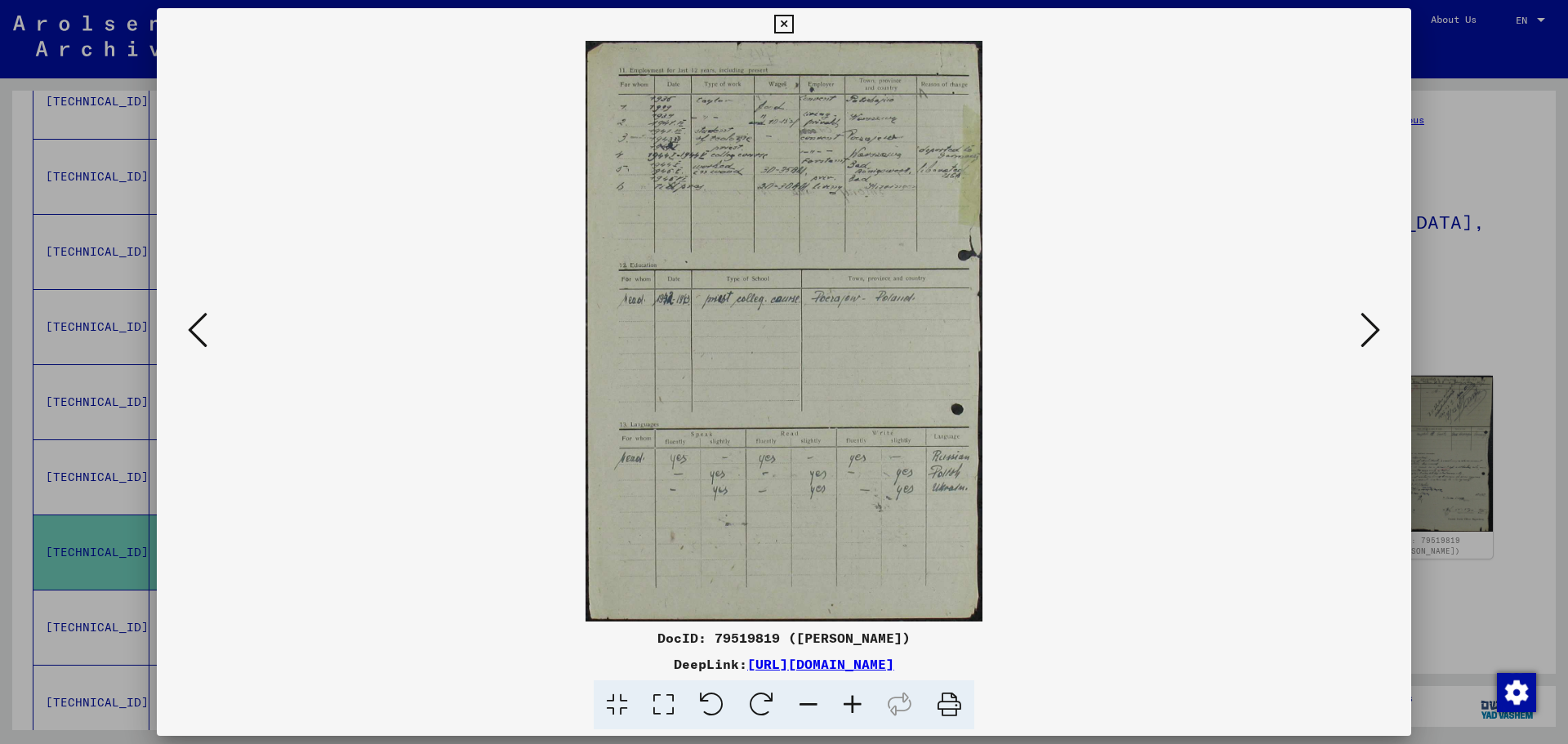
click at [1253, 324] on icon at bounding box center [1369, 329] width 19 height 40
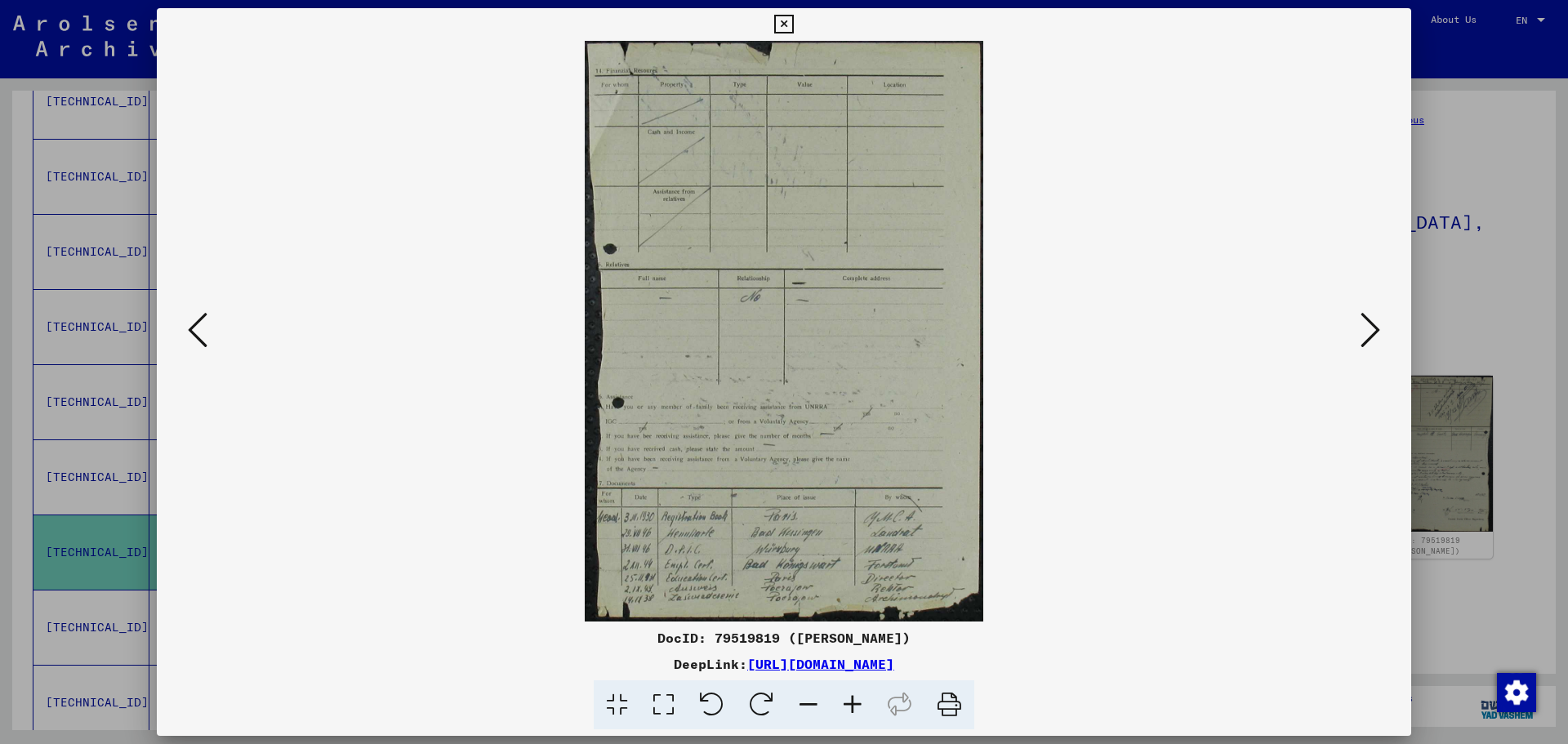
click at [1253, 324] on icon at bounding box center [1369, 329] width 19 height 40
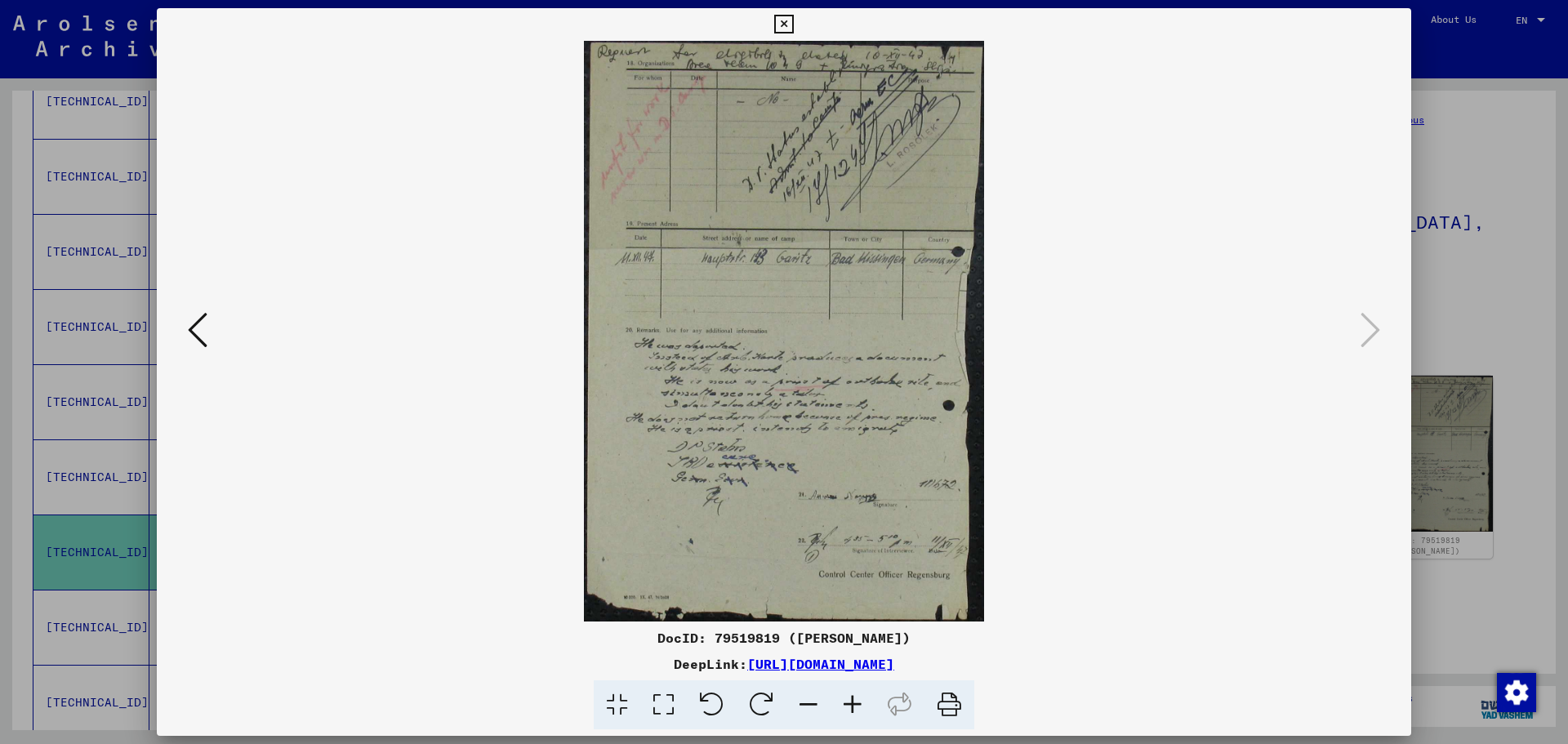
click at [783, 23] on icon at bounding box center [783, 24] width 19 height 19
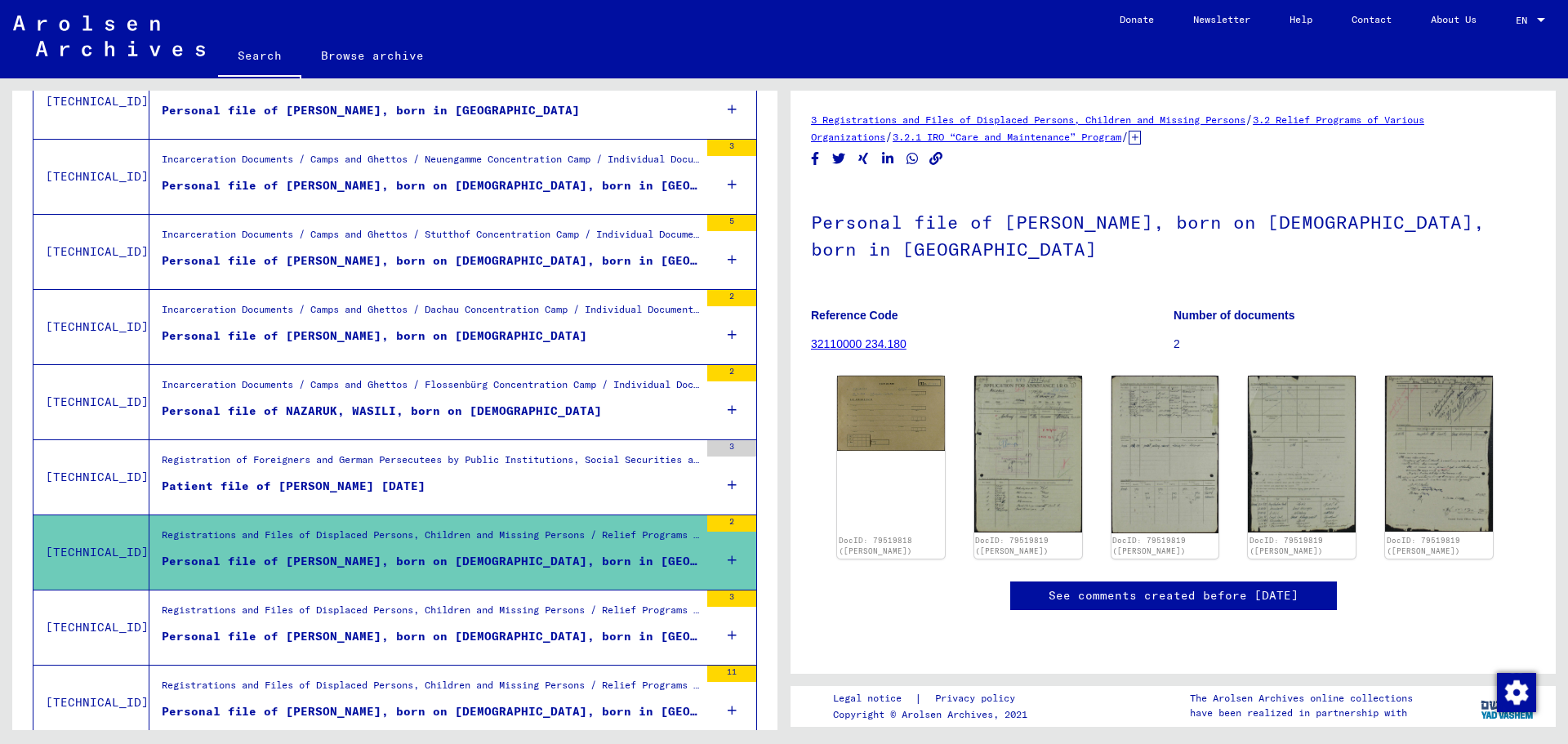
click at [479, 465] on div "Registration of Foreigners and German Persecutees by Public Institutions, Socia…" at bounding box center [430, 463] width 537 height 23
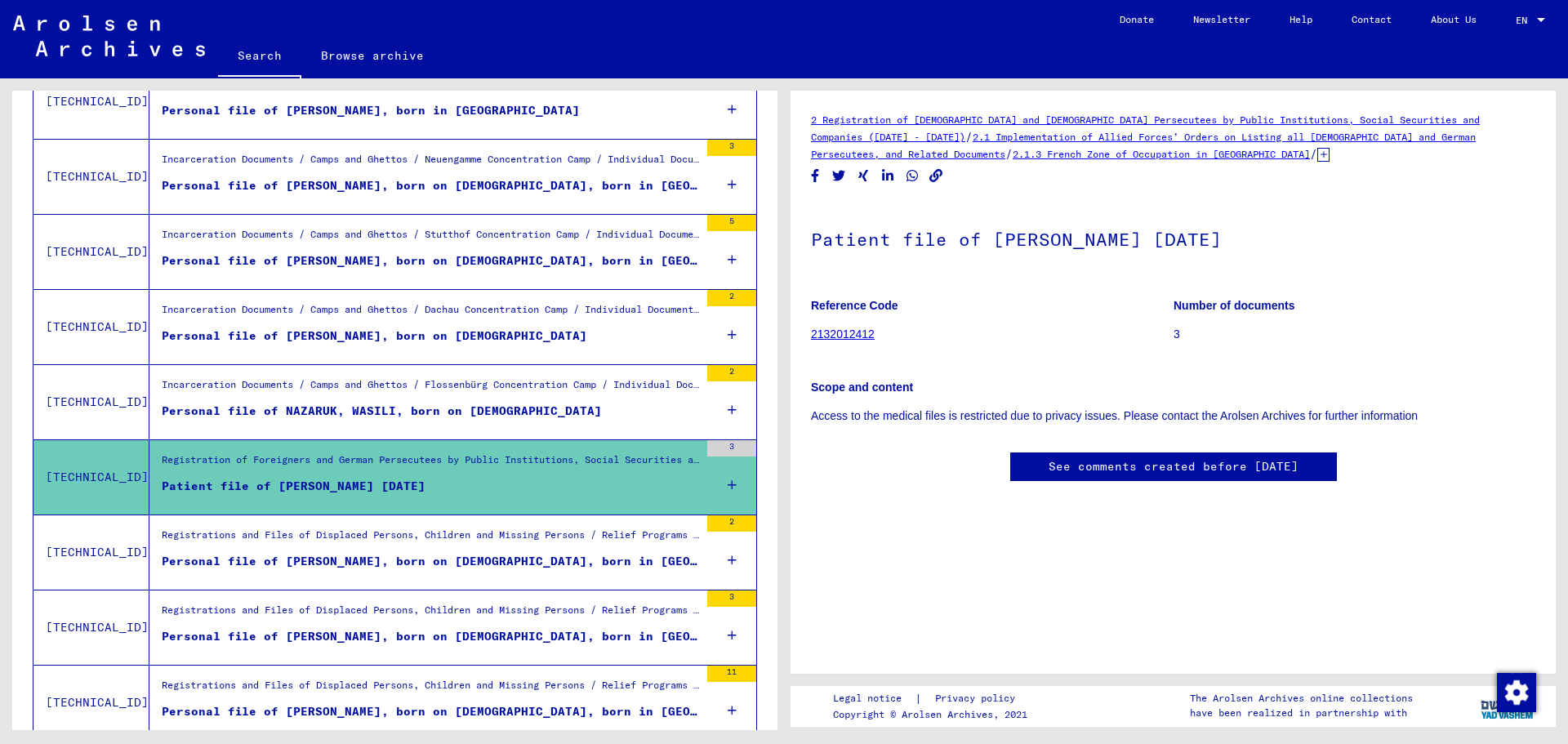
click at [459, 380] on div "Incarceration Documents / Camps and Ghettos / Flossenbürg Concentration Camp / …" at bounding box center [430, 388] width 537 height 23
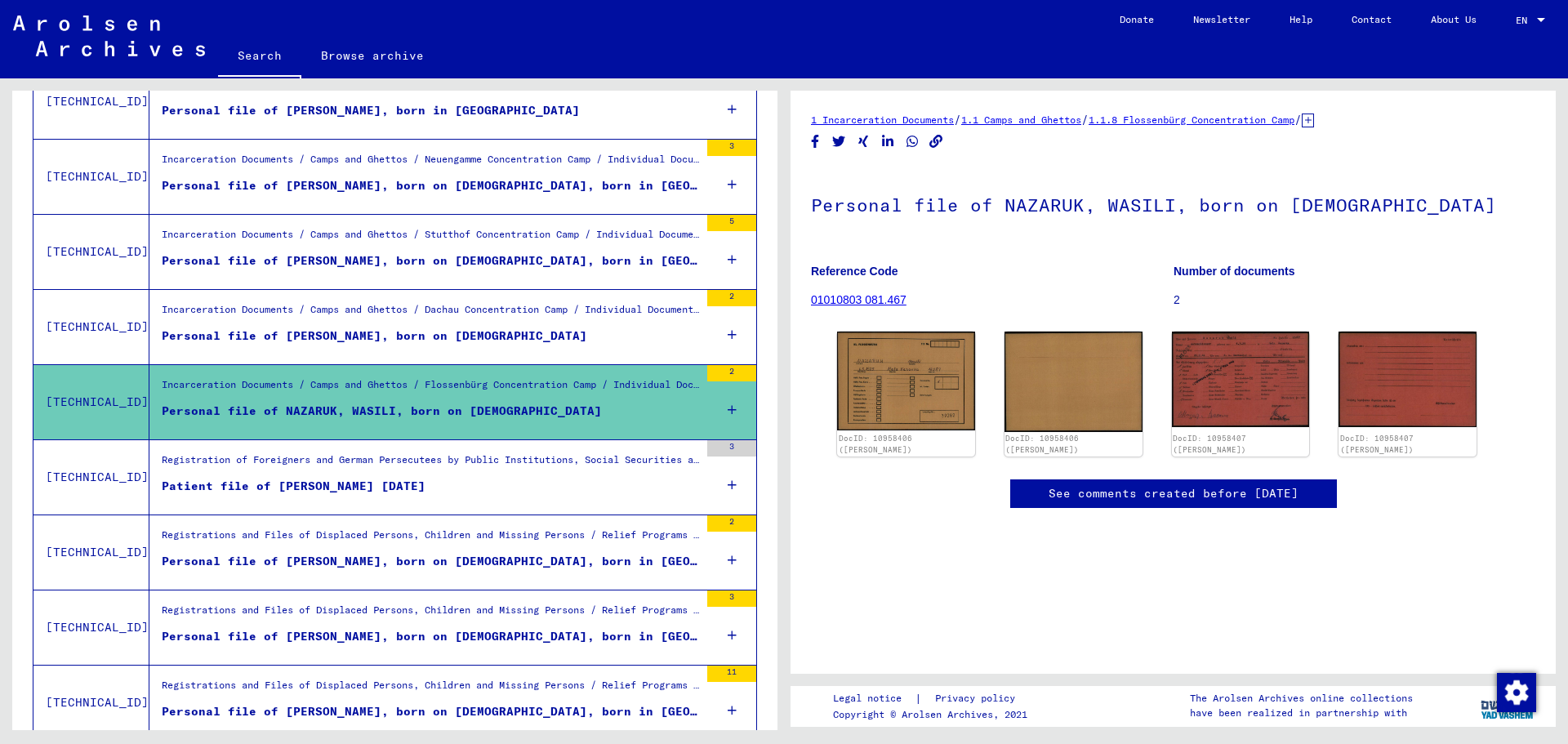
click at [472, 329] on div "Personal file of [PERSON_NAME], born on [DEMOGRAPHIC_DATA]" at bounding box center [374, 336] width 425 height 17
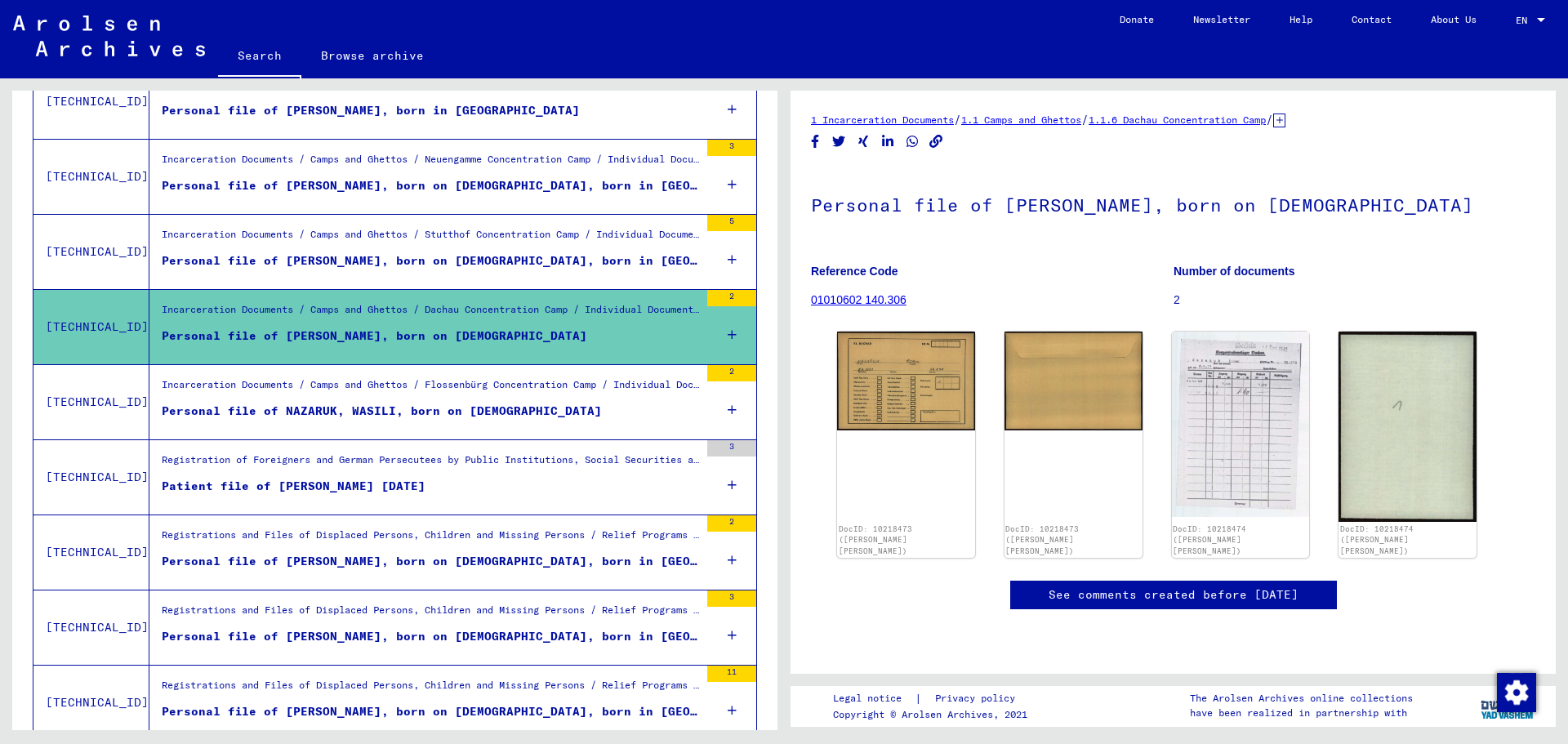
click at [467, 247] on div "Incarceration Documents / Camps and Ghettos / Stutthof Concentration Camp / Ind…" at bounding box center [430, 238] width 537 height 23
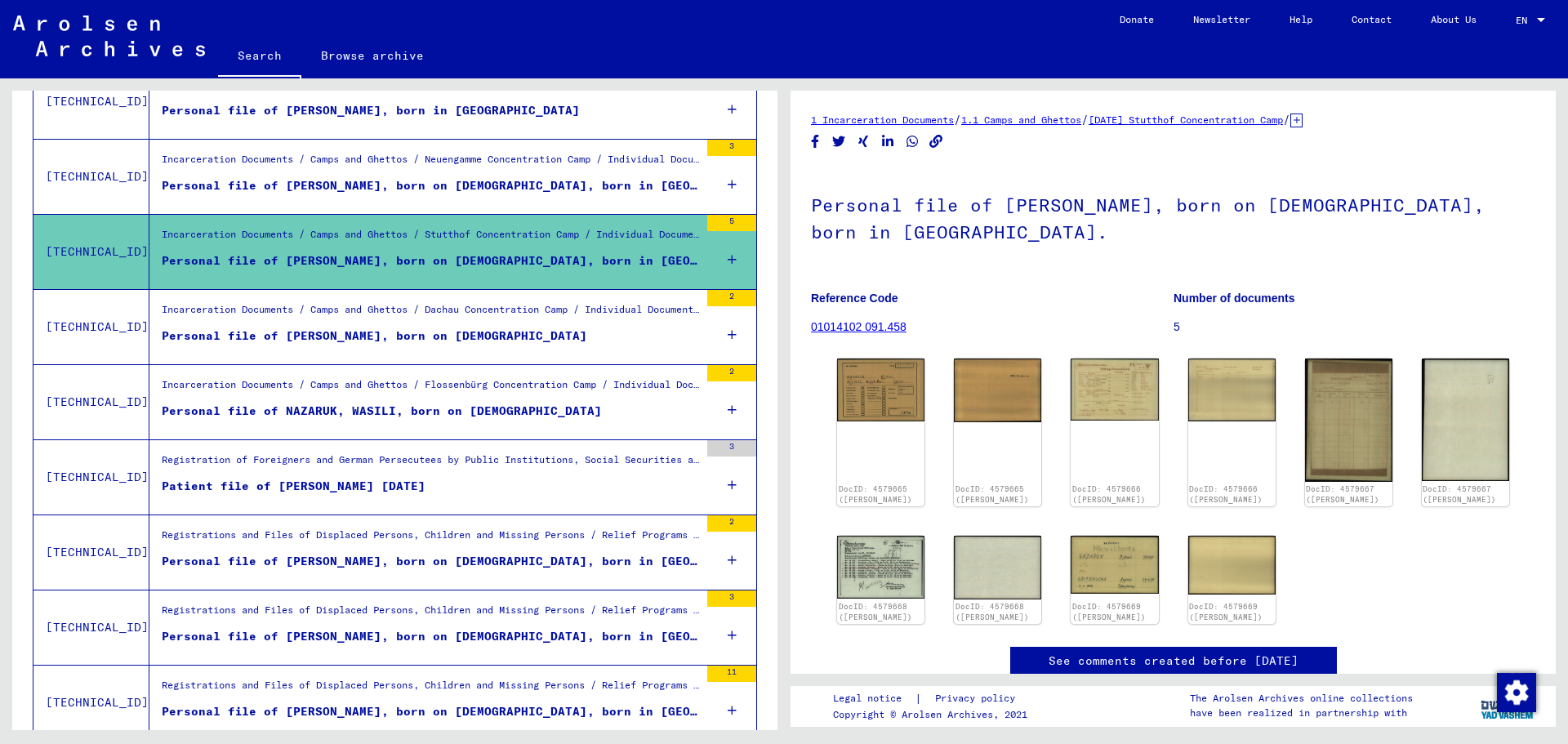
click at [458, 179] on div "Personal file of [PERSON_NAME], born on [DEMOGRAPHIC_DATA], born in [GEOGRAPHIC…" at bounding box center [430, 185] width 537 height 17
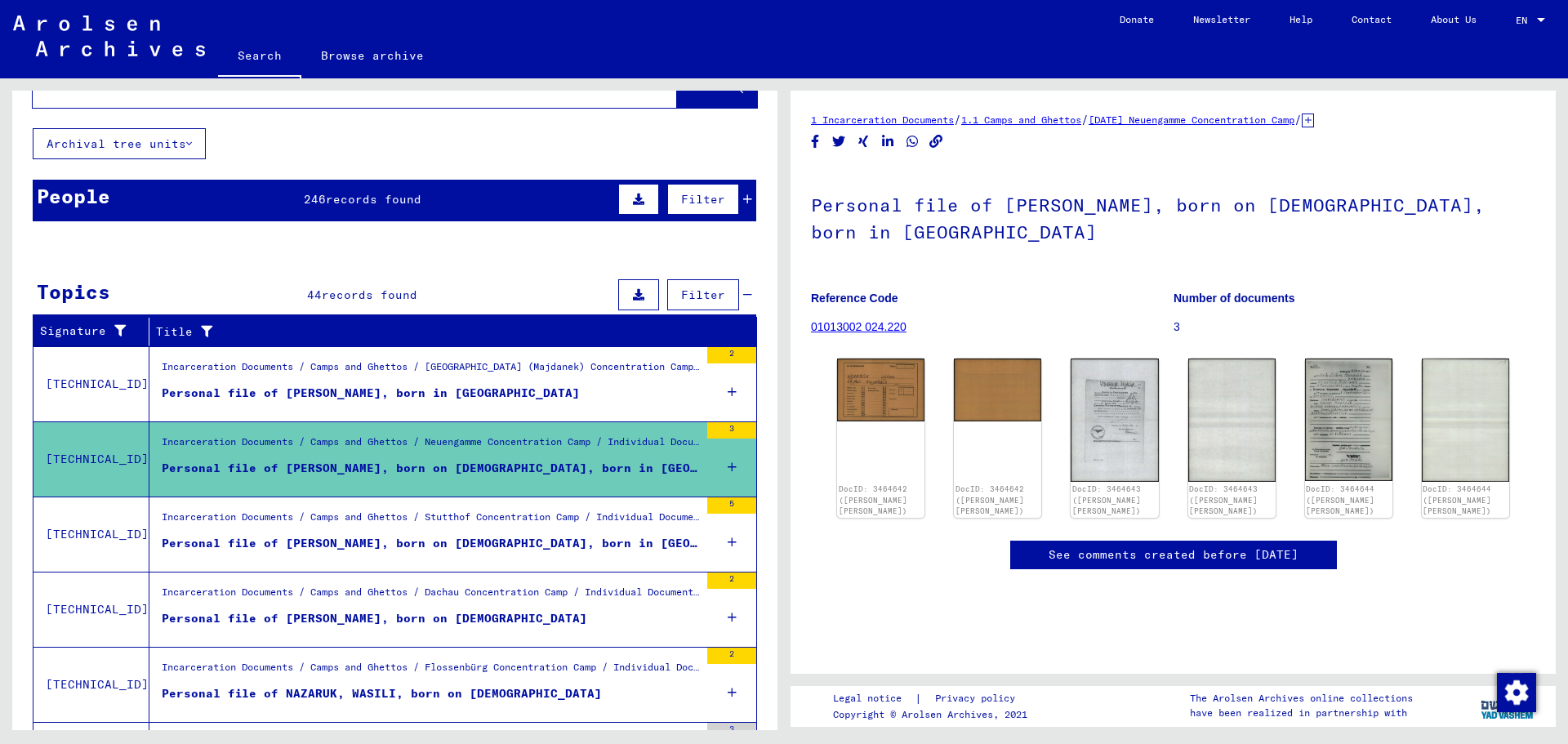
scroll to position [19, 0]
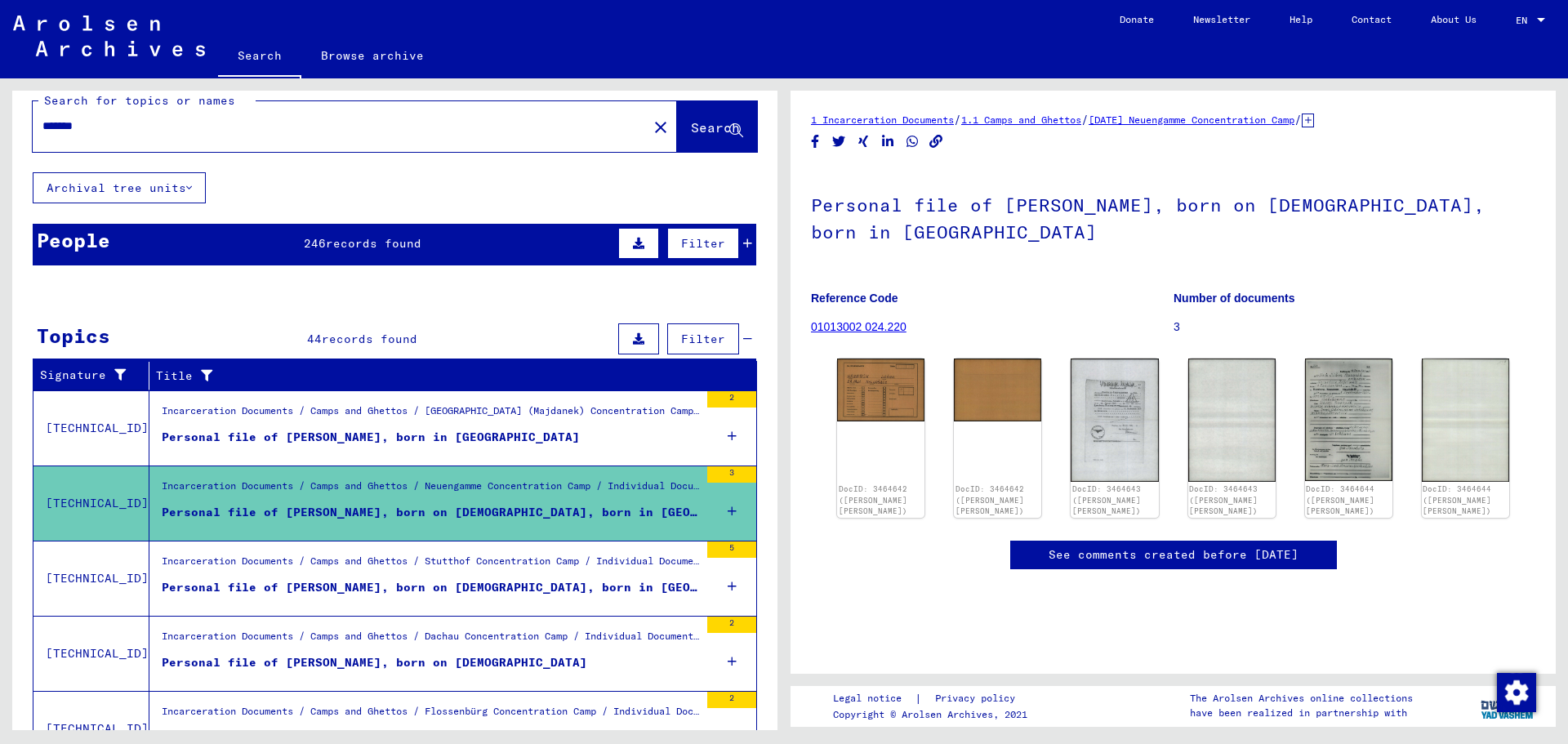
click at [481, 412] on div "Incarceration Documents / Camps and Ghettos / [GEOGRAPHIC_DATA] (Majdanek) Conc…" at bounding box center [430, 415] width 537 height 23
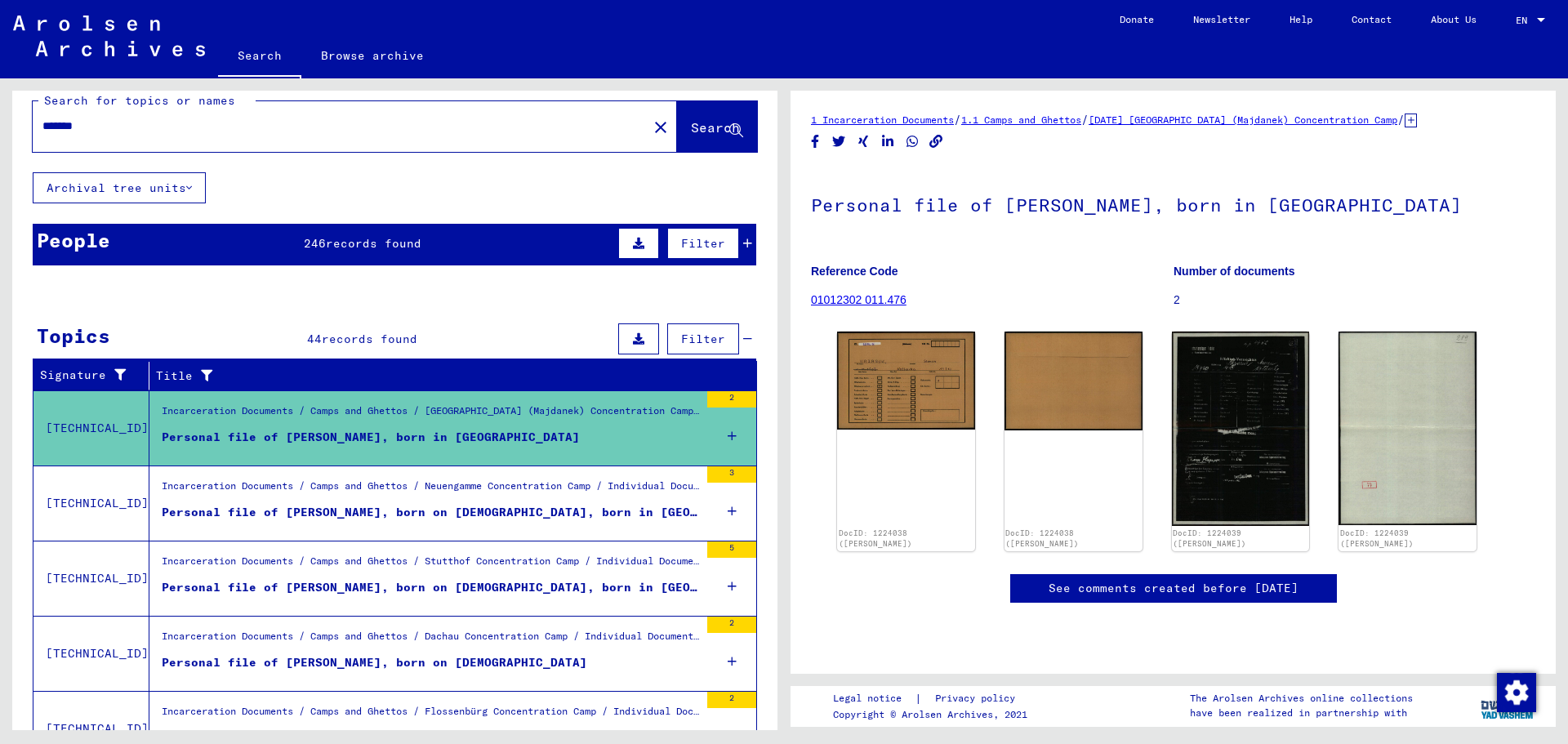
click at [735, 329] on mat-cell at bounding box center [688, 332] width 136 height 40
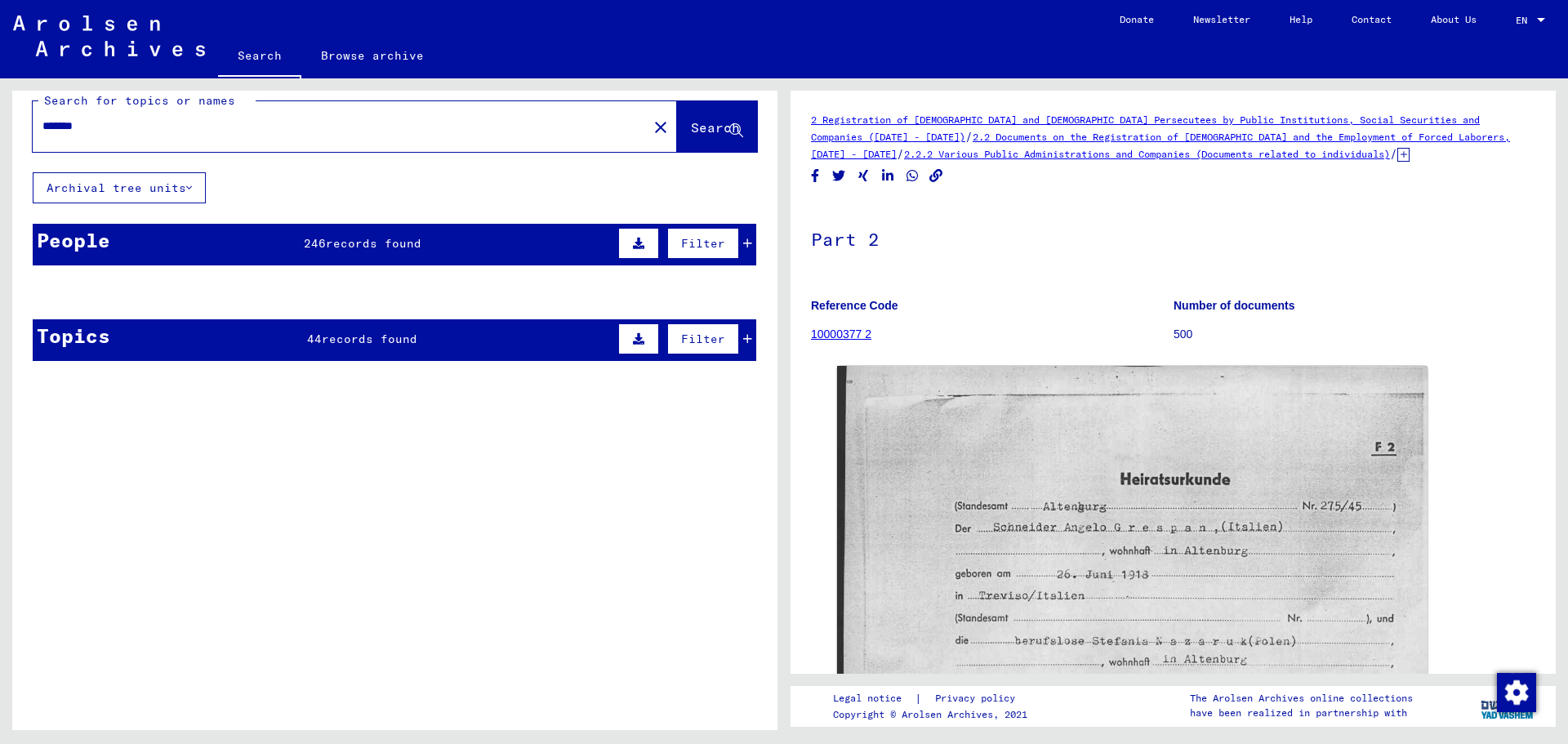
click at [743, 239] on icon at bounding box center [747, 244] width 9 height 12
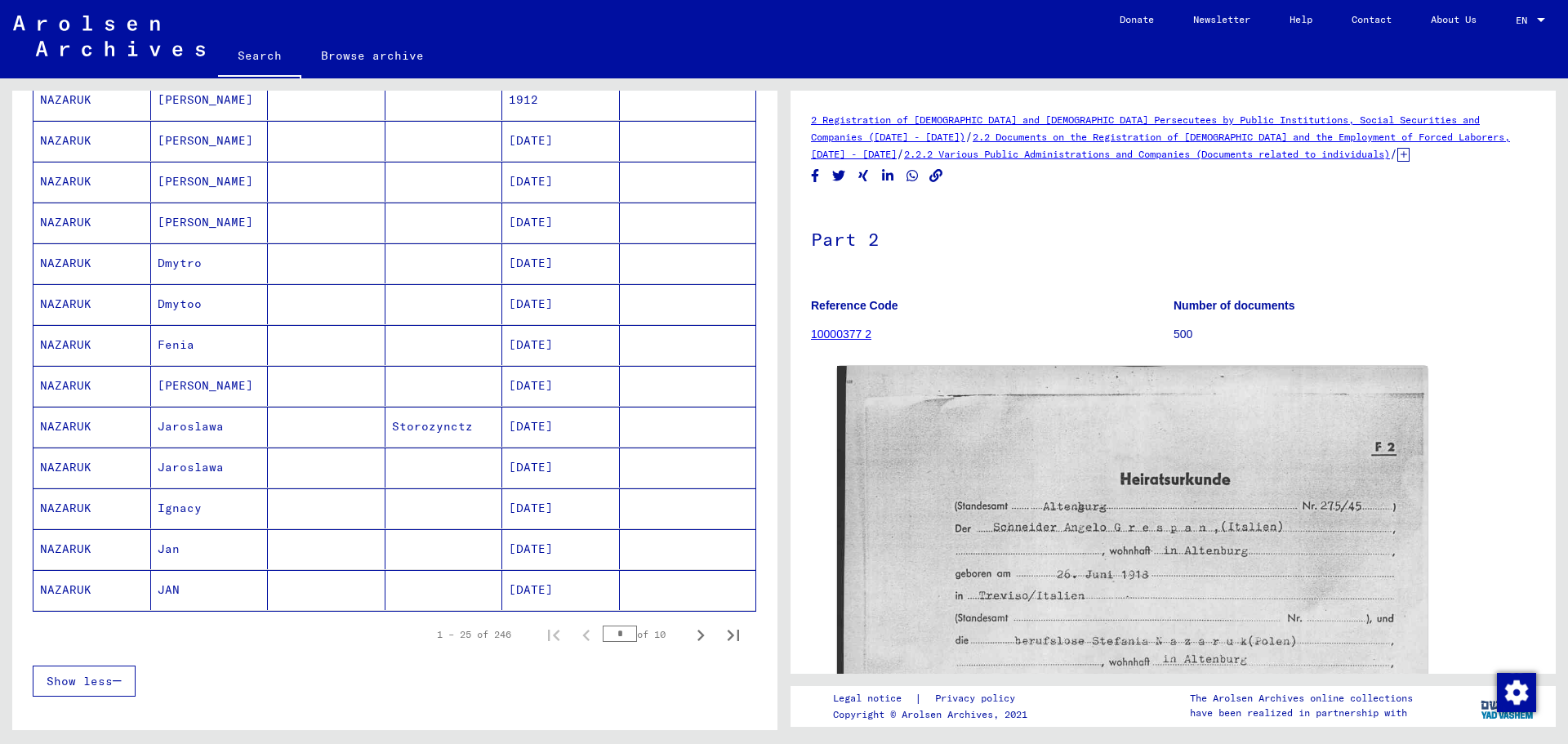
scroll to position [836, 0]
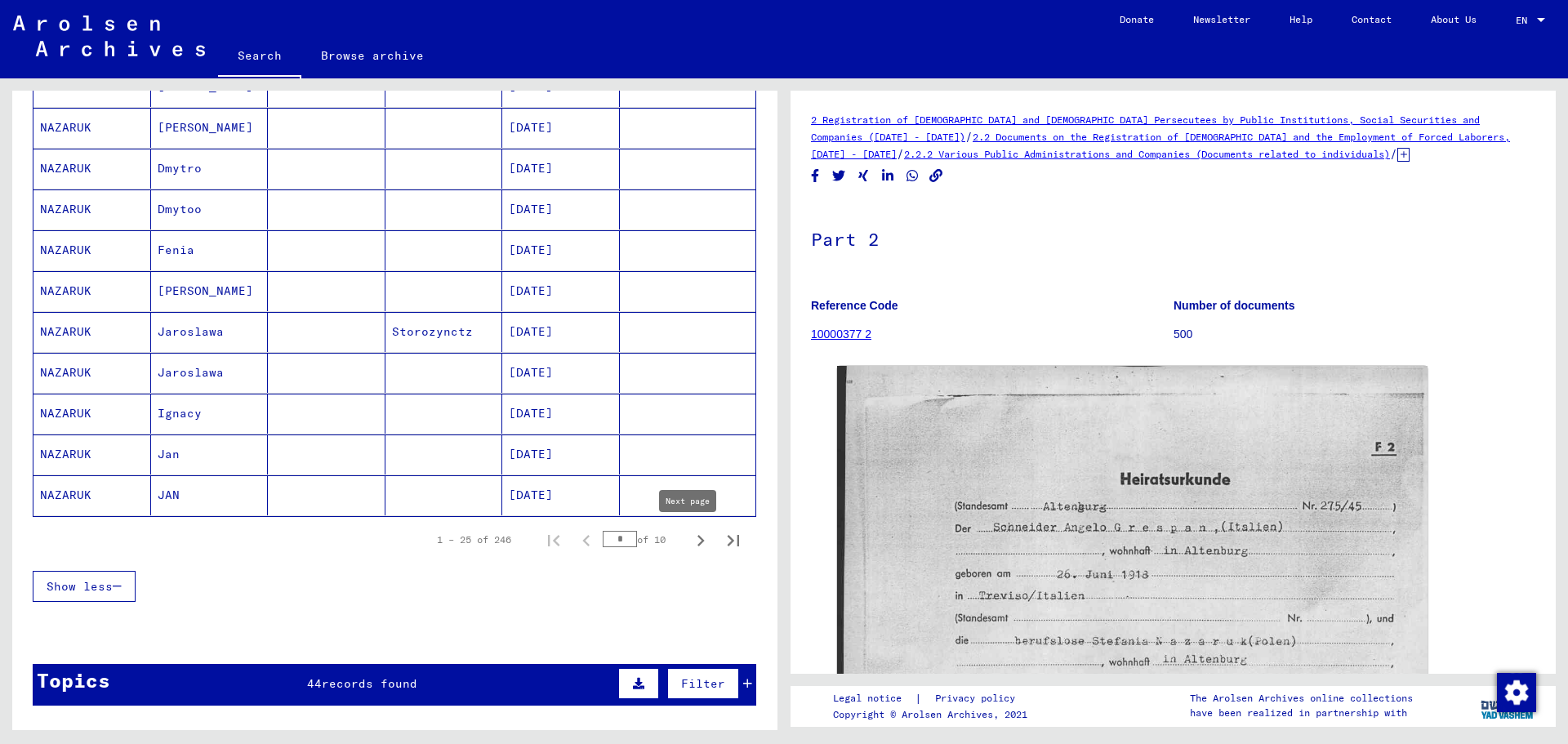
click at [689, 533] on icon "Next page" at bounding box center [700, 540] width 23 height 23
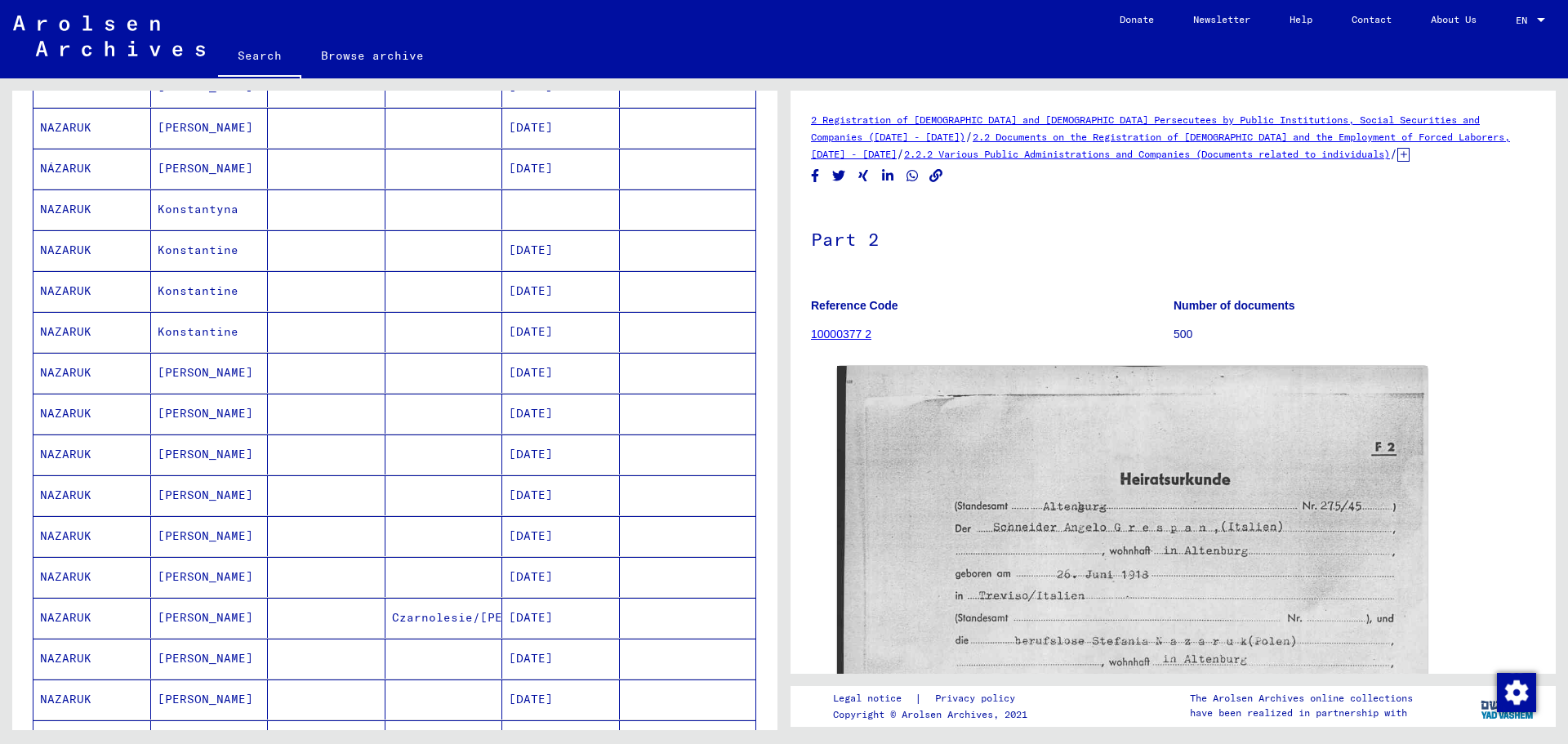
scroll to position [754, 0]
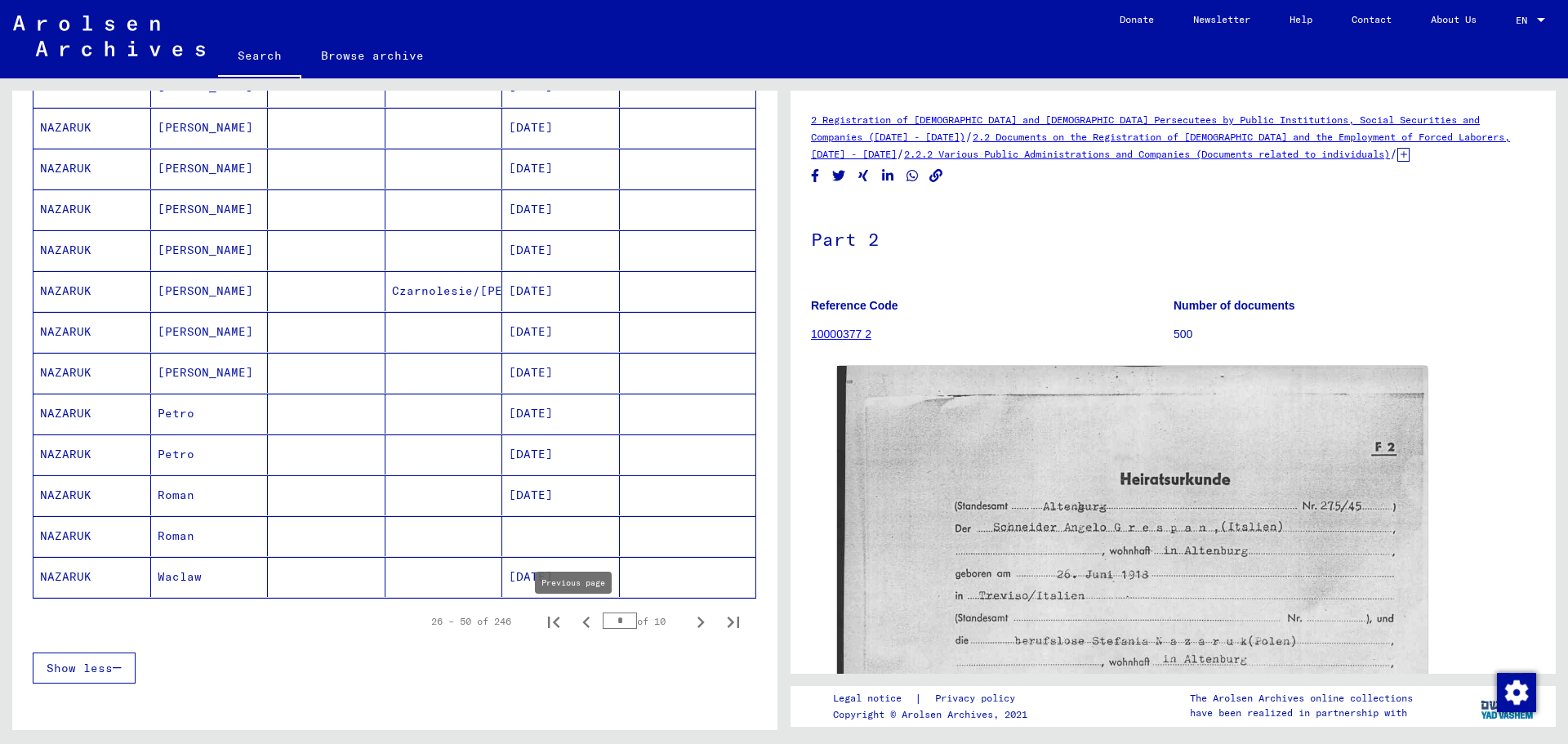
click at [579, 567] on icon "Previous page" at bounding box center [586, 622] width 23 height 23
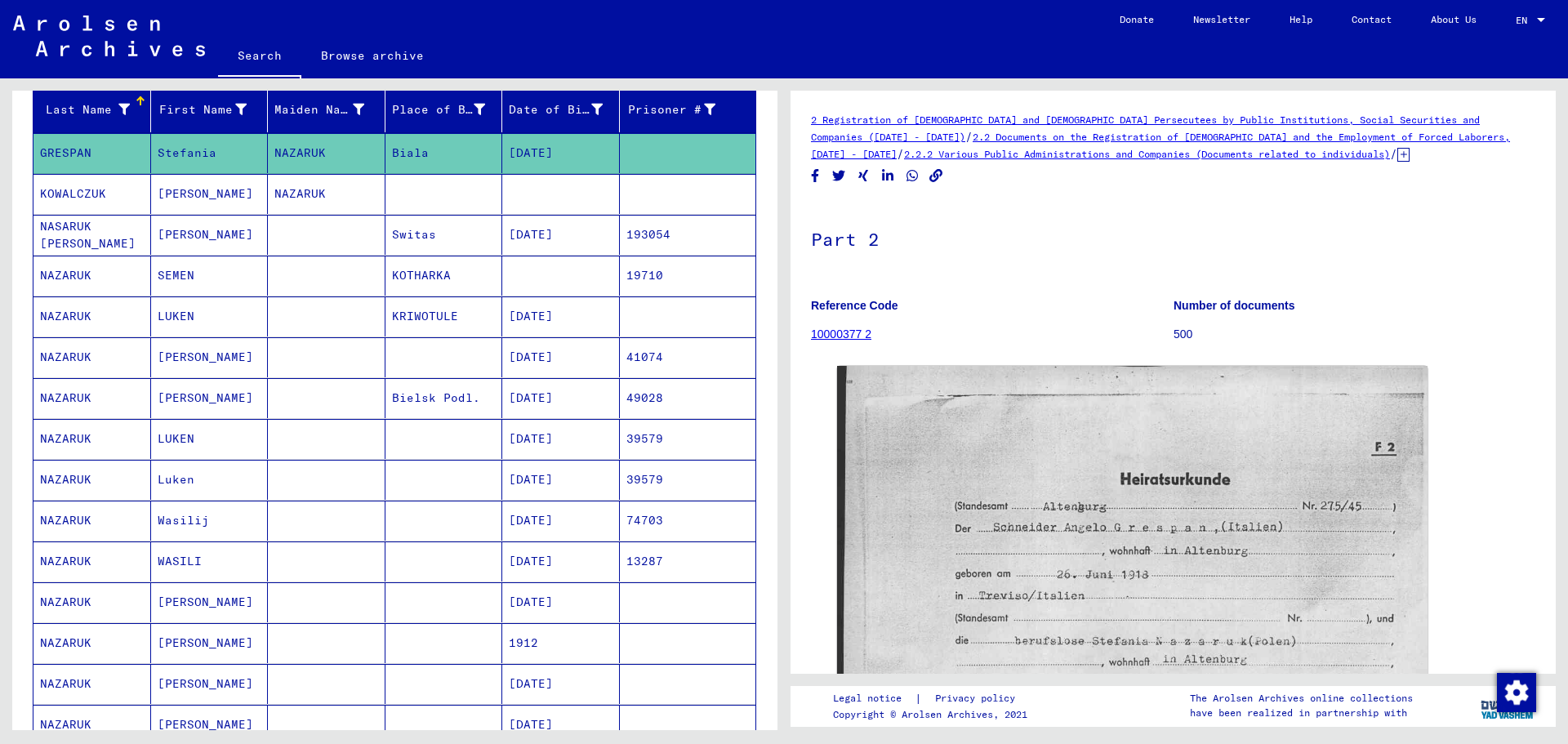
scroll to position [345, 0]
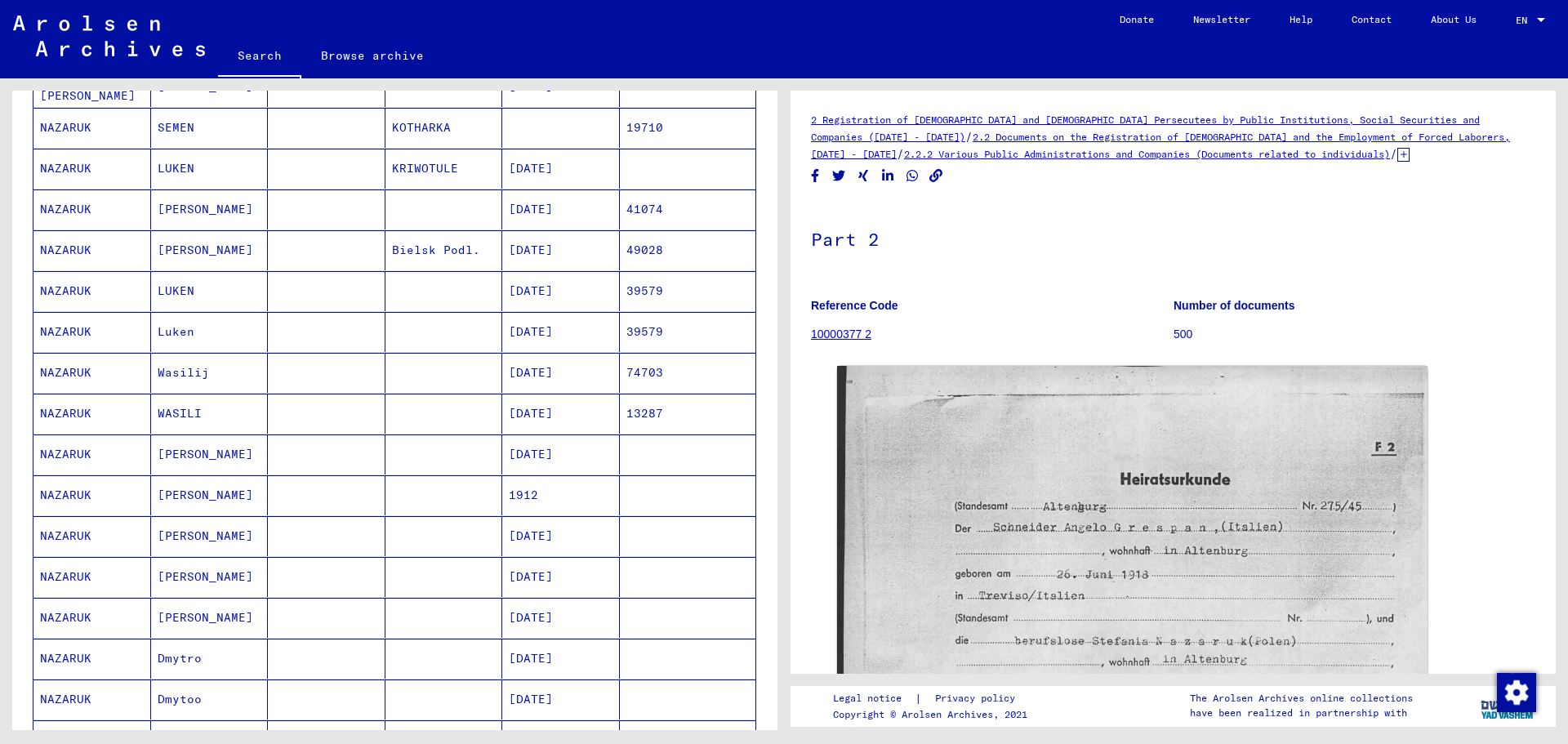
click at [87, 567] on mat-cell "NAZARUK" at bounding box center [93, 618] width 118 height 40
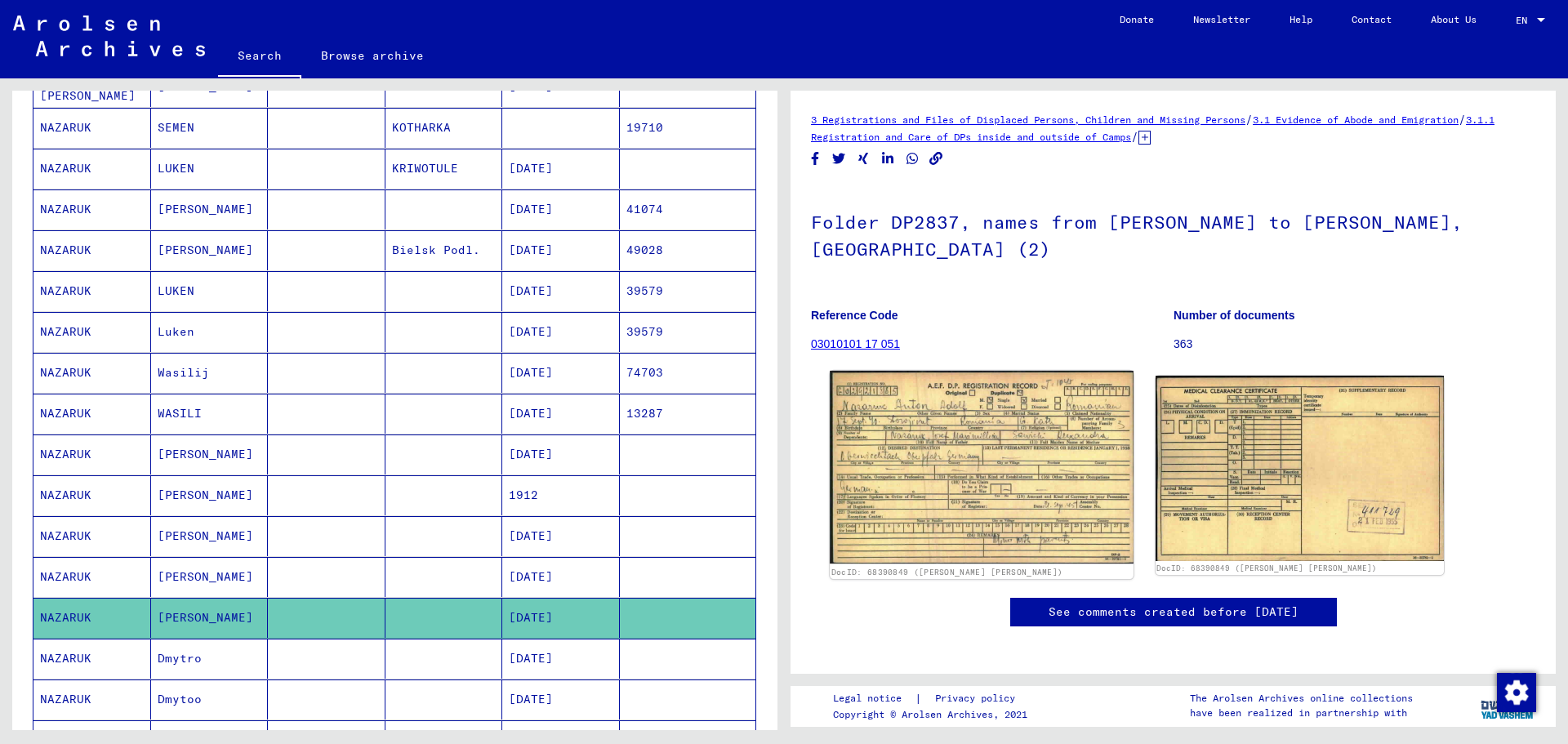
click at [956, 425] on img at bounding box center [981, 467] width 303 height 193
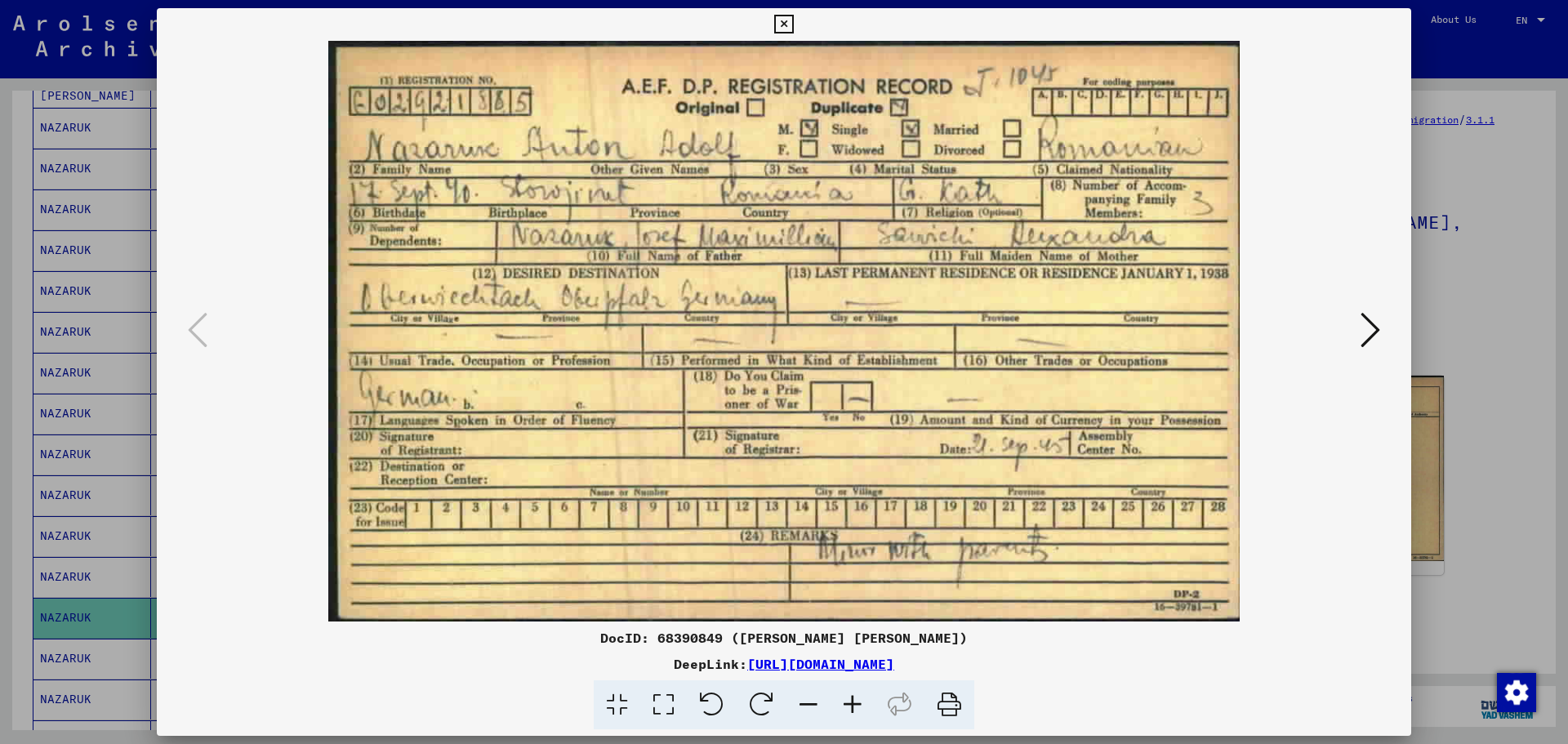
click at [783, 19] on icon at bounding box center [783, 24] width 19 height 19
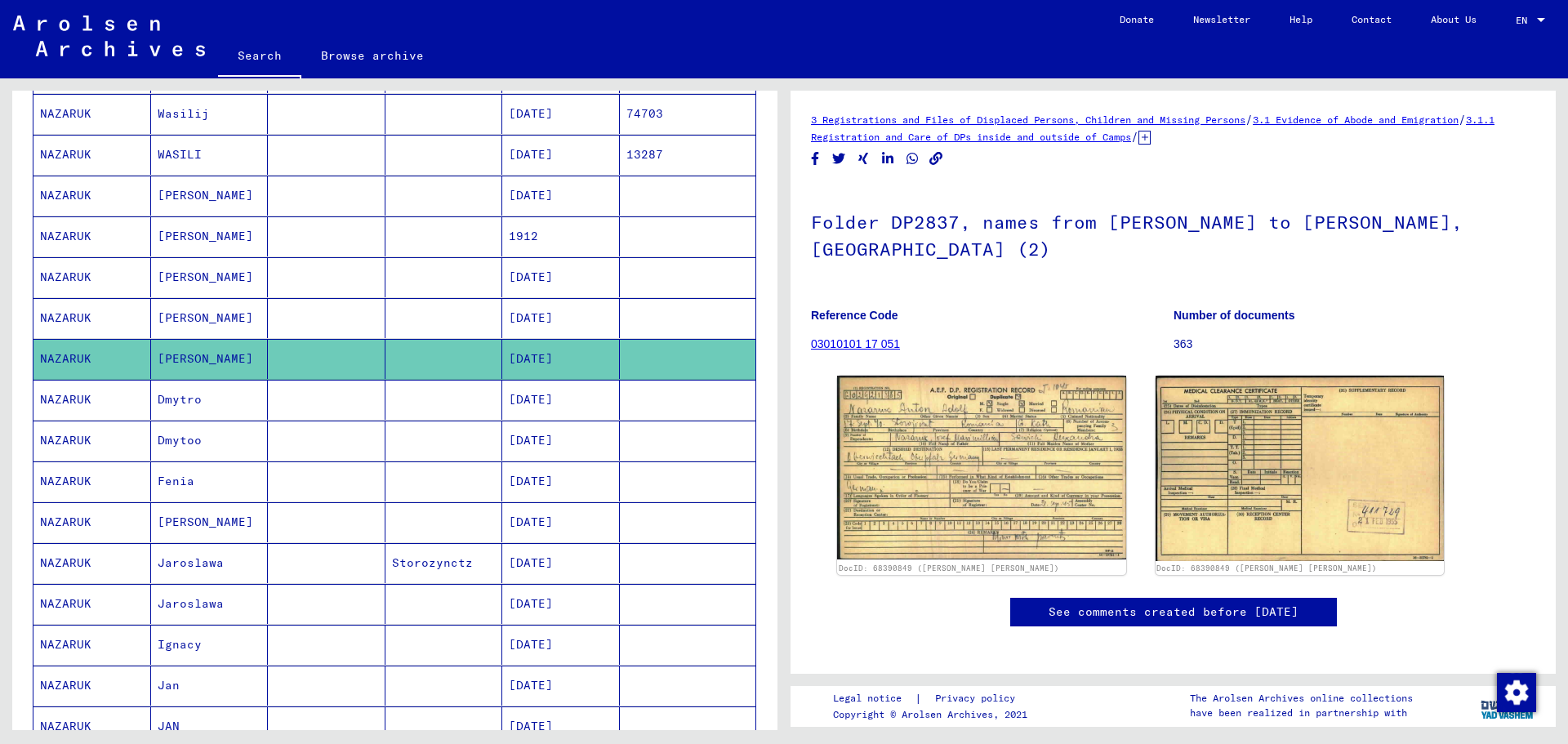
scroll to position [754, 0]
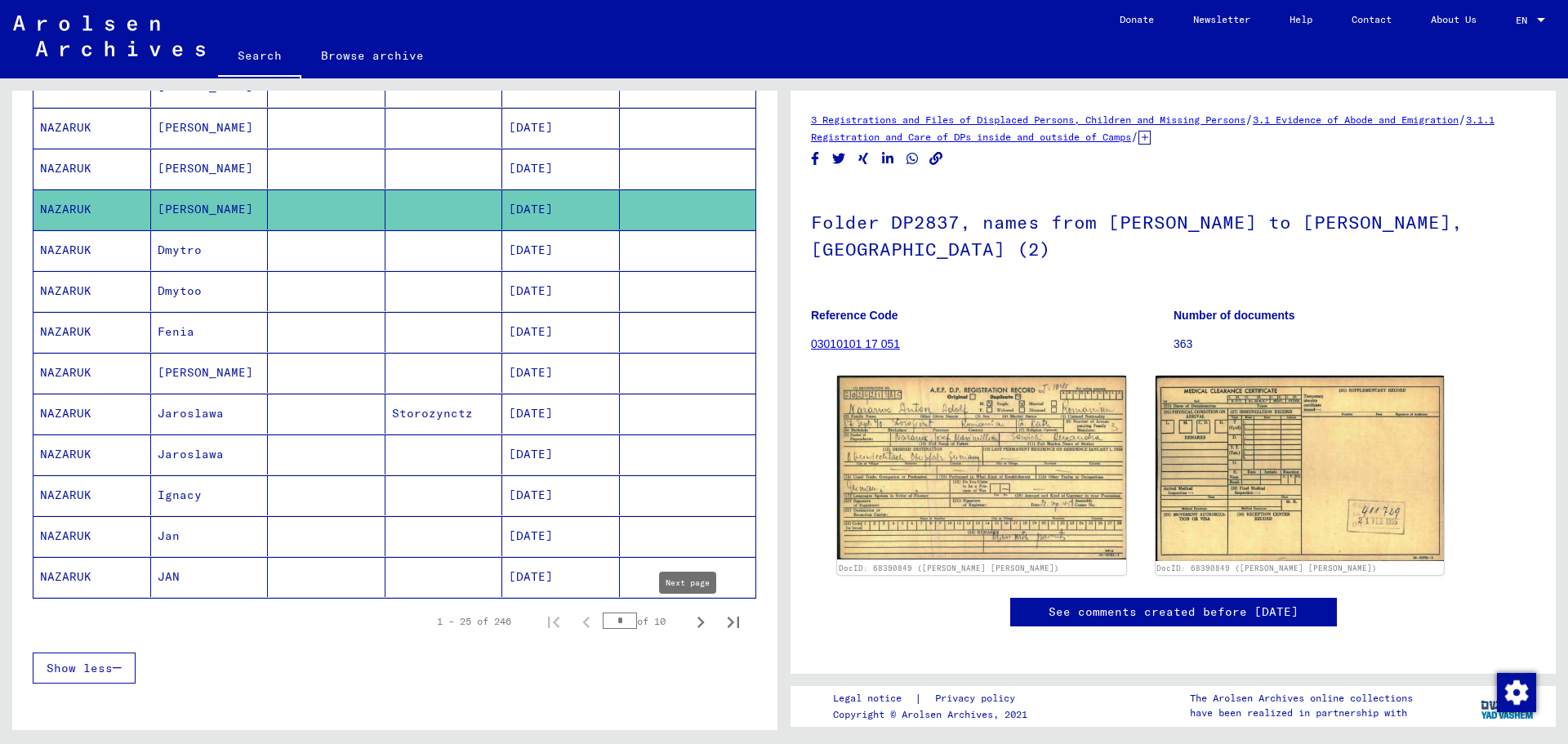
click at [689, 567] on icon "Next page" at bounding box center [700, 622] width 23 height 23
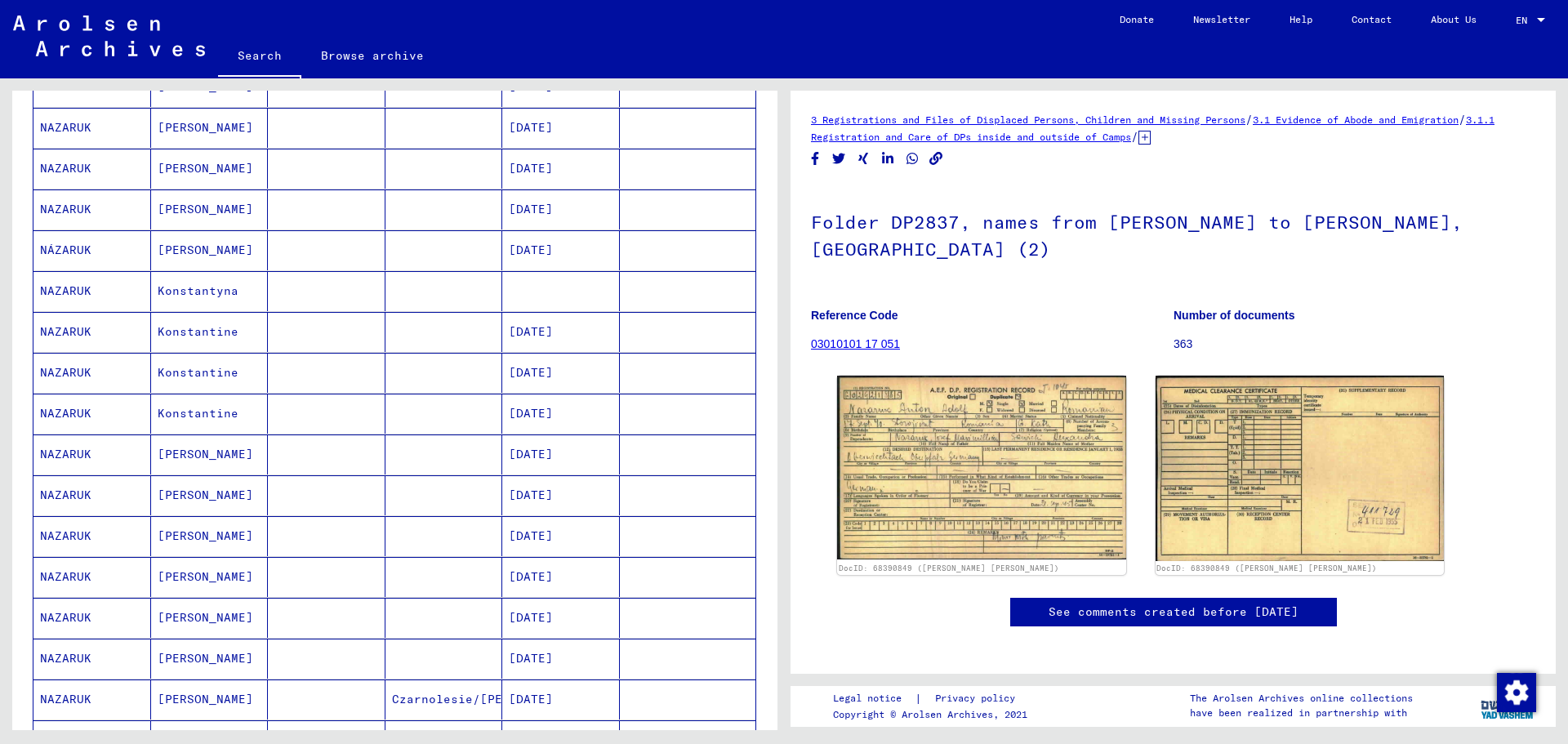
scroll to position [19, 0]
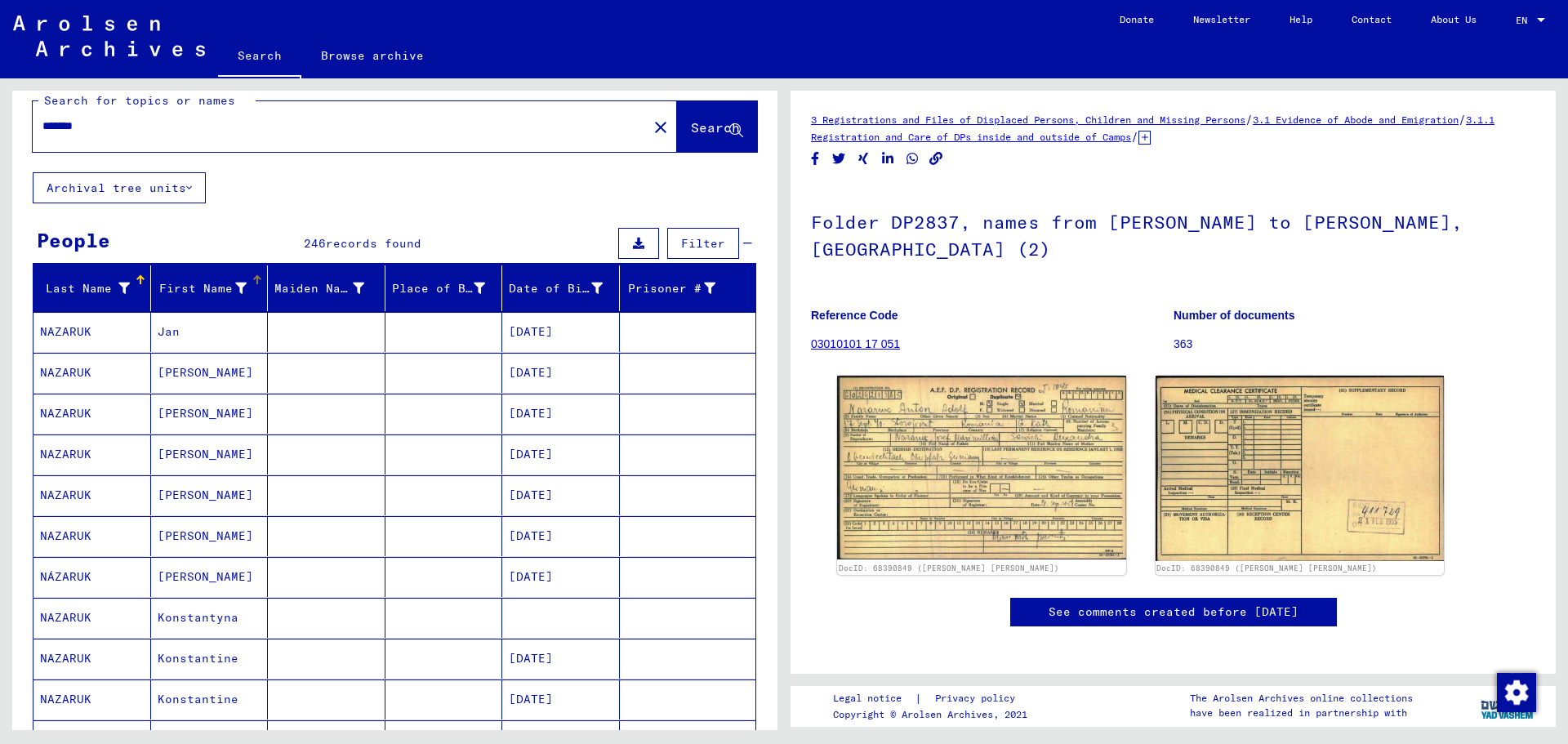
click at [210, 293] on div "First Name" at bounding box center [202, 289] width 90 height 17
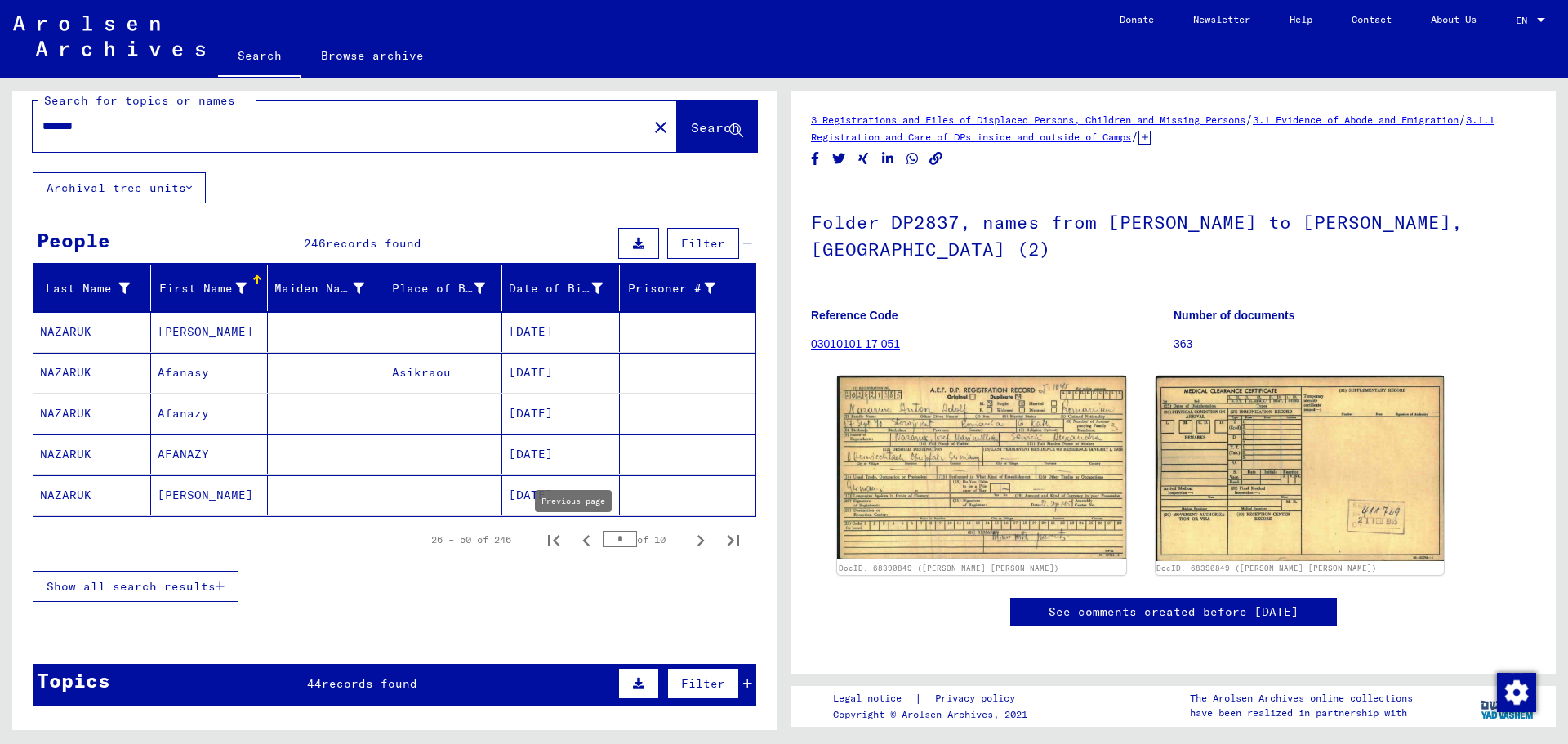
click at [575, 541] on icon "Previous page" at bounding box center [586, 540] width 23 height 23
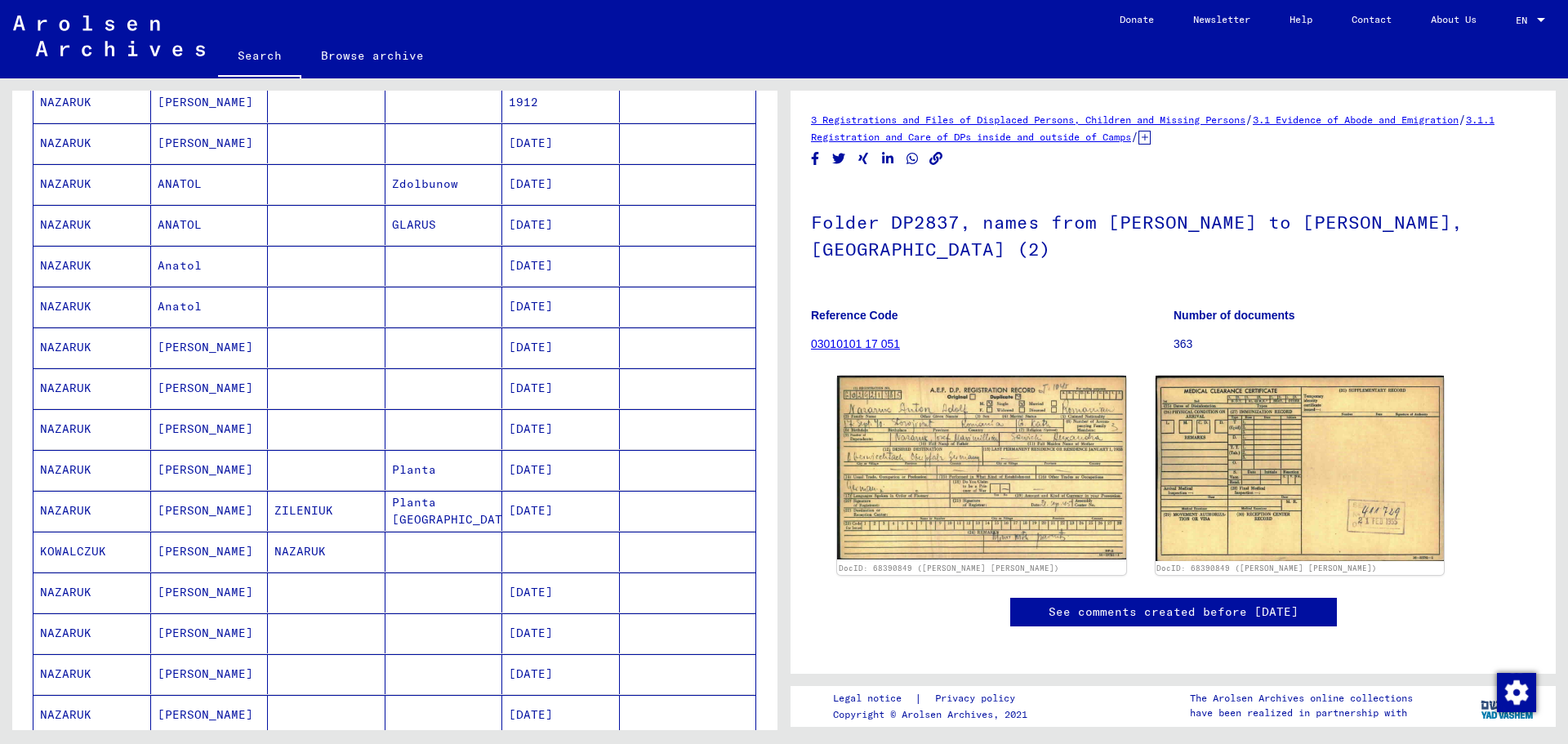
scroll to position [672, 0]
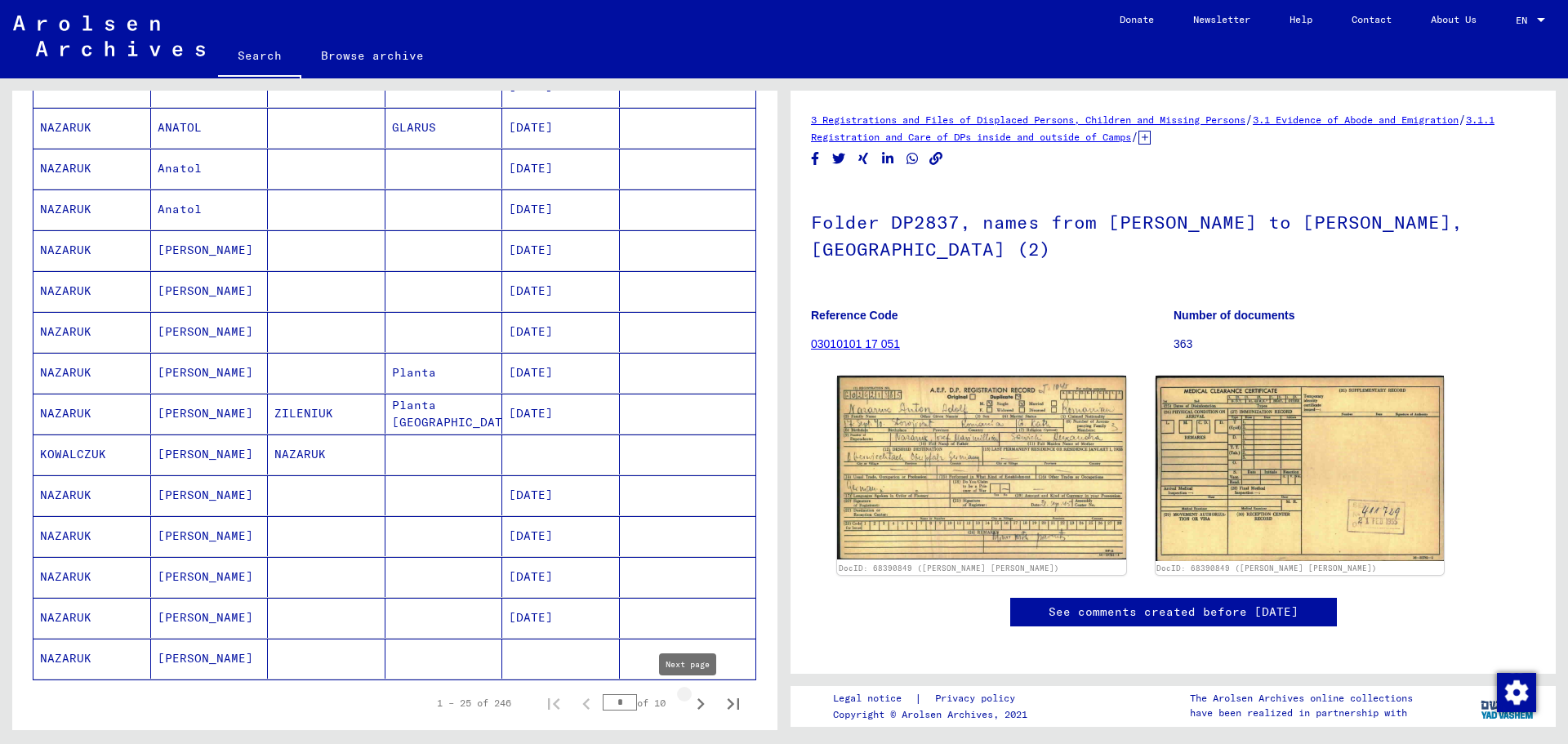
click at [689, 567] on icon "Next page" at bounding box center [700, 704] width 23 height 23
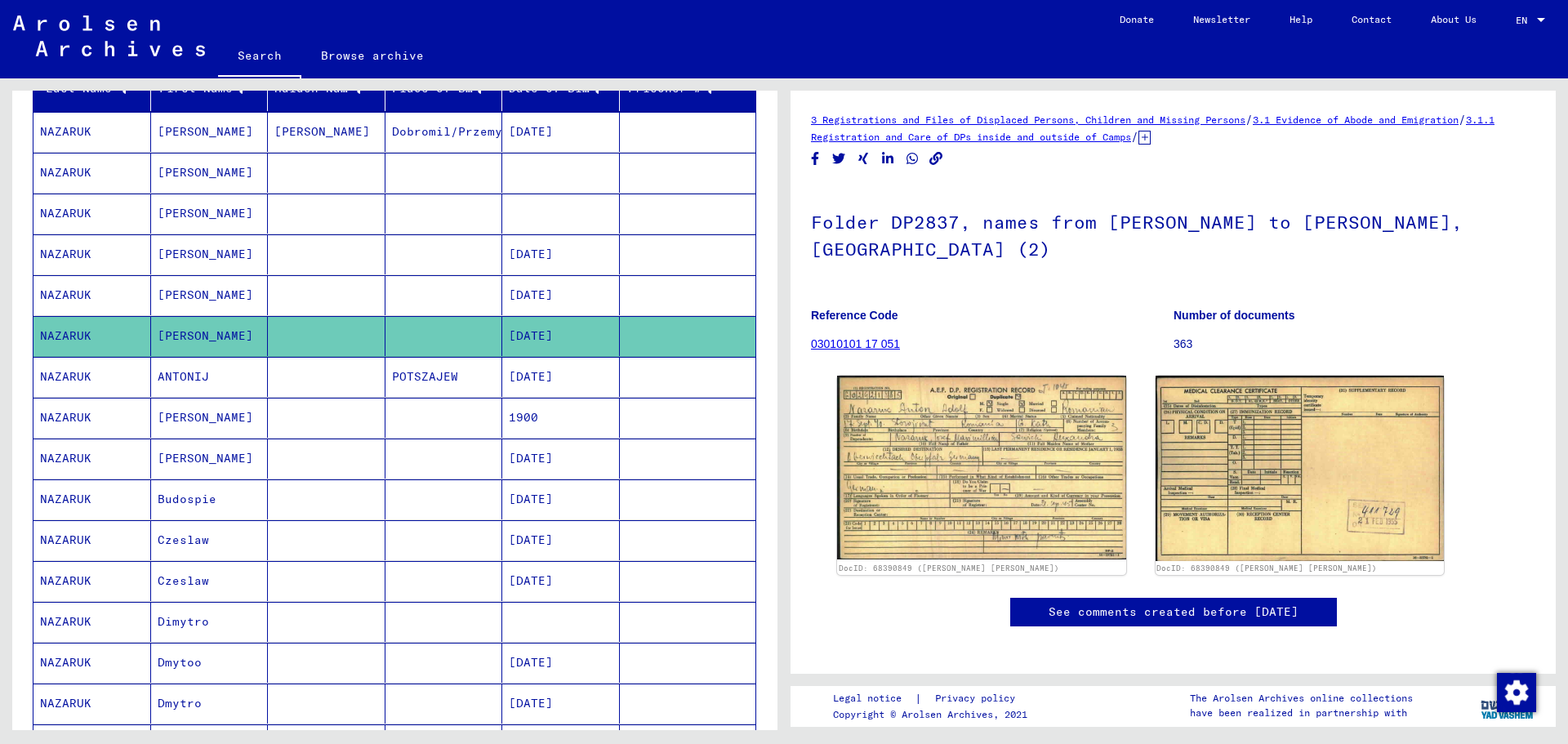
scroll to position [182, 0]
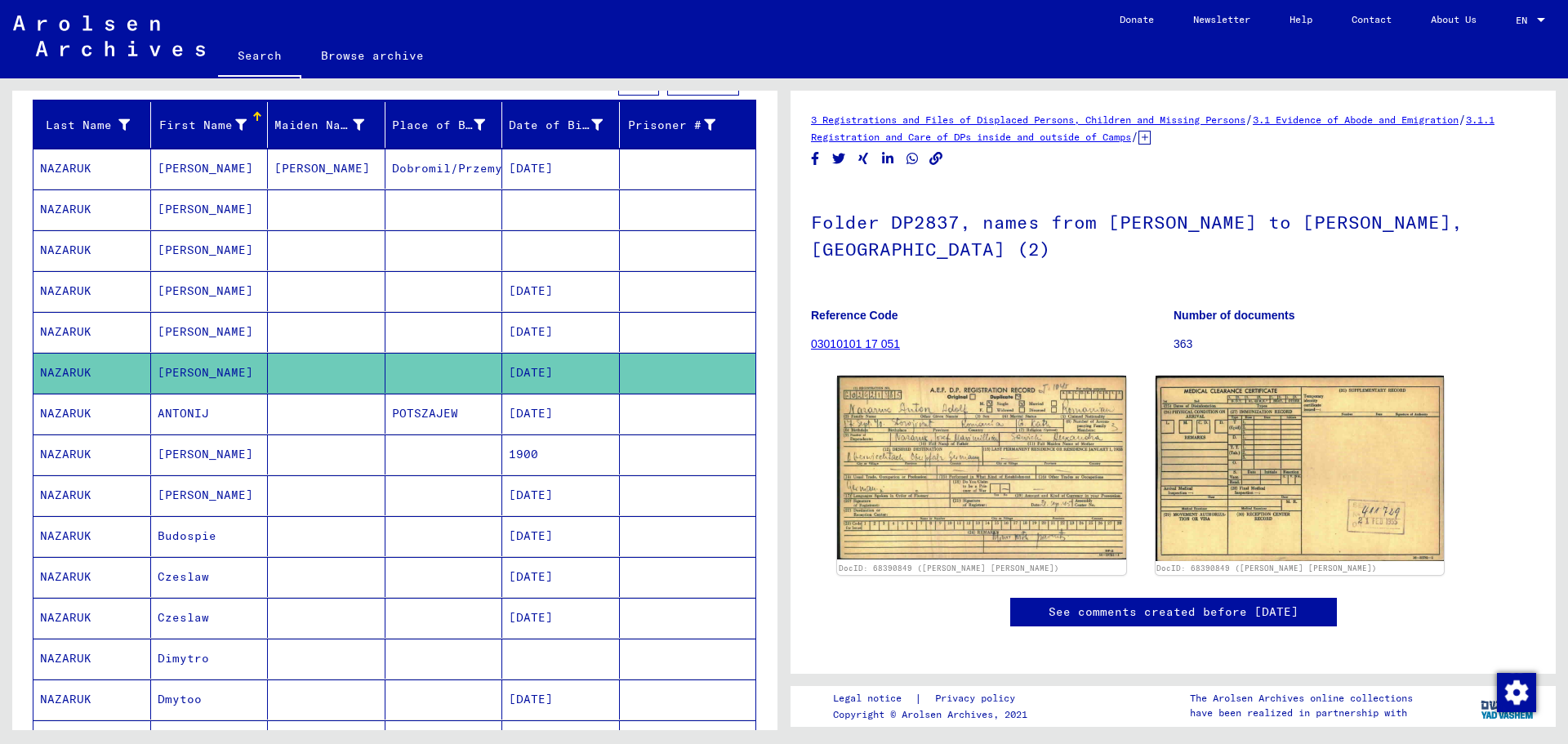
click at [115, 326] on mat-cell "NAZARUK" at bounding box center [93, 332] width 118 height 40
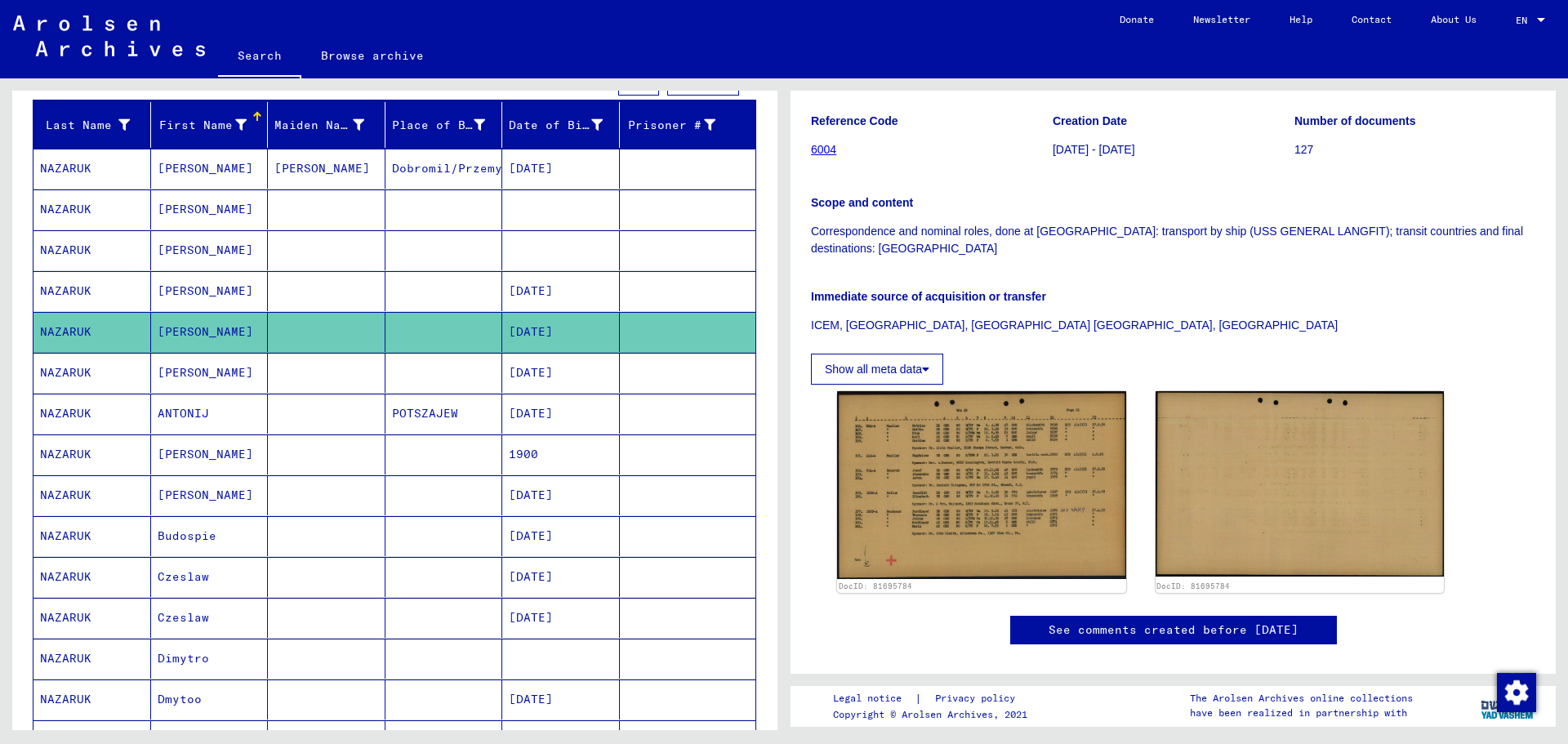
scroll to position [245, 0]
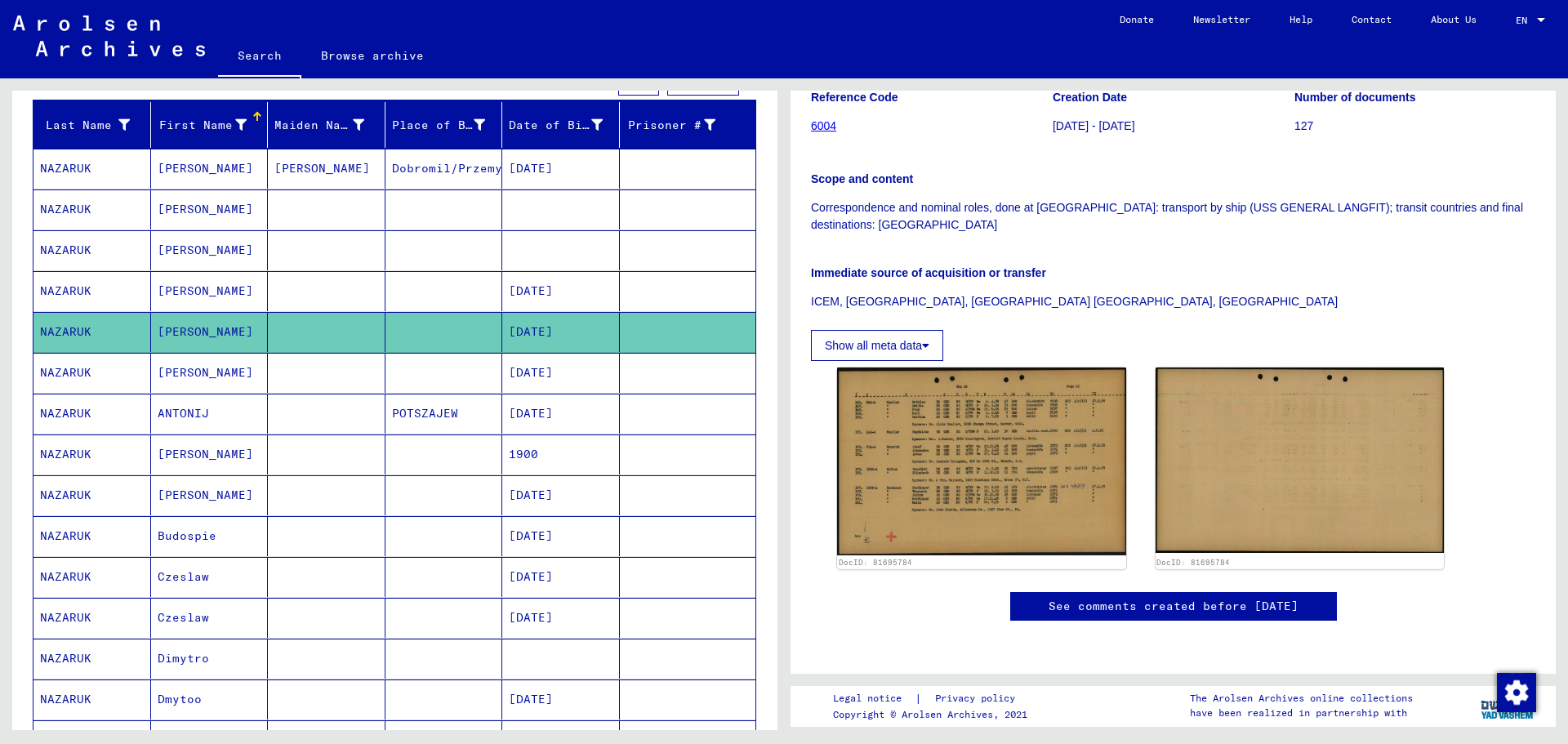
click at [182, 457] on mat-cell "[PERSON_NAME]" at bounding box center [210, 455] width 118 height 40
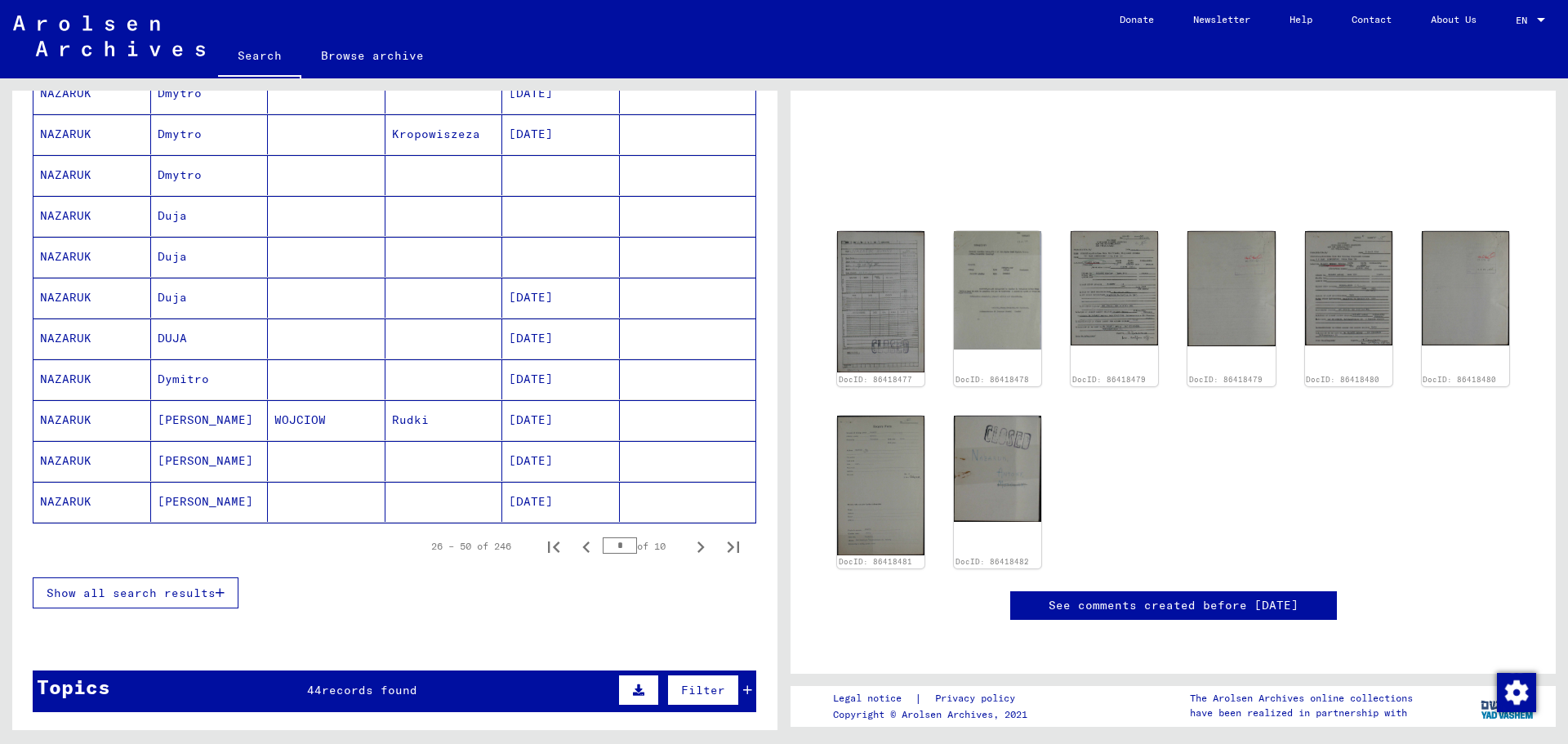
scroll to position [836, 0]
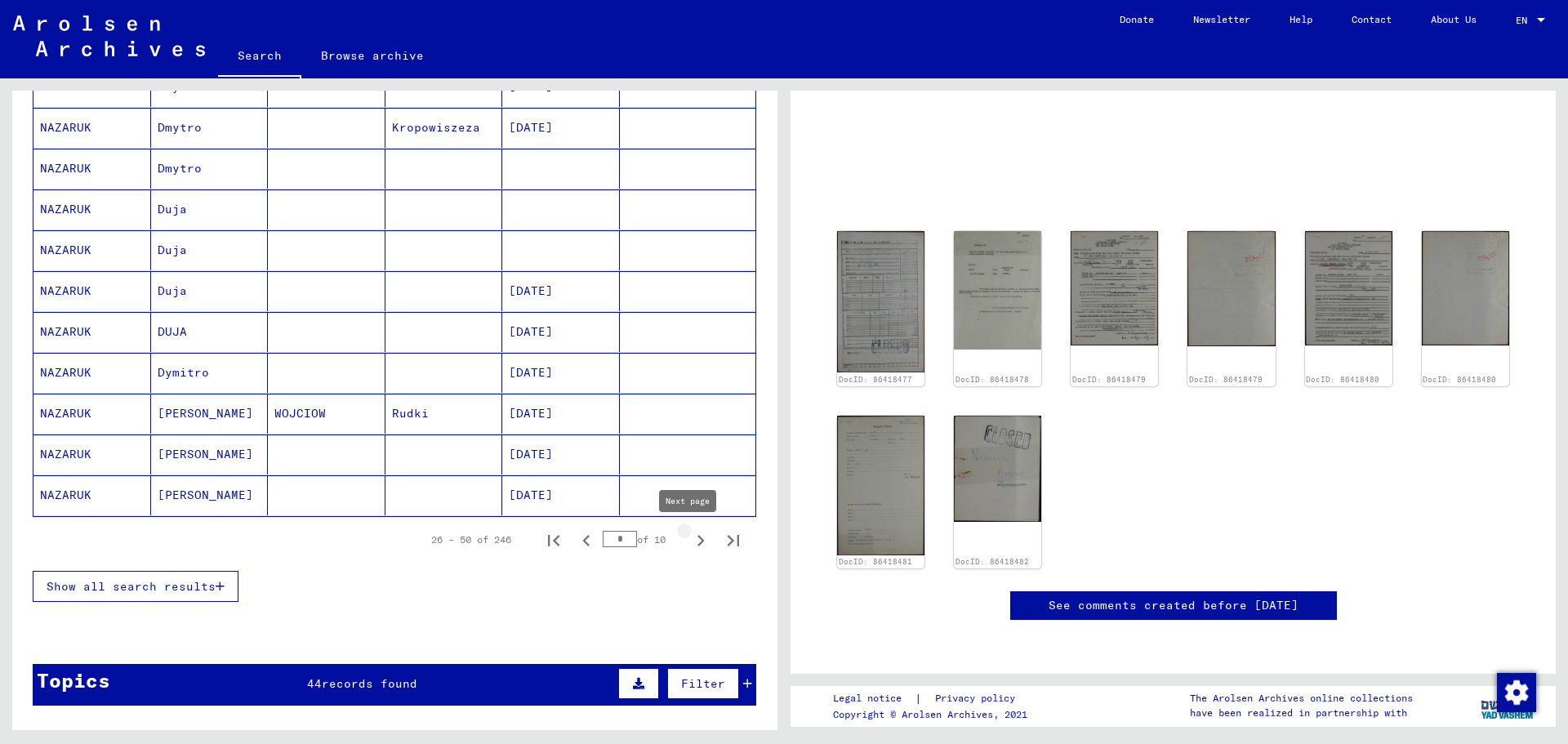
click at [689, 544] on icon "Next page" at bounding box center [700, 540] width 23 height 23
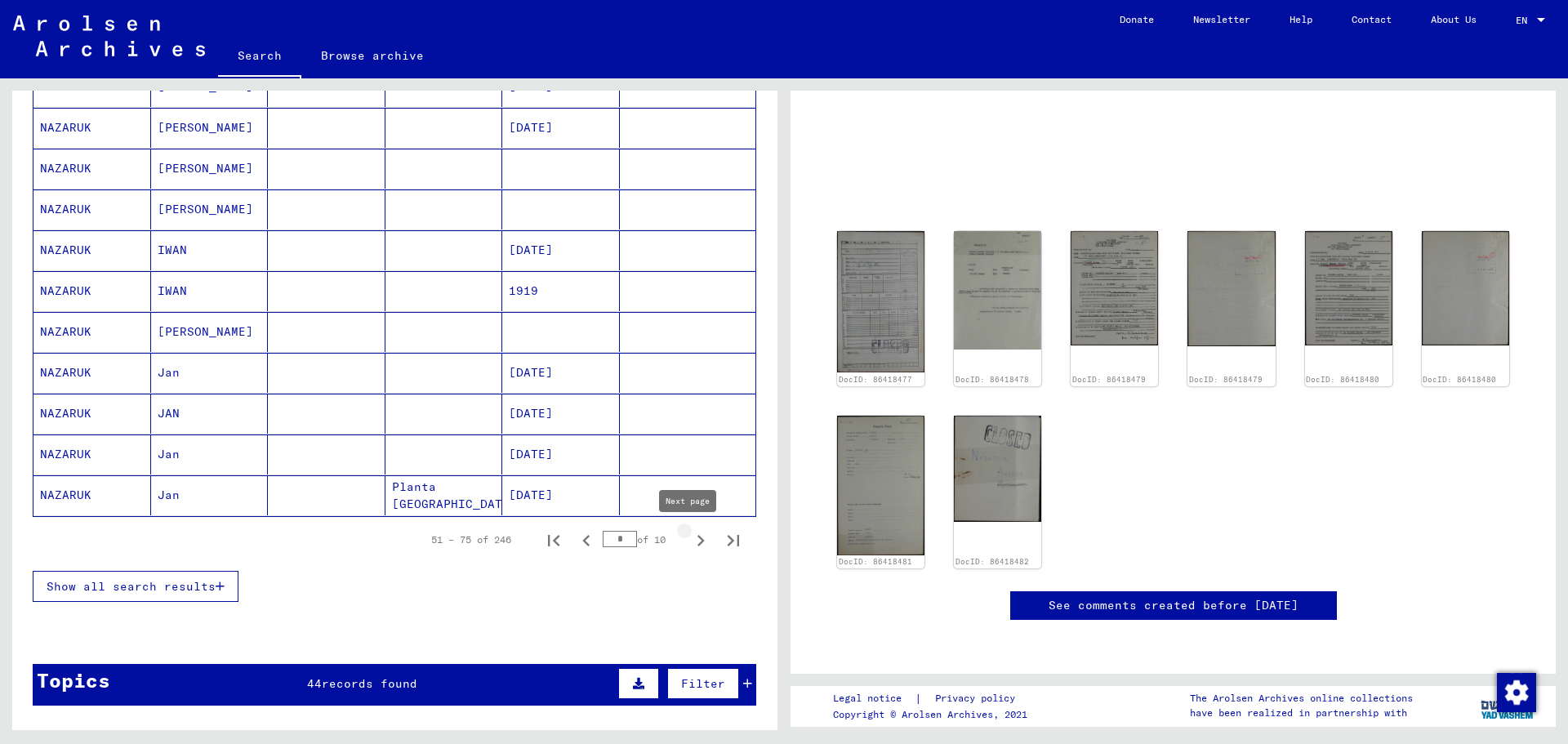
click at [689, 545] on icon "Next page" at bounding box center [700, 540] width 23 height 23
type input "*"
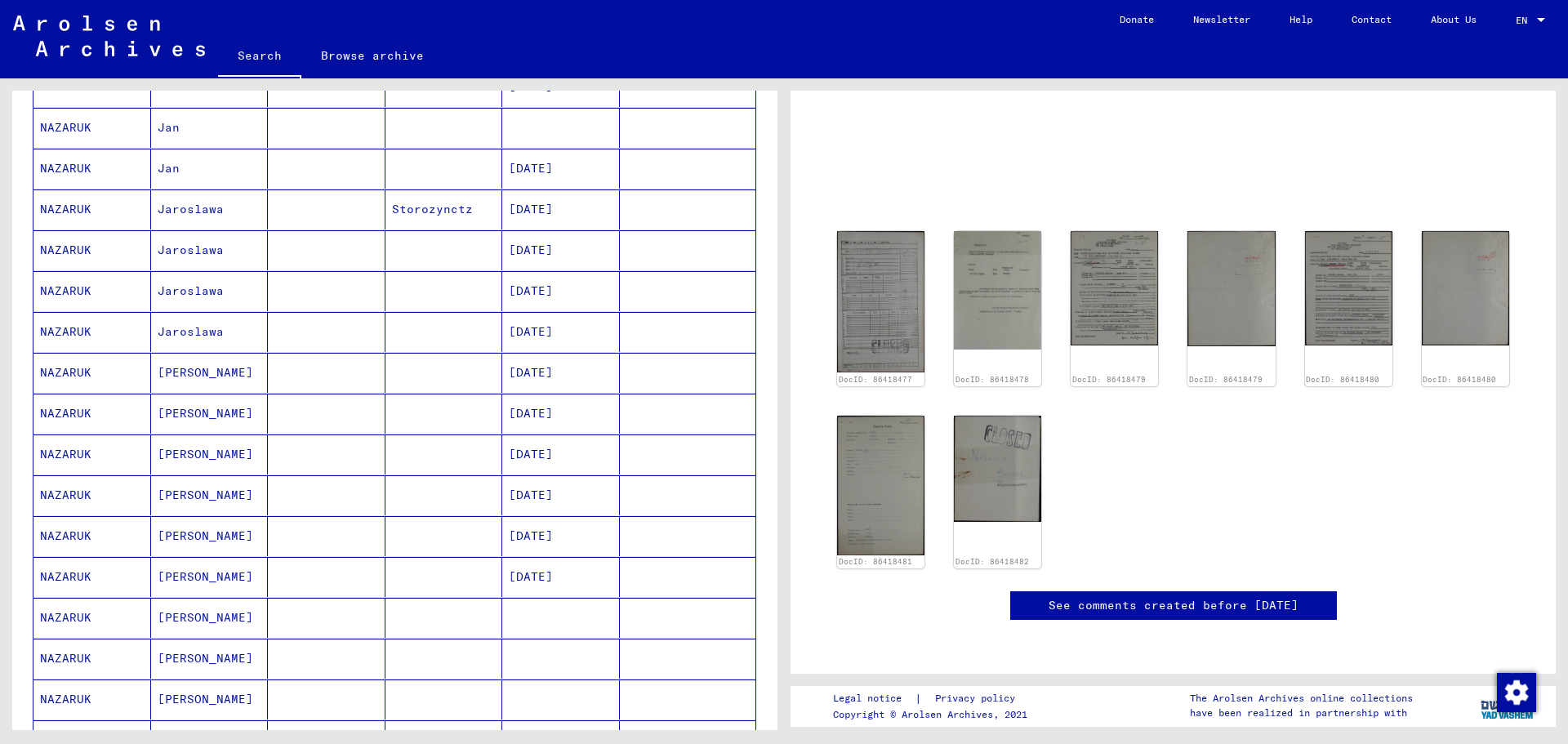
scroll to position [0, 0]
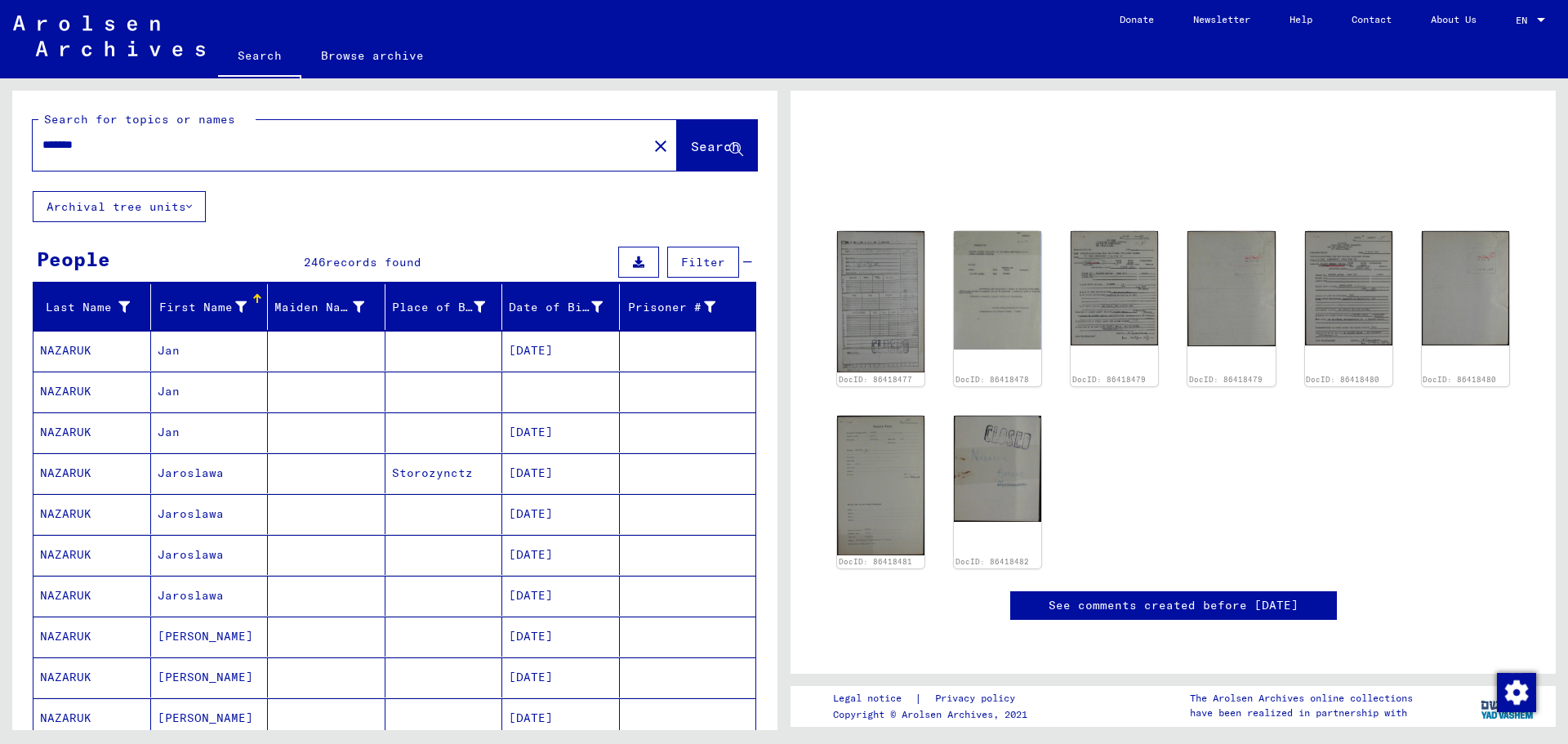
drag, startPoint x: 157, startPoint y: 146, endPoint x: -310, endPoint y: 131, distance: 467.2
click at [0, 131] on html "Search Browse archive Donate Newsletter Help Contact About Us Search Browse arc…" at bounding box center [784, 372] width 1568 height 744
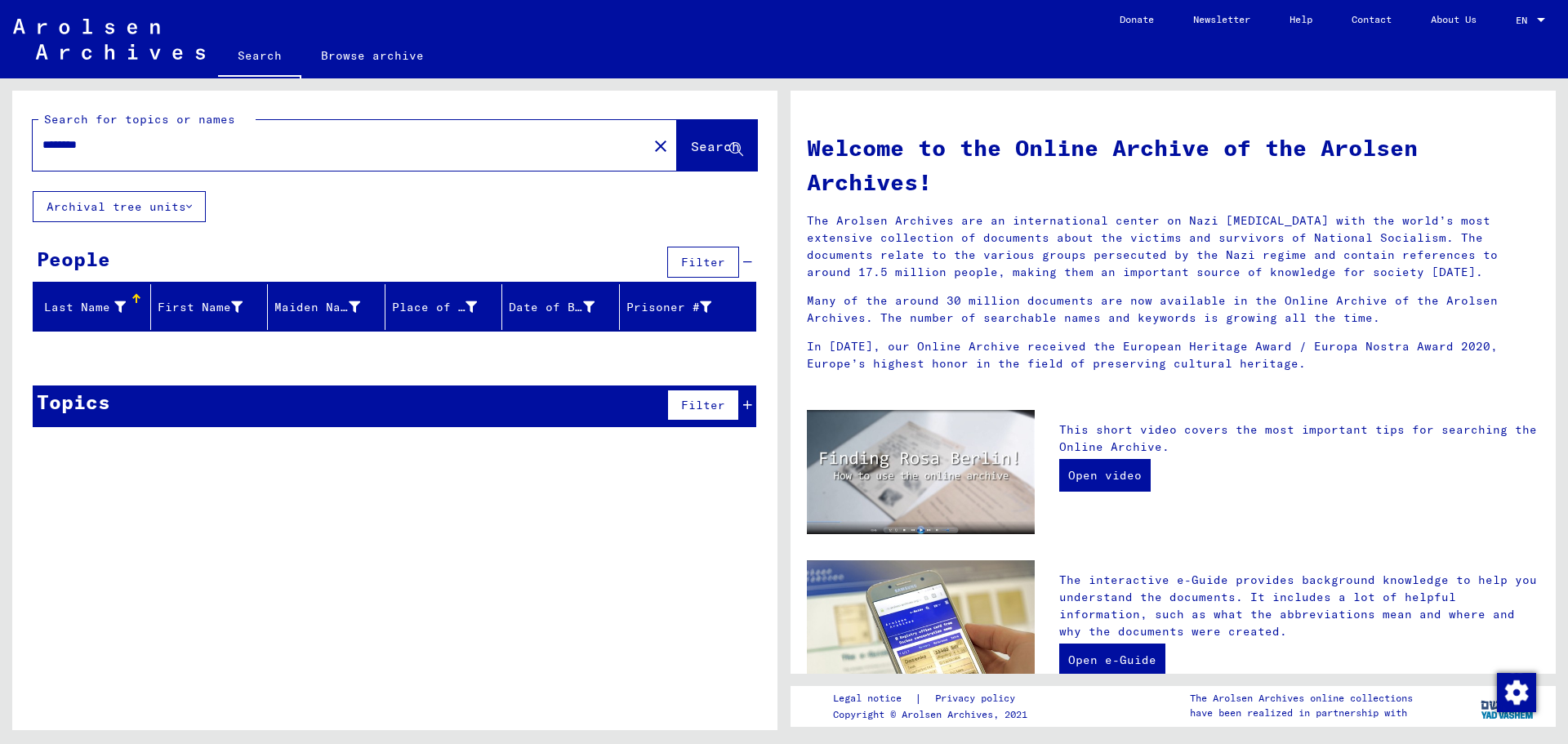
click at [83, 146] on input "********" at bounding box center [334, 145] width 585 height 17
type input "********"
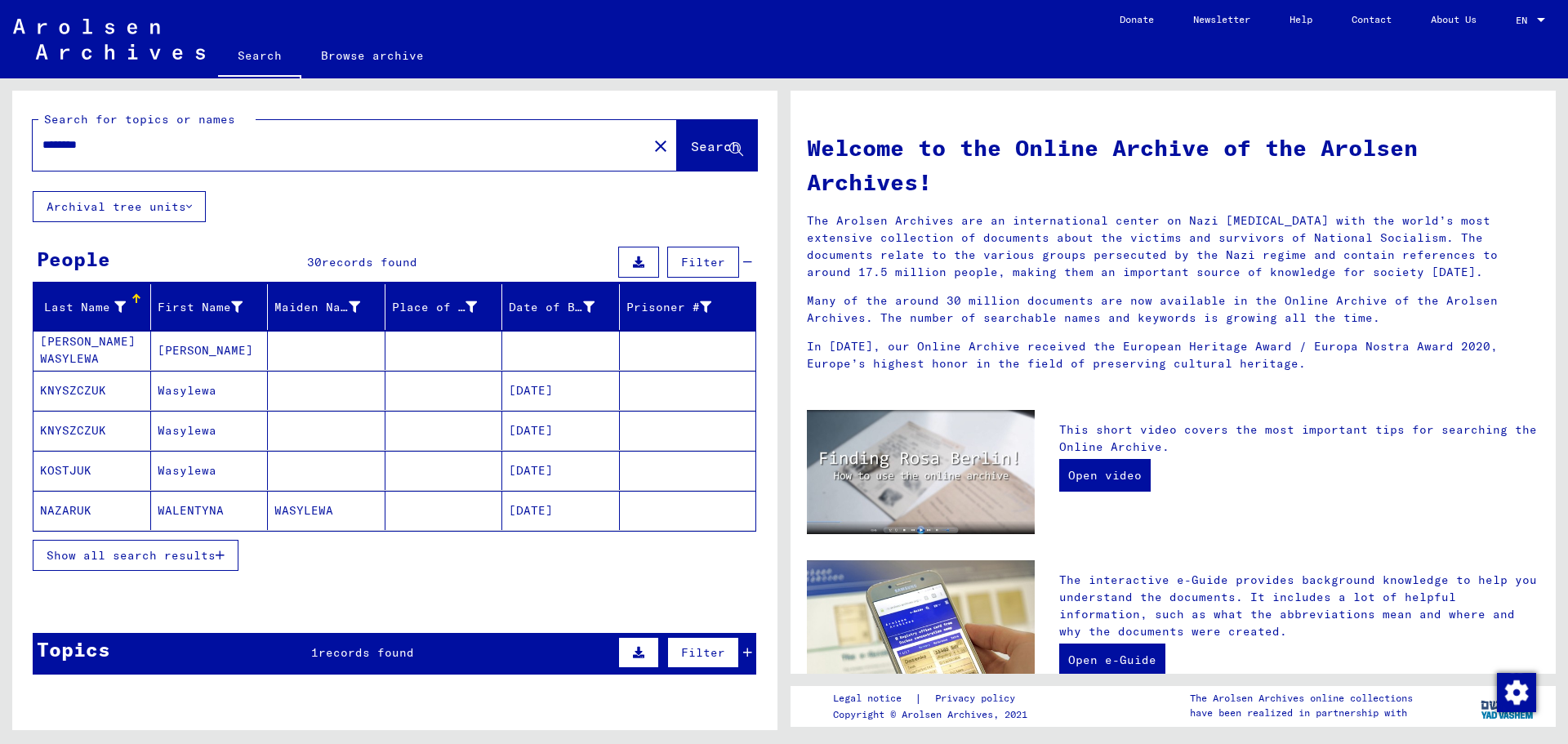
click at [518, 510] on mat-cell "[DATE]" at bounding box center [561, 511] width 118 height 40
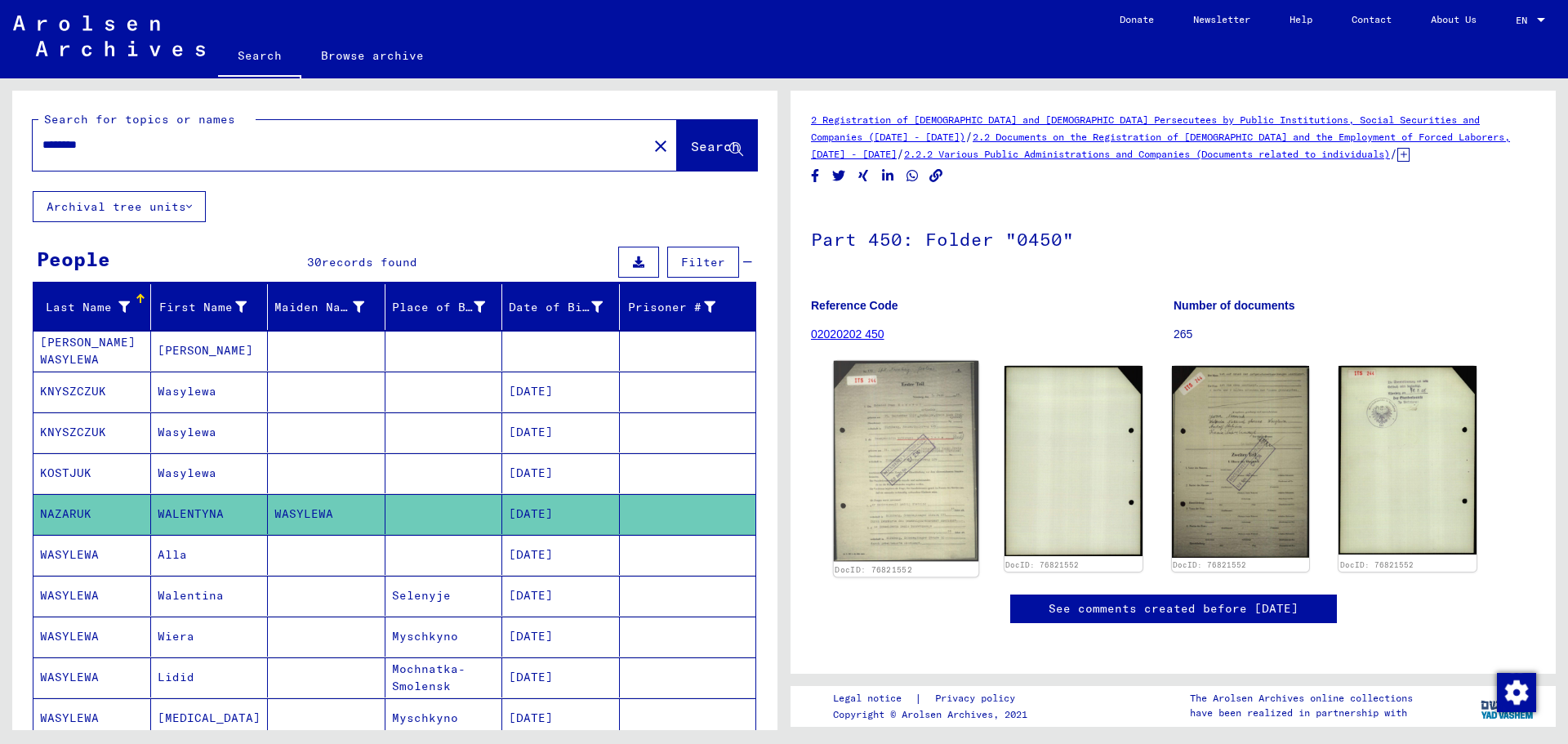
click at [906, 505] on img at bounding box center [906, 462] width 145 height 201
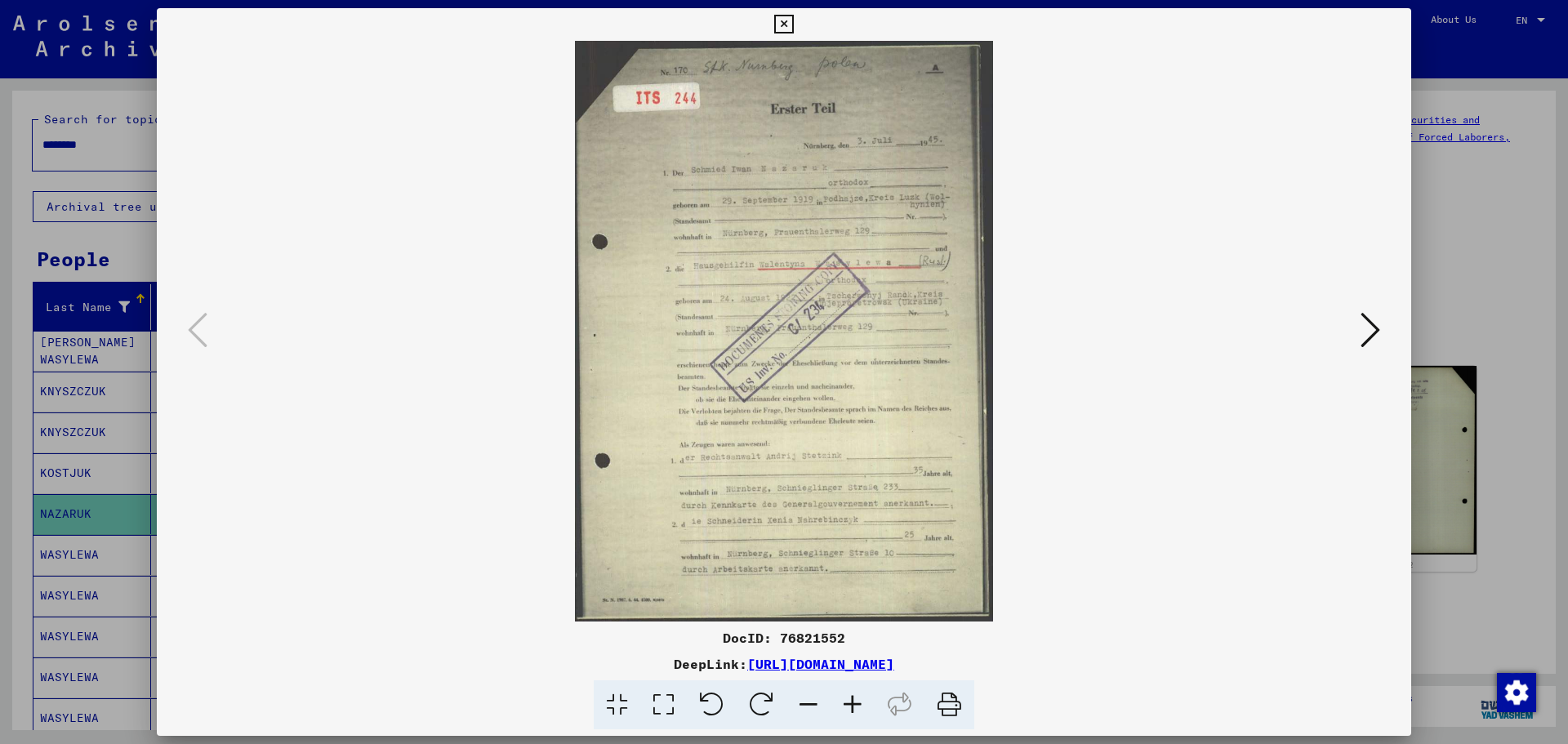
click at [1253, 324] on icon at bounding box center [1369, 329] width 19 height 40
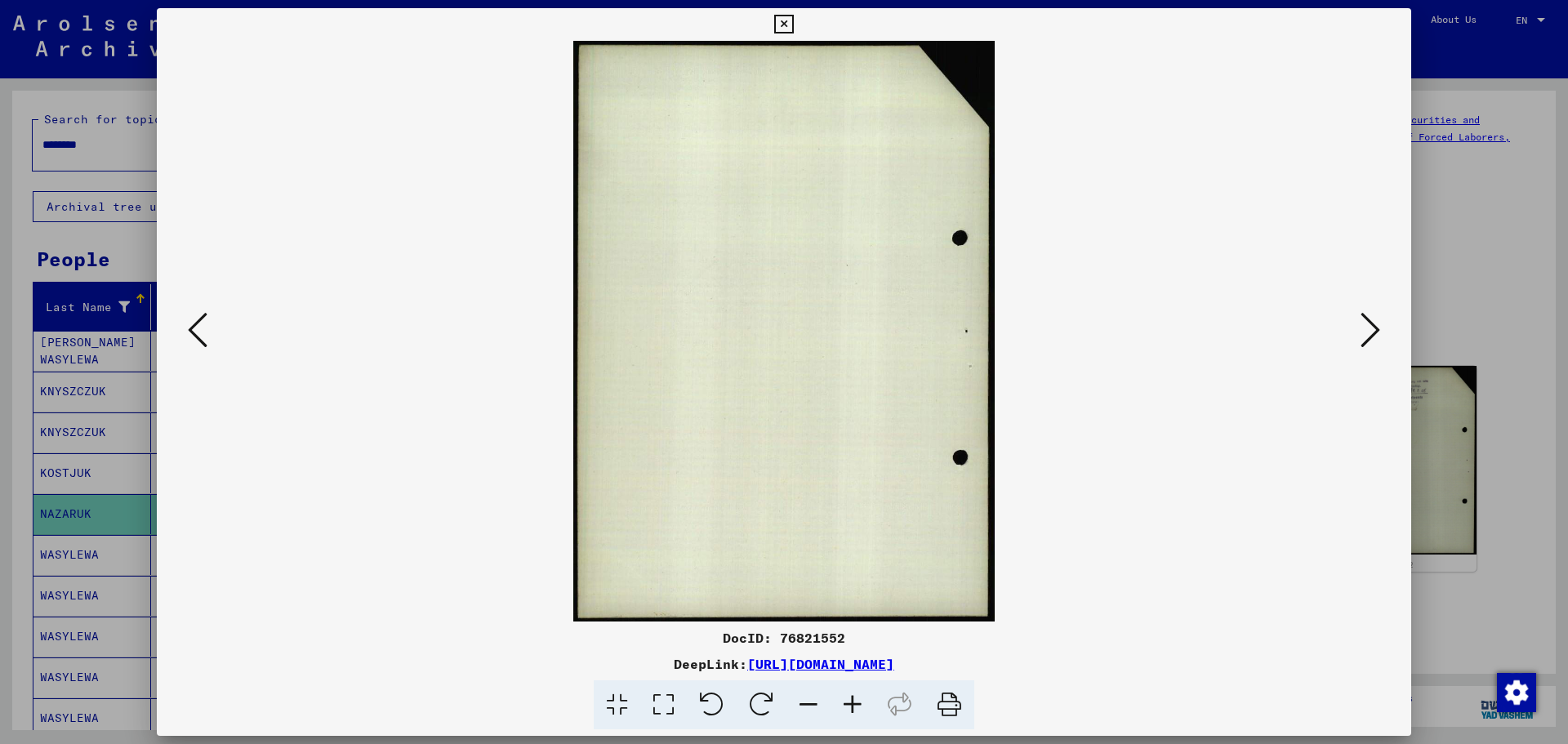
click at [1253, 324] on icon at bounding box center [1369, 329] width 19 height 40
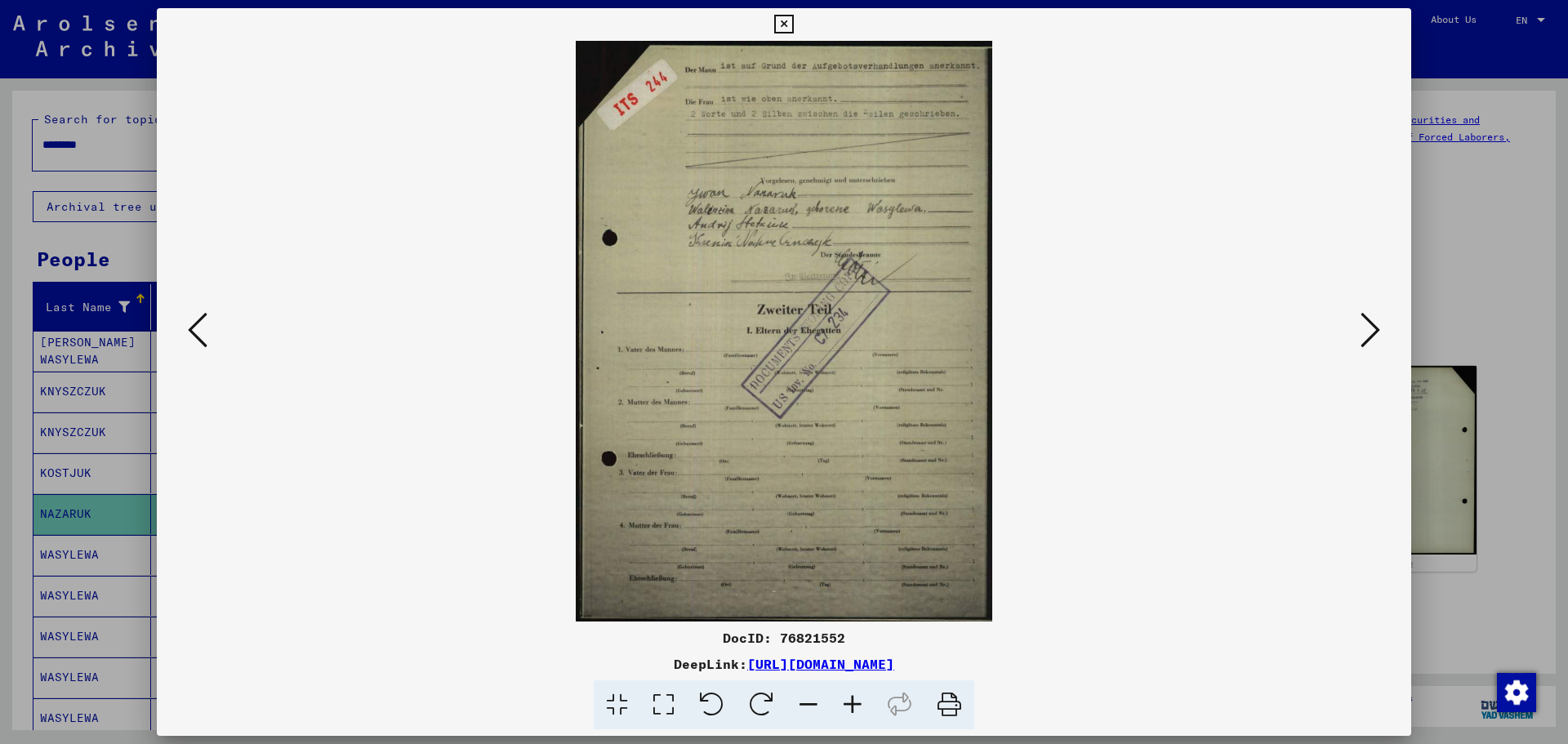
click at [1253, 324] on icon at bounding box center [1369, 329] width 19 height 40
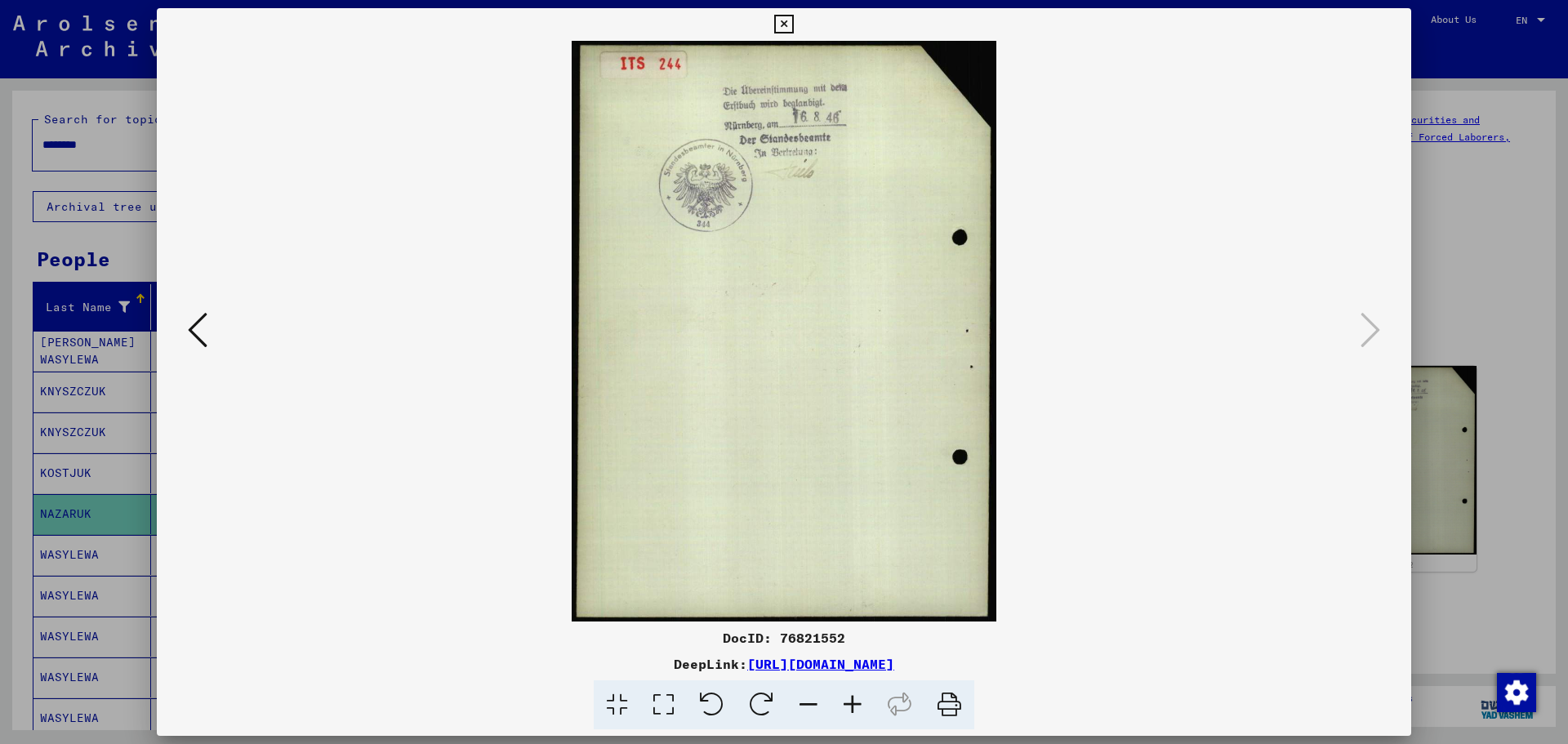
click at [787, 27] on icon at bounding box center [783, 24] width 19 height 19
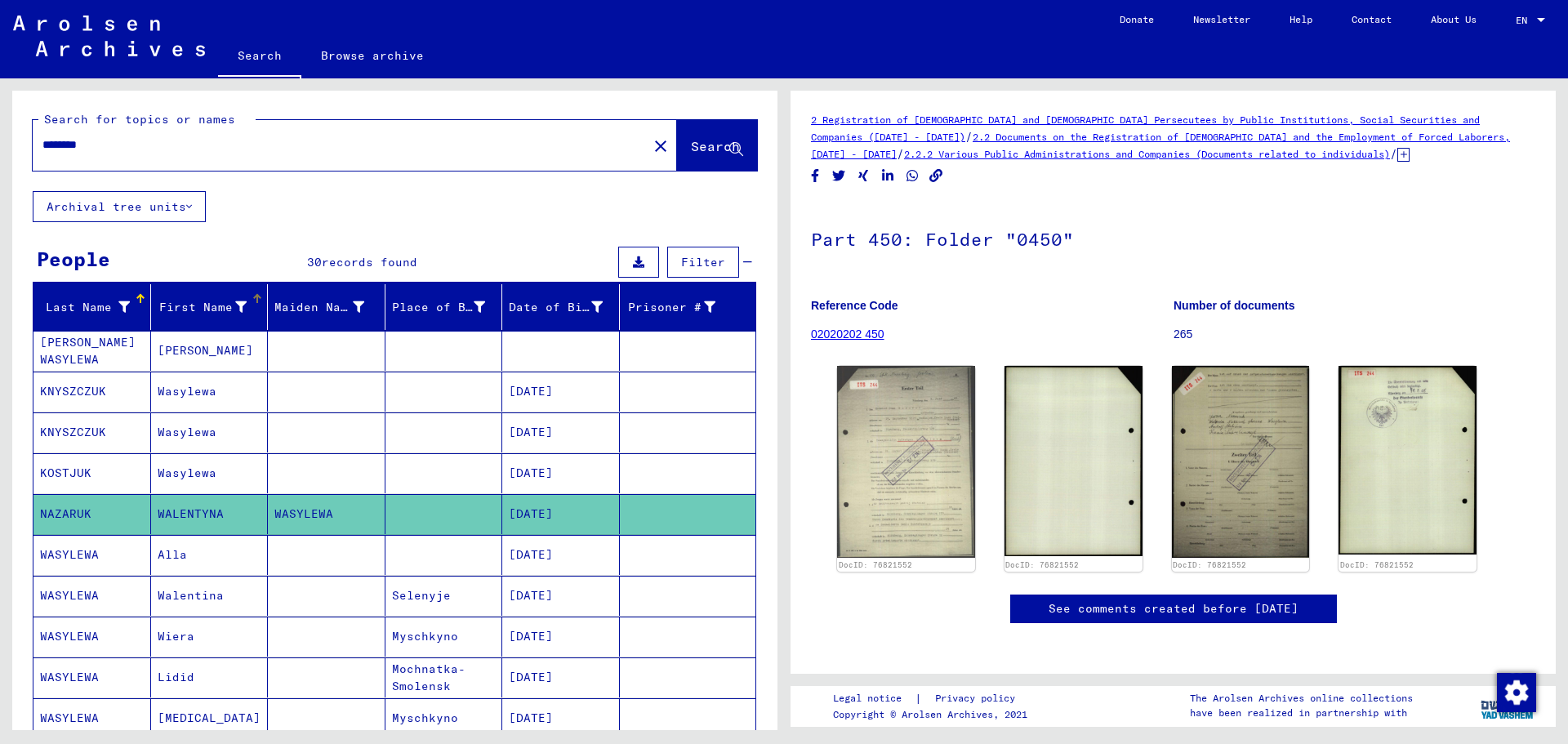
click at [212, 301] on div "First Name" at bounding box center [202, 308] width 90 height 17
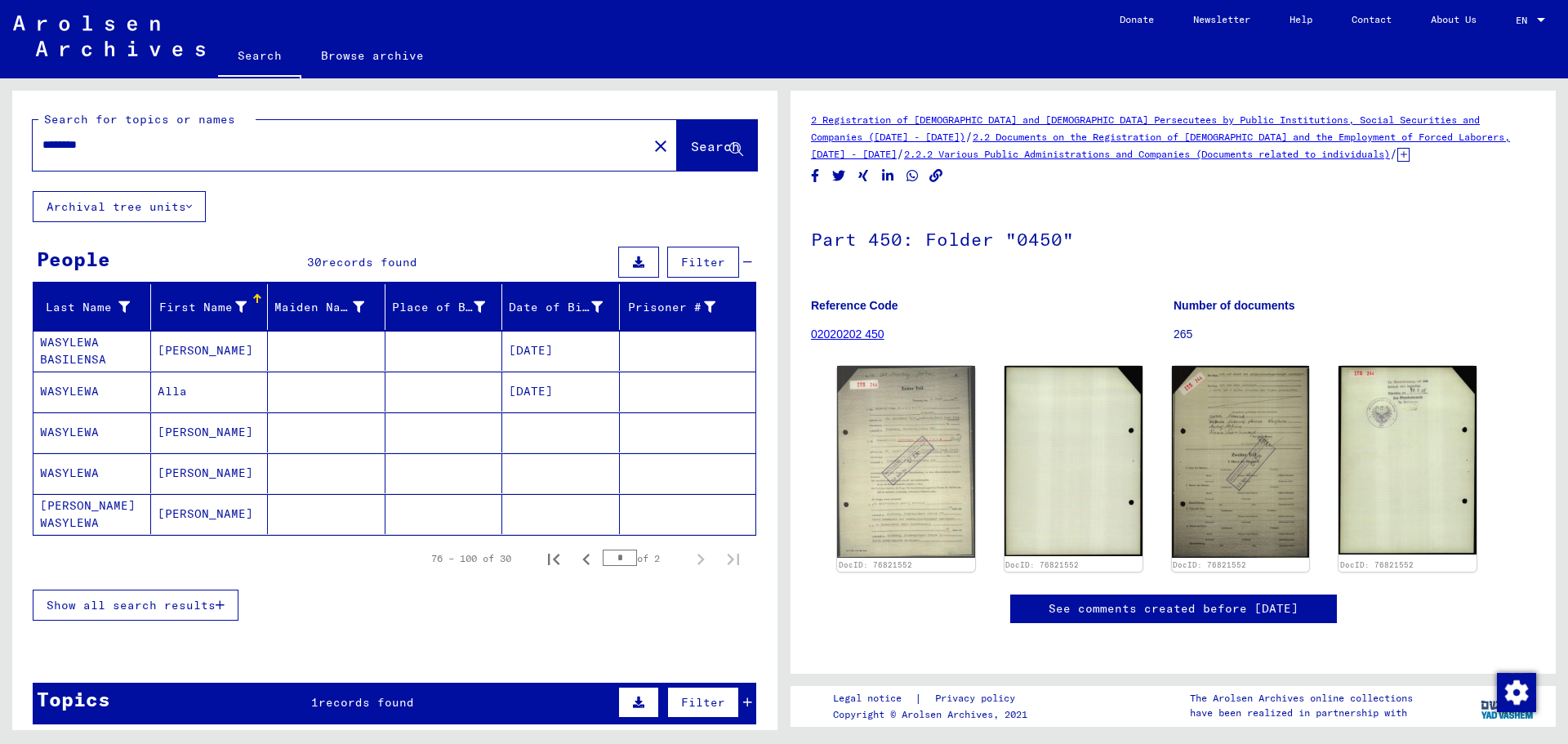
click at [235, 300] on div at bounding box center [241, 308] width 12 height 17
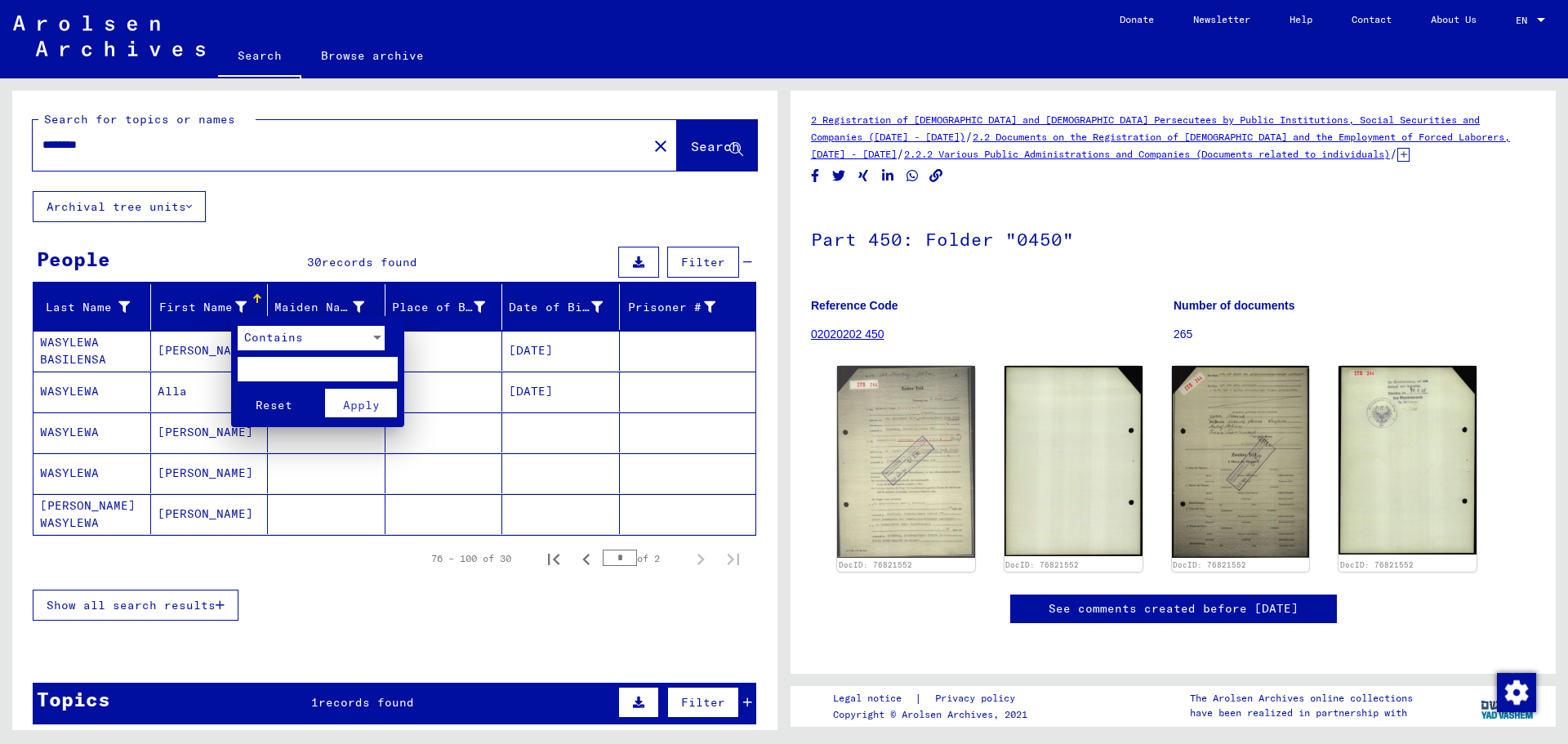
click at [248, 297] on div at bounding box center [784, 372] width 1568 height 744
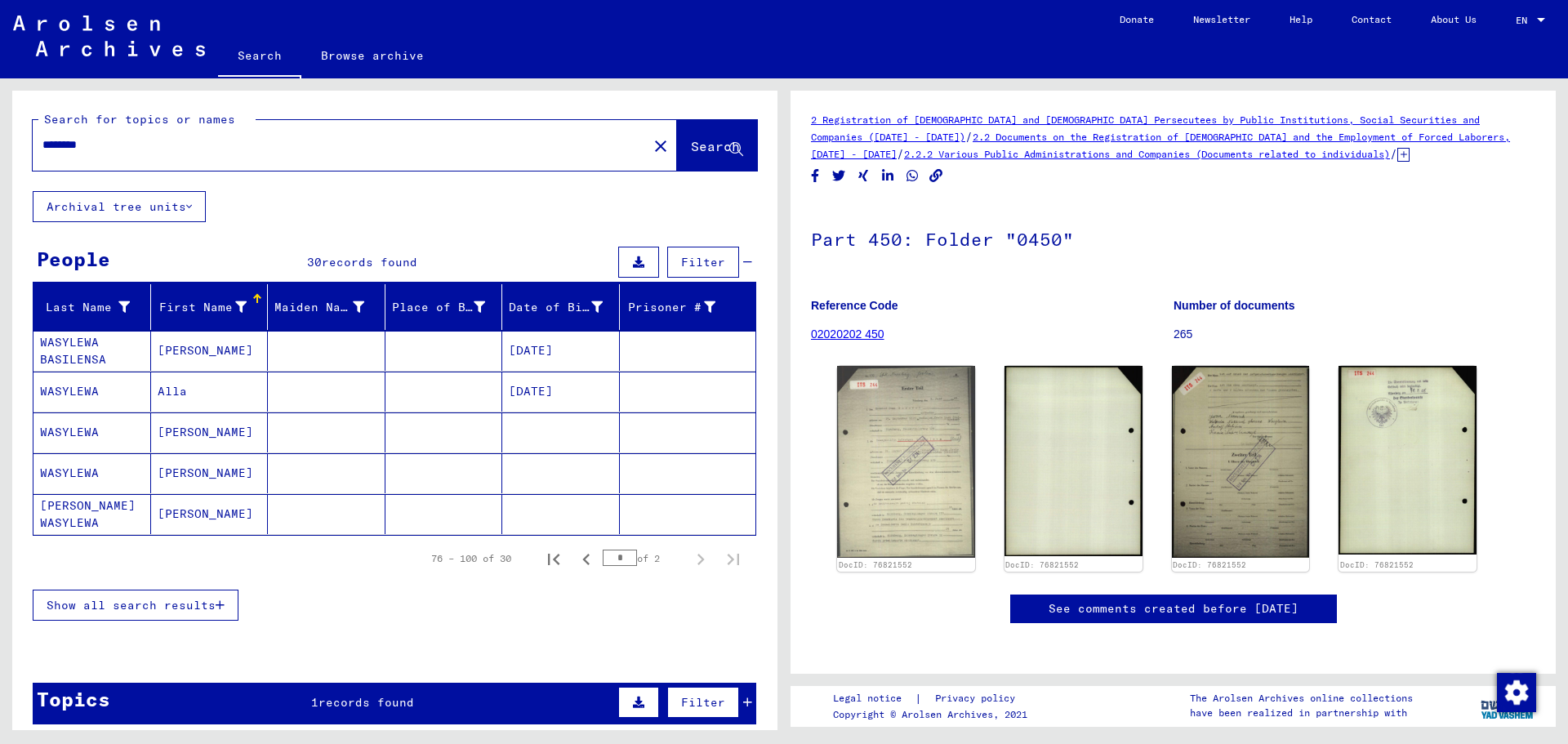
click at [253, 296] on div at bounding box center [256, 297] width 5 height 5
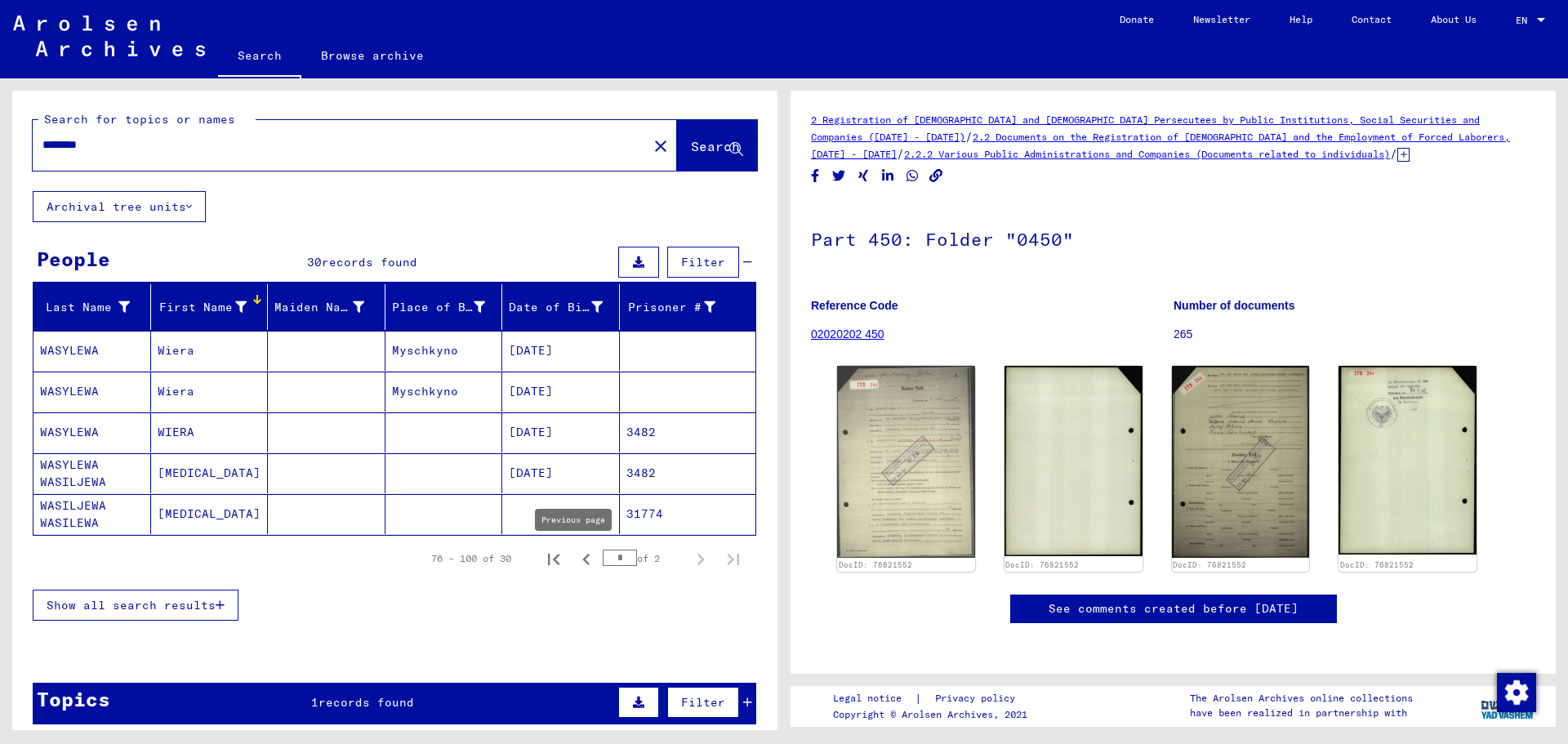
click at [578, 556] on icon "Previous page" at bounding box center [586, 559] width 23 height 23
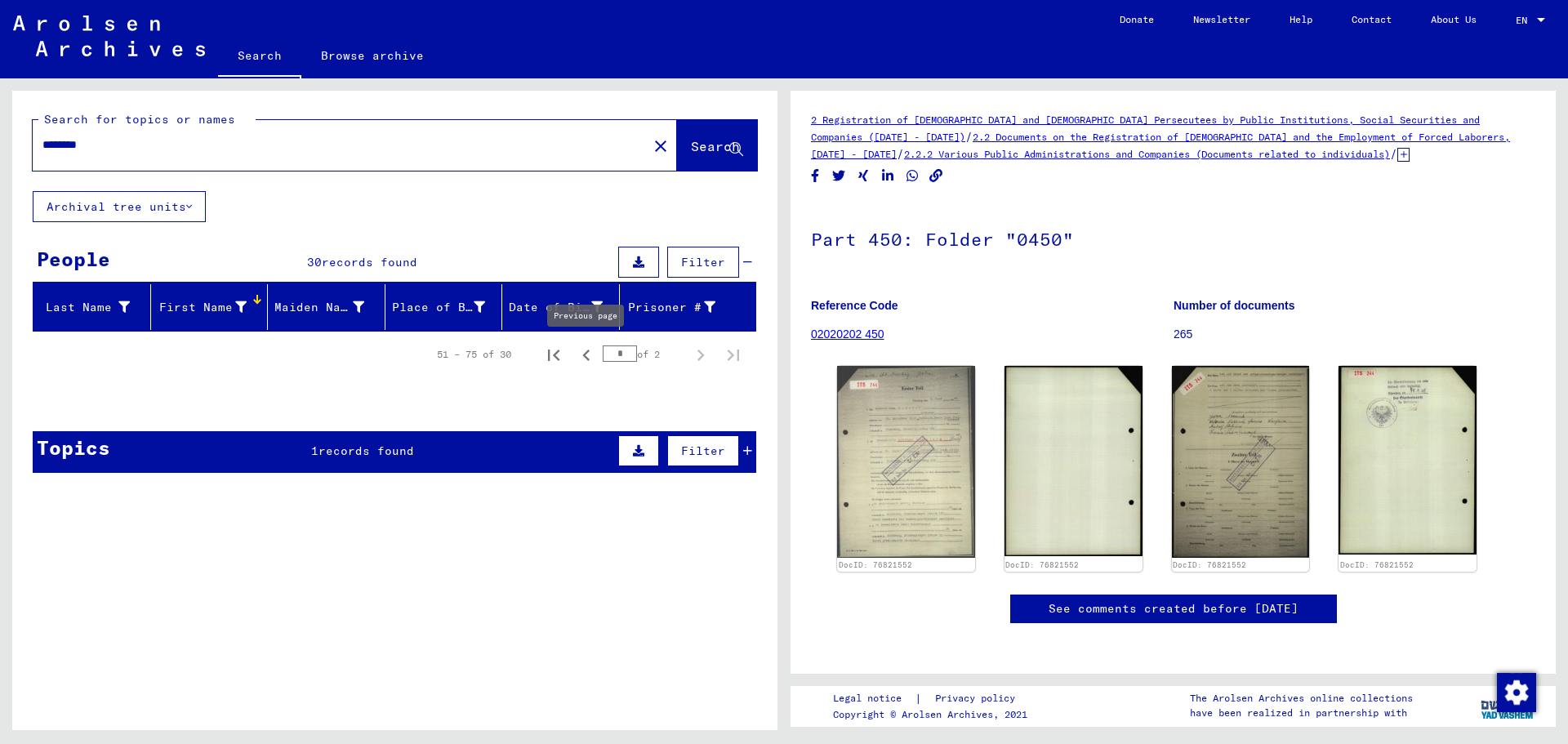
click at [588, 351] on icon "Previous page" at bounding box center [585, 356] width 8 height 12
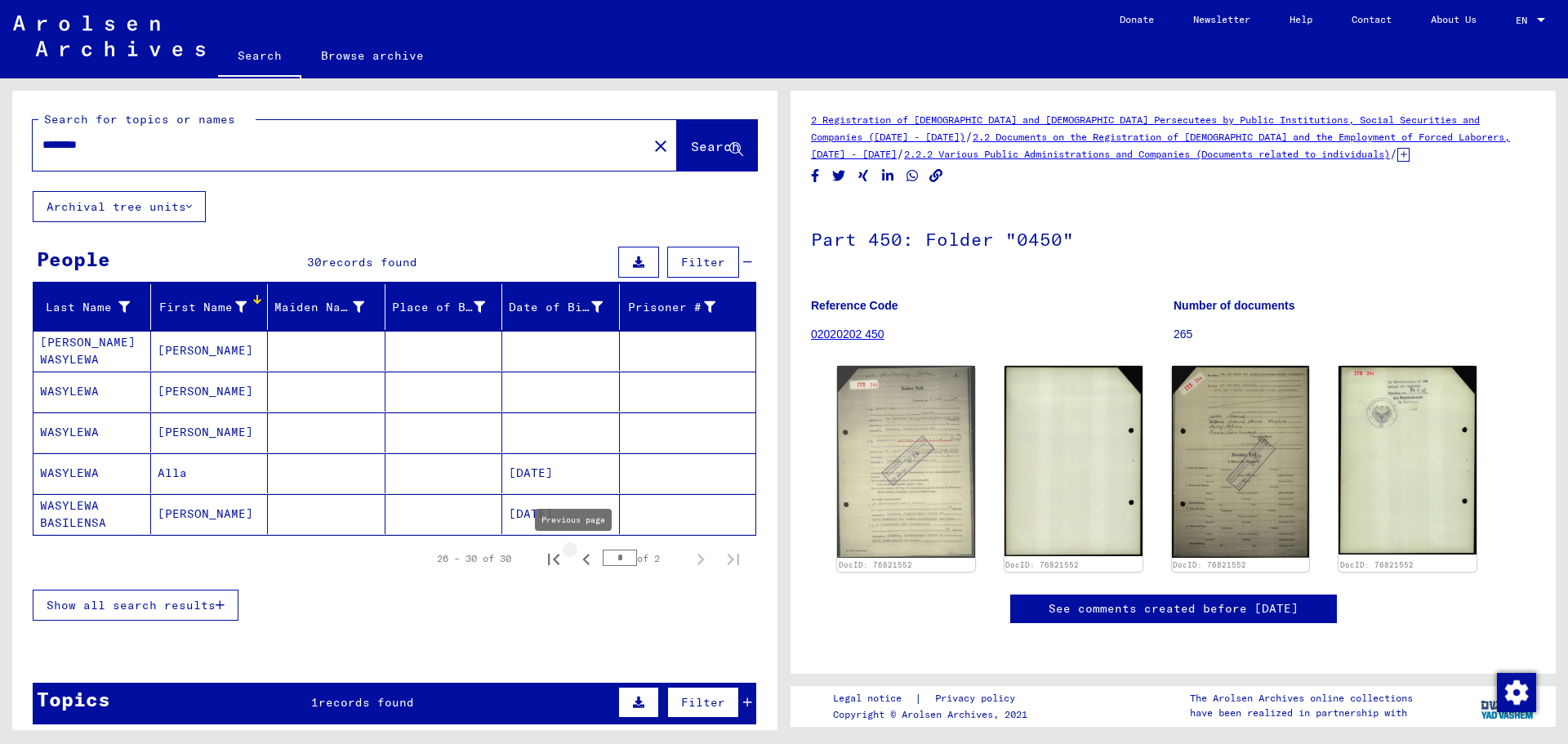
click at [575, 556] on icon "Previous page" at bounding box center [586, 559] width 23 height 23
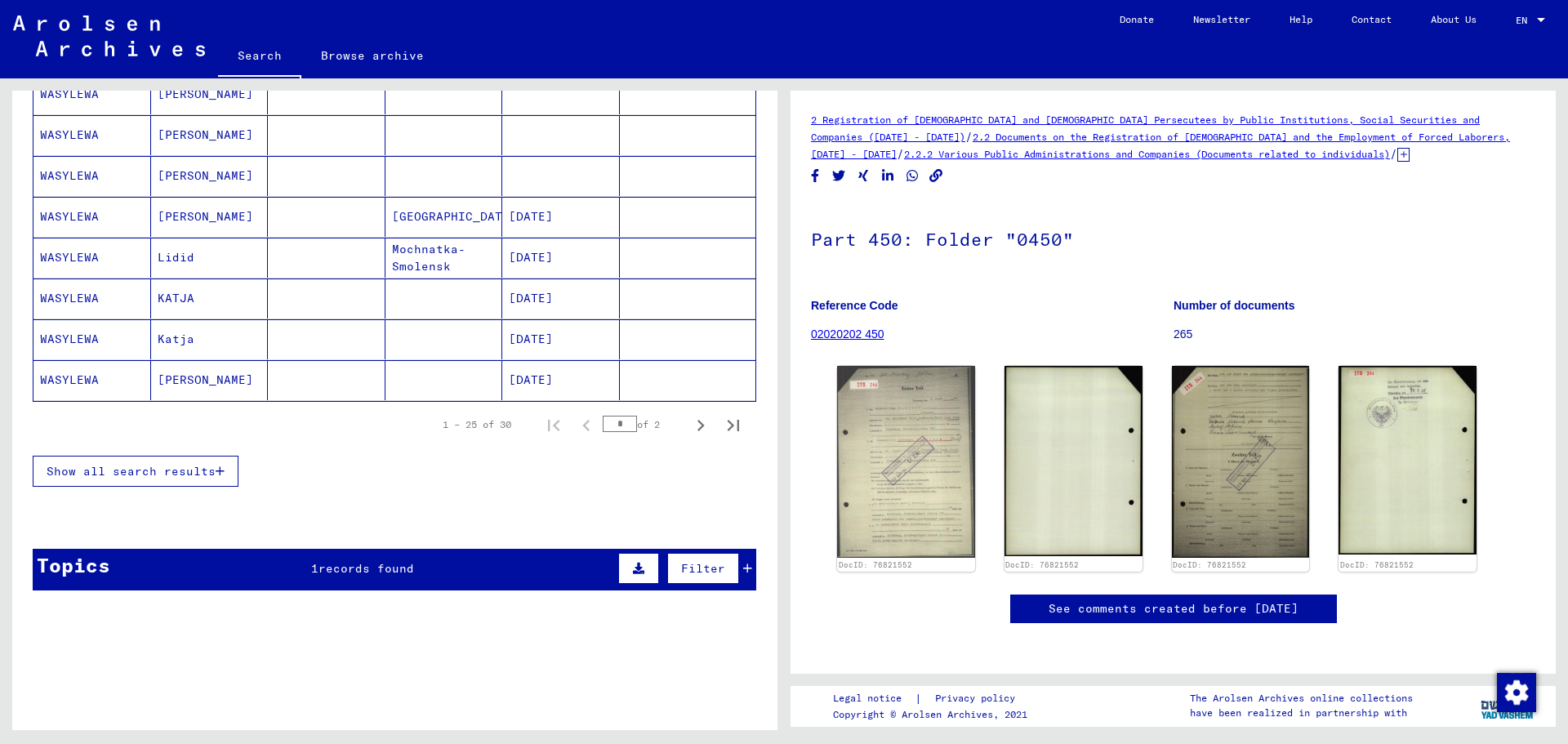
scroll to position [952, 0]
click at [697, 424] on icon "Next page" at bounding box center [701, 425] width 8 height 12
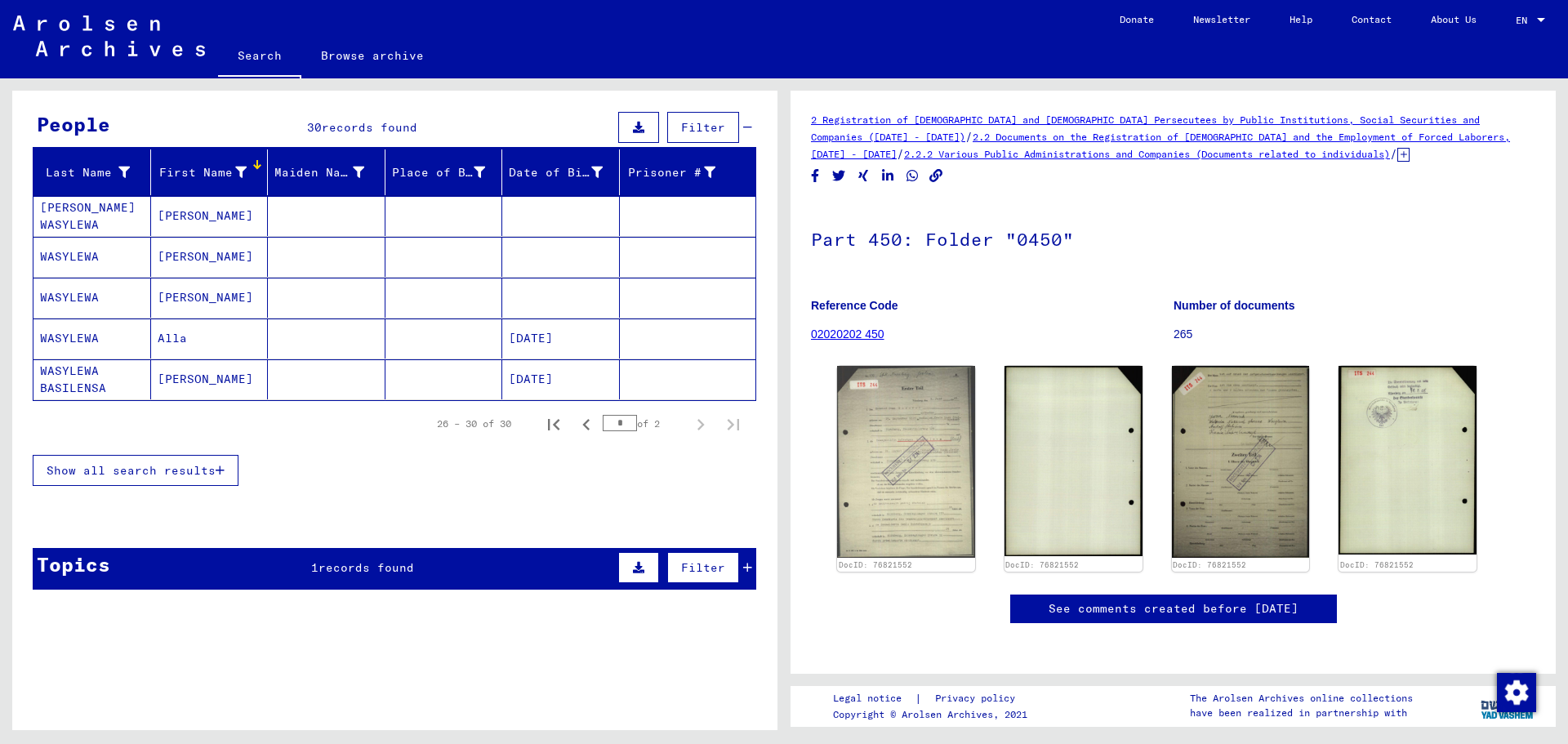
scroll to position [135, 0]
click at [580, 428] on icon "Previous page" at bounding box center [586, 425] width 23 height 23
type input "*"
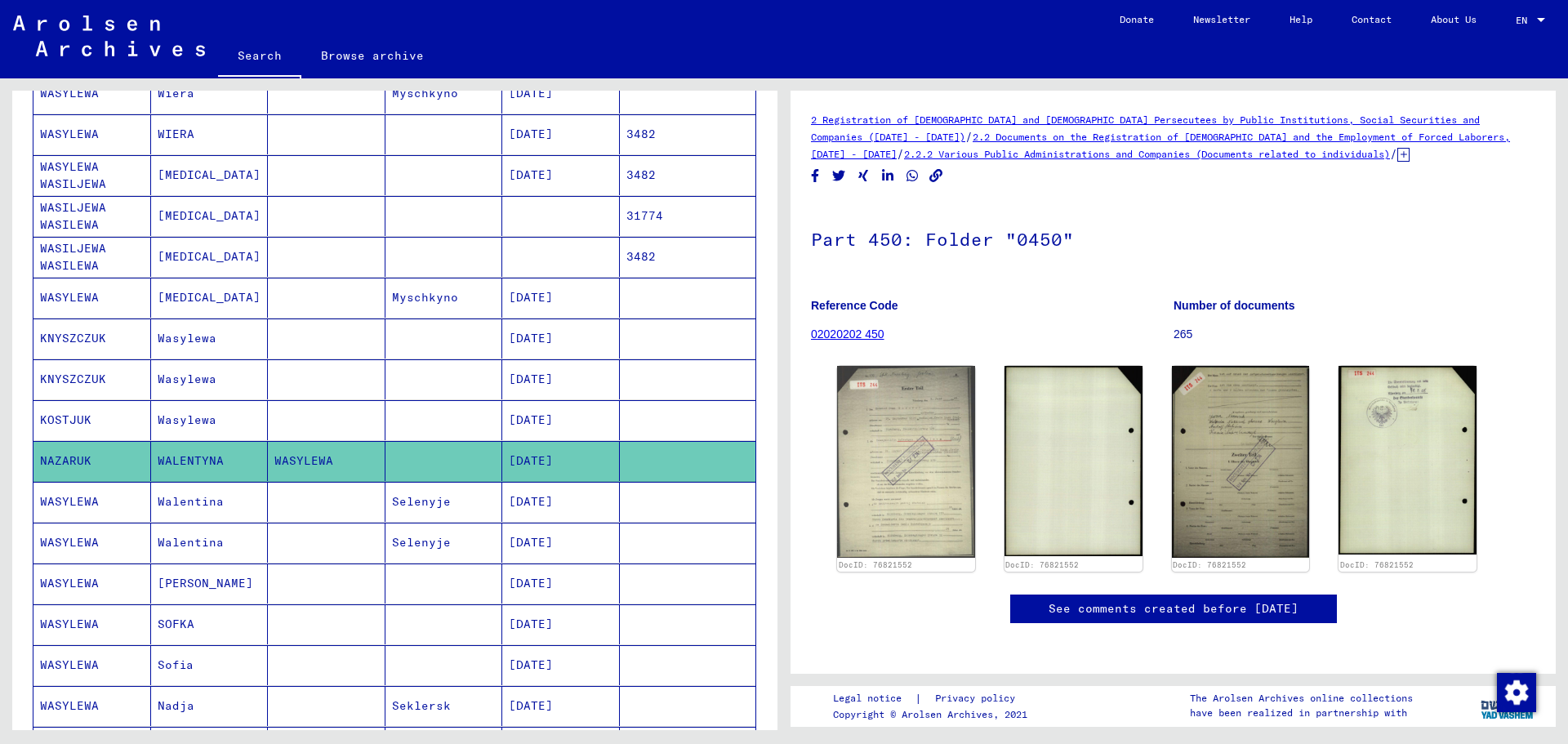
scroll to position [0, 0]
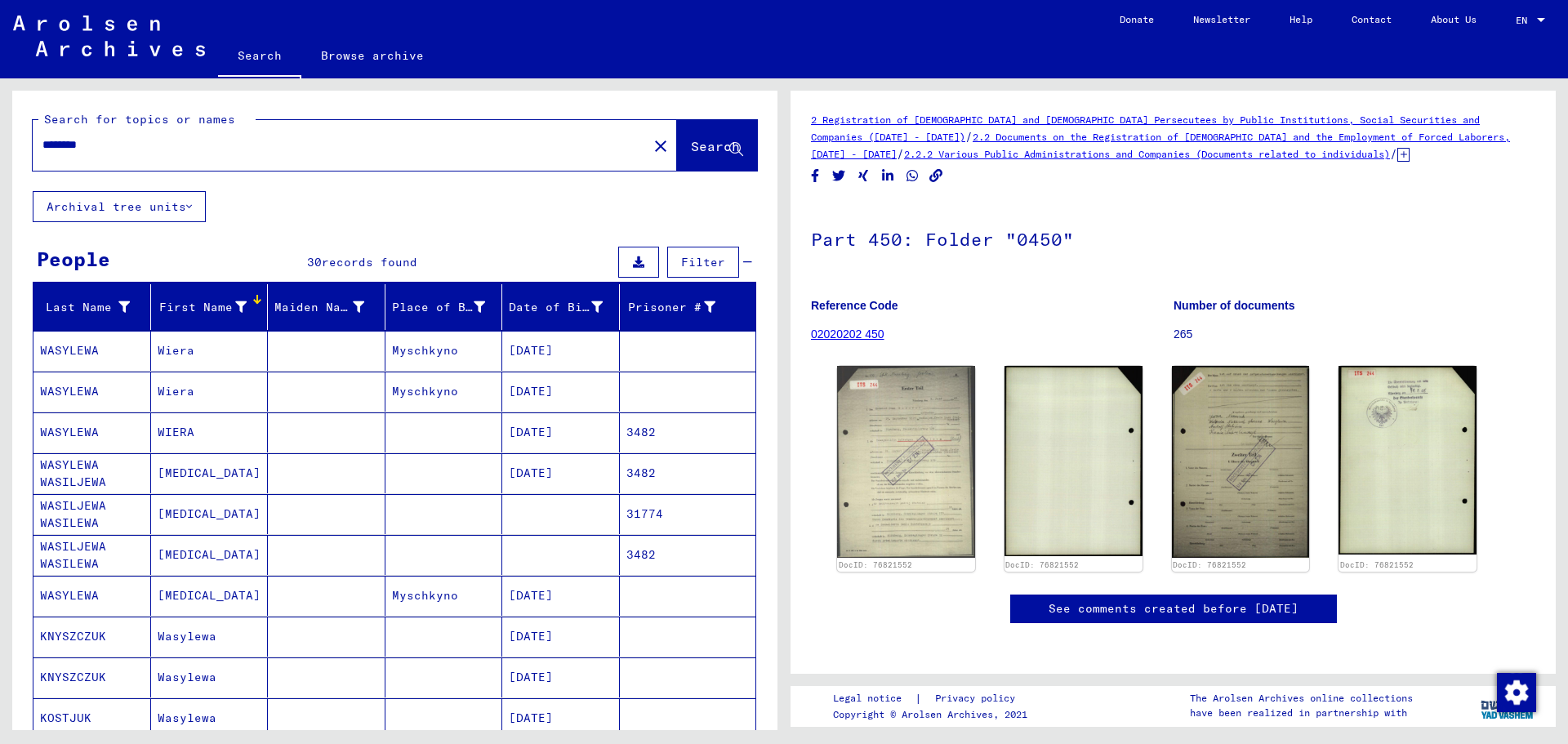
click at [83, 145] on input "********" at bounding box center [339, 145] width 595 height 17
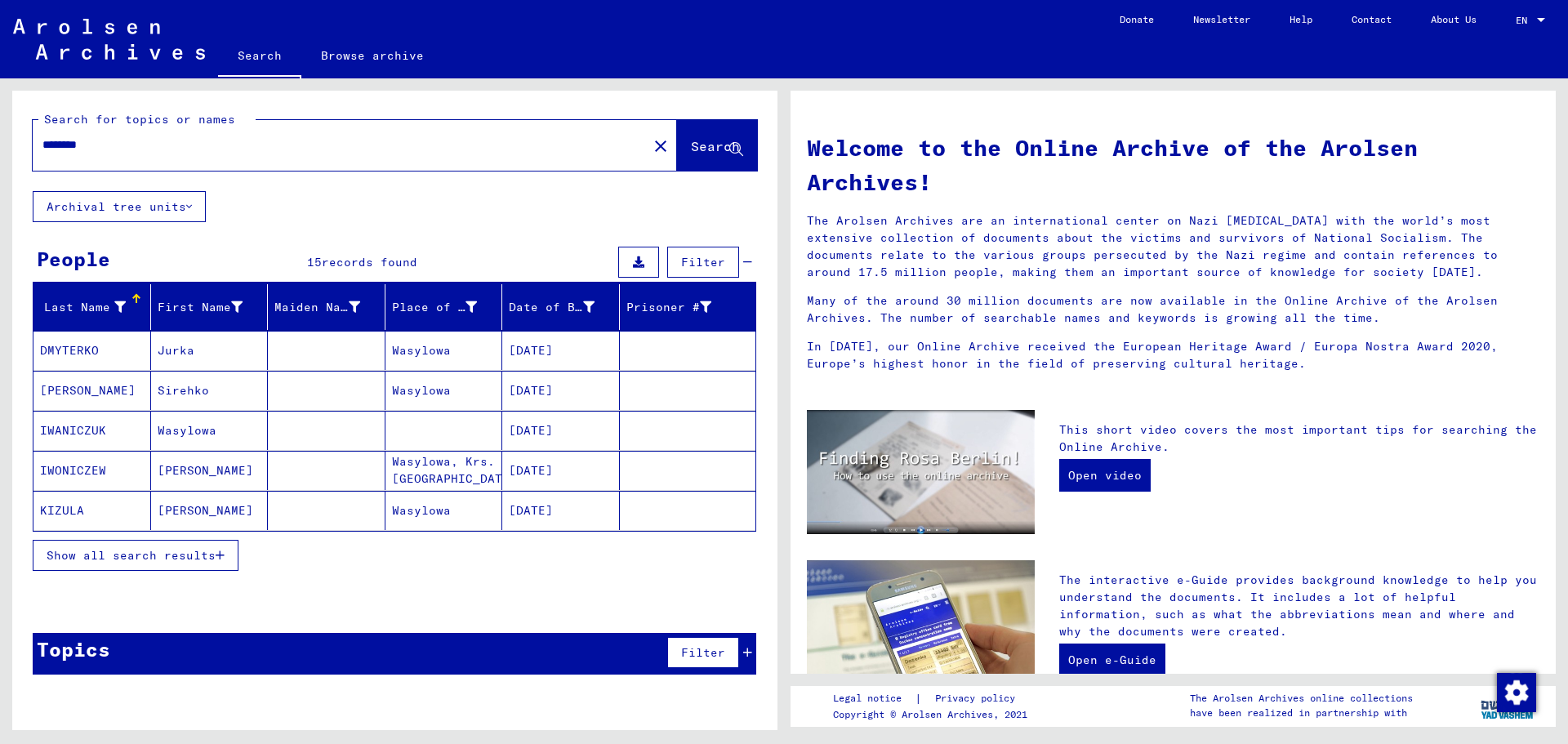
click at [208, 554] on span "Show all search results" at bounding box center [131, 555] width 169 height 14
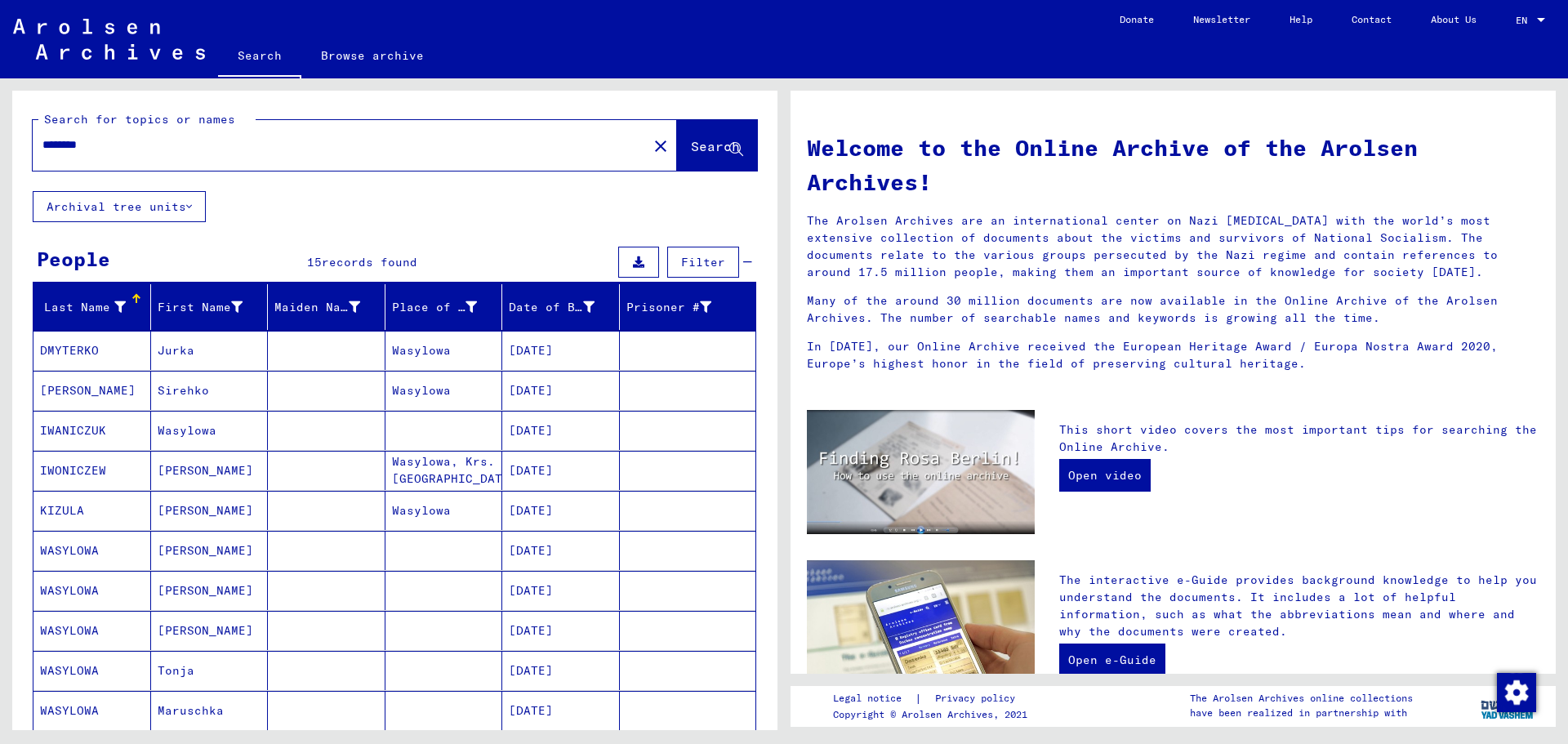
drag, startPoint x: 205, startPoint y: 139, endPoint x: -354, endPoint y: 133, distance: 559.0
click at [0, 133] on html "Search Browse archive Donate Newsletter Help Contact About Us Search Browse arc…" at bounding box center [784, 372] width 1568 height 744
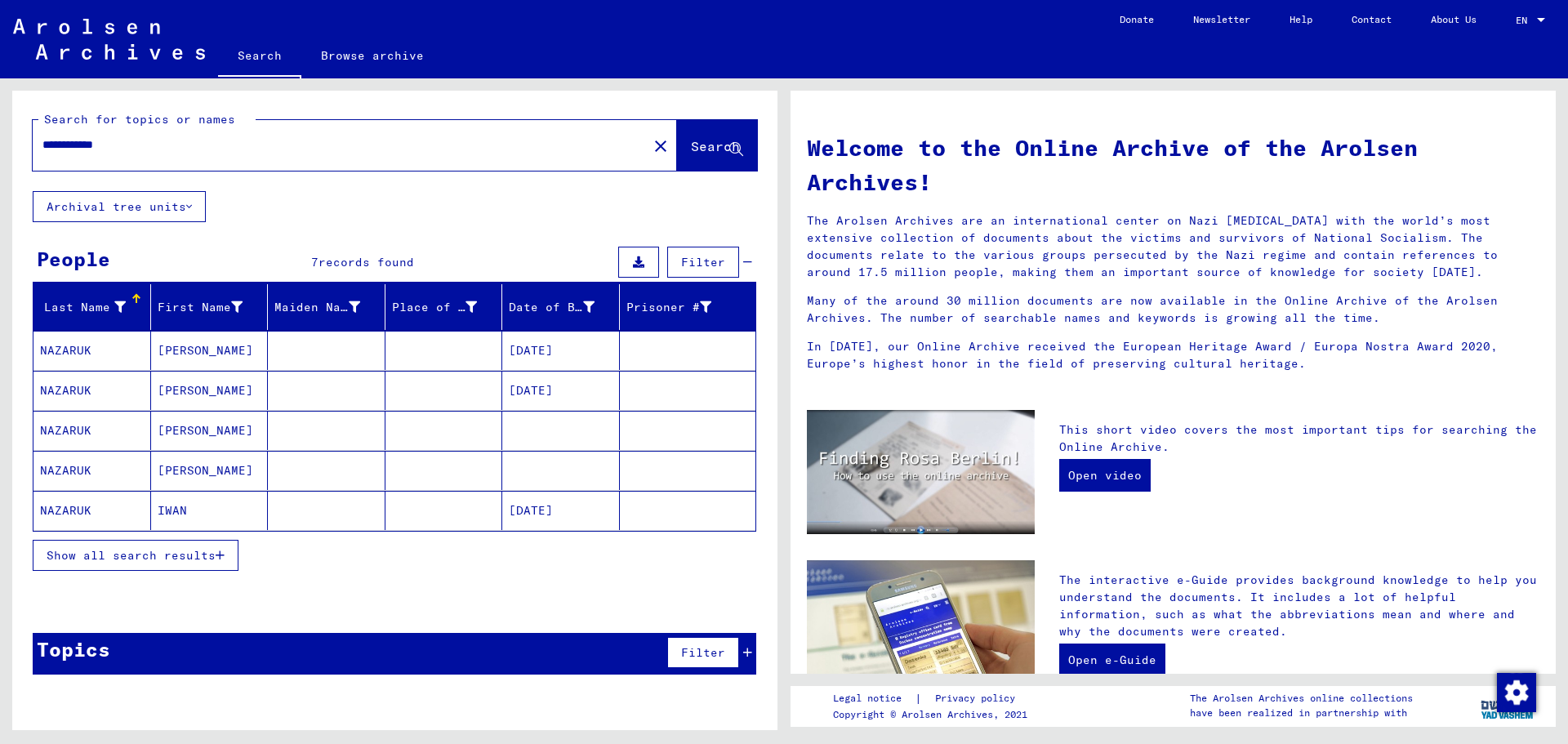
click at [83, 350] on mat-cell "NAZARUK" at bounding box center [93, 351] width 118 height 40
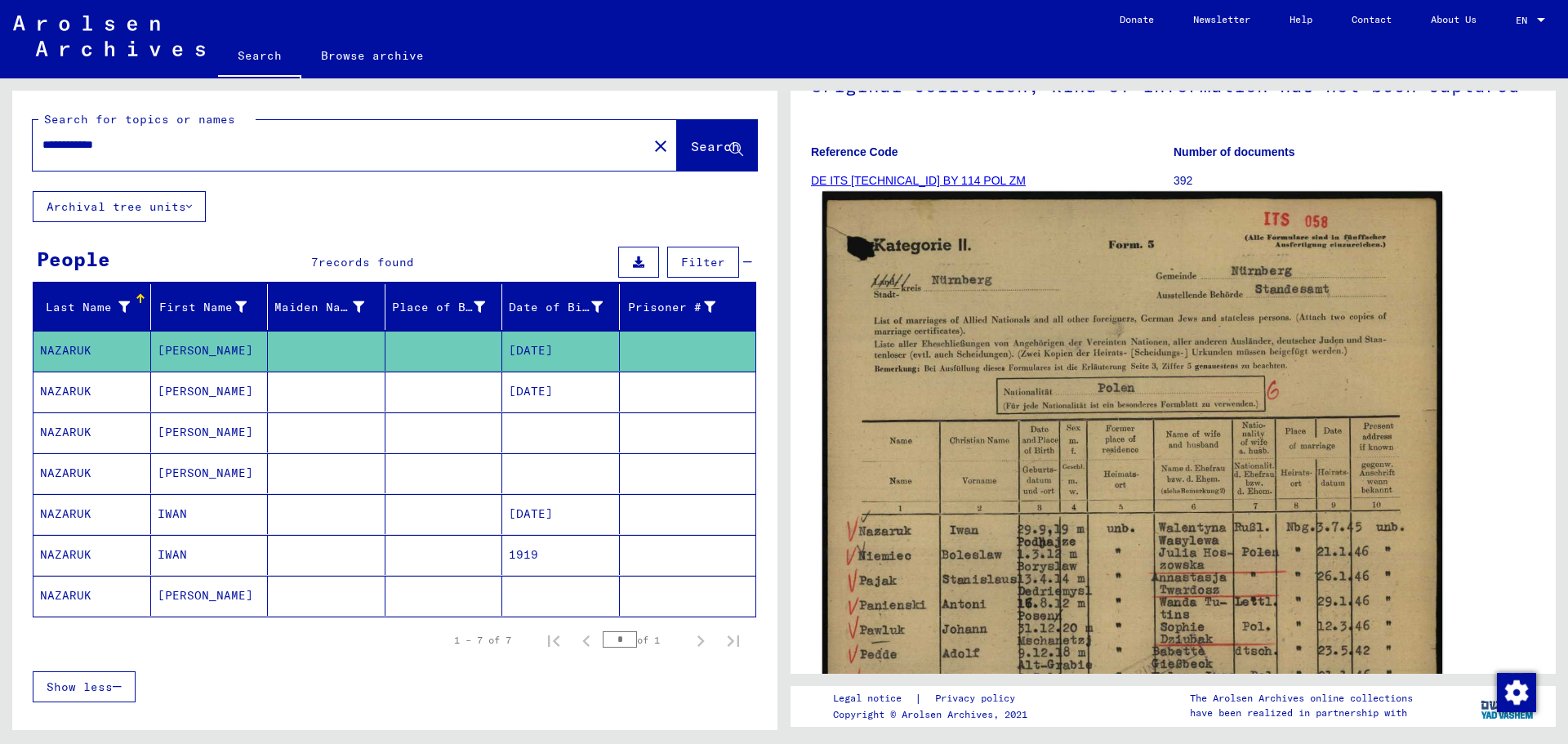
scroll to position [409, 0]
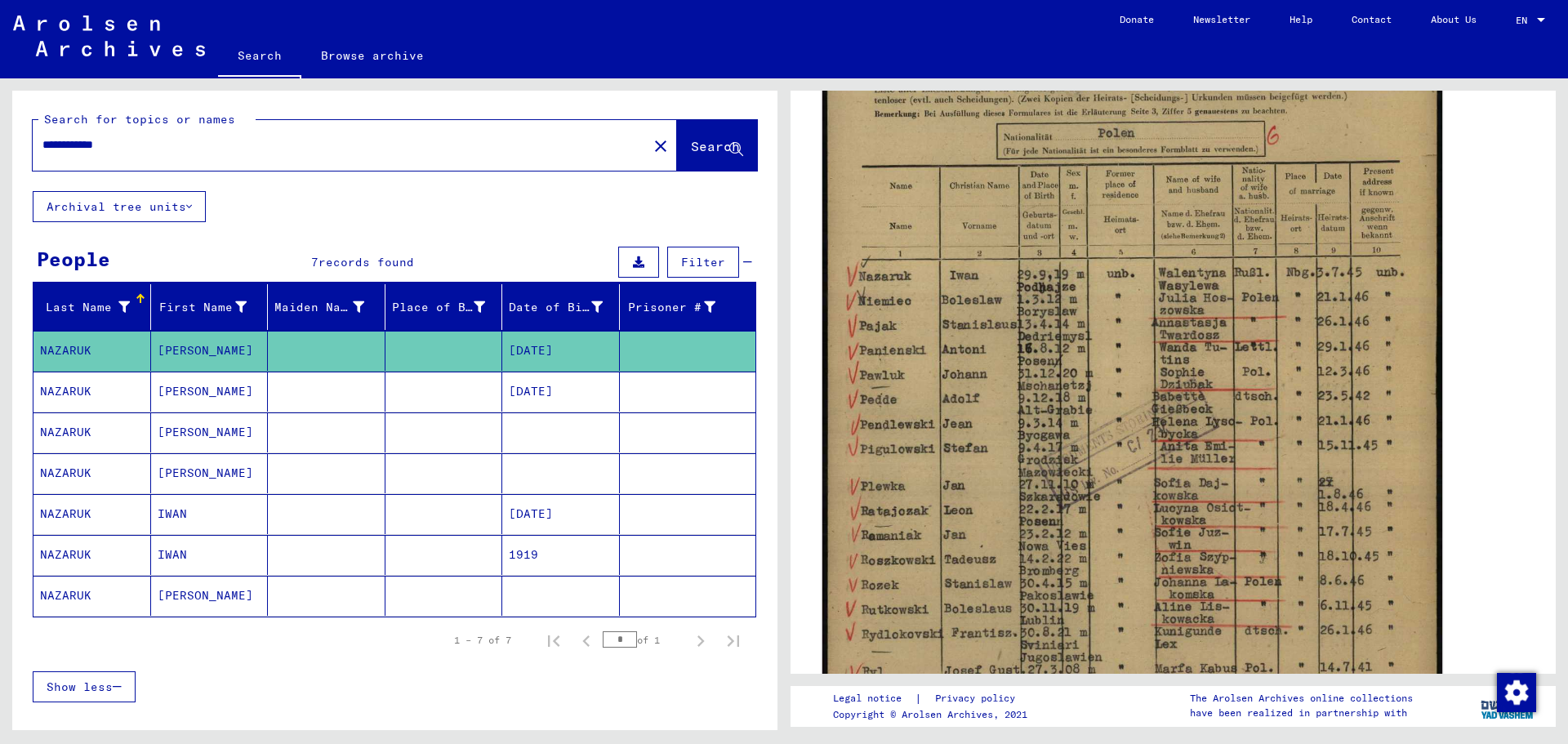
click at [1054, 405] on img at bounding box center [1132, 371] width 620 height 868
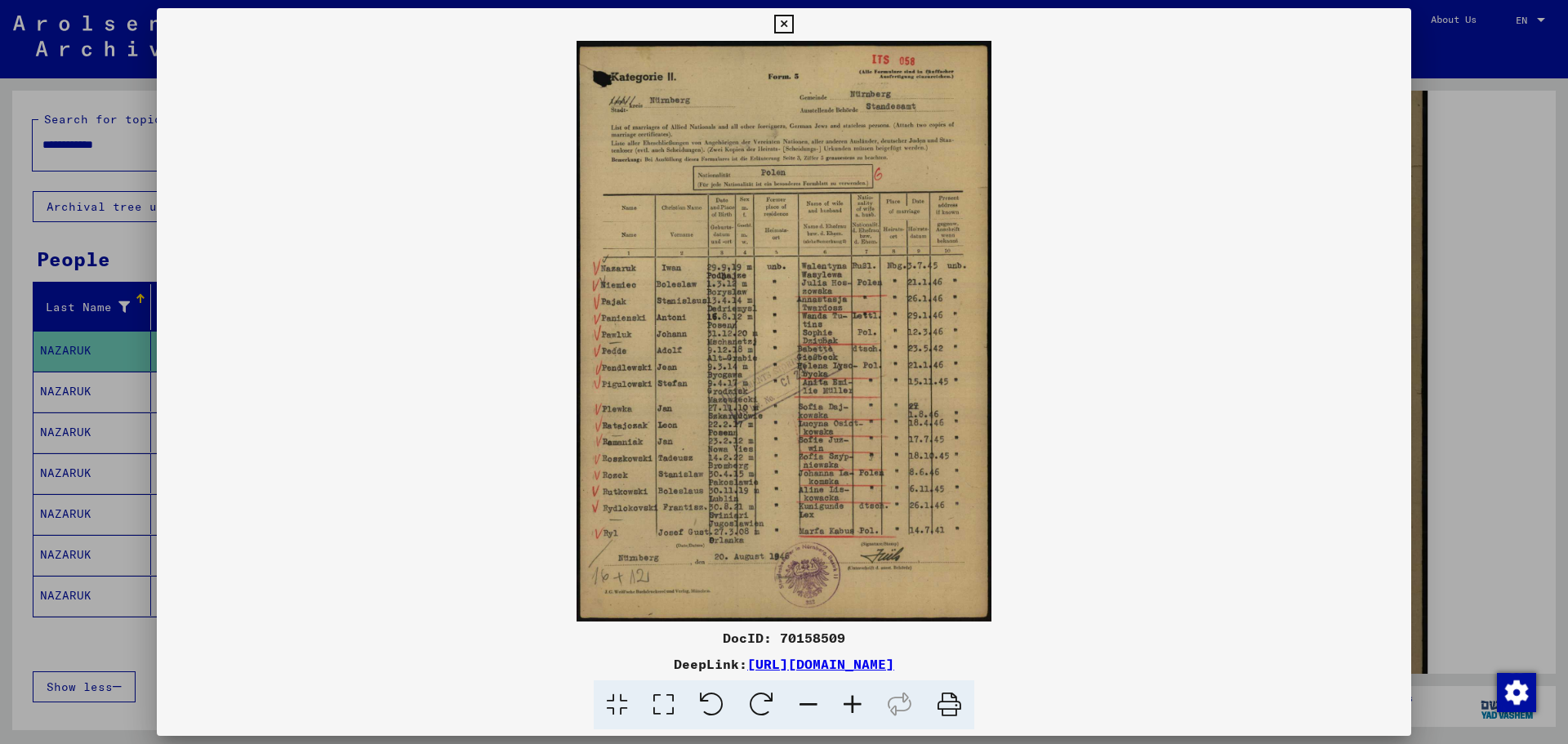
click at [1176, 567] on img at bounding box center [783, 330] width 1254 height 581
drag, startPoint x: 1091, startPoint y: 667, endPoint x: 579, endPoint y: 670, distance: 512.0
click at [579, 567] on div "DeepLink: [URL][DOMAIN_NAME]" at bounding box center [783, 664] width 1254 height 19
copy link "[URL][DOMAIN_NAME]"
click at [792, 24] on icon at bounding box center [783, 24] width 19 height 19
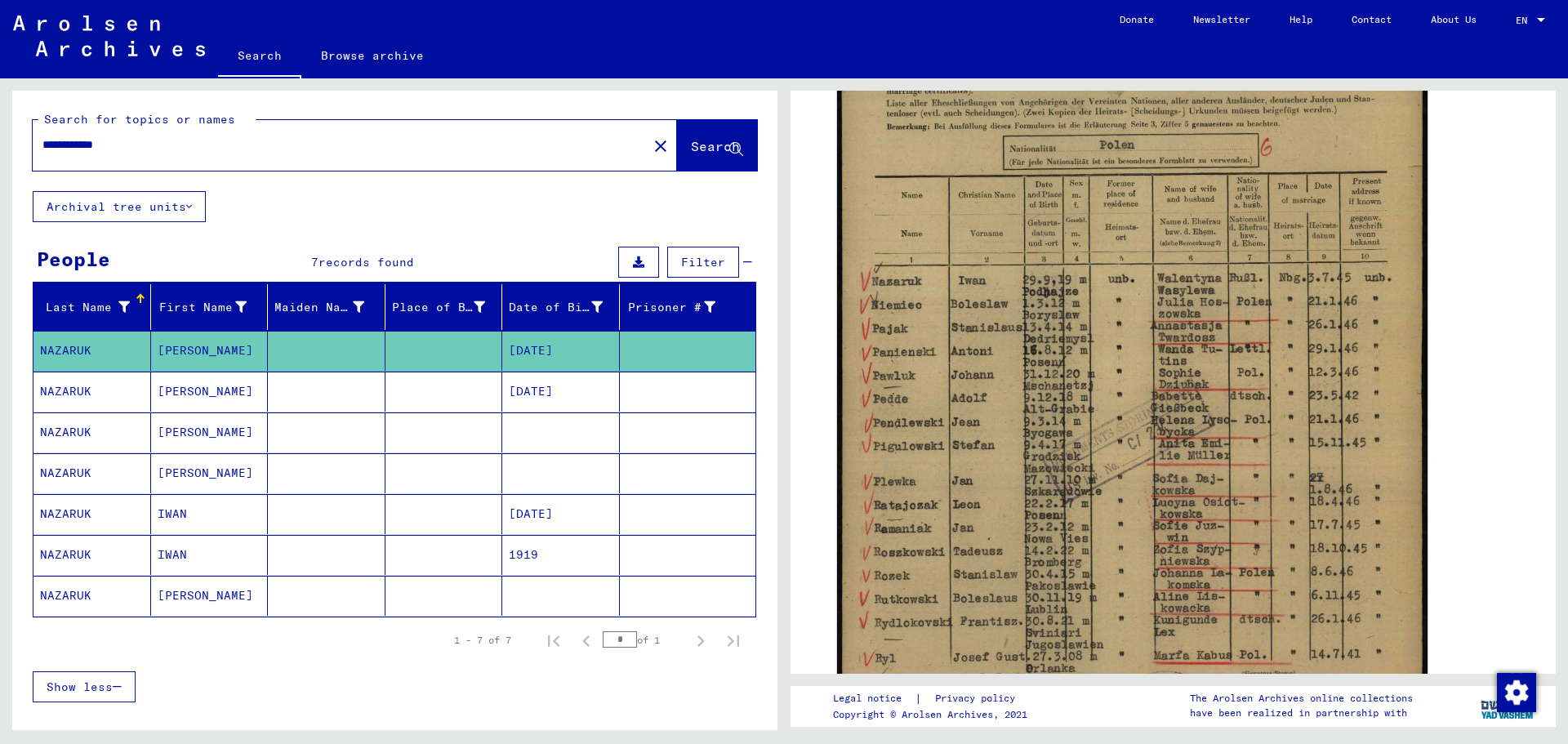
click at [79, 393] on mat-cell "NAZARUK" at bounding box center [93, 392] width 118 height 40
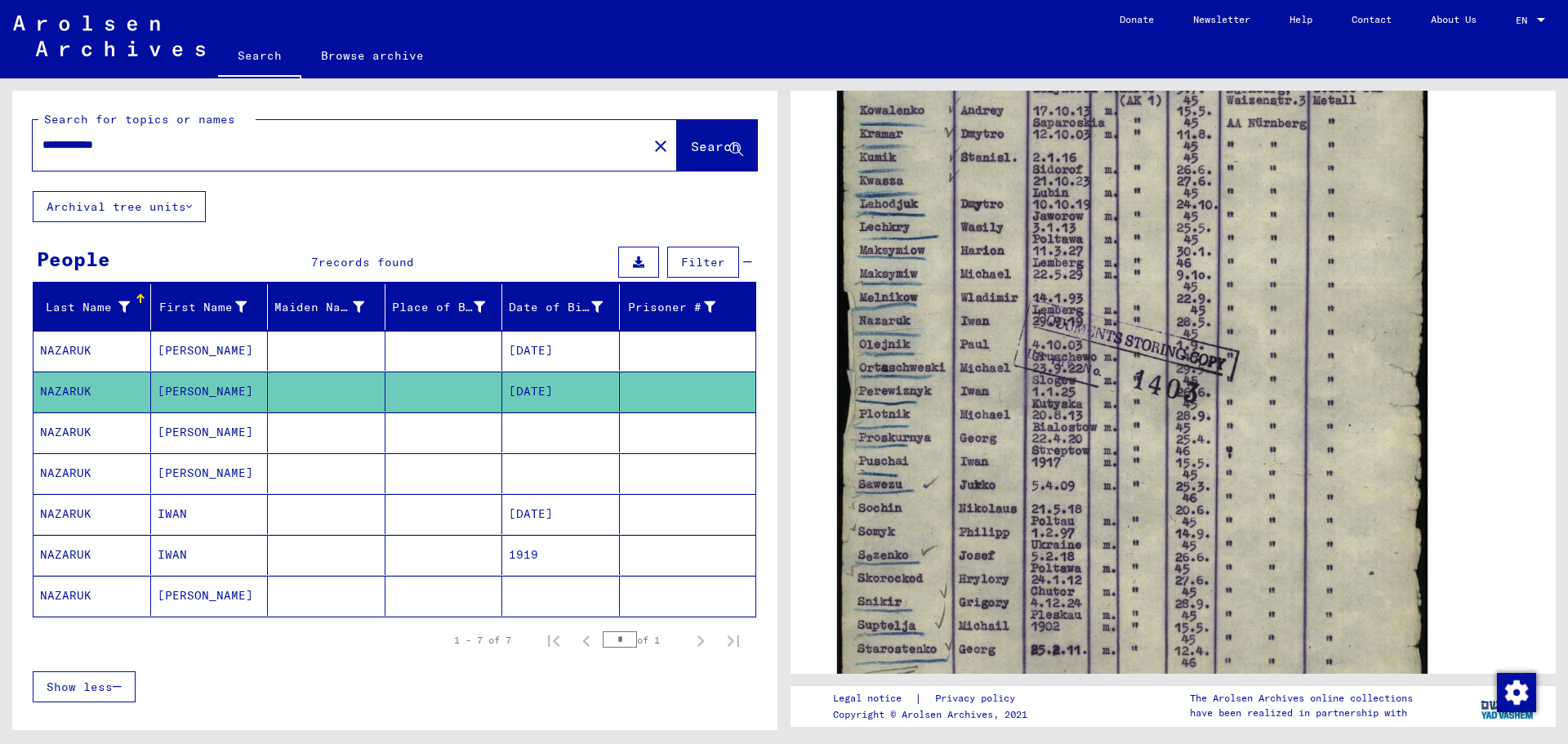
scroll to position [409, 0]
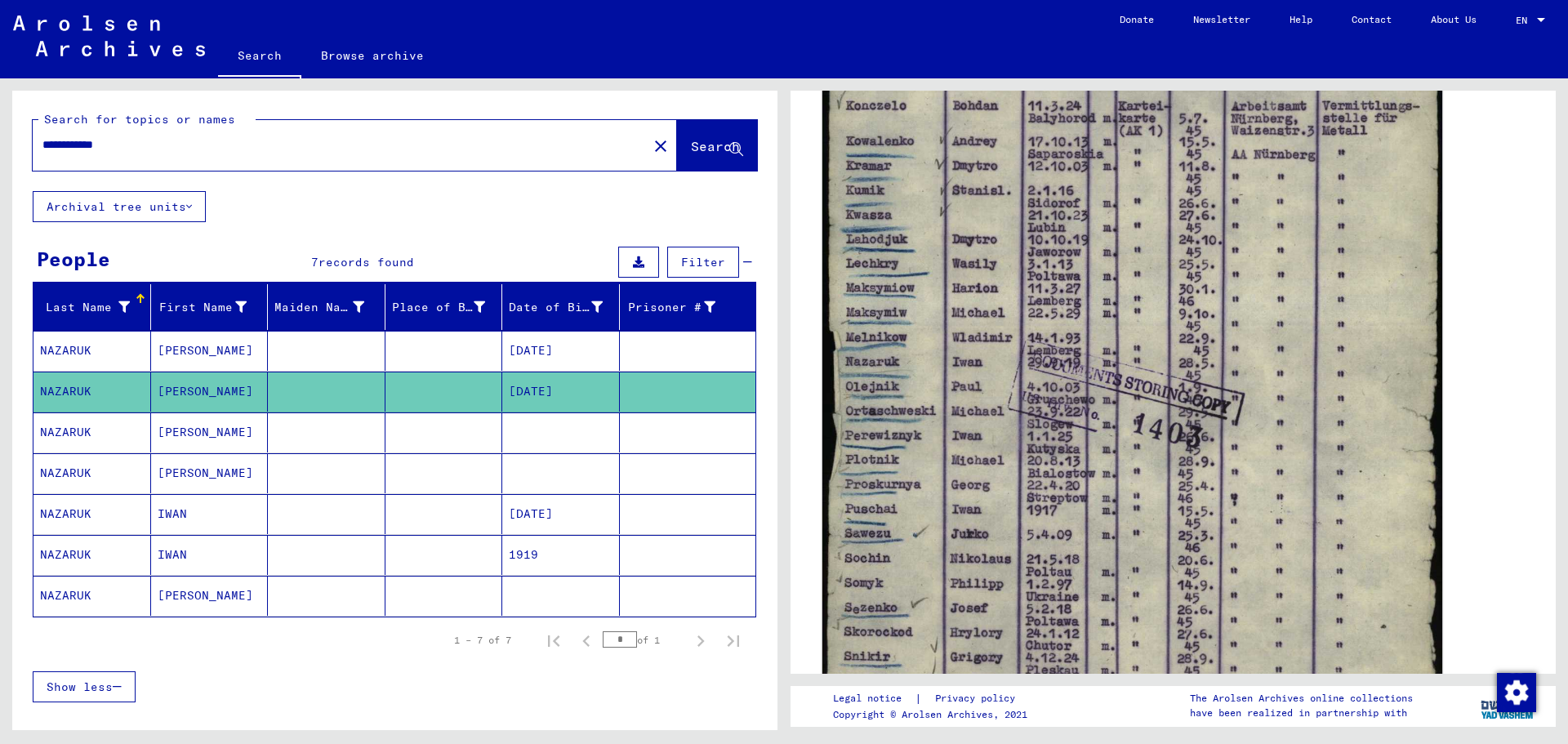
click at [1253, 388] on img at bounding box center [1132, 395] width 620 height 863
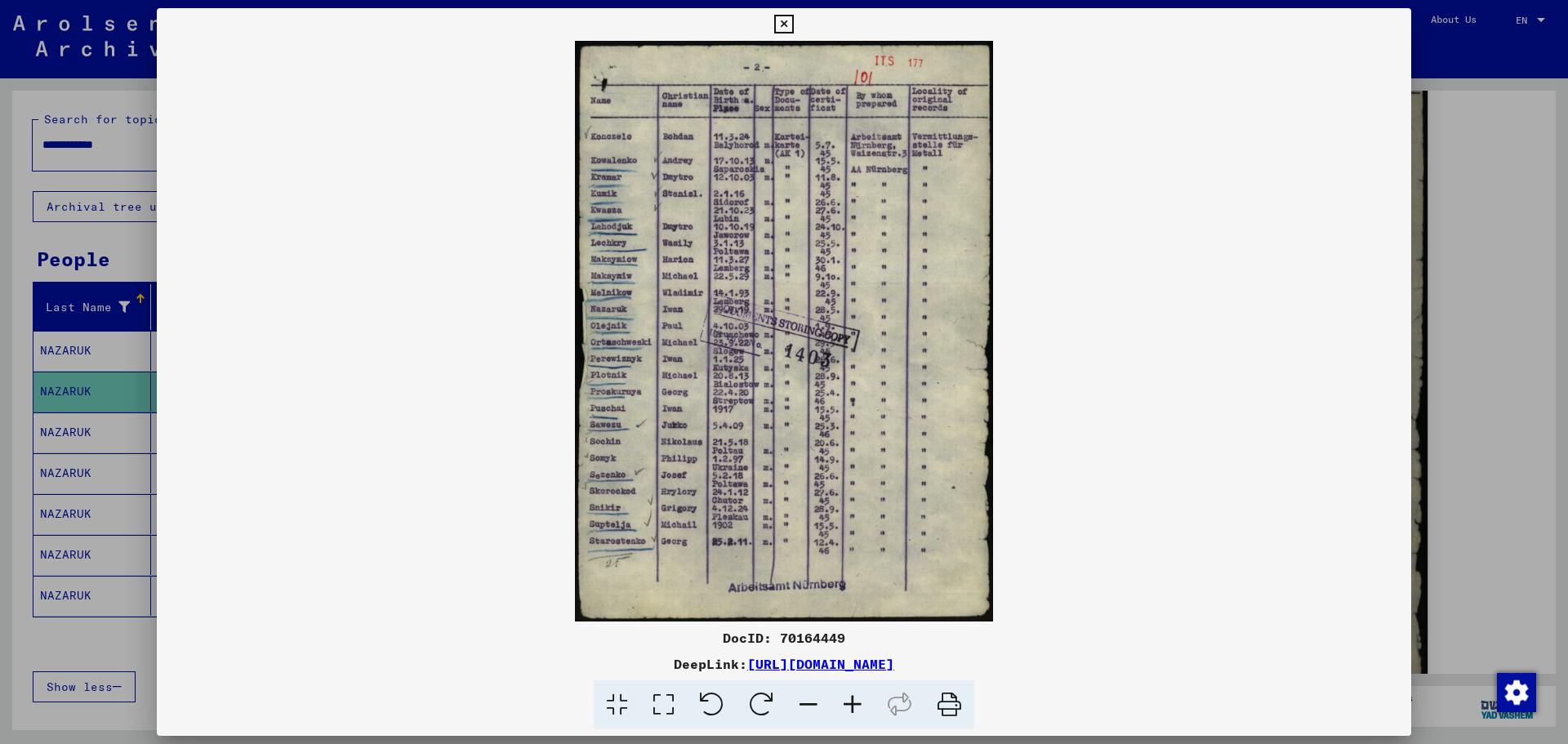
drag, startPoint x: 1091, startPoint y: 669, endPoint x: 577, endPoint y: 666, distance: 514.0
click at [577, 567] on div "DeepLink: [URL][DOMAIN_NAME]" at bounding box center [783, 664] width 1254 height 19
copy link "[URL][DOMAIN_NAME]"
click at [787, 24] on icon at bounding box center [783, 24] width 19 height 19
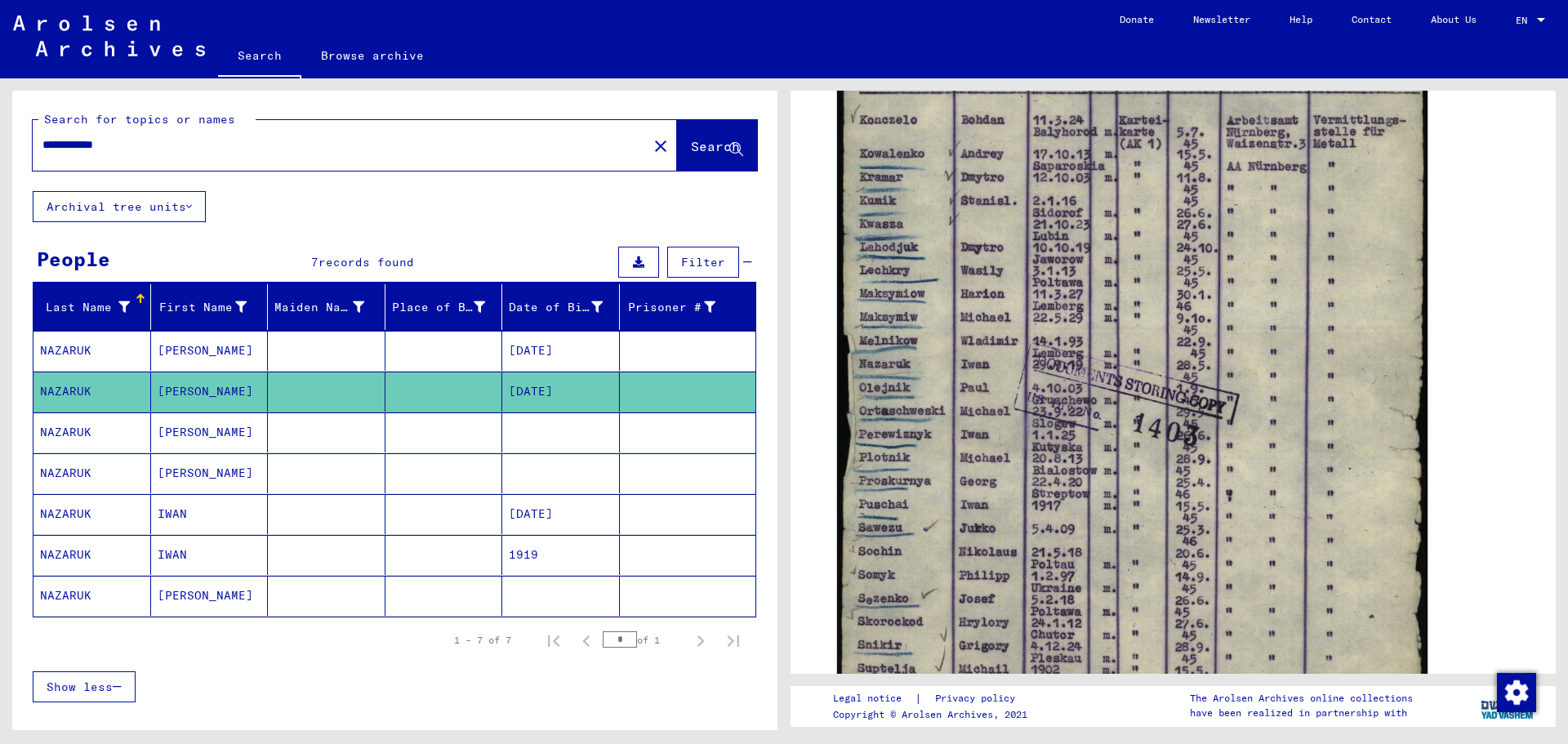
click at [99, 513] on mat-cell "NAZARUK" at bounding box center [93, 515] width 118 height 40
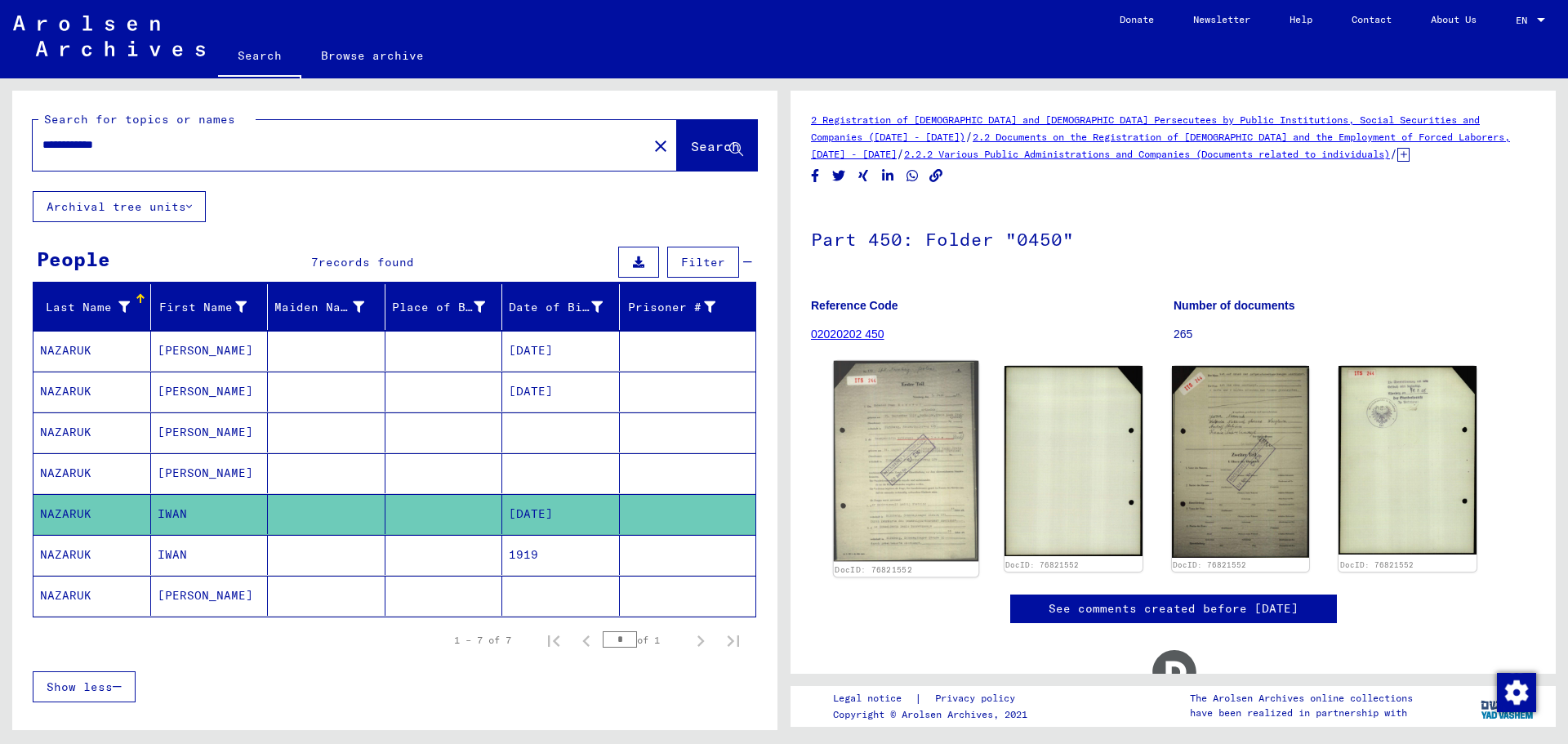
click at [917, 427] on img at bounding box center [906, 462] width 145 height 201
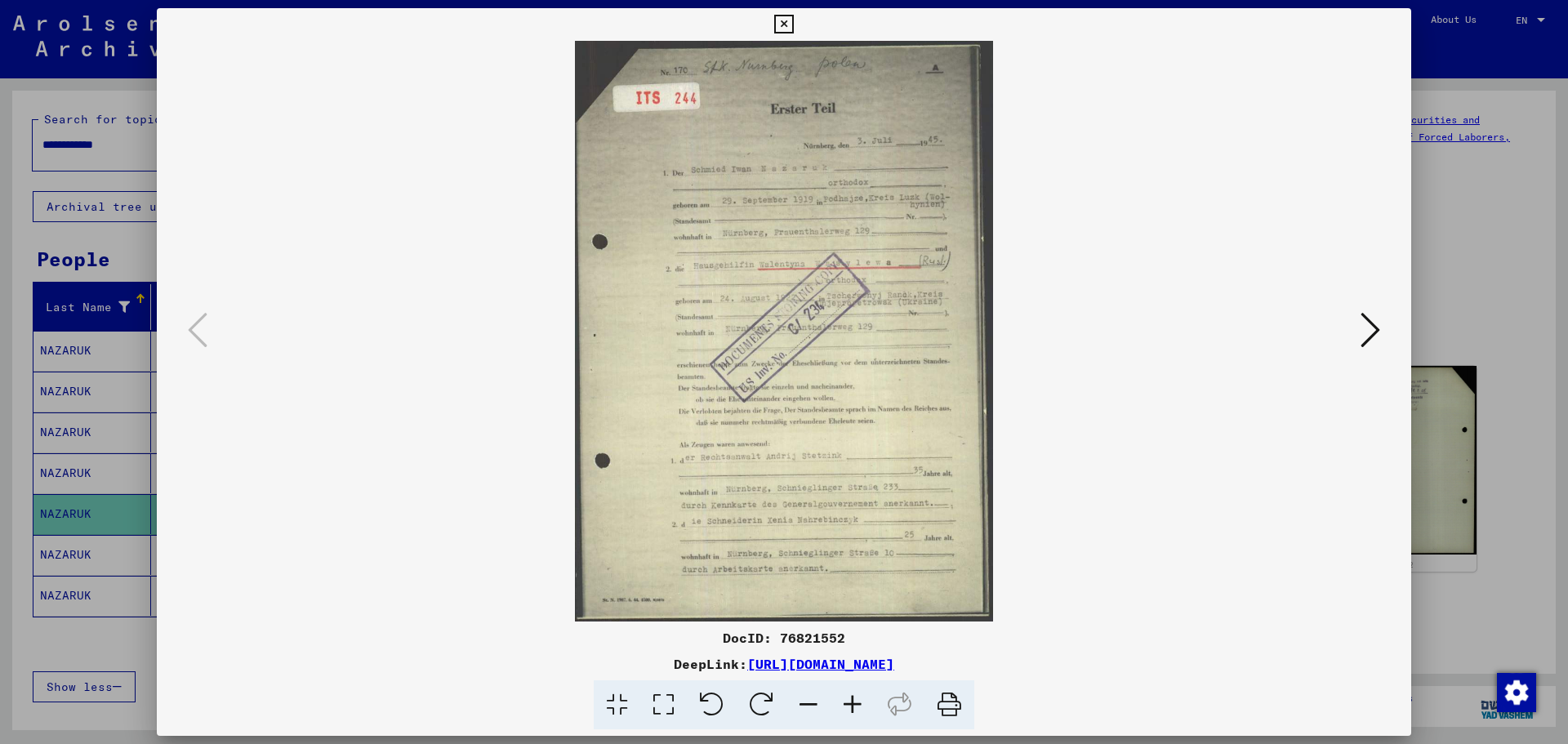
drag, startPoint x: 1096, startPoint y: 670, endPoint x: 578, endPoint y: 666, distance: 518.0
click at [578, 567] on div "DeepLink: [URL][DOMAIN_NAME]" at bounding box center [783, 664] width 1254 height 19
copy link "[URL][DOMAIN_NAME]"
click at [782, 28] on icon at bounding box center [783, 24] width 19 height 19
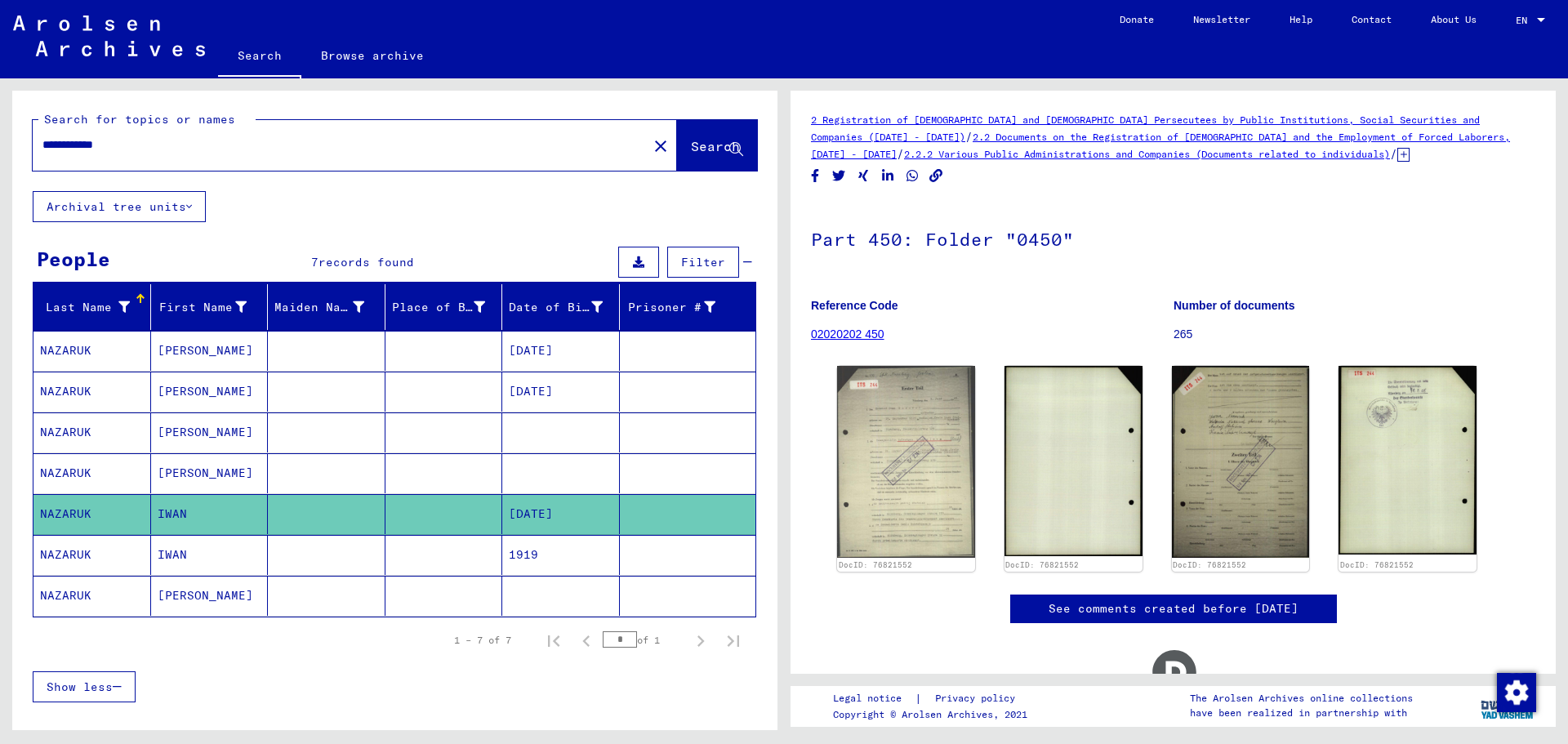
click at [95, 556] on mat-cell "NAZARUK" at bounding box center [93, 555] width 118 height 40
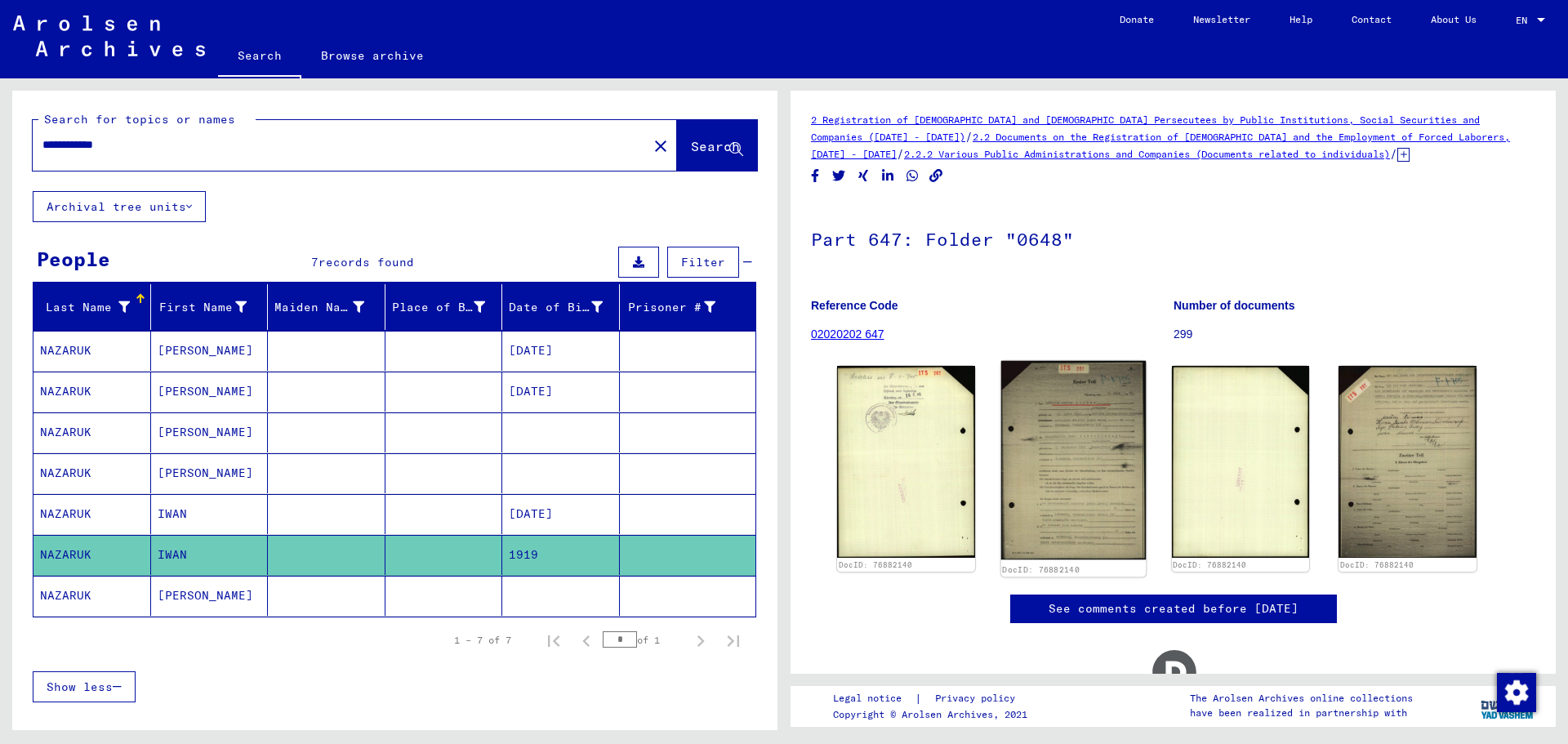
click at [1098, 479] on img at bounding box center [1074, 461] width 145 height 200
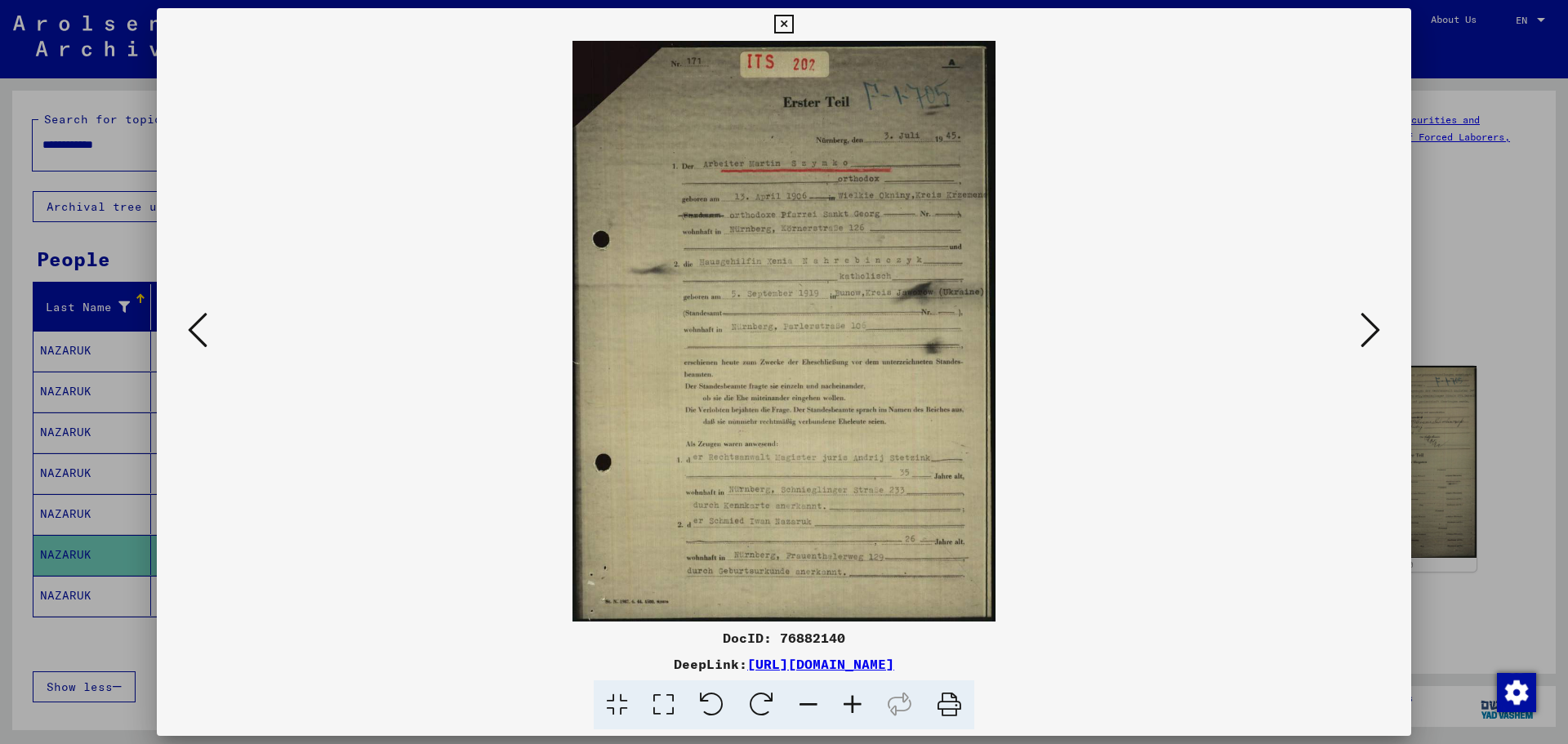
click at [791, 20] on icon at bounding box center [783, 24] width 19 height 19
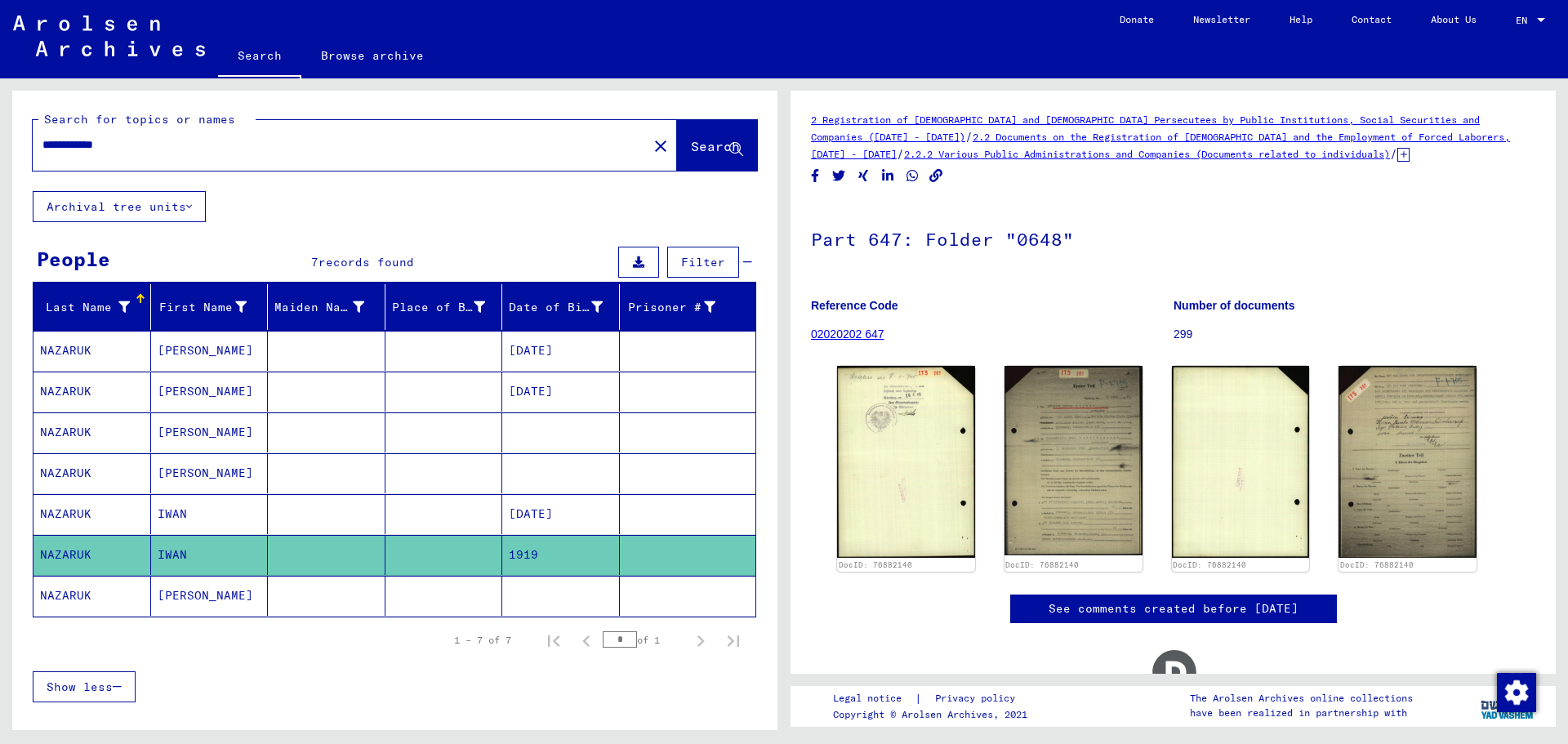
click at [110, 567] on mat-cell "NAZARUK" at bounding box center [93, 597] width 118 height 40
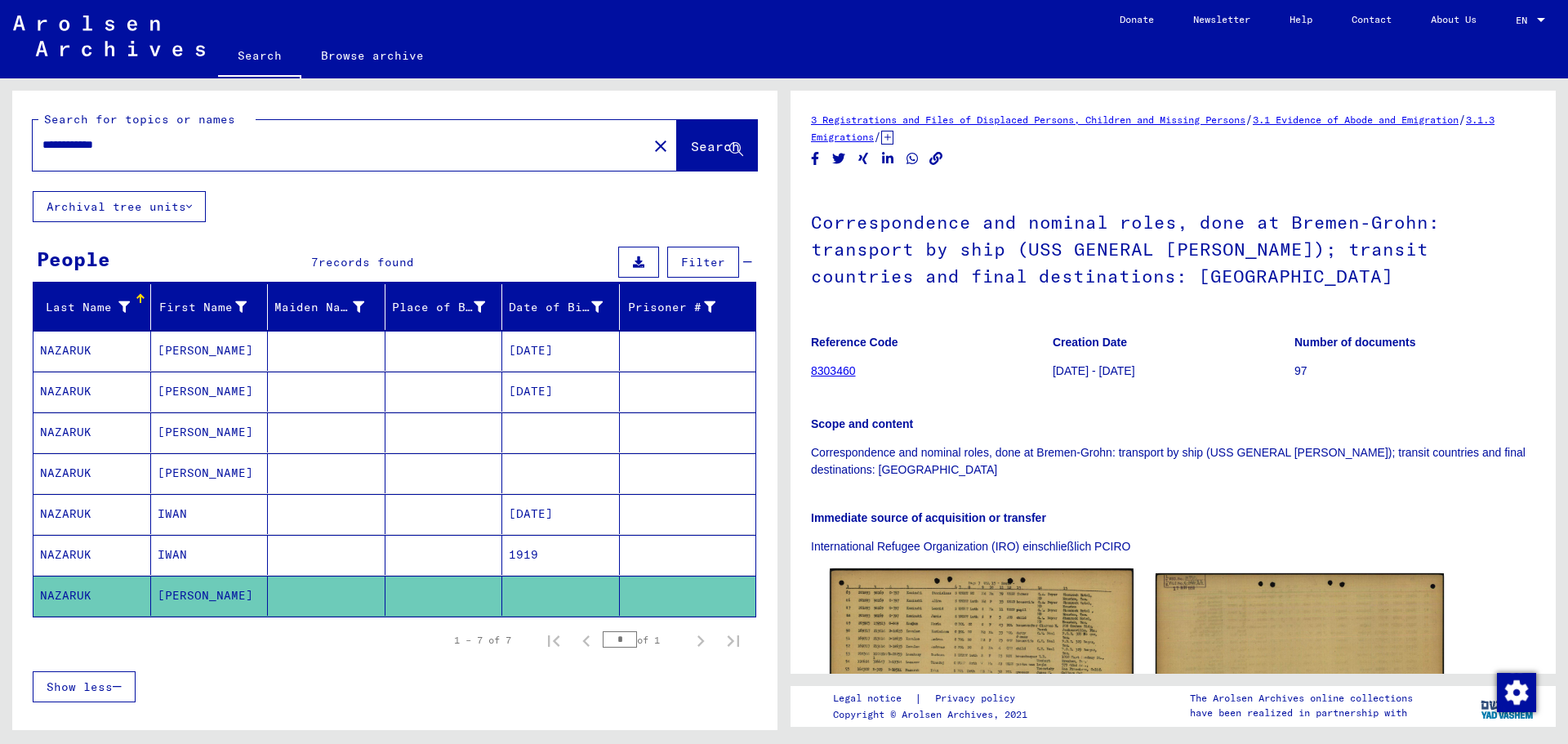
click at [935, 567] on img at bounding box center [981, 663] width 303 height 190
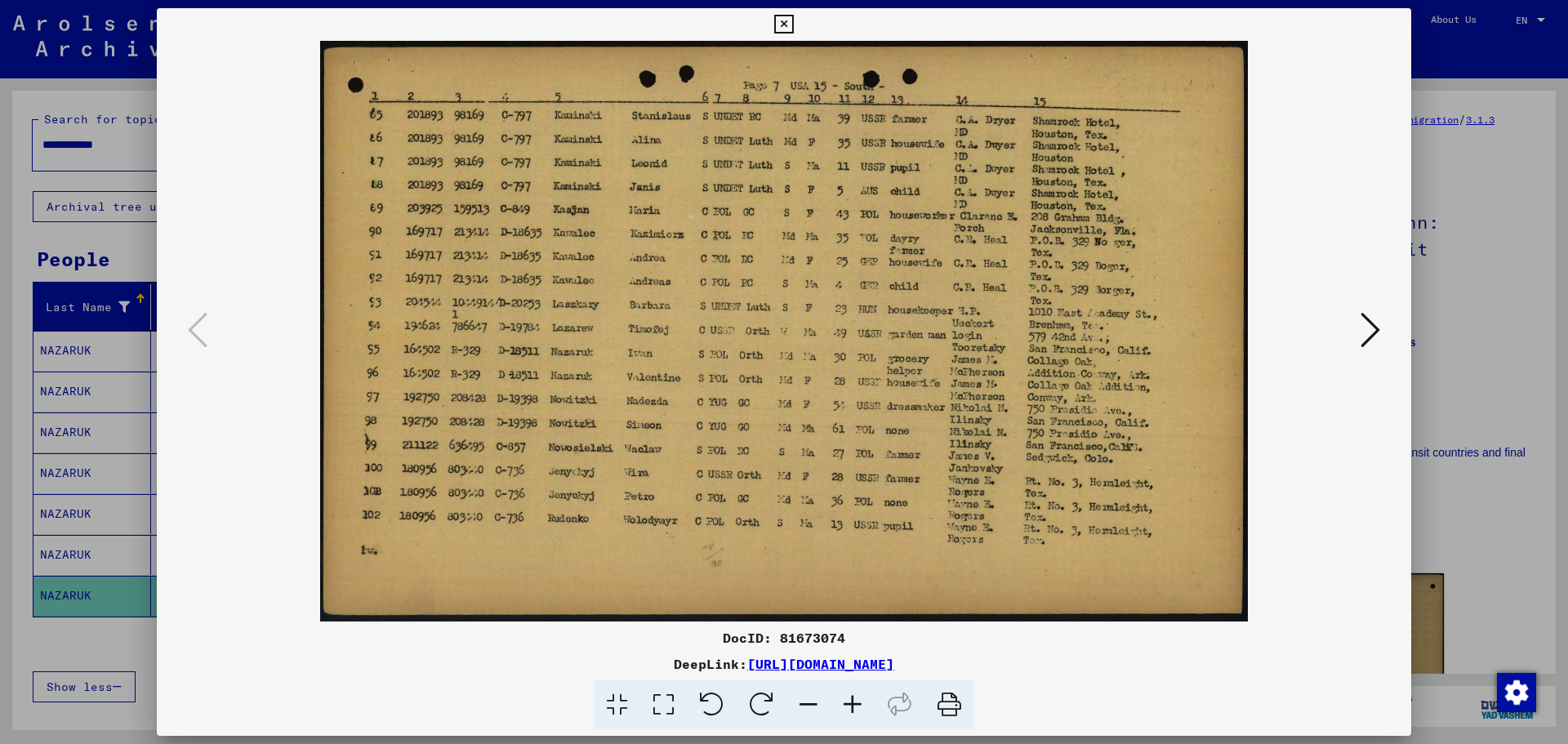
click at [774, 23] on icon at bounding box center [783, 24] width 19 height 19
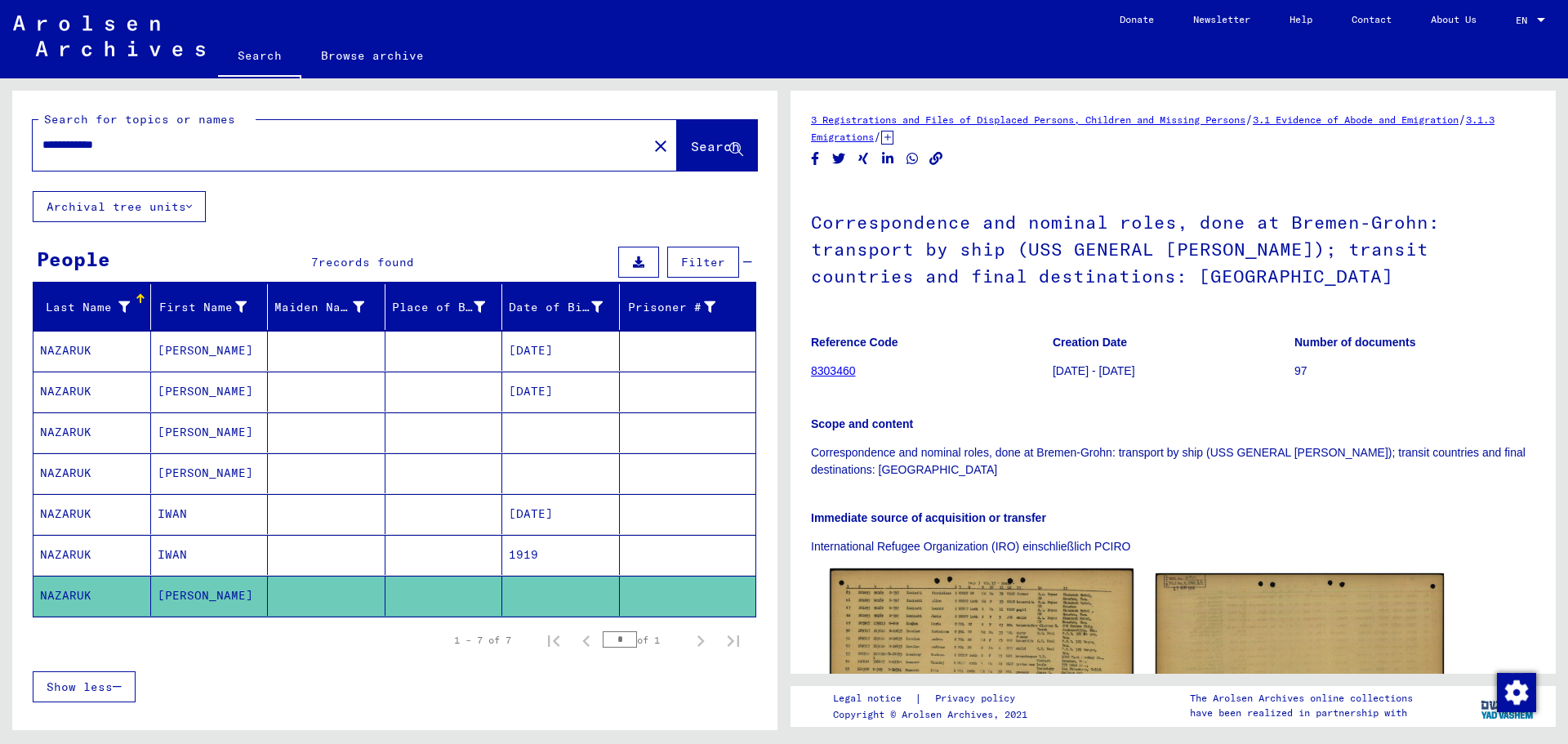
click at [1017, 567] on img at bounding box center [981, 663] width 303 height 190
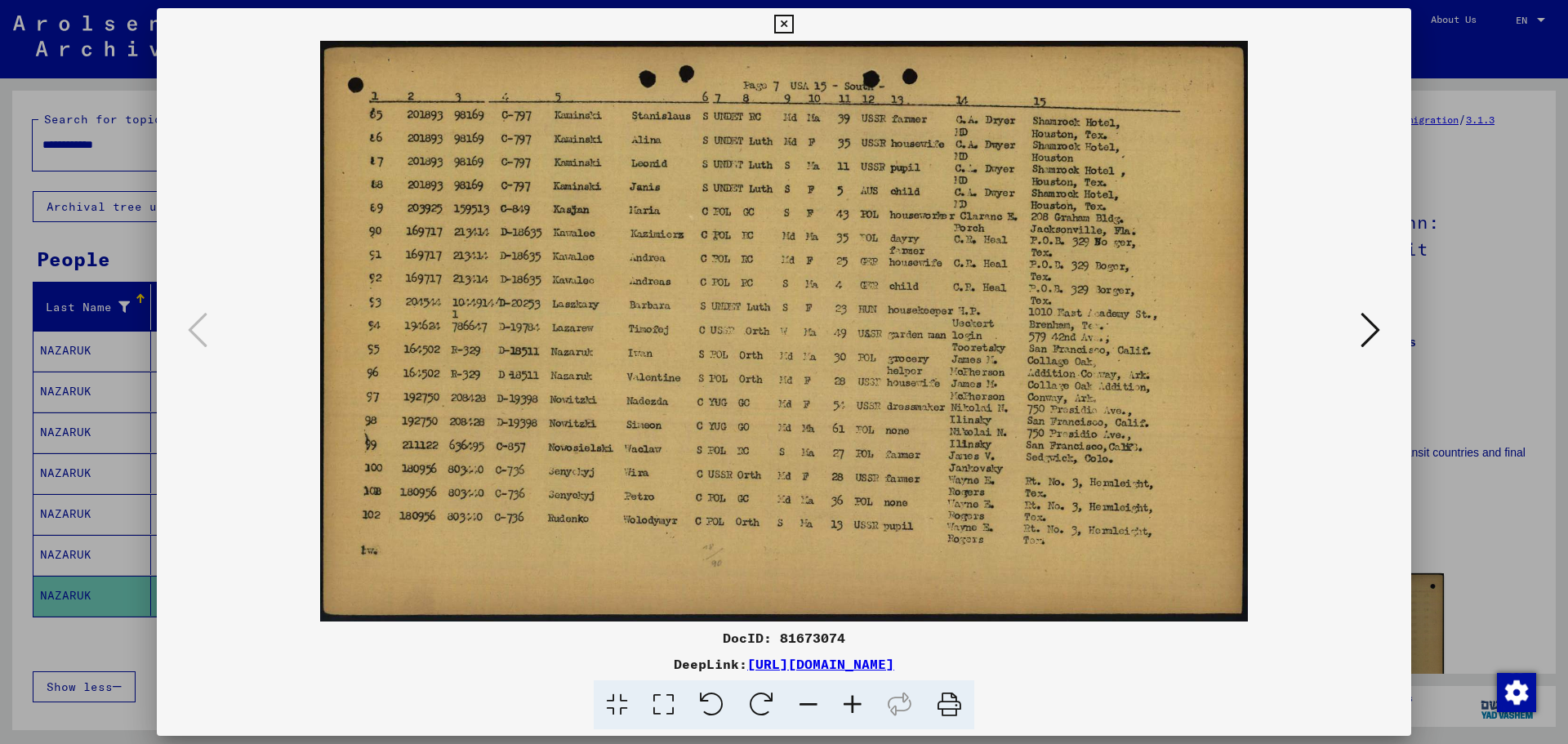
drag, startPoint x: 1081, startPoint y: 665, endPoint x: 579, endPoint y: 663, distance: 502.0
click at [579, 567] on div "DeepLink: [URL][DOMAIN_NAME]" at bounding box center [783, 664] width 1254 height 19
copy link "[URL][DOMAIN_NAME]"
click at [792, 24] on icon at bounding box center [783, 24] width 19 height 19
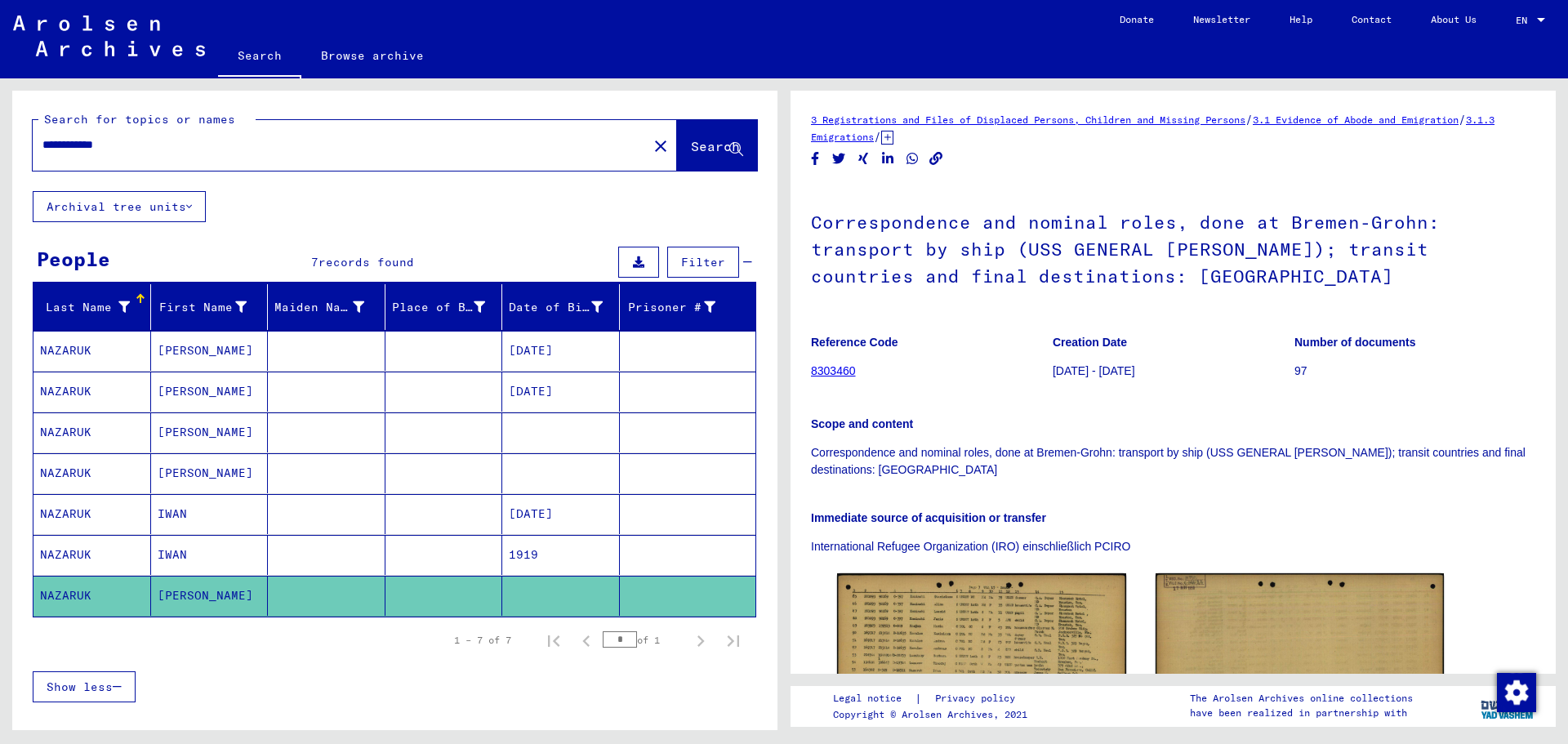
click at [121, 431] on mat-cell "NAZARUK" at bounding box center [93, 433] width 118 height 40
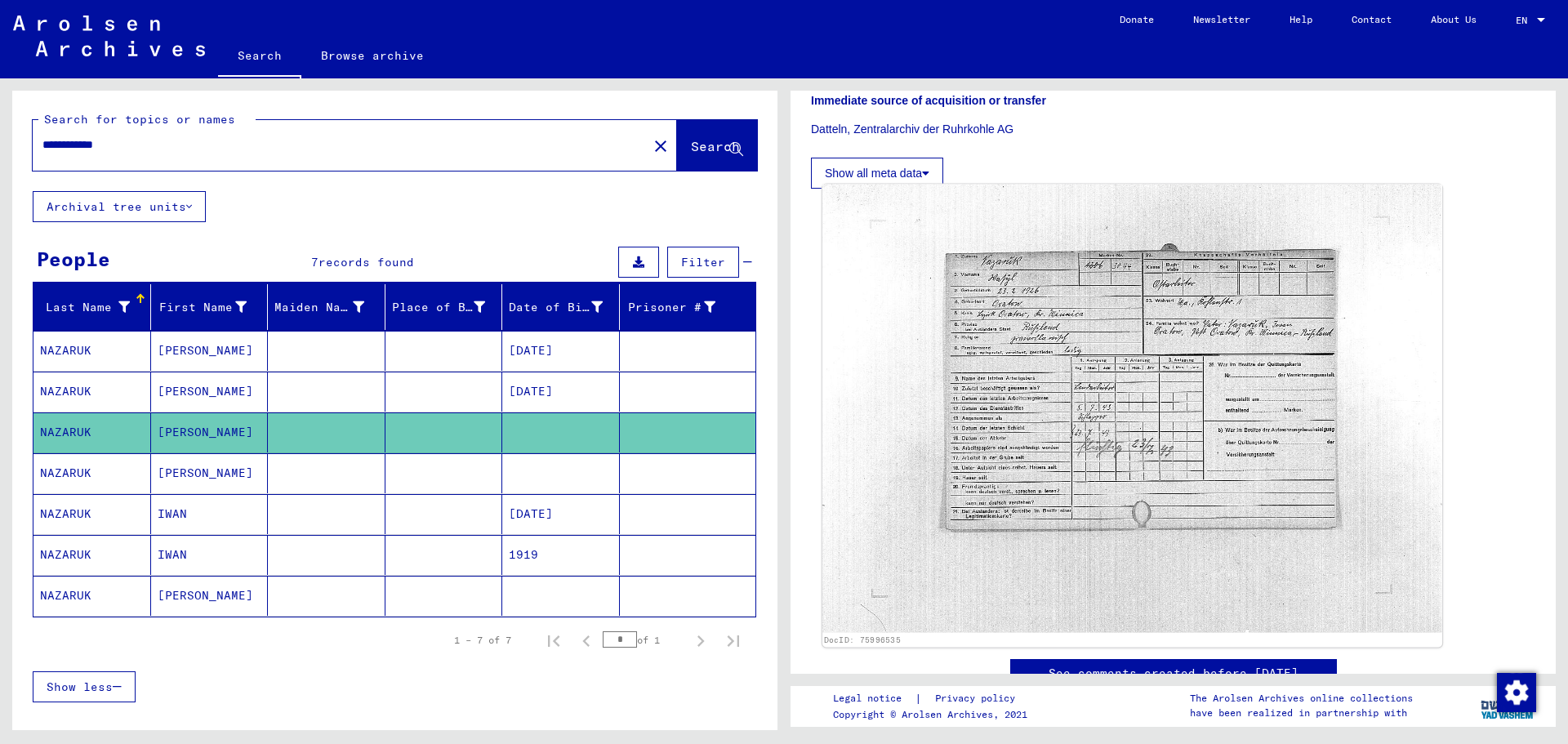
scroll to position [409, 0]
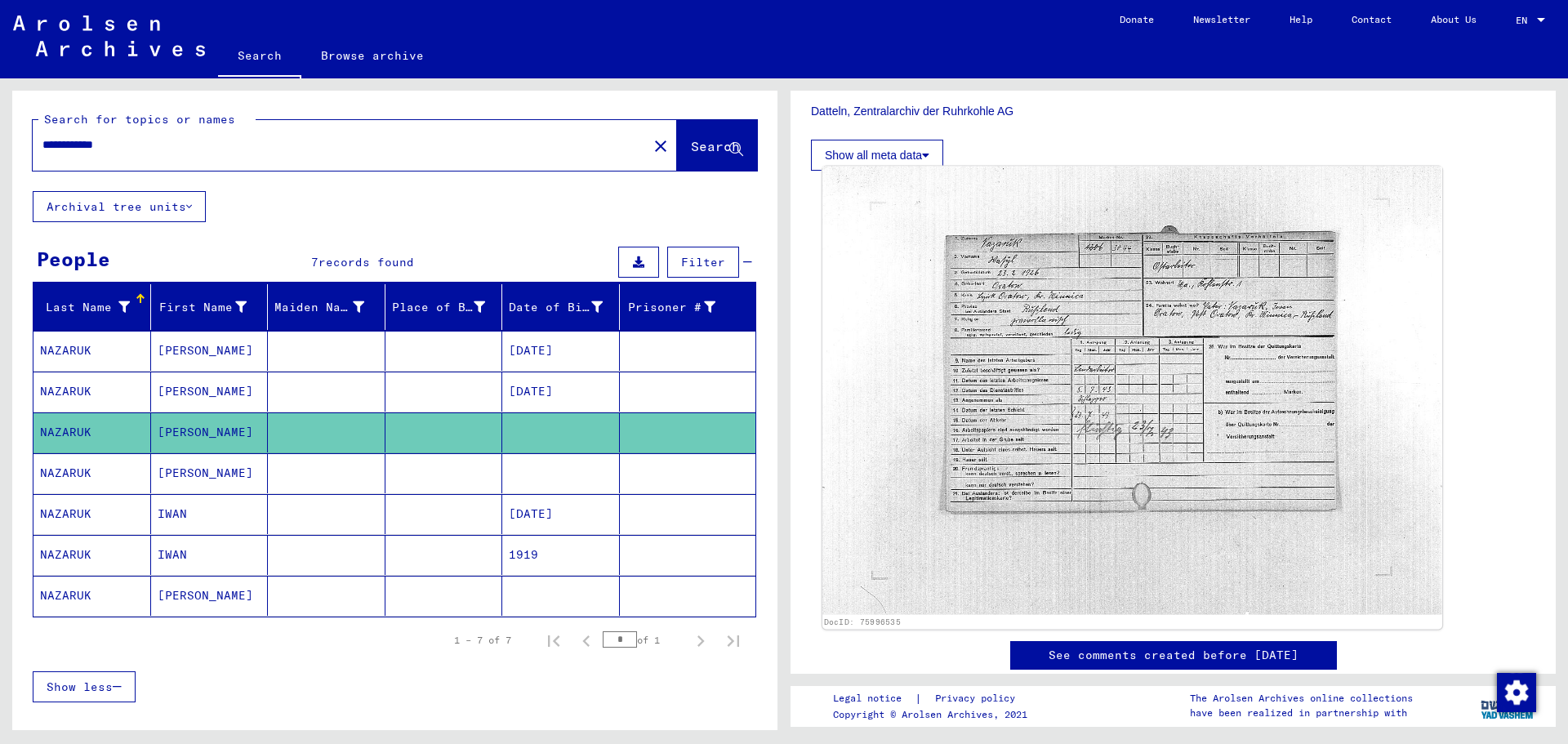
click at [1124, 410] on img at bounding box center [1132, 391] width 620 height 449
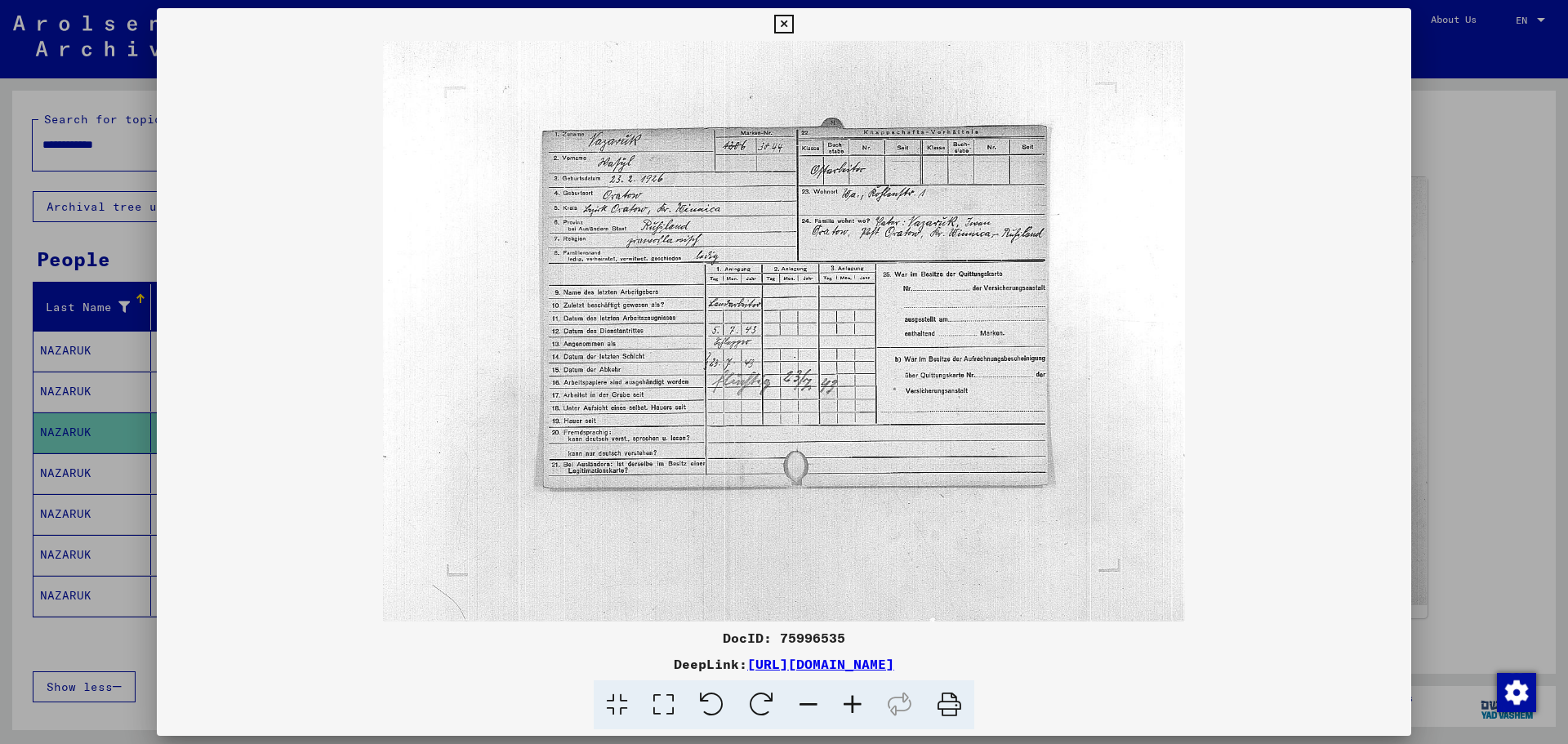
click at [785, 24] on icon at bounding box center [783, 24] width 19 height 19
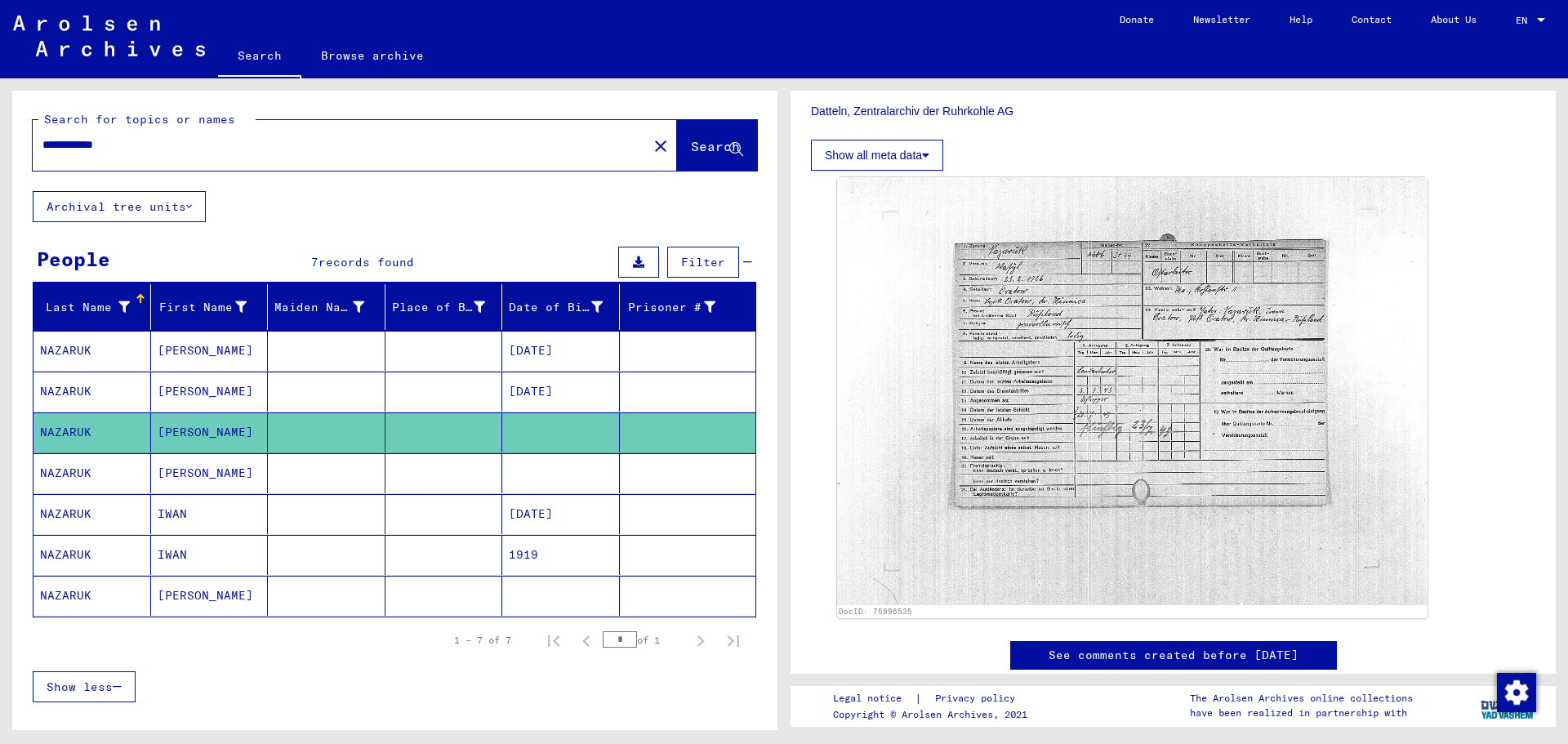
drag, startPoint x: 166, startPoint y: 145, endPoint x: -46, endPoint y: 143, distance: 212.0
click at [0, 143] on html "**********" at bounding box center [784, 372] width 1568 height 744
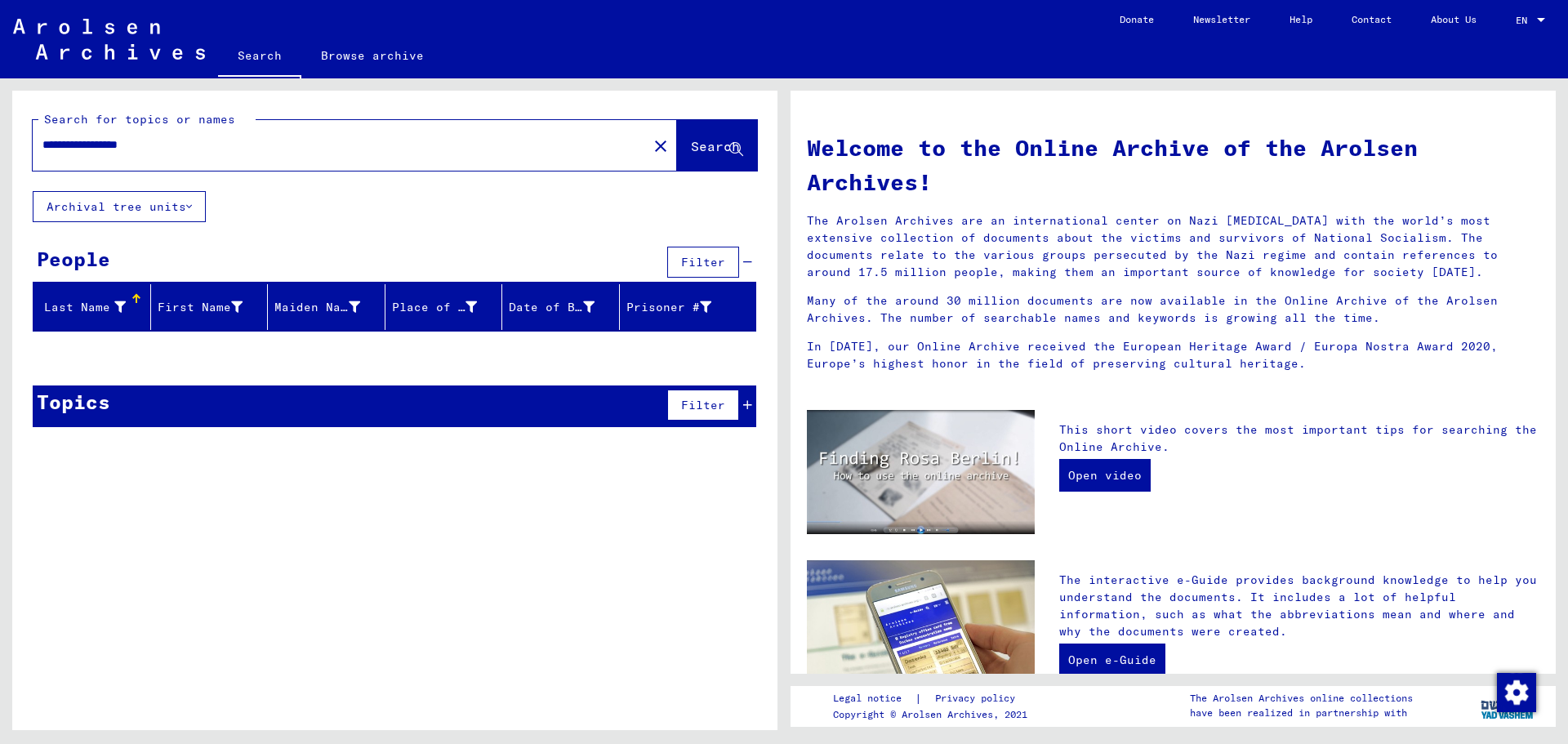
drag, startPoint x: 152, startPoint y: 143, endPoint x: 187, endPoint y: 143, distance: 35.0
click at [152, 143] on input "**********" at bounding box center [334, 145] width 585 height 17
type input "**********"
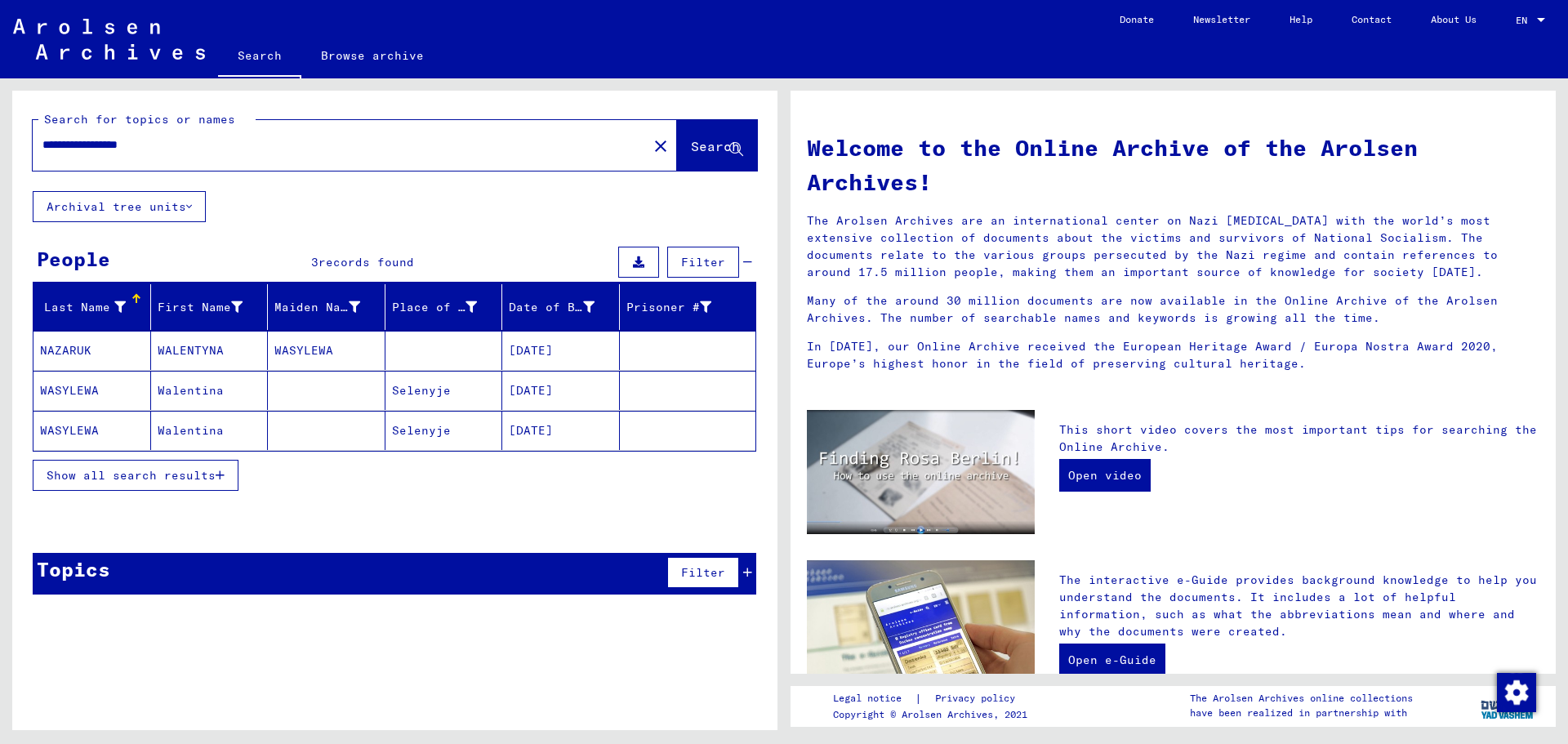
click at [74, 347] on mat-cell "NAZARUK" at bounding box center [93, 351] width 118 height 40
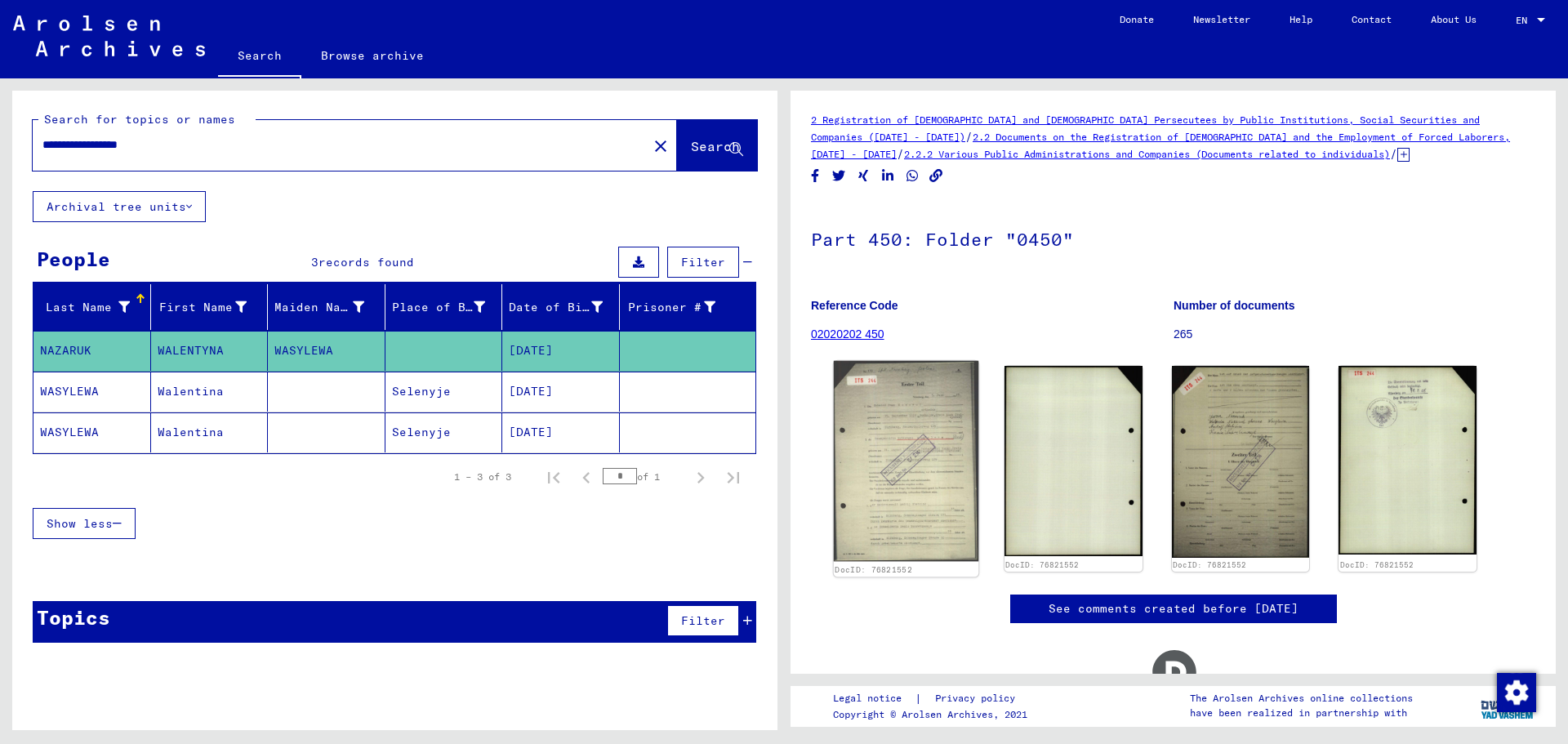
click at [956, 486] on img at bounding box center [906, 462] width 145 height 201
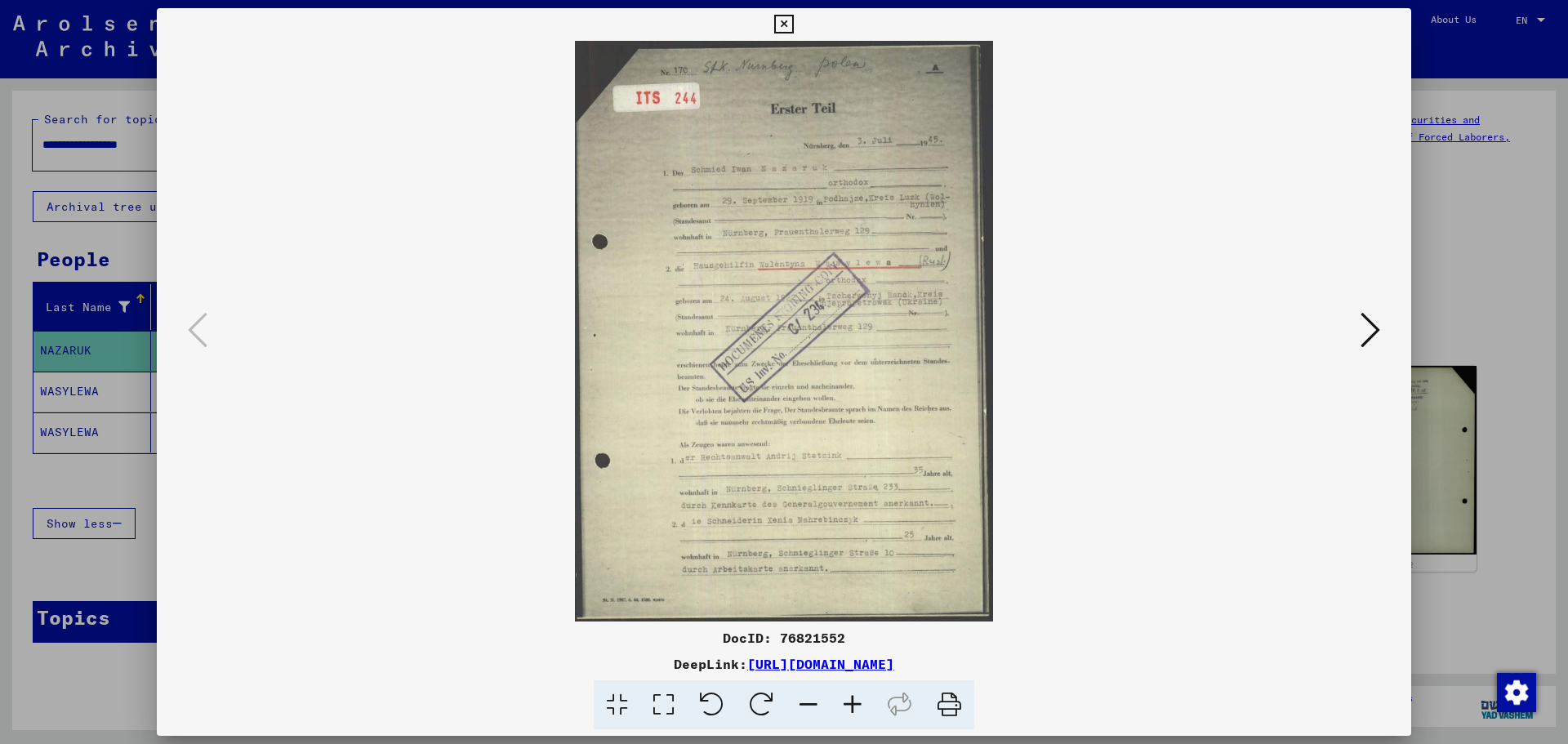
click at [778, 21] on icon at bounding box center [783, 24] width 19 height 19
